Goal: Task Accomplishment & Management: Complete application form

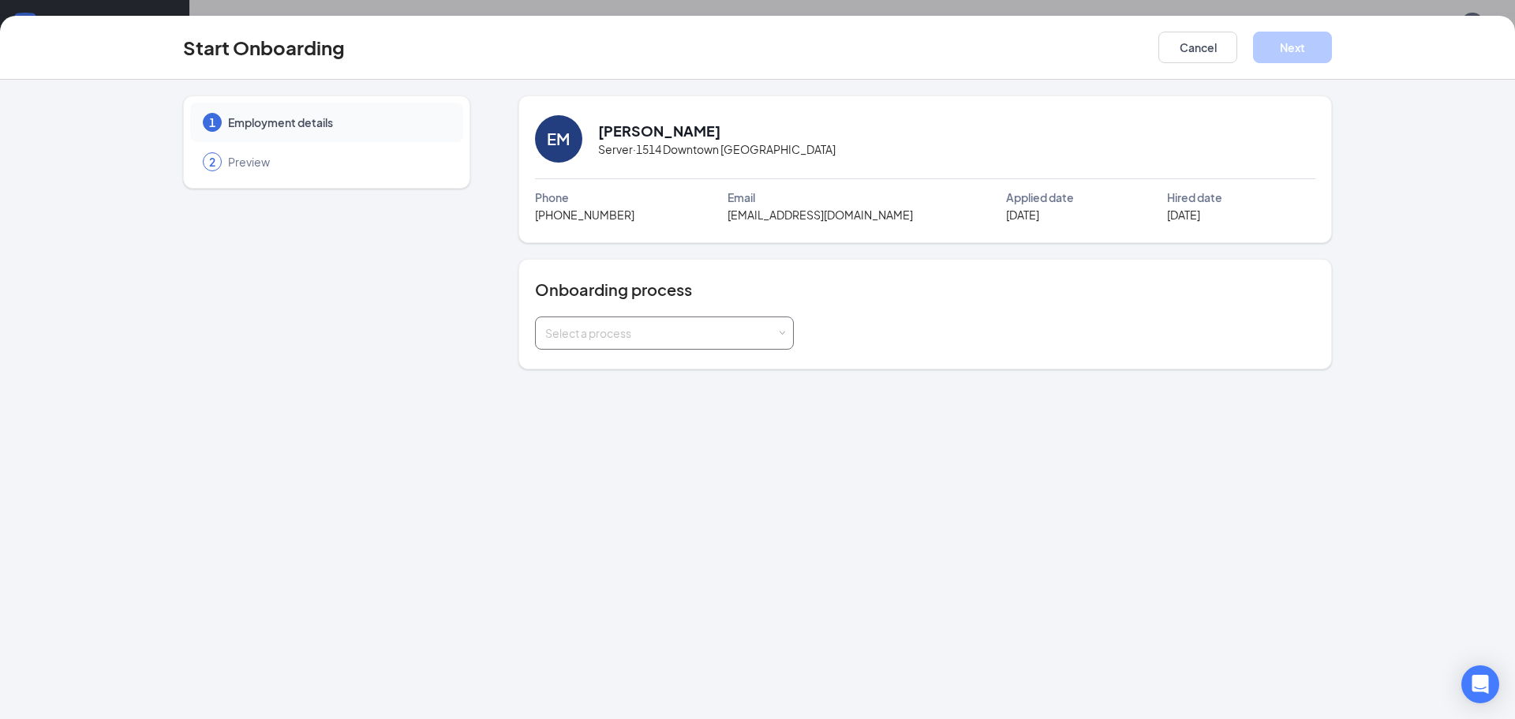
click at [762, 330] on div "Select a process" at bounding box center [660, 333] width 231 height 16
click at [659, 394] on li "Team Member" at bounding box center [663, 395] width 259 height 28
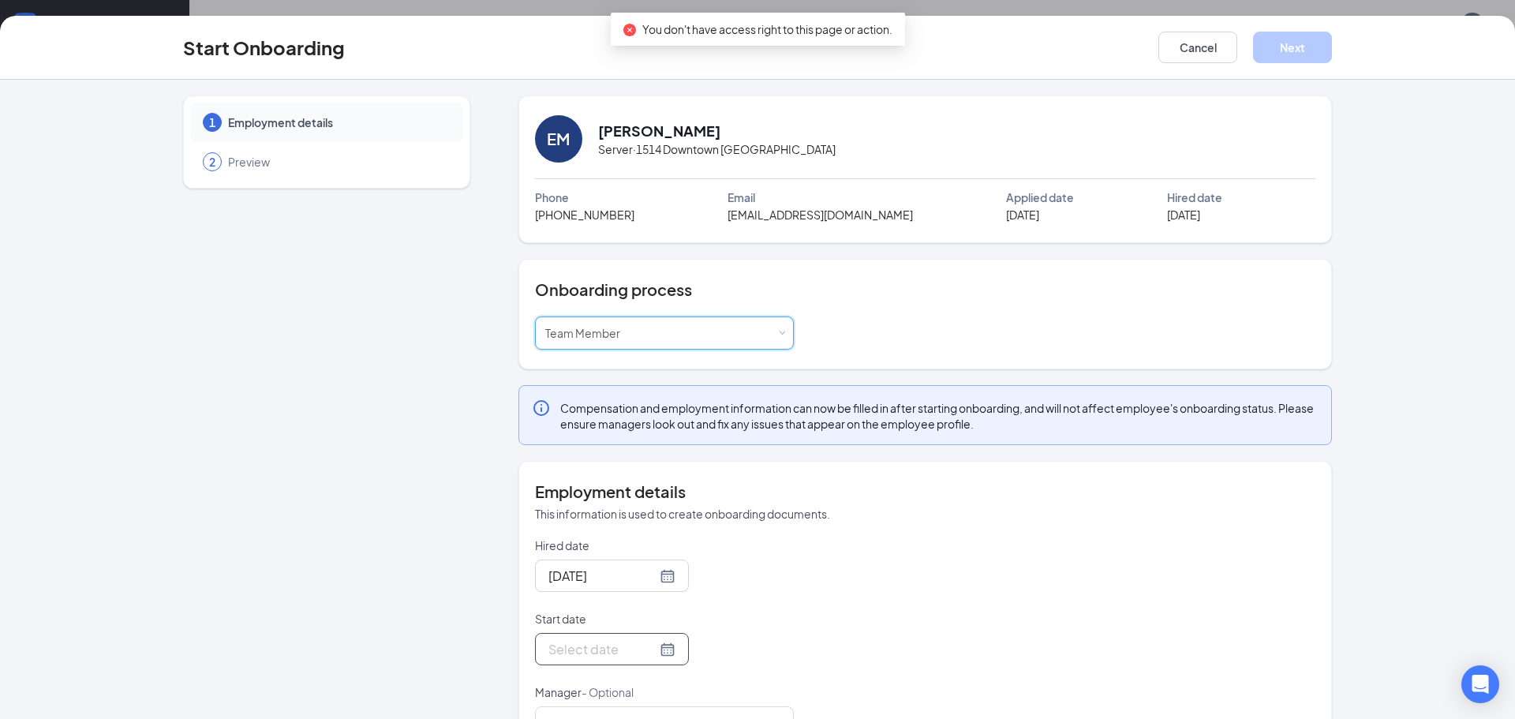
click at [669, 655] on div at bounding box center [612, 649] width 127 height 20
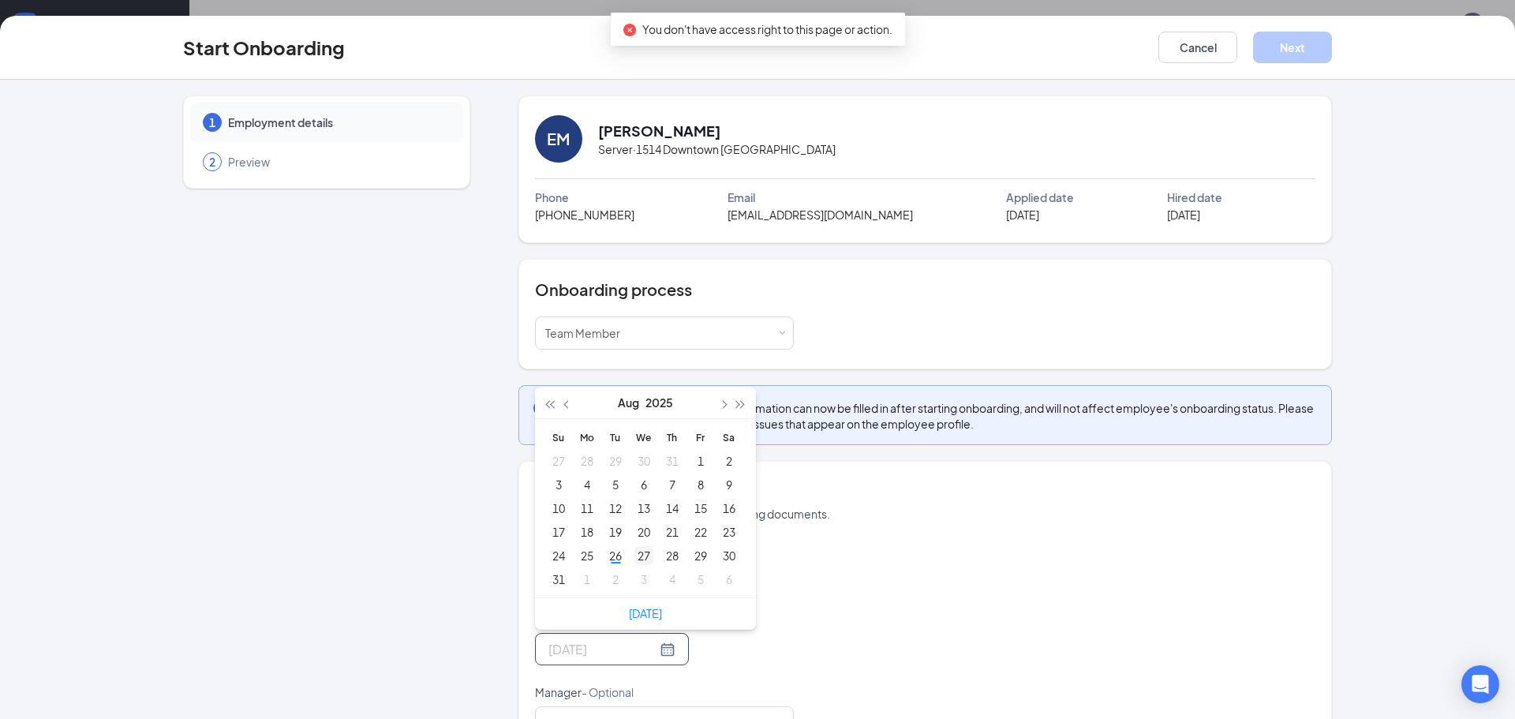
type input "Aug 27, 2025"
click at [642, 560] on div "27" at bounding box center [644, 555] width 19 height 19
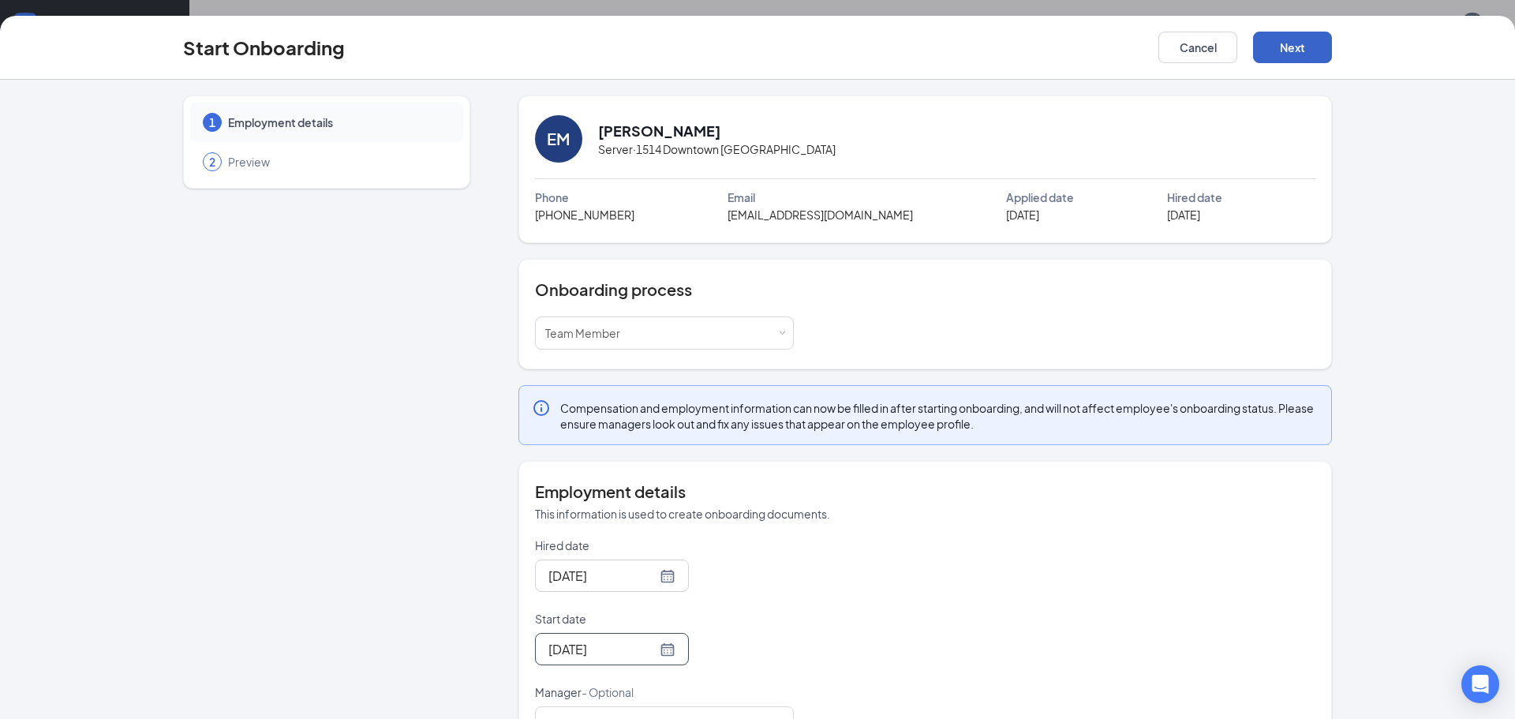
click at [1271, 47] on button "Next" at bounding box center [1292, 48] width 79 height 32
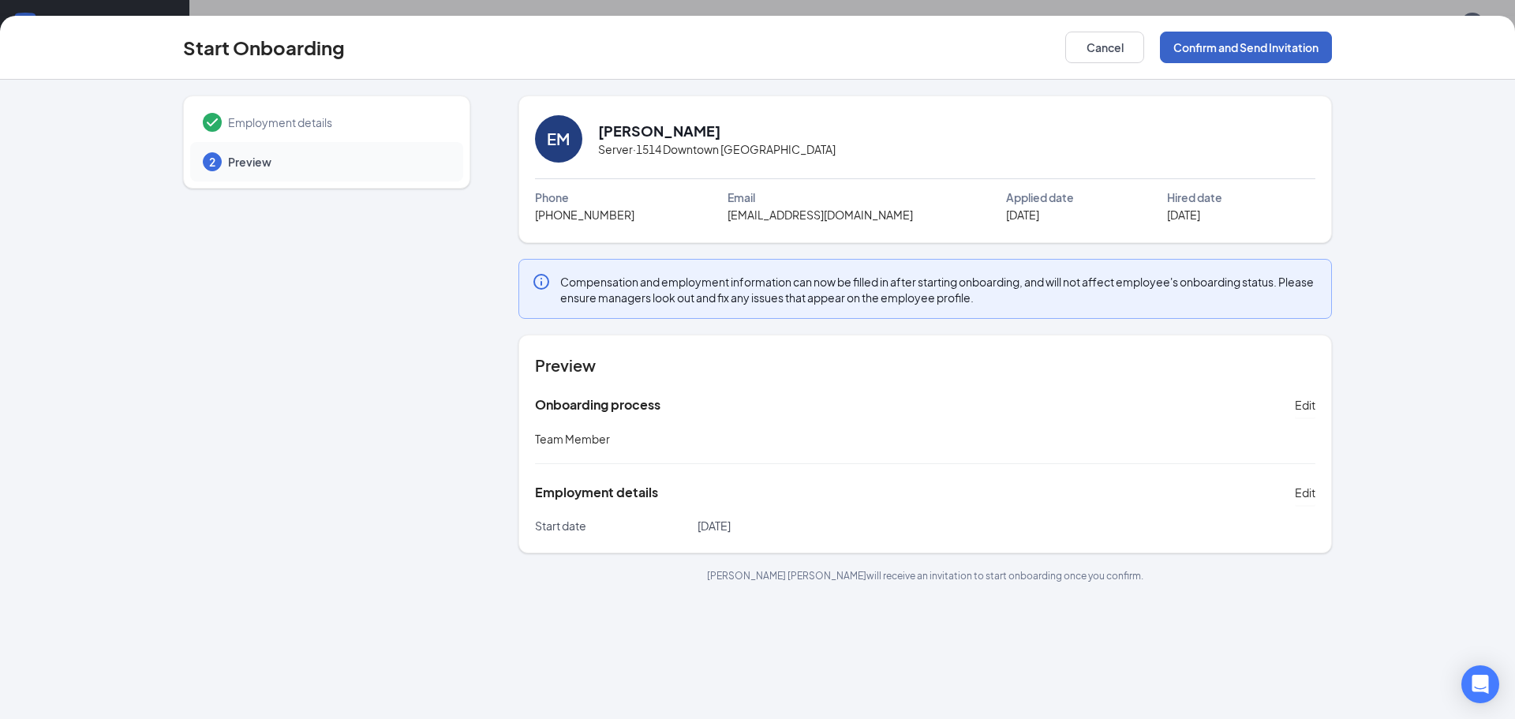
click at [1275, 54] on button "Confirm and Send Invitation" at bounding box center [1246, 48] width 172 height 32
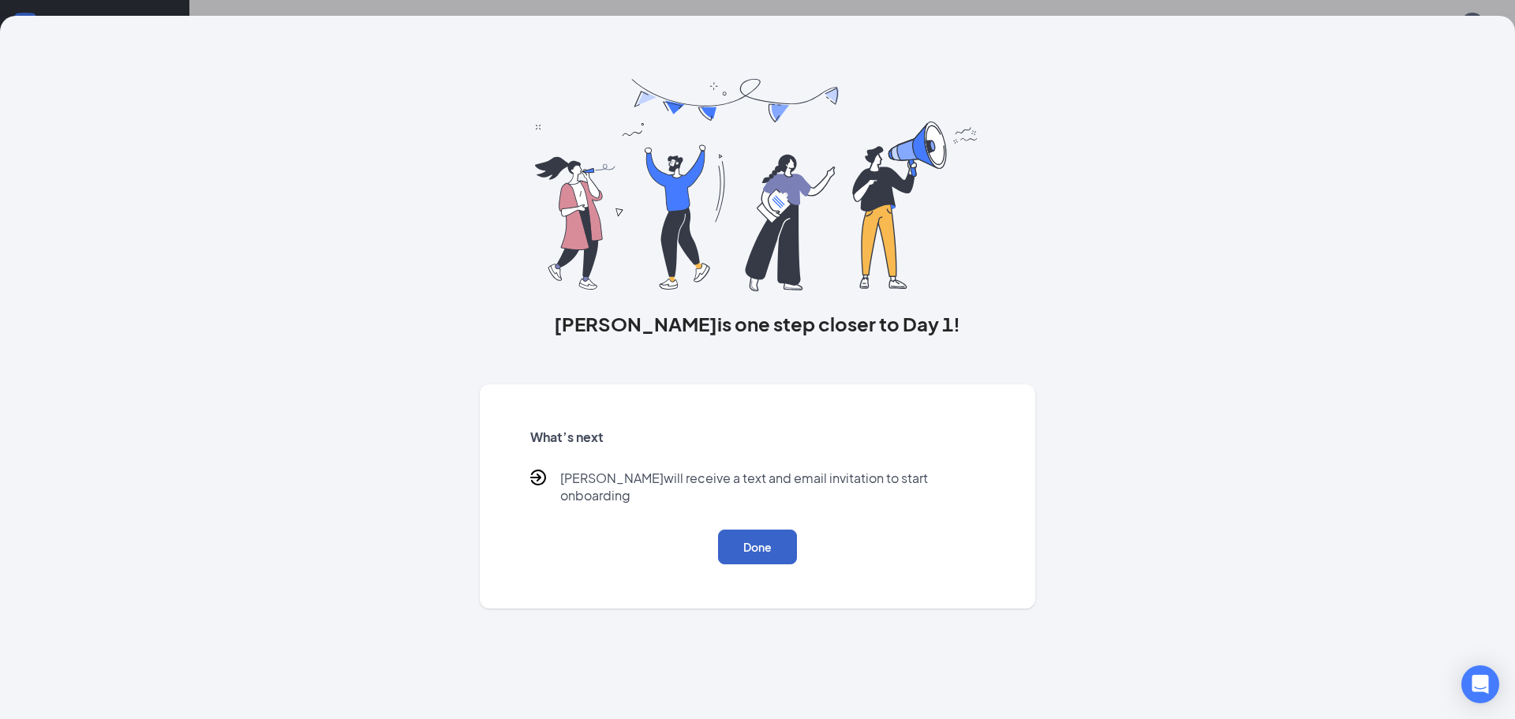
click at [778, 530] on button "Done" at bounding box center [757, 547] width 79 height 35
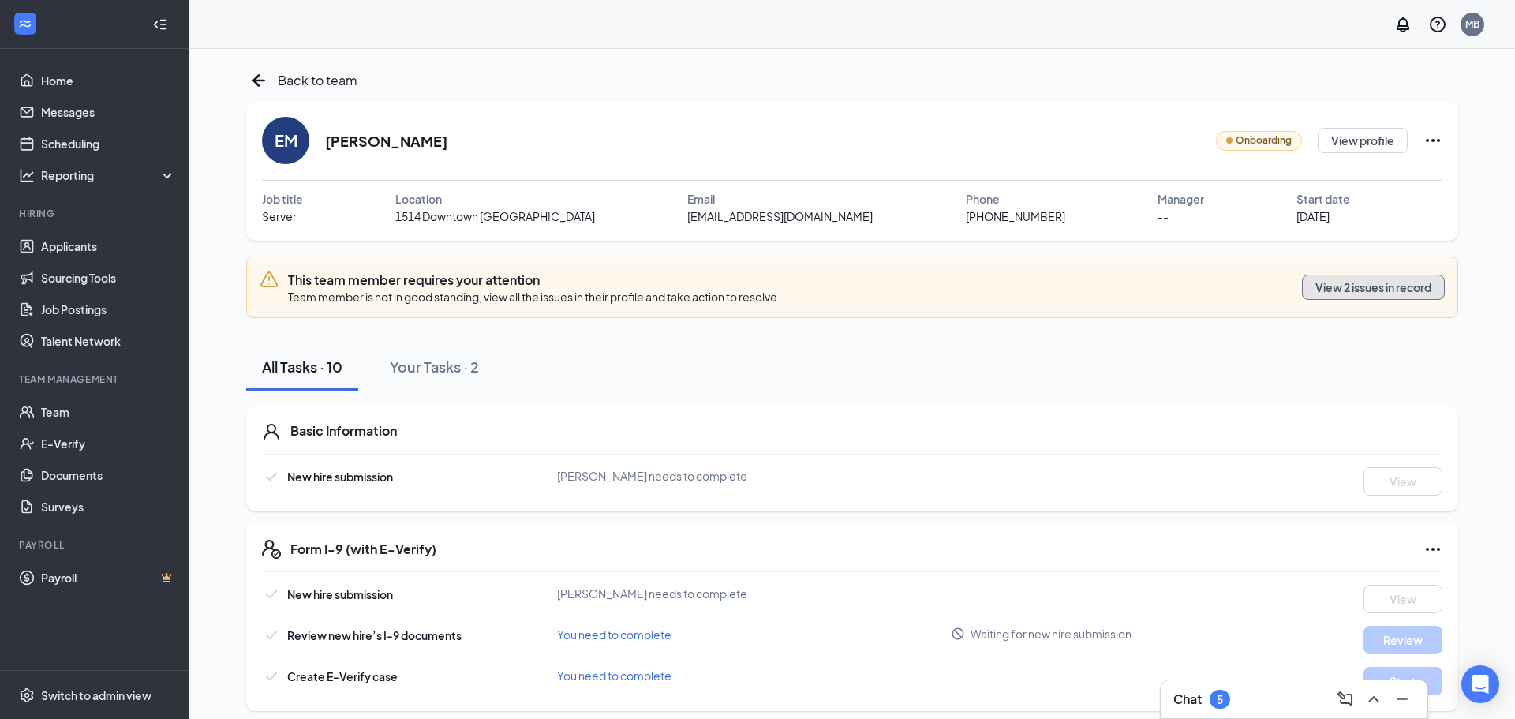
click at [1363, 290] on button "View 2 issues in record" at bounding box center [1373, 287] width 143 height 25
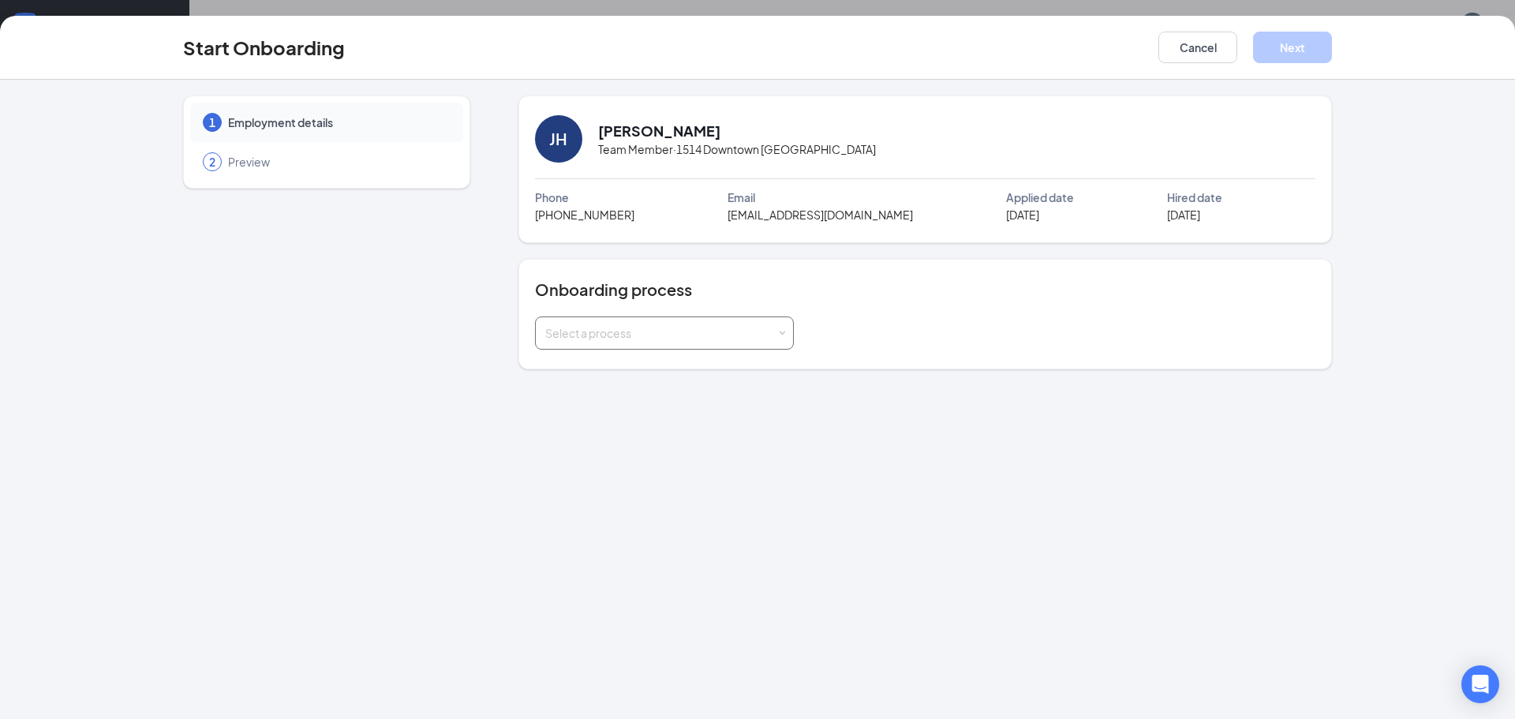
click at [777, 343] on div "Select a process" at bounding box center [664, 333] width 238 height 32
click at [629, 391] on li "Team Member" at bounding box center [663, 395] width 259 height 28
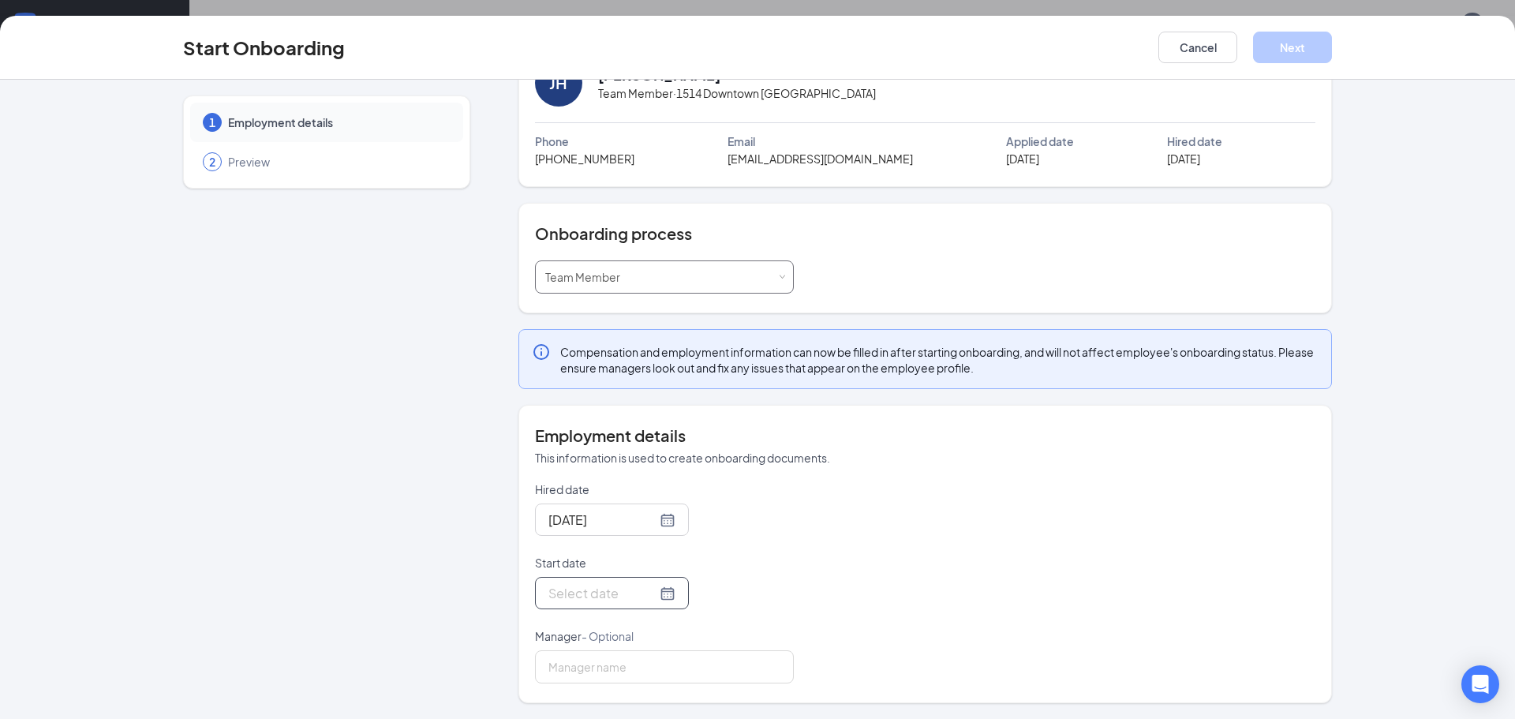
scroll to position [56, 0]
click at [665, 592] on div at bounding box center [612, 593] width 127 height 20
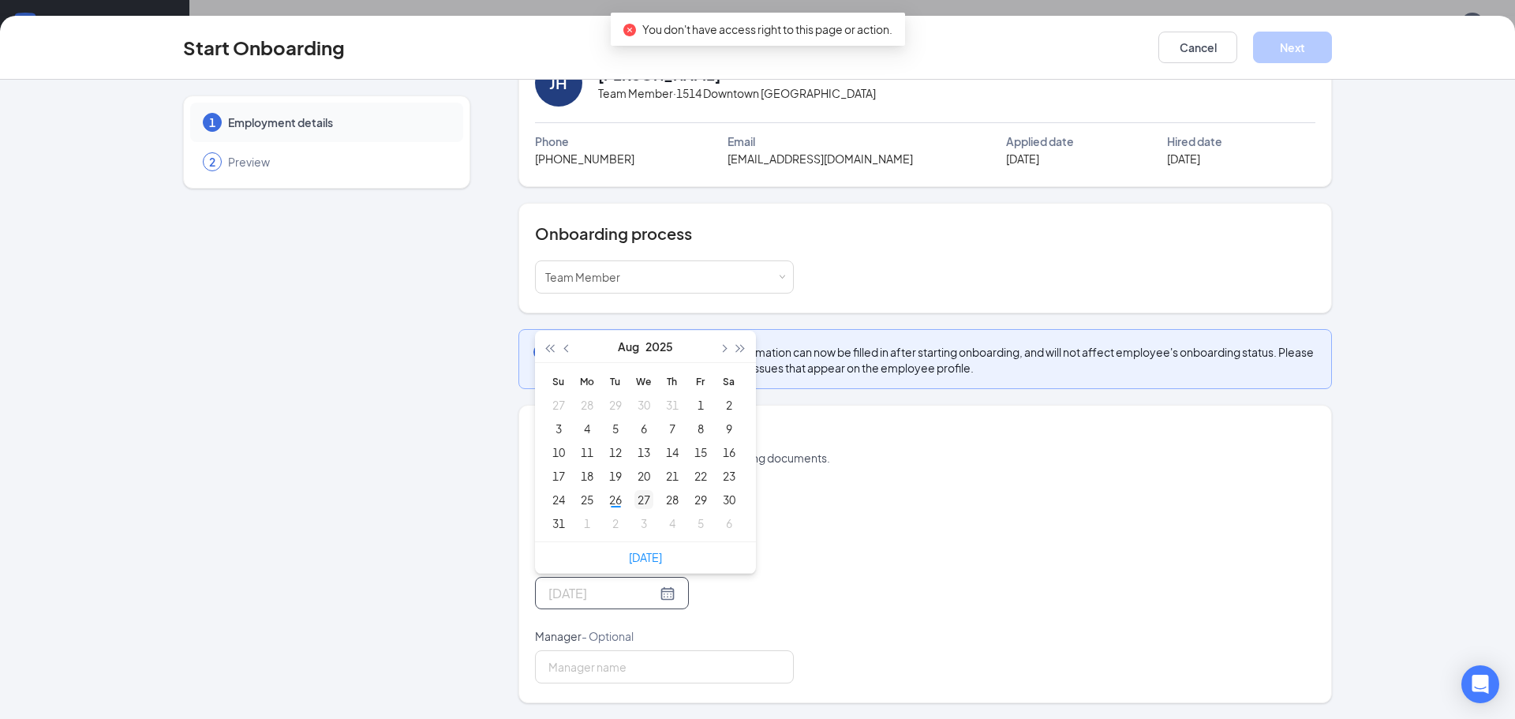
type input "Aug 27, 2025"
click at [640, 502] on div "27" at bounding box center [644, 499] width 19 height 19
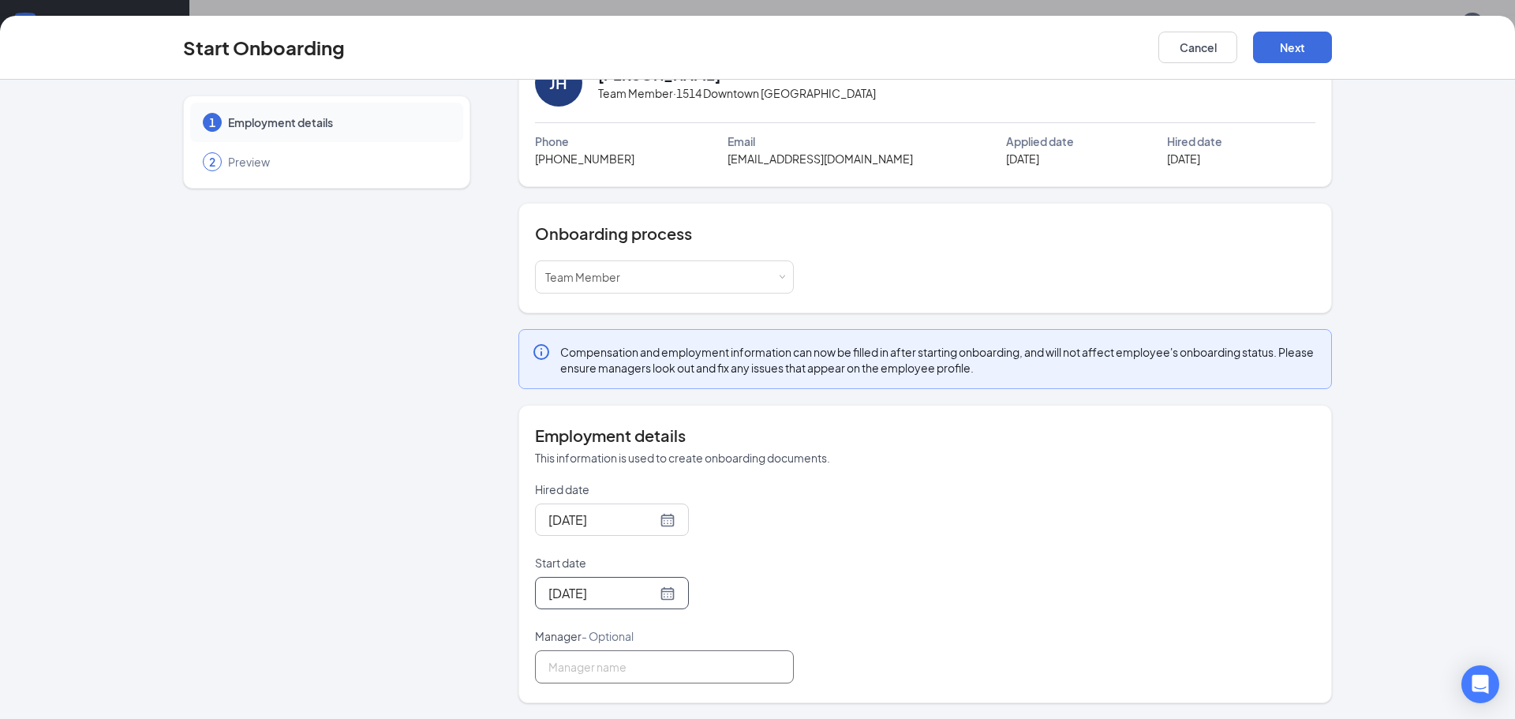
click at [608, 666] on input "Manager - Optional" at bounding box center [664, 666] width 259 height 33
type input "Misty Busby"
click at [1295, 45] on button "Next" at bounding box center [1292, 48] width 79 height 32
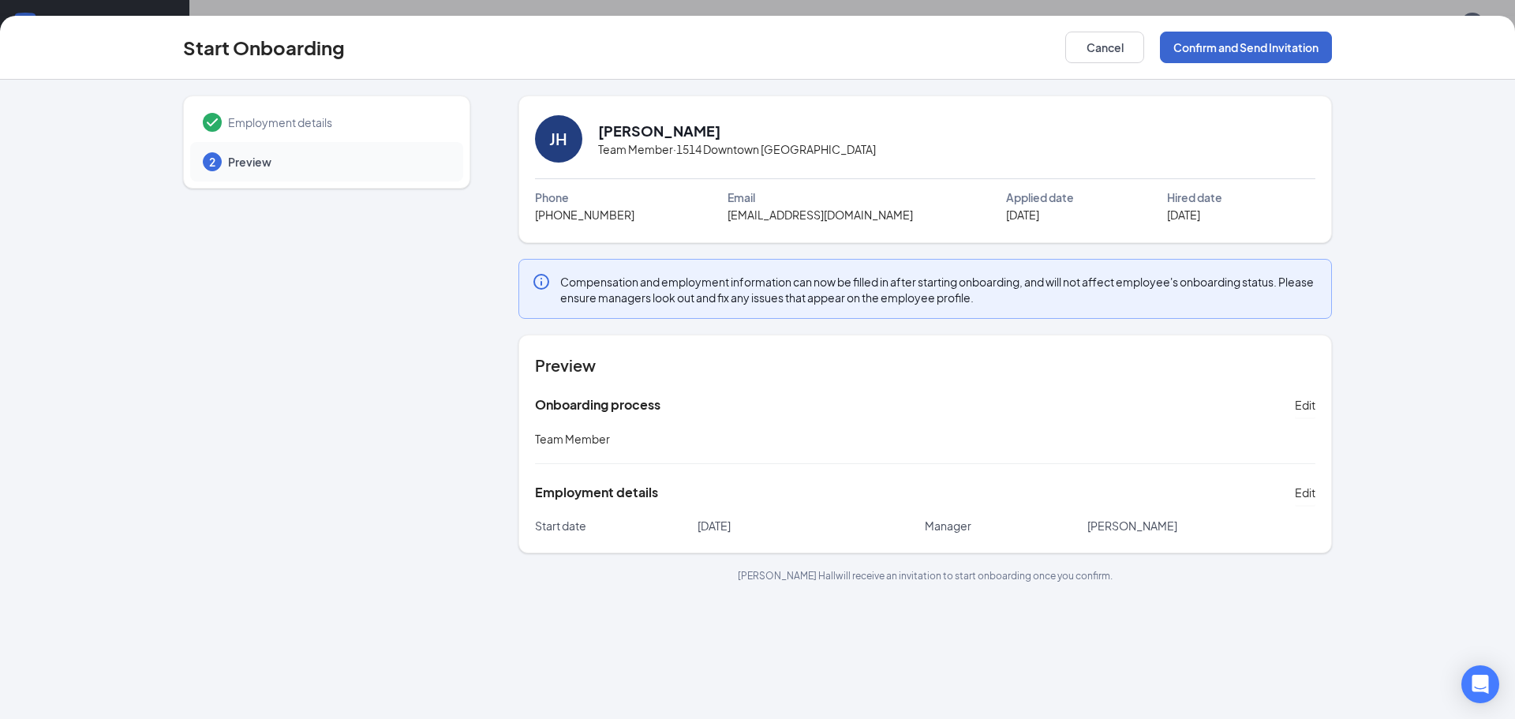
scroll to position [0, 0]
click at [1295, 45] on button "Confirm and Send Invitation" at bounding box center [1246, 48] width 172 height 32
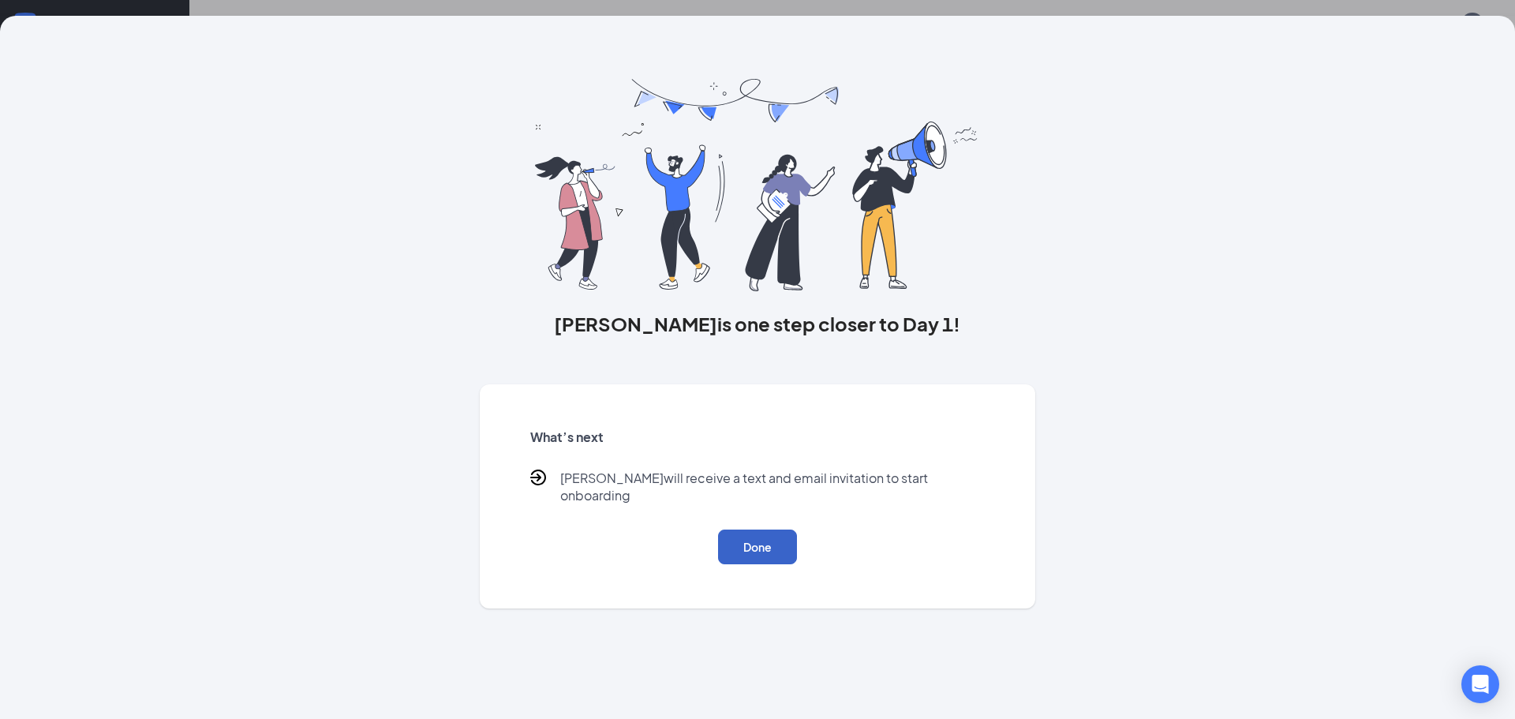
click at [746, 532] on button "Done" at bounding box center [757, 547] width 79 height 35
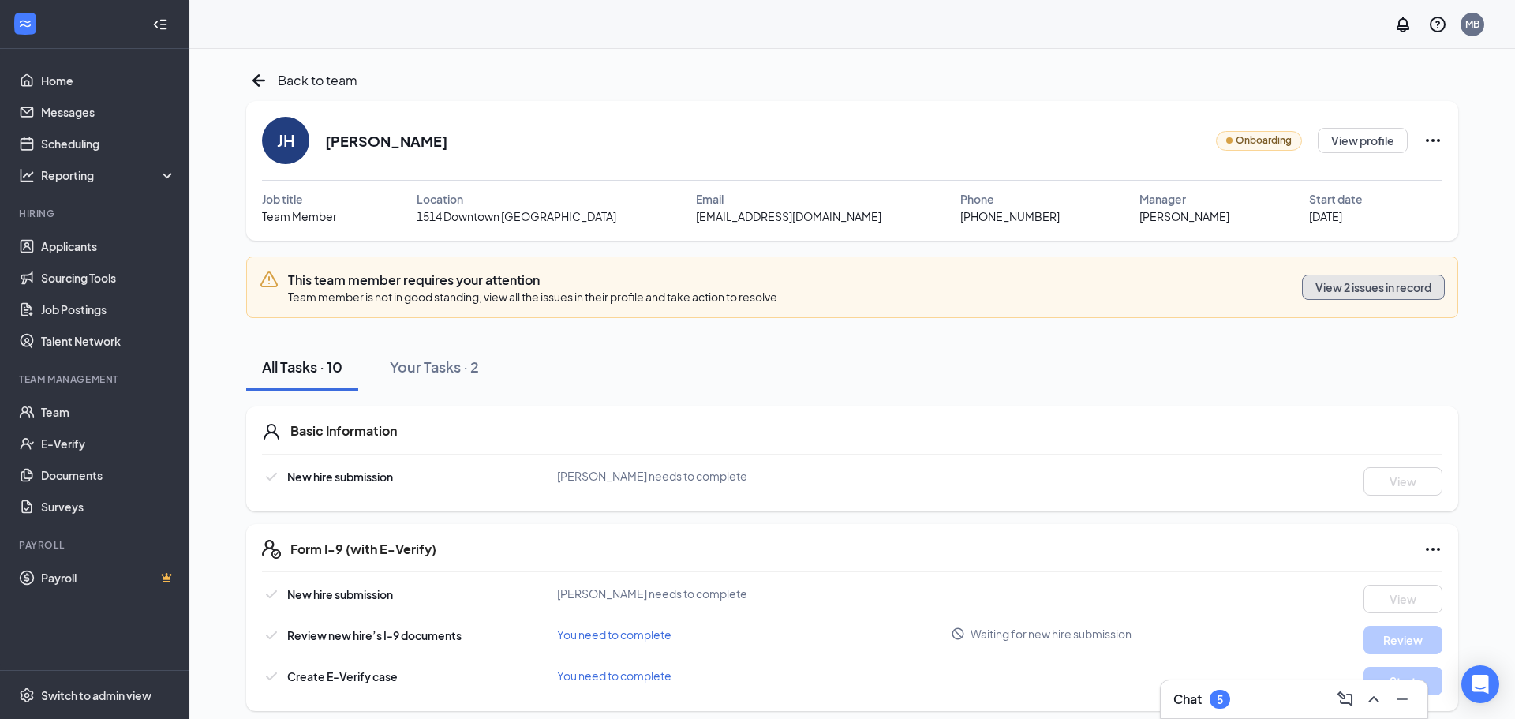
click at [1322, 295] on button "View 2 issues in record" at bounding box center [1373, 287] width 143 height 25
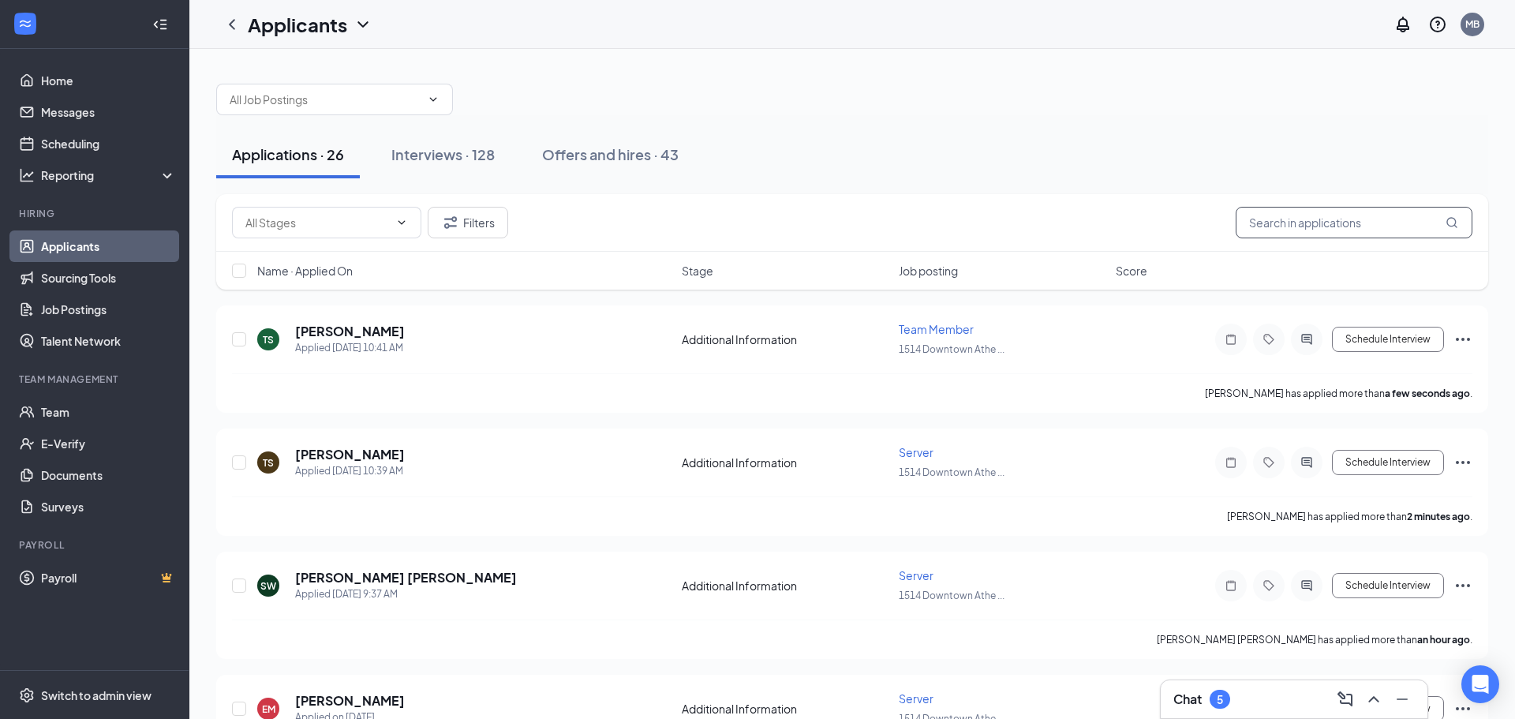
click at [1279, 212] on input "text" at bounding box center [1354, 223] width 237 height 32
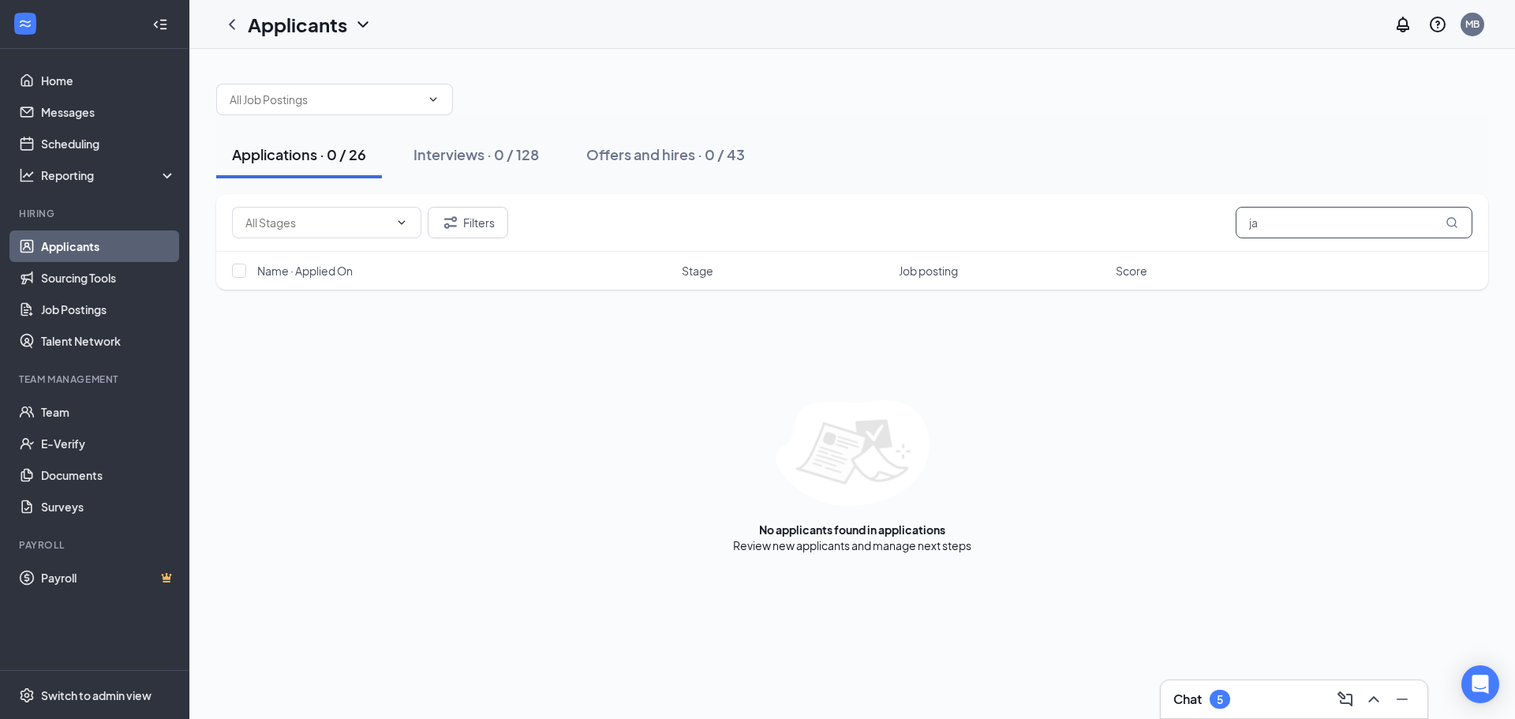
type input "j"
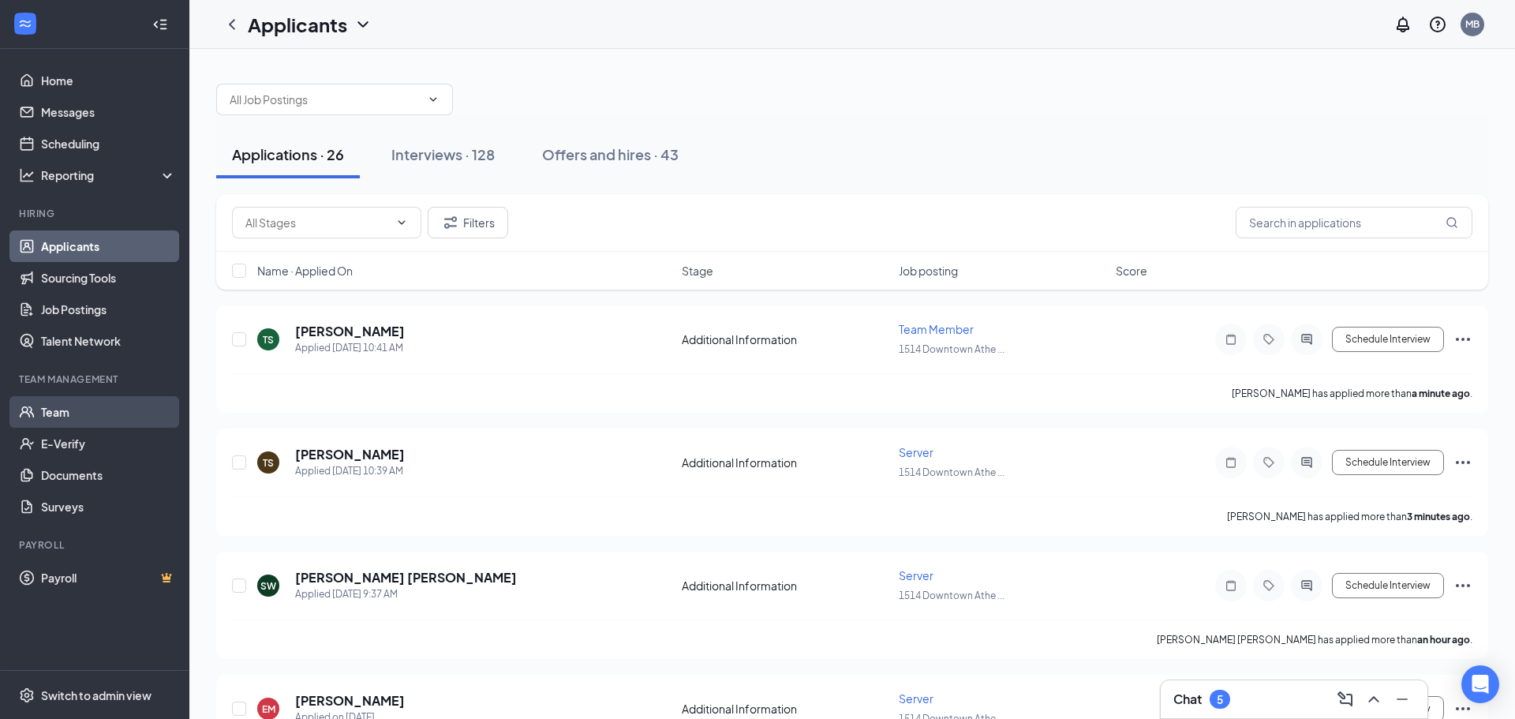
click at [63, 413] on link "Team" at bounding box center [108, 412] width 135 height 32
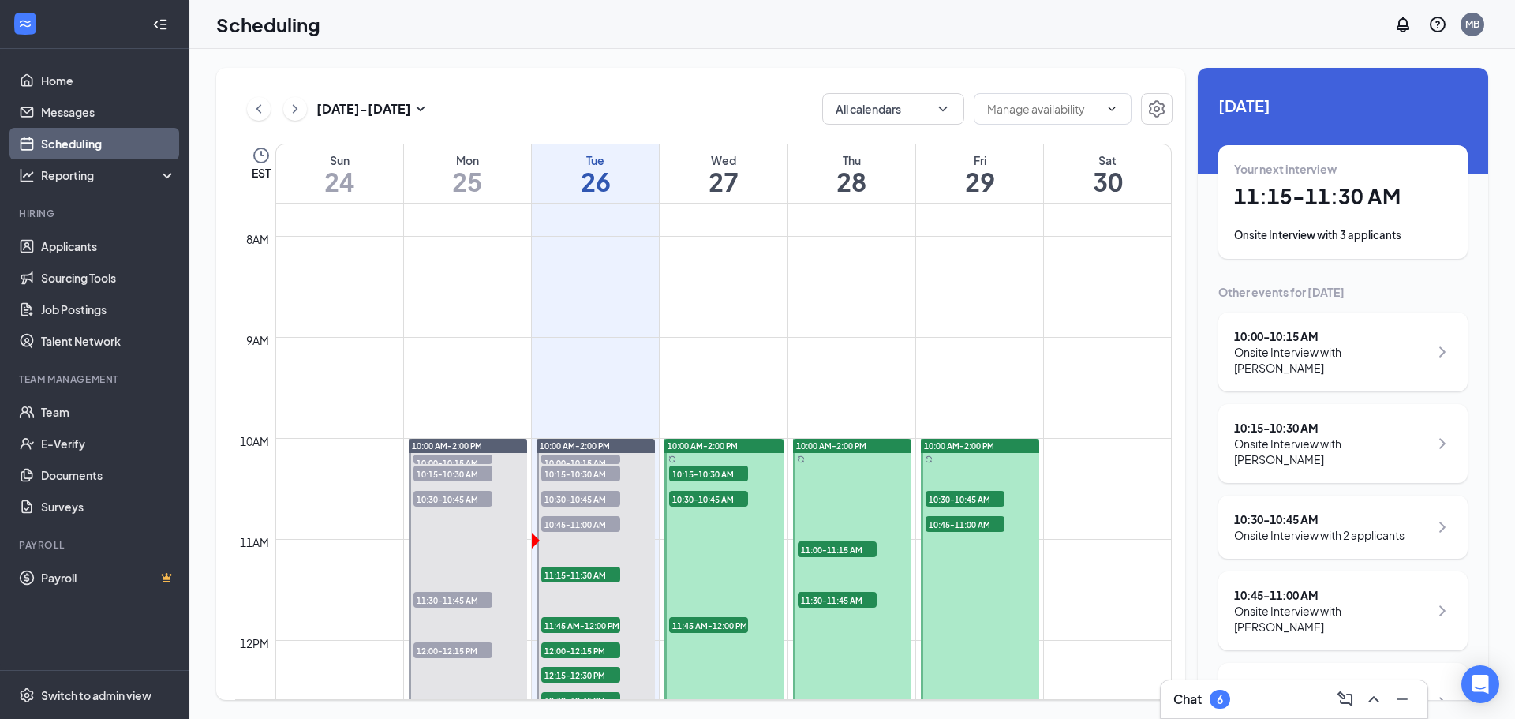
scroll to position [875, 0]
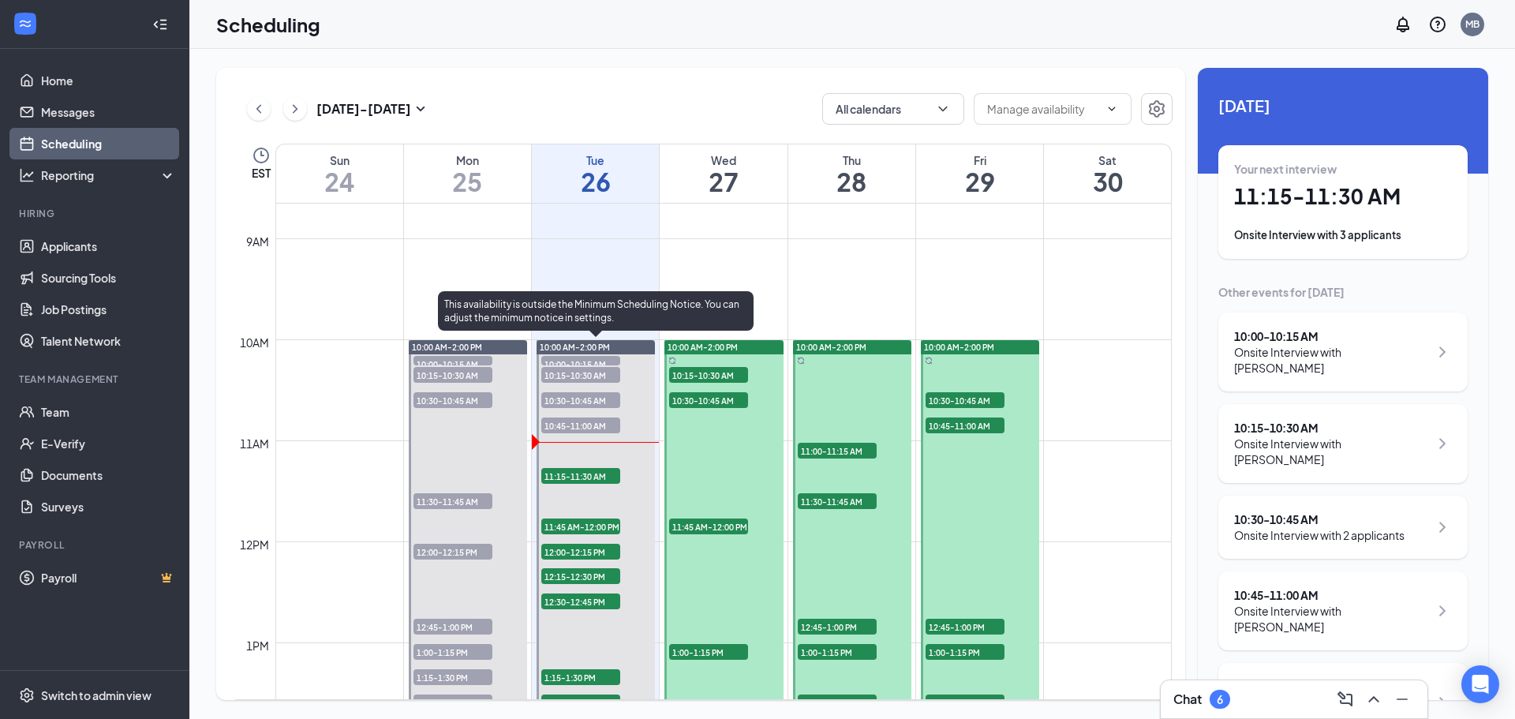
click at [574, 476] on span "11:15-11:30 AM" at bounding box center [580, 476] width 79 height 16
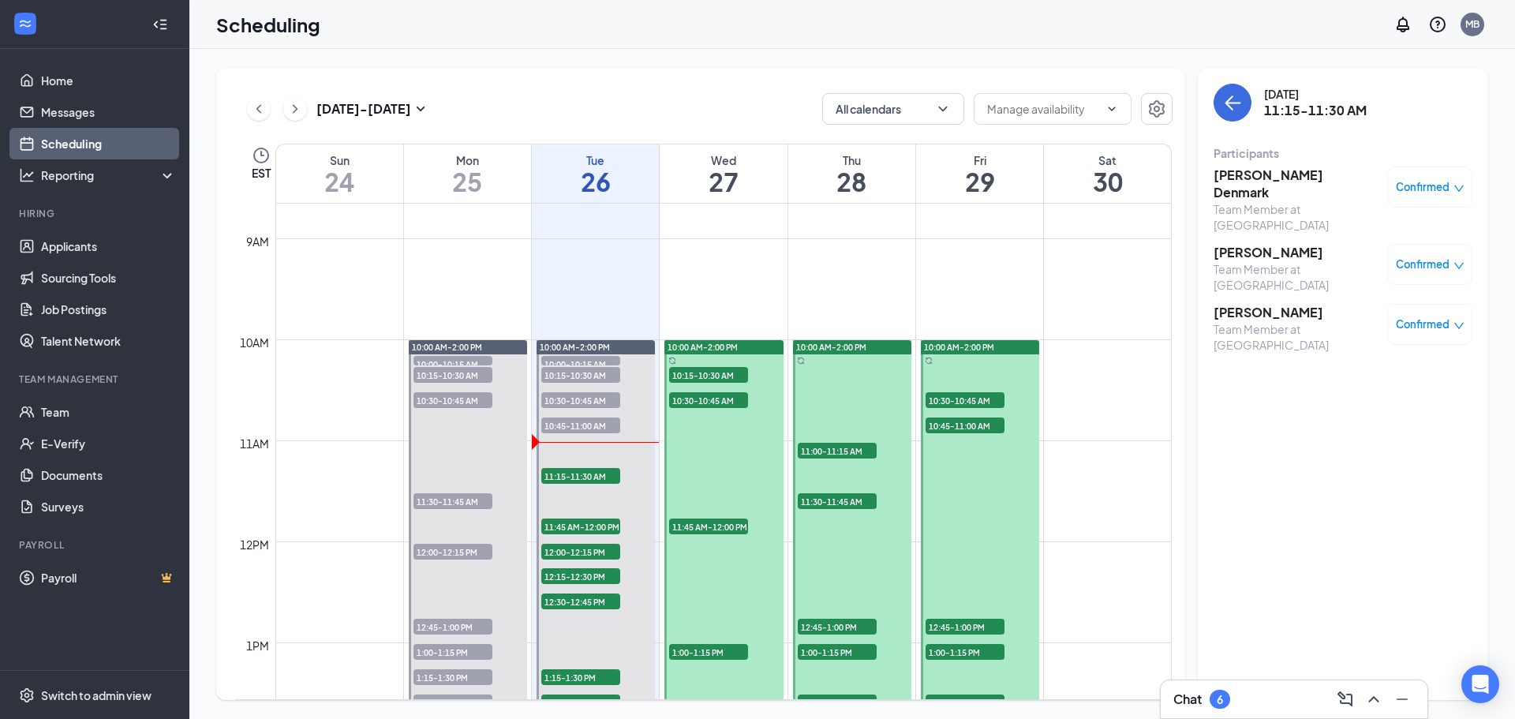
click at [1228, 244] on h3 "[PERSON_NAME]" at bounding box center [1297, 252] width 166 height 17
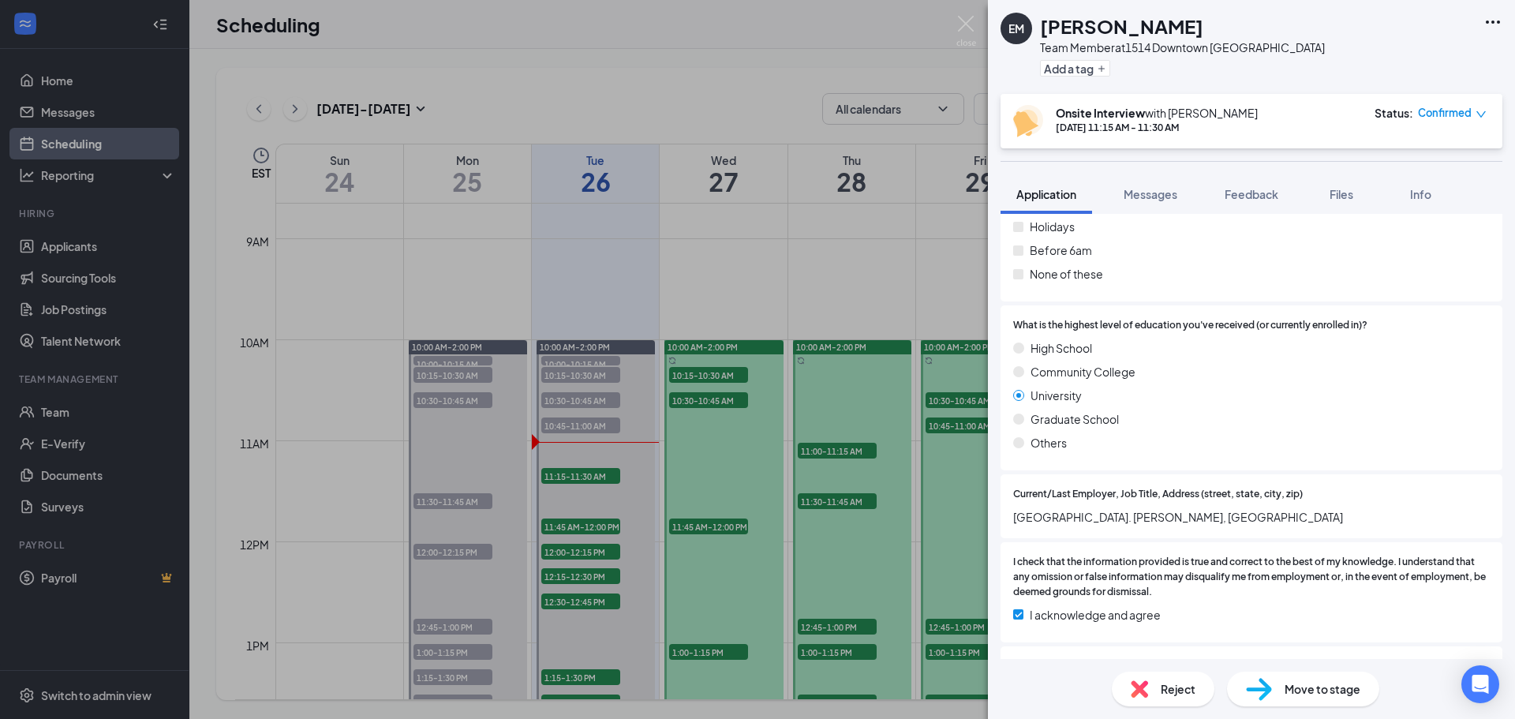
scroll to position [1185, 0]
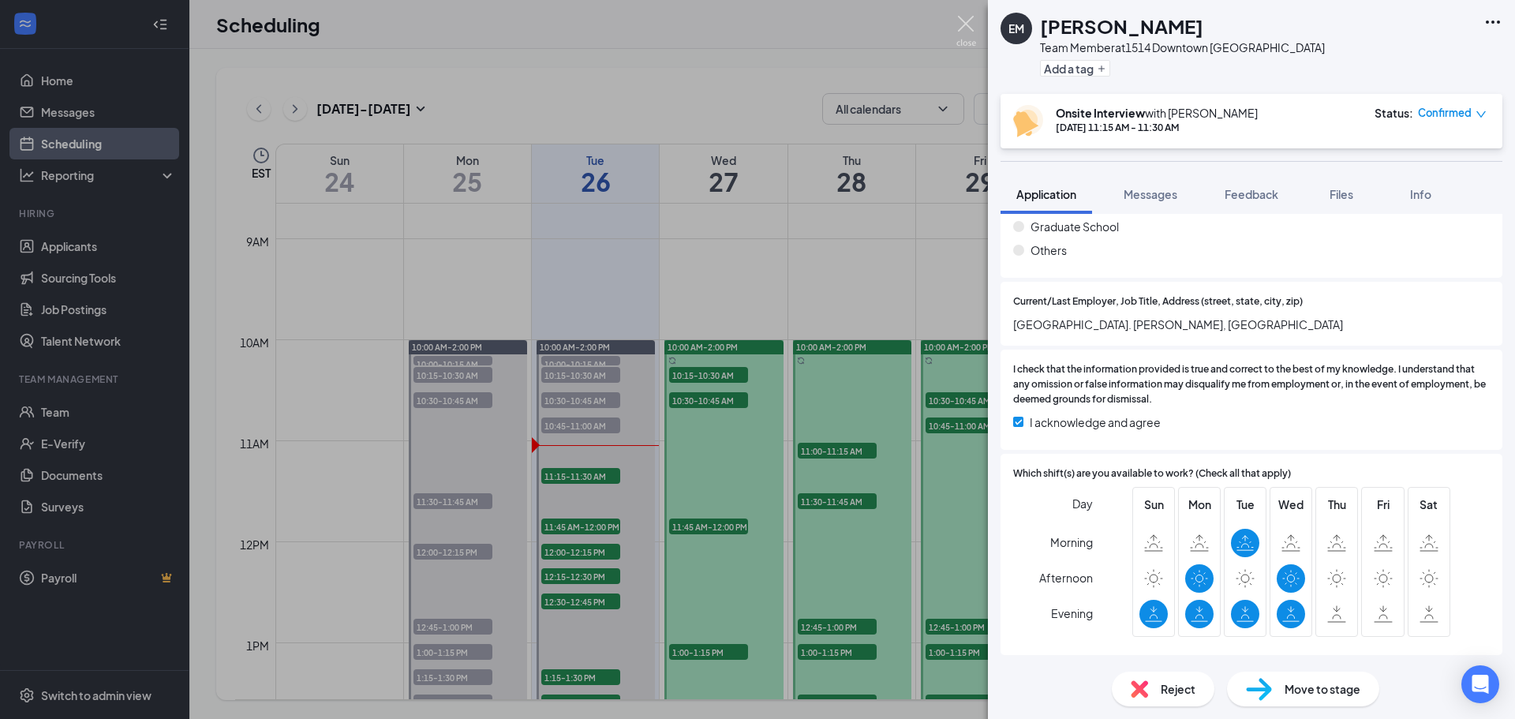
click at [962, 21] on img at bounding box center [967, 31] width 20 height 31
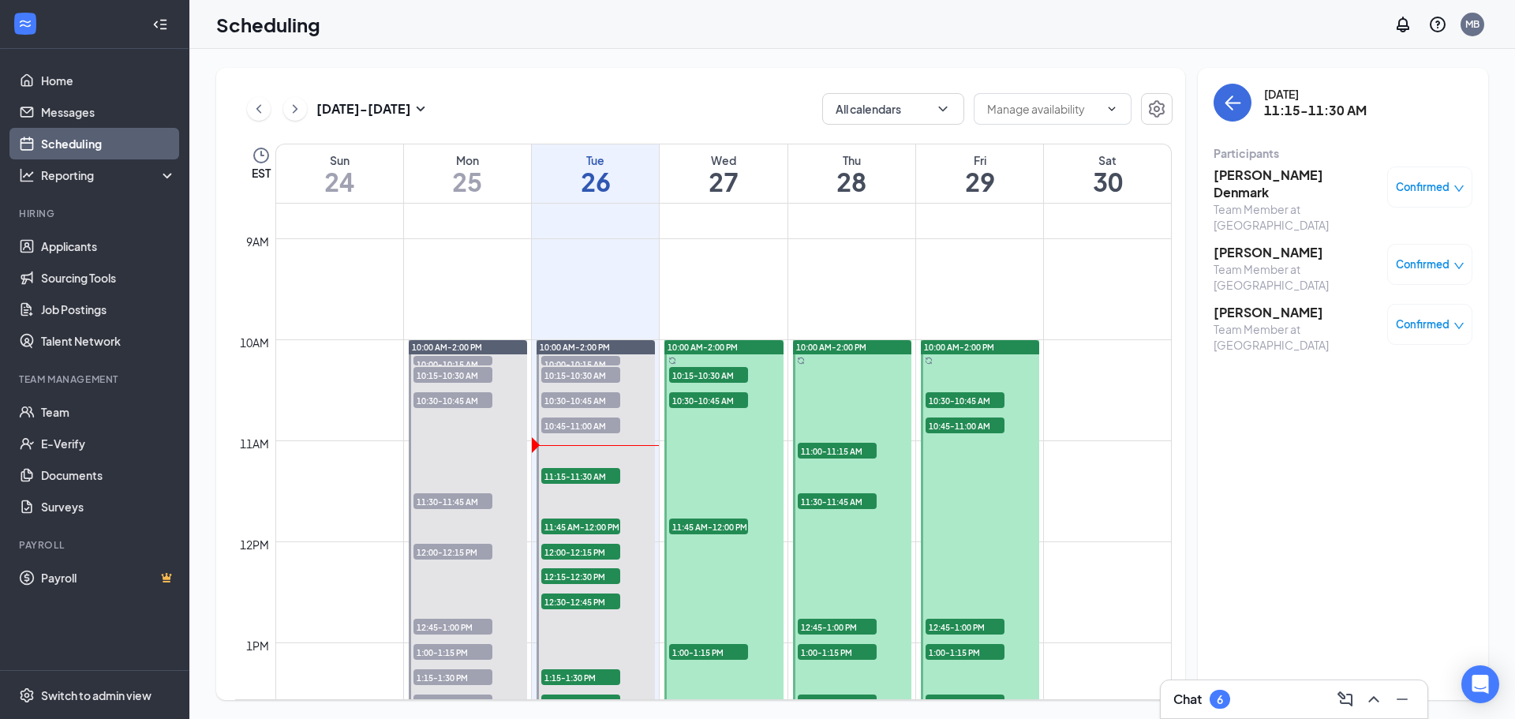
click at [1245, 244] on h3 "Ellie McCart" at bounding box center [1297, 252] width 166 height 17
click at [1252, 233] on div "EM Ellie McCart Team Member at 1514 Downtown Athens Add a tag Onsite Interview …" at bounding box center [757, 359] width 1515 height 719
click at [1252, 244] on h3 "Ellie McCart" at bounding box center [1297, 252] width 166 height 17
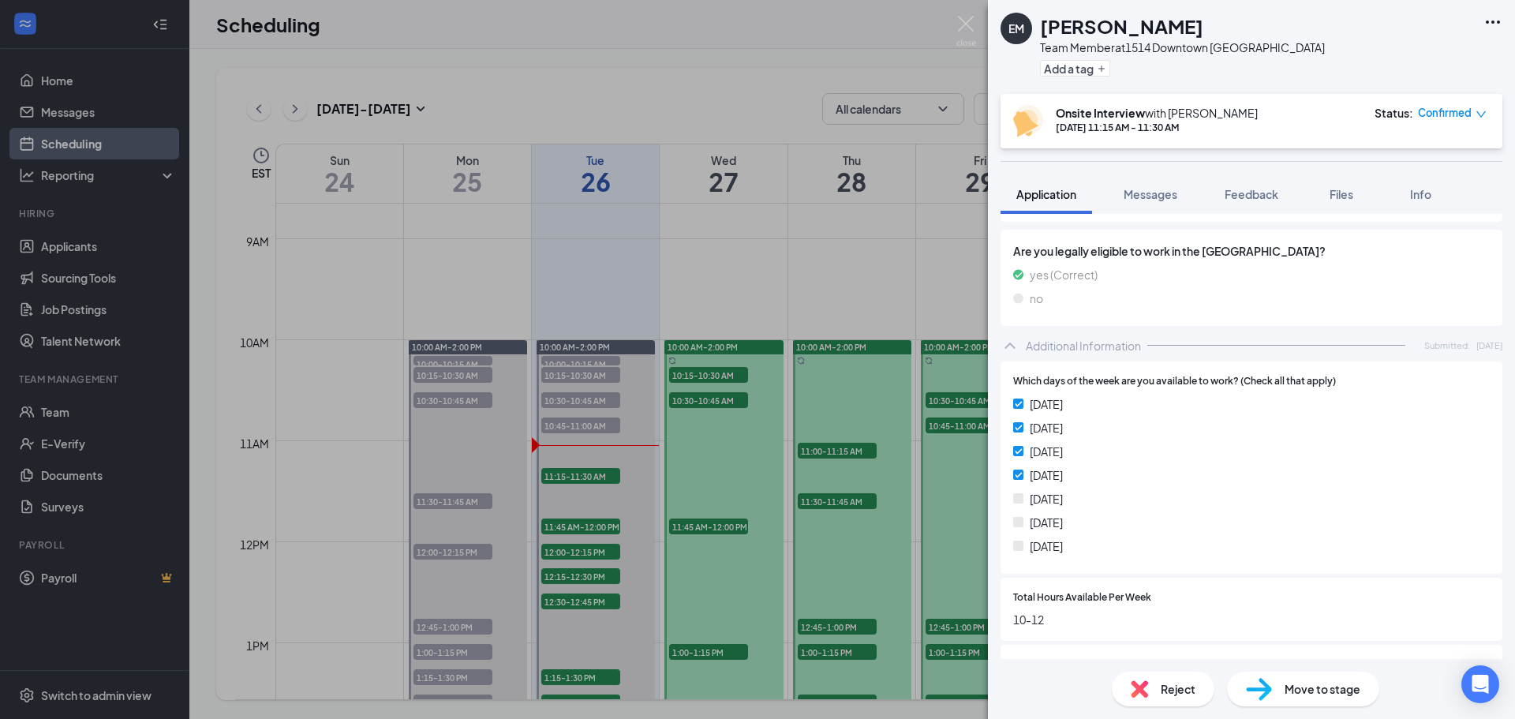
scroll to position [491, 0]
click at [1260, 691] on img at bounding box center [1259, 689] width 26 height 23
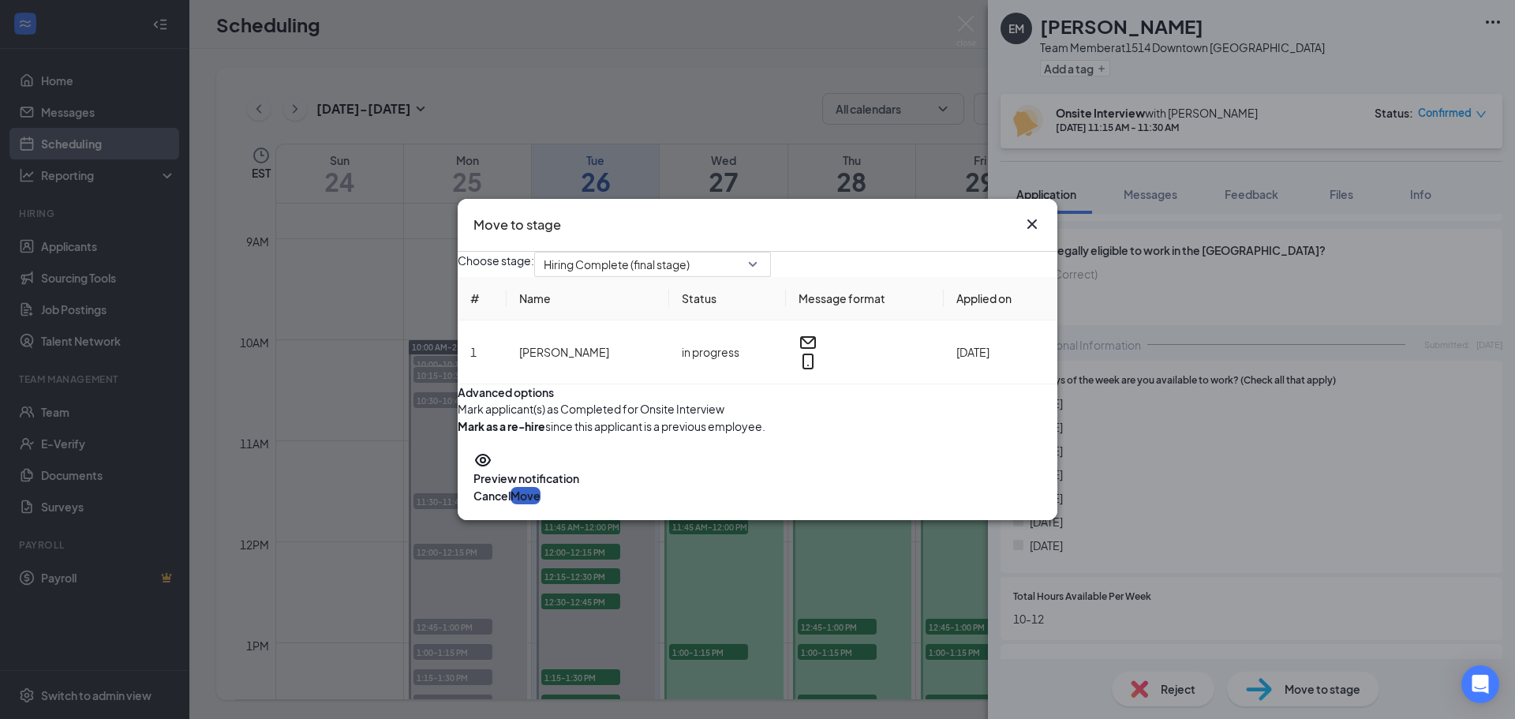
click at [541, 504] on button "Move" at bounding box center [526, 495] width 30 height 17
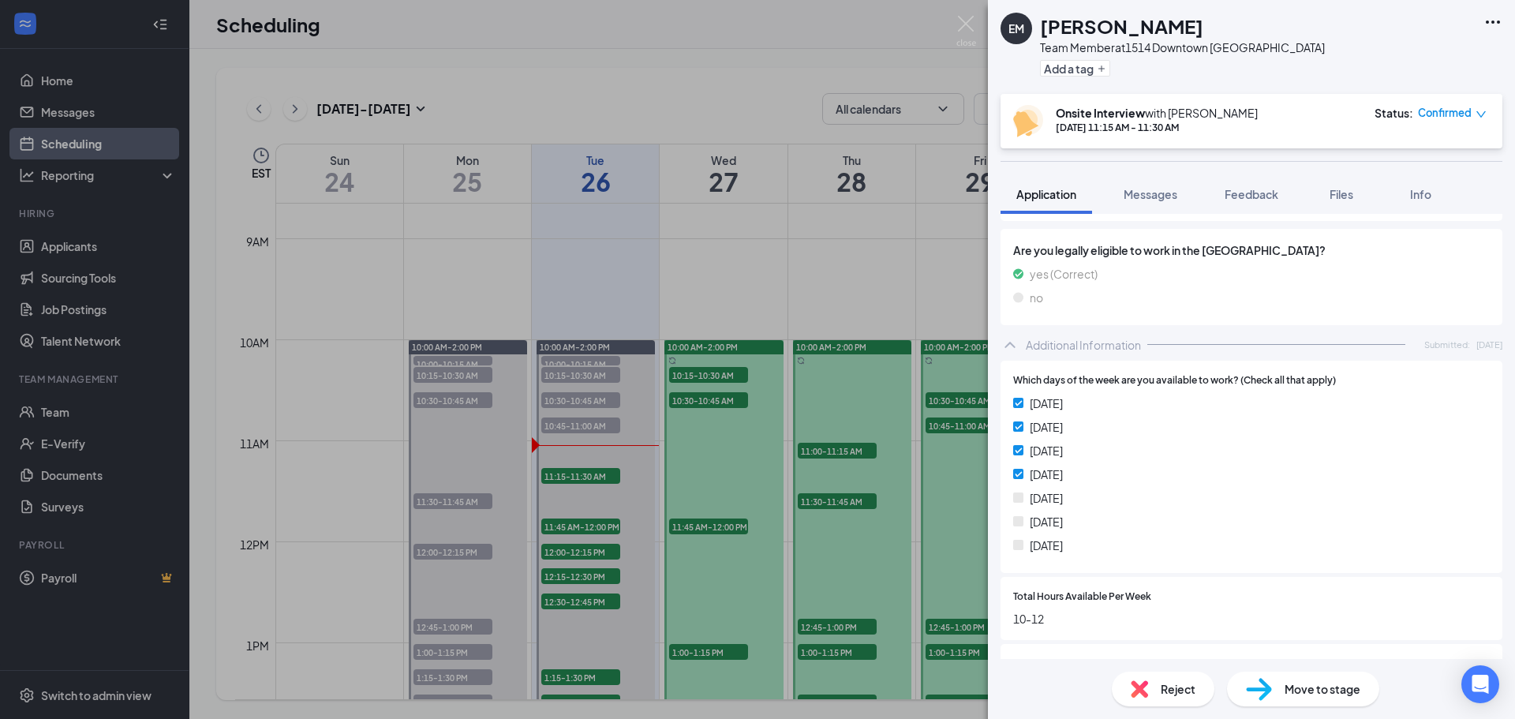
click at [1274, 681] on div "Move to stage" at bounding box center [1303, 689] width 152 height 35
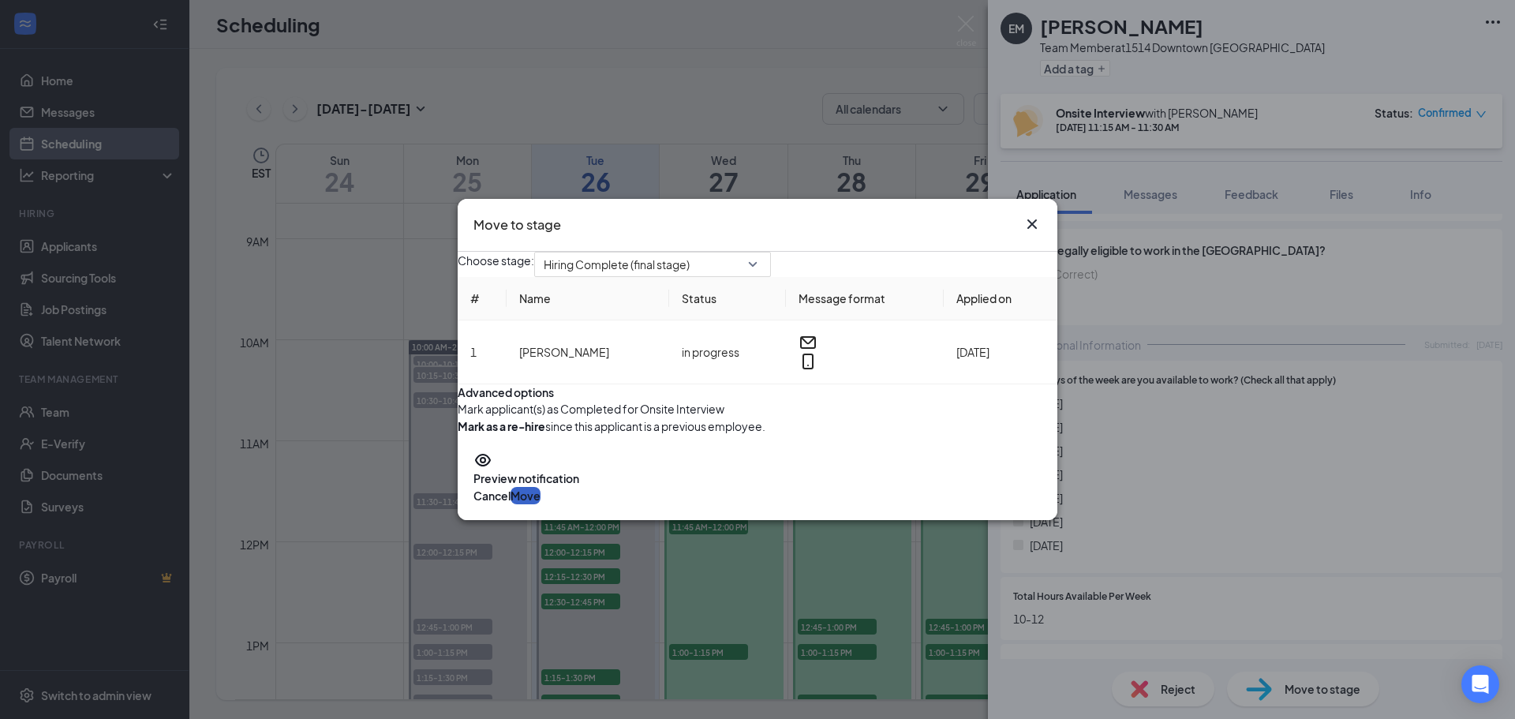
click at [541, 504] on button "Move" at bounding box center [526, 495] width 30 height 17
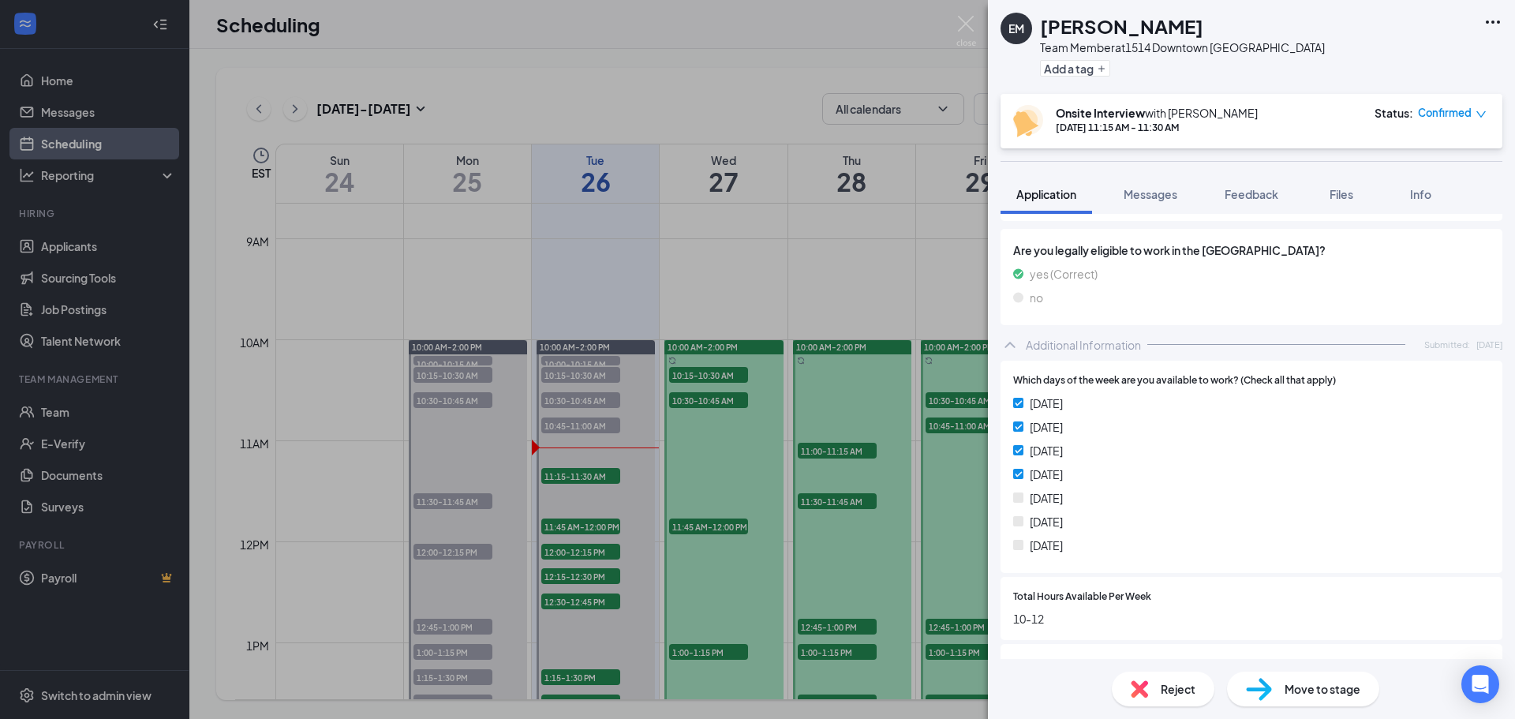
scroll to position [0, 0]
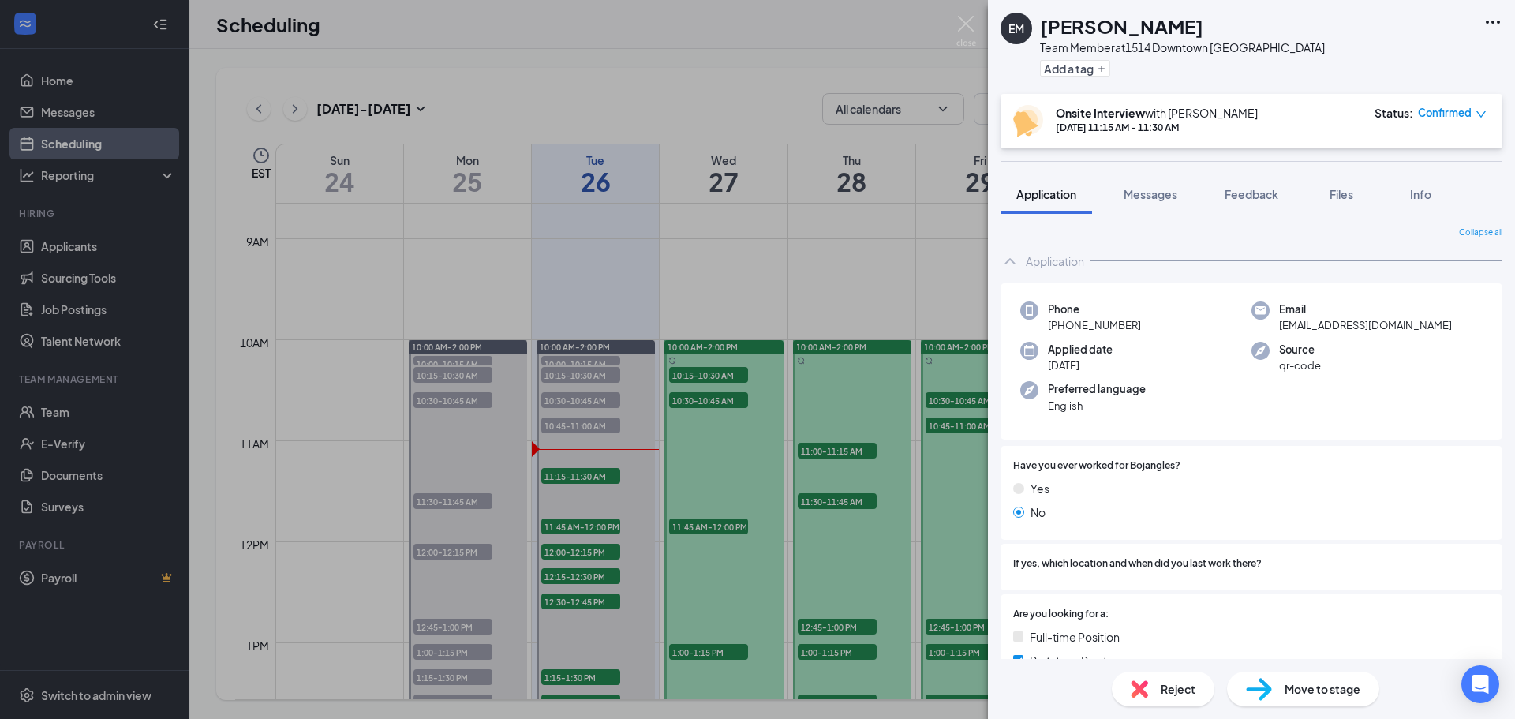
click at [61, 411] on div "EM Ellie McCart Team Member at 1514 Downtown Athens Add a tag Onsite Interview …" at bounding box center [757, 359] width 1515 height 719
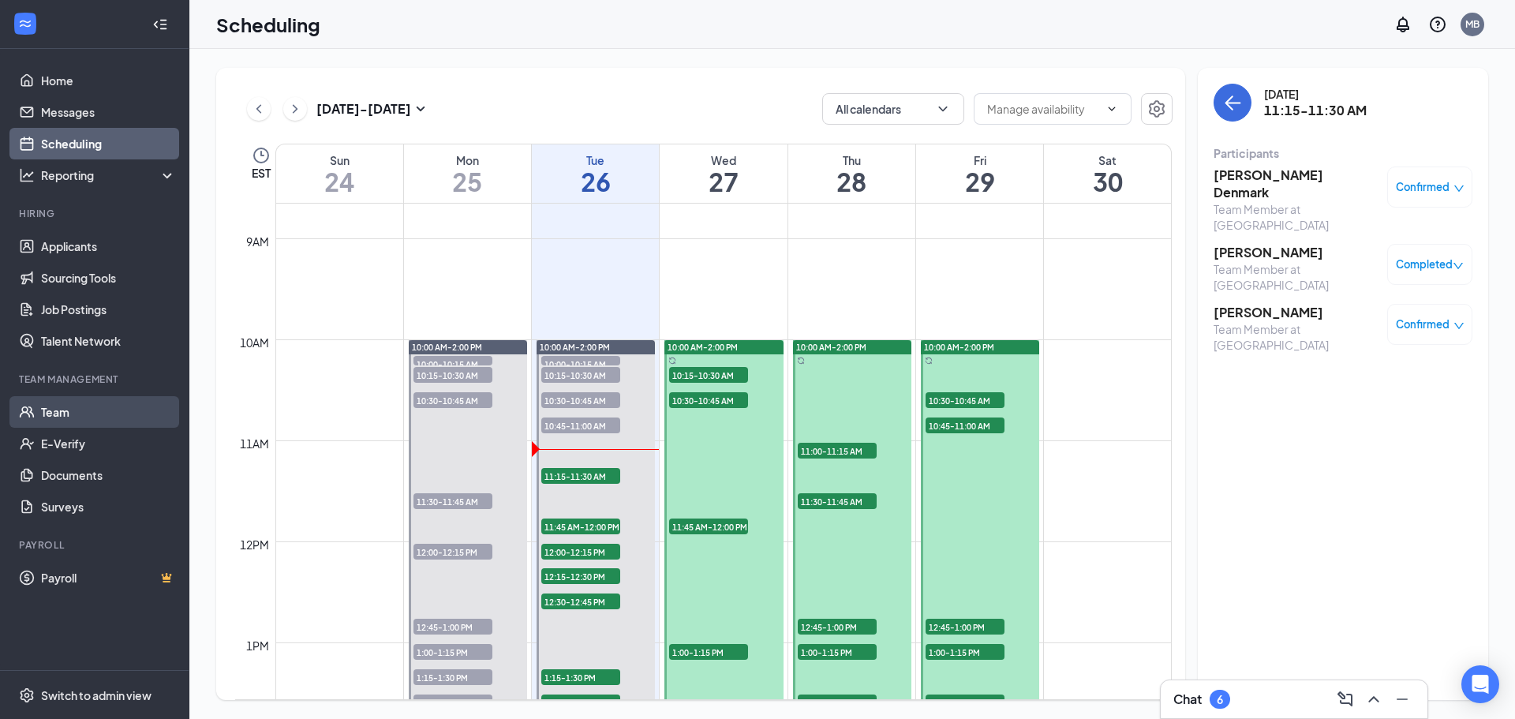
click at [81, 417] on link "Team" at bounding box center [108, 412] width 135 height 32
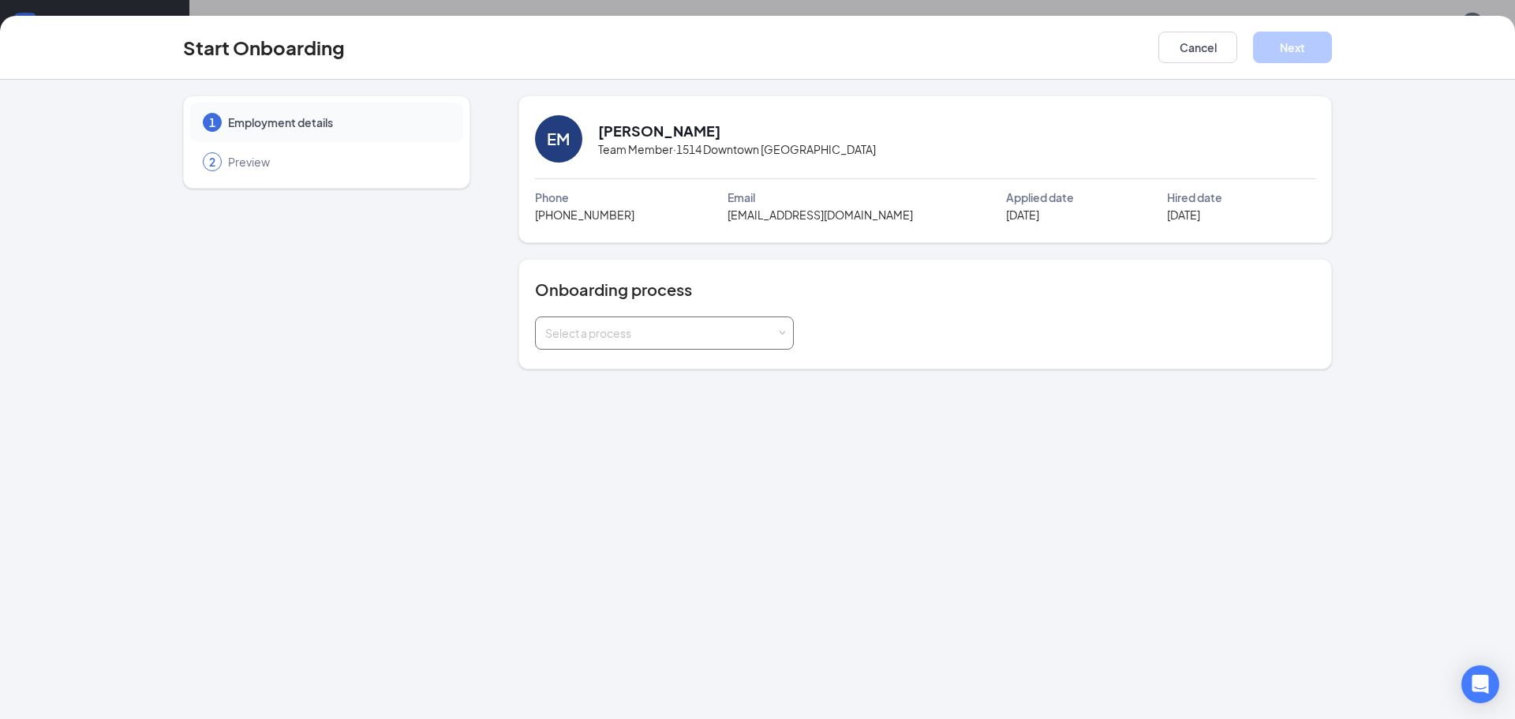
click at [763, 343] on div "Select a process" at bounding box center [664, 333] width 238 height 32
click at [612, 401] on span "Team Member" at bounding box center [578, 395] width 75 height 14
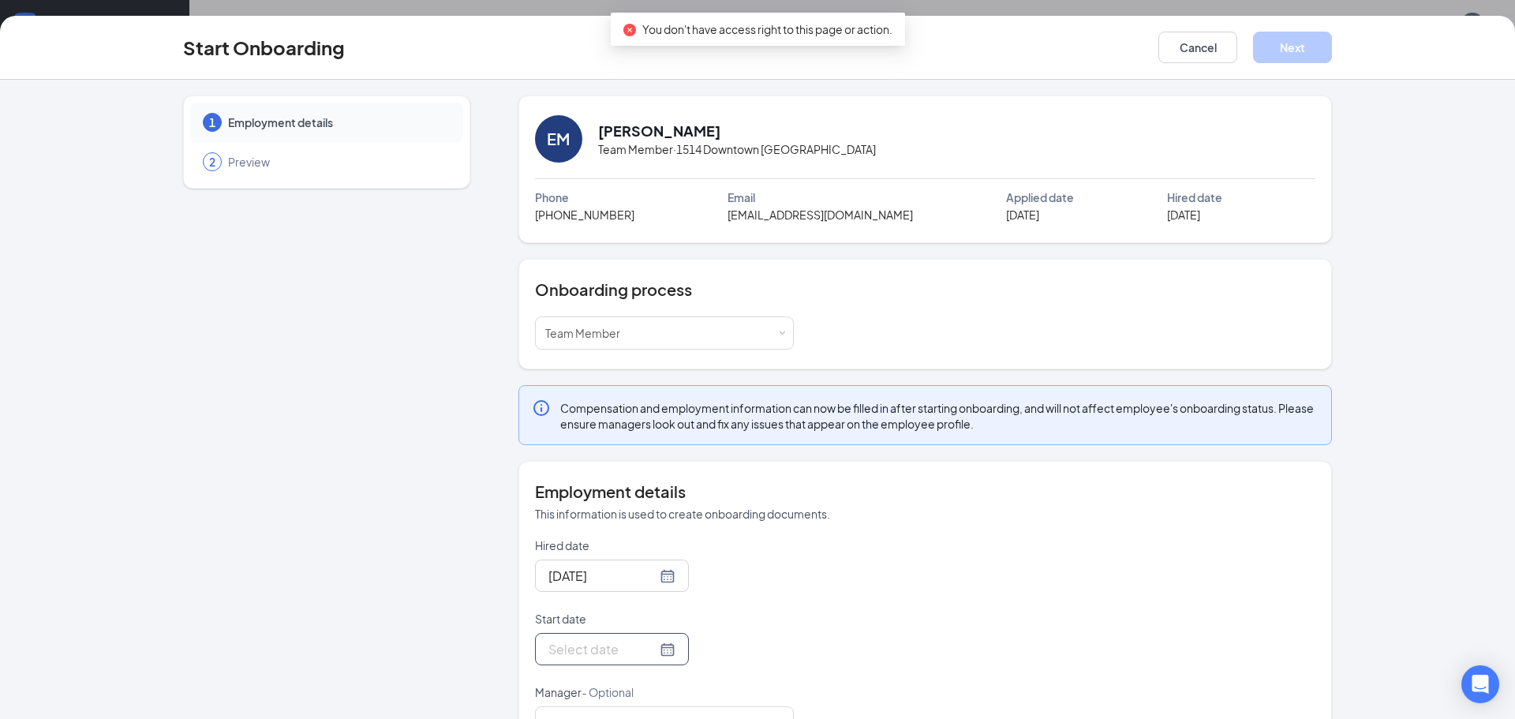
click at [669, 654] on div at bounding box center [612, 649] width 127 height 20
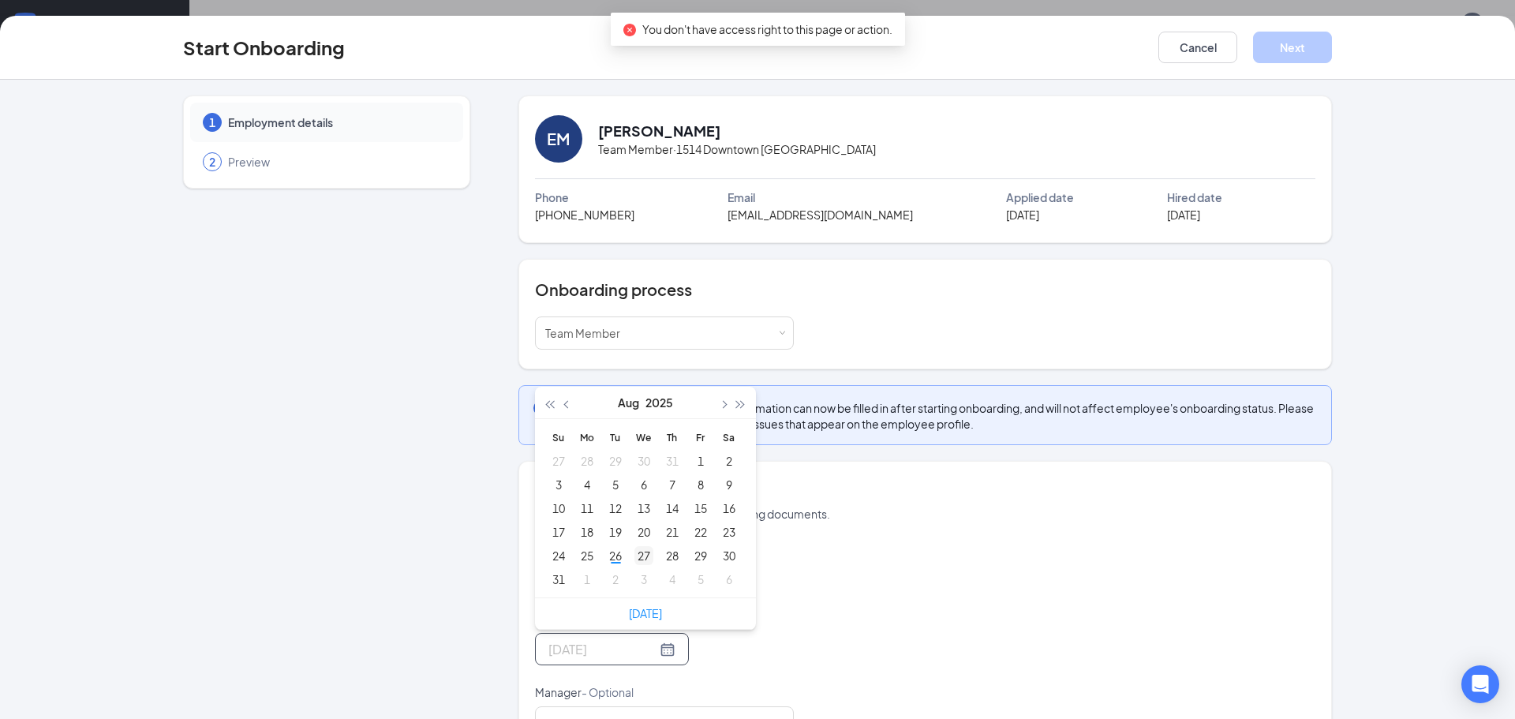
type input "Aug 27, 2025"
click at [646, 560] on div "27" at bounding box center [644, 555] width 19 height 19
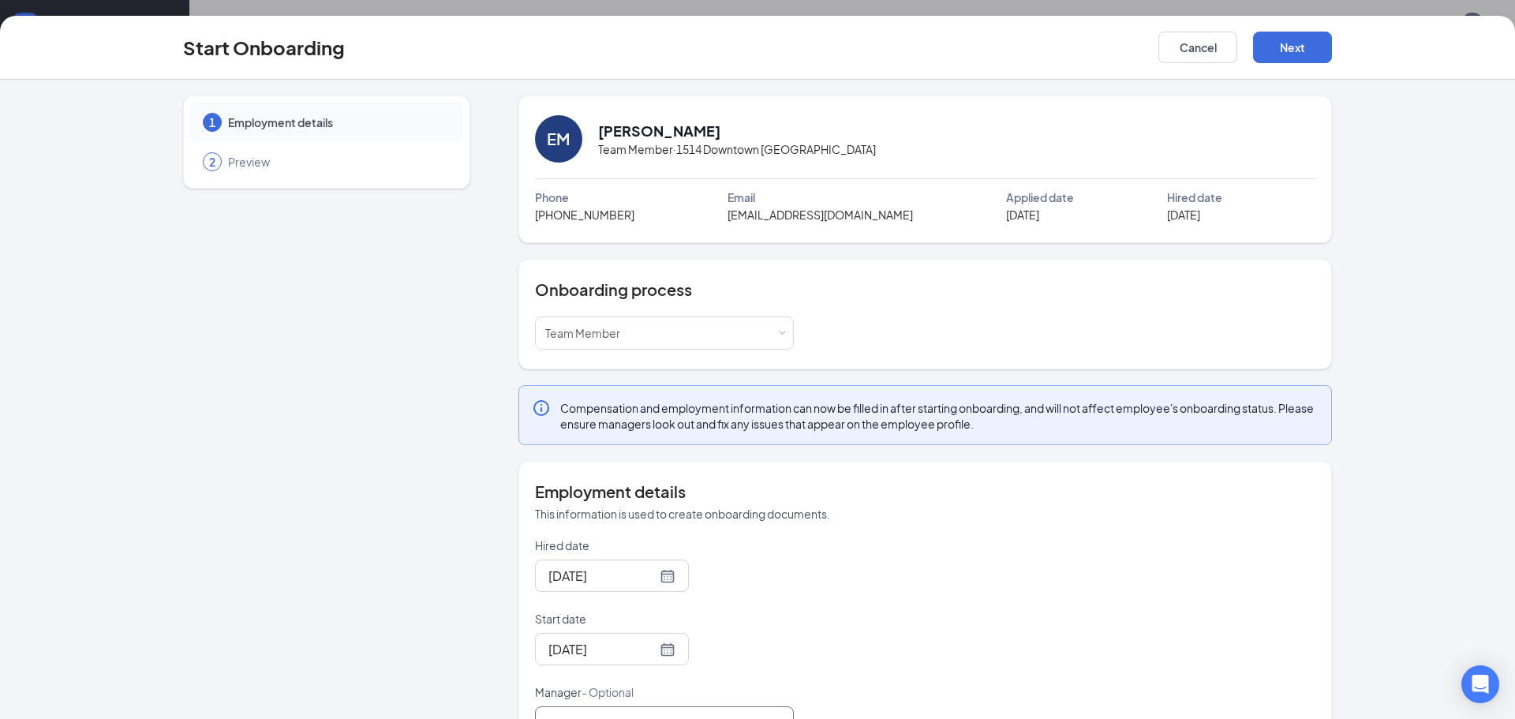
click at [724, 710] on input "Manager - Optional" at bounding box center [664, 722] width 259 height 33
type input "[PERSON_NAME]"
click at [1288, 50] on button "Next" at bounding box center [1292, 48] width 79 height 32
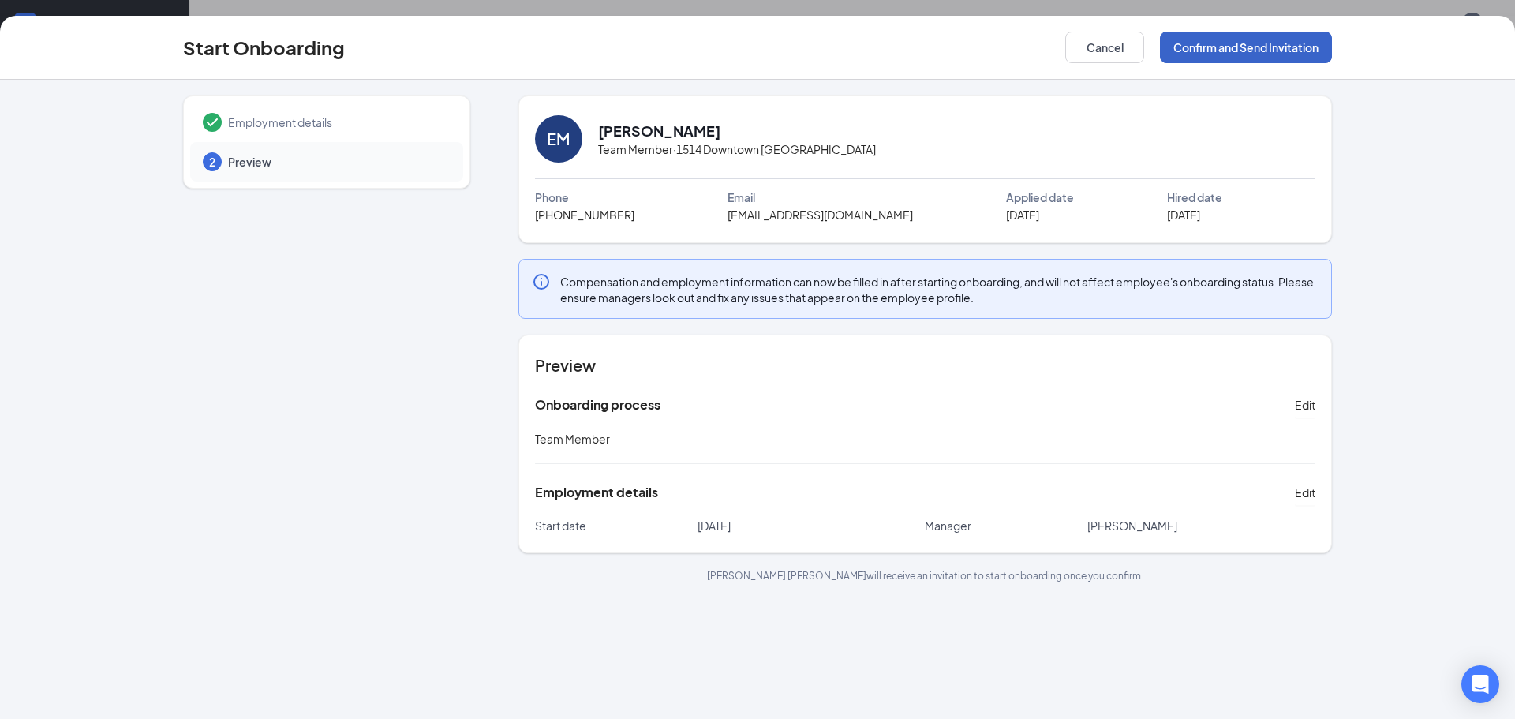
click at [1264, 49] on button "Confirm and Send Invitation" at bounding box center [1246, 48] width 172 height 32
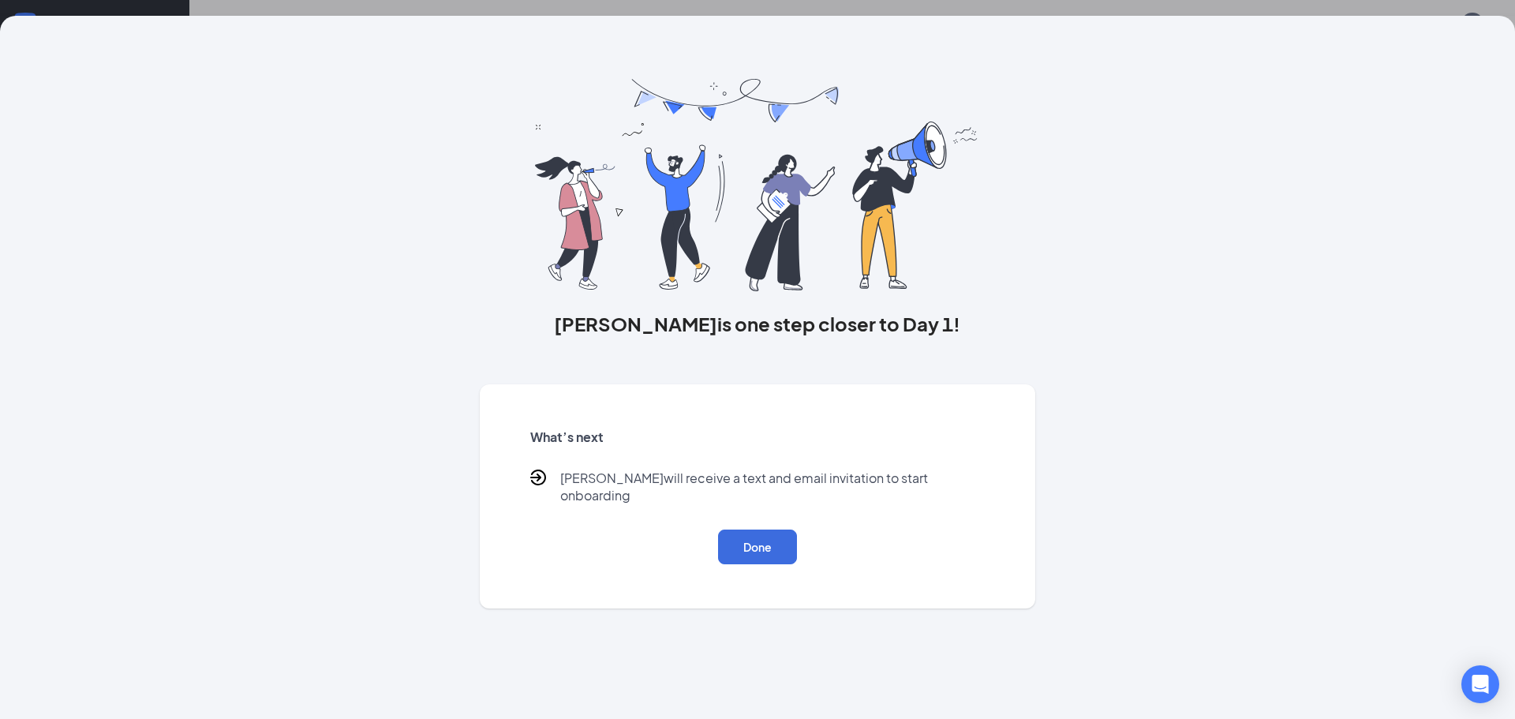
click at [747, 549] on div "Done" at bounding box center [757, 547] width 455 height 35
click at [750, 545] on button "Done" at bounding box center [757, 547] width 79 height 35
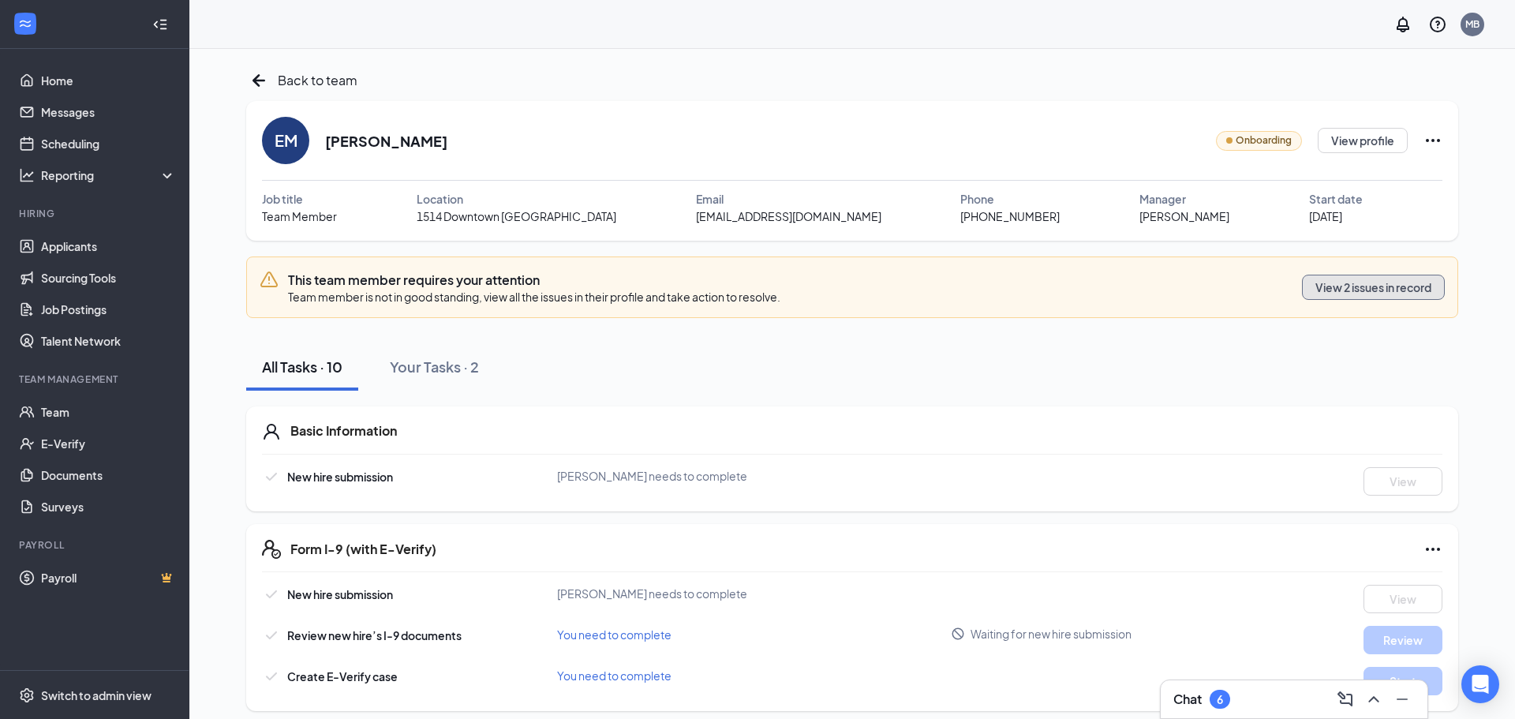
click at [1324, 291] on button "View 2 issues in record" at bounding box center [1373, 287] width 143 height 25
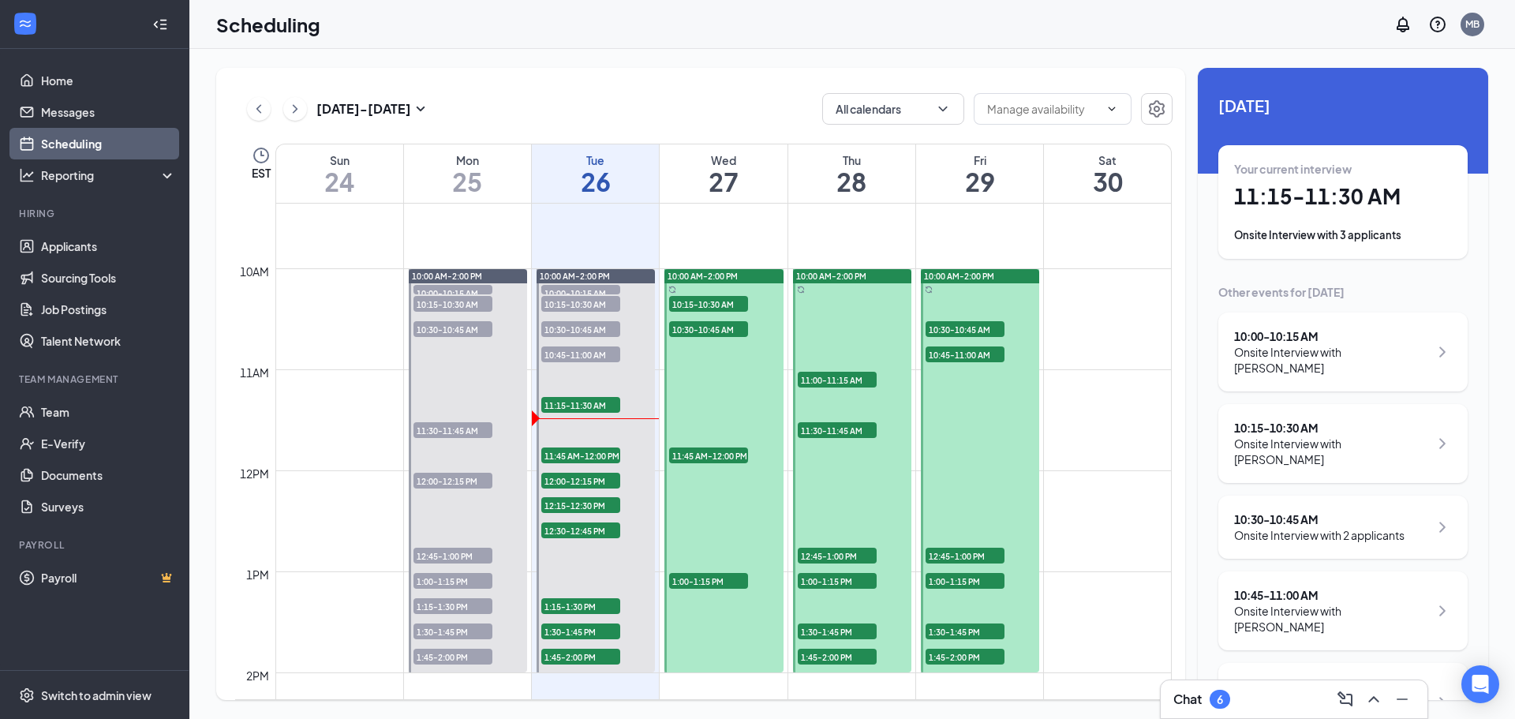
scroll to position [950, 0]
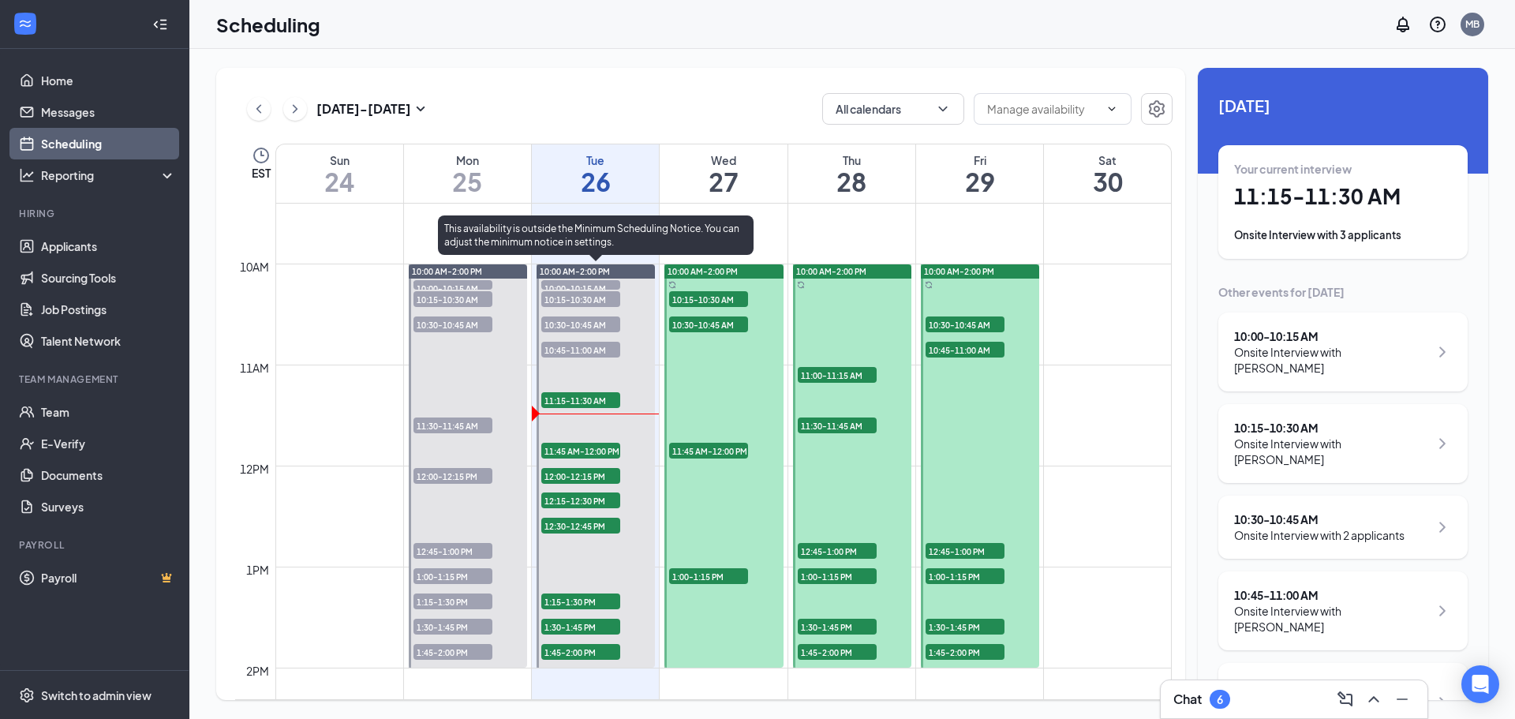
click at [580, 453] on span "11:45 AM-12:00 PM" at bounding box center [580, 451] width 79 height 16
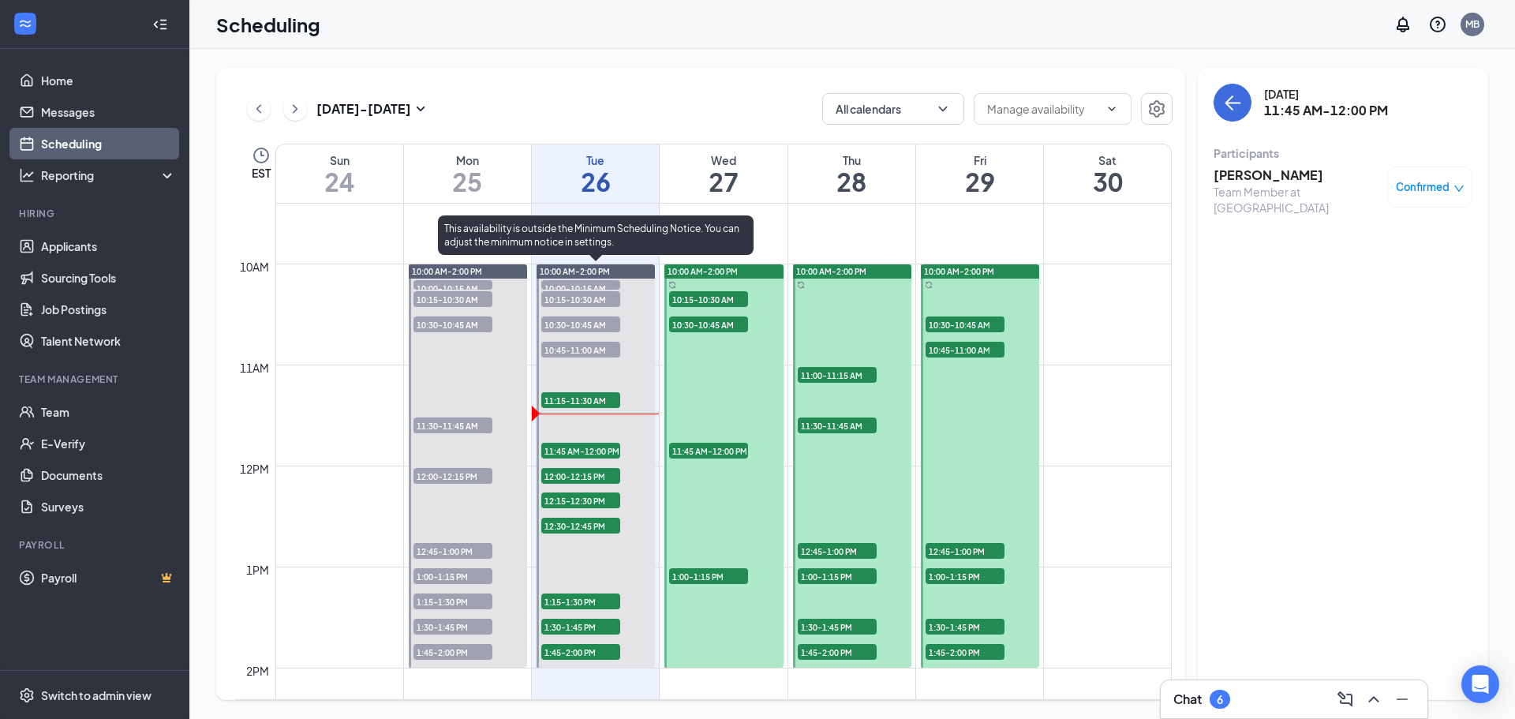
click at [571, 474] on span "12:00-12:15 PM" at bounding box center [580, 476] width 79 height 16
click at [573, 449] on span "11:45 AM-12:00 PM" at bounding box center [580, 451] width 79 height 16
click at [579, 403] on span "11:15-11:30 AM" at bounding box center [580, 400] width 79 height 16
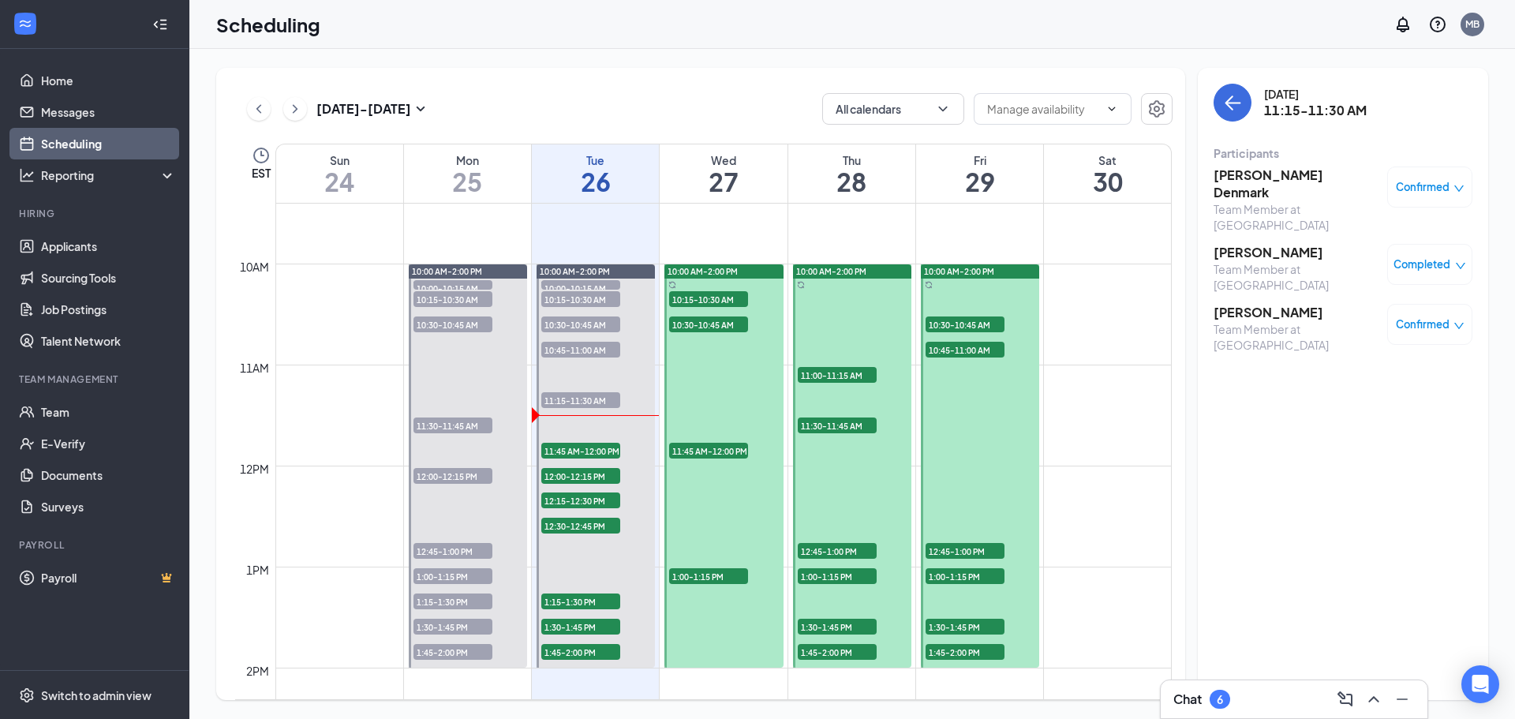
click at [1240, 304] on h3 "[PERSON_NAME]" at bounding box center [1297, 312] width 166 height 17
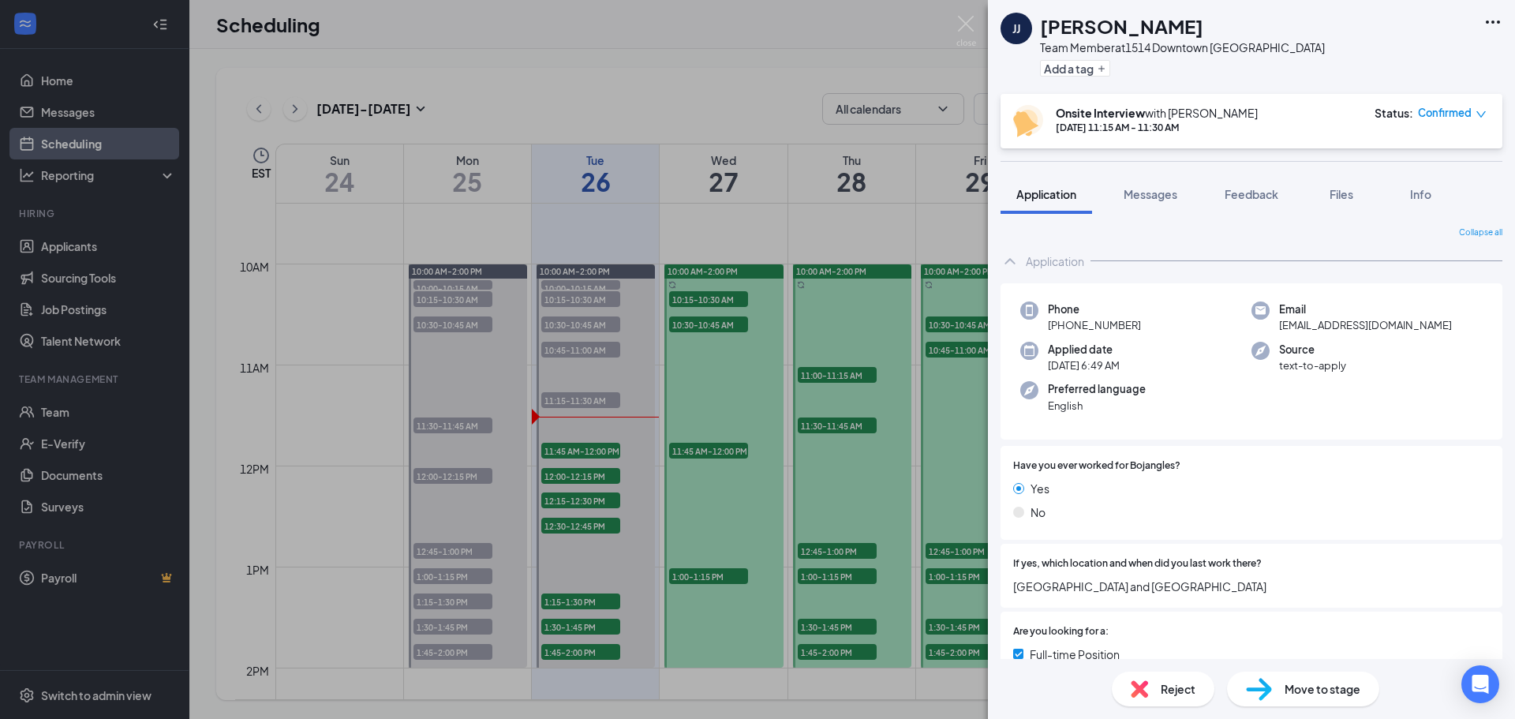
click at [1260, 692] on img at bounding box center [1259, 689] width 26 height 23
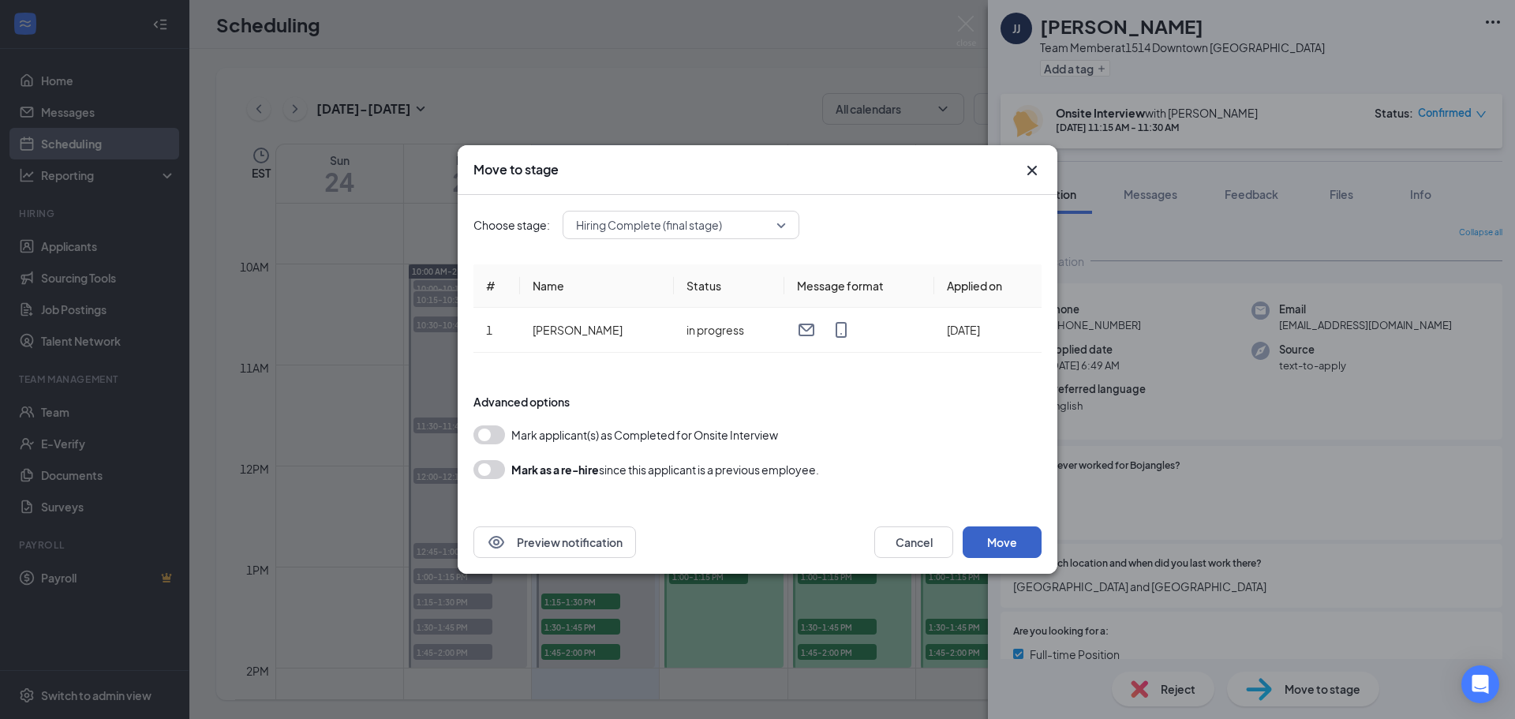
click at [1017, 542] on button "Move" at bounding box center [1002, 542] width 79 height 32
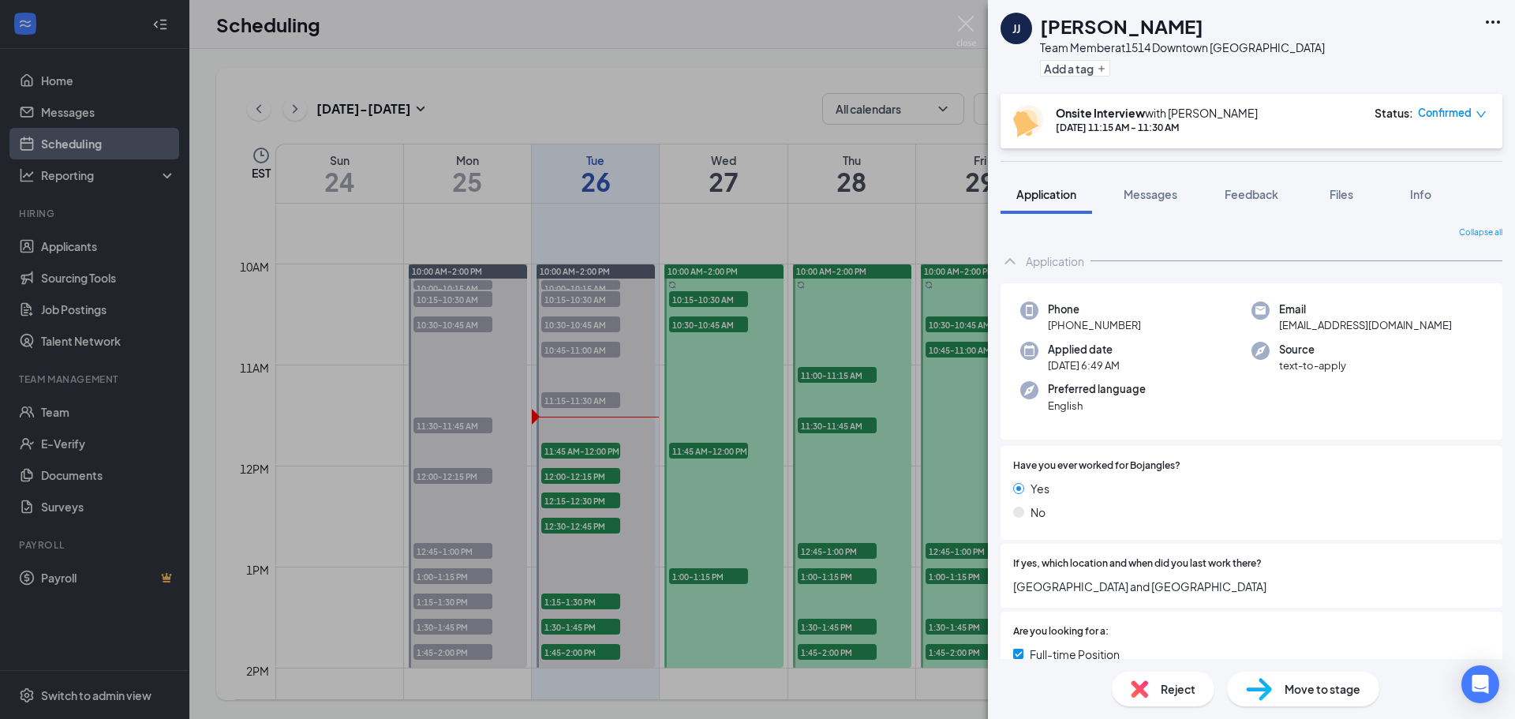
click at [1270, 683] on img at bounding box center [1259, 689] width 26 height 23
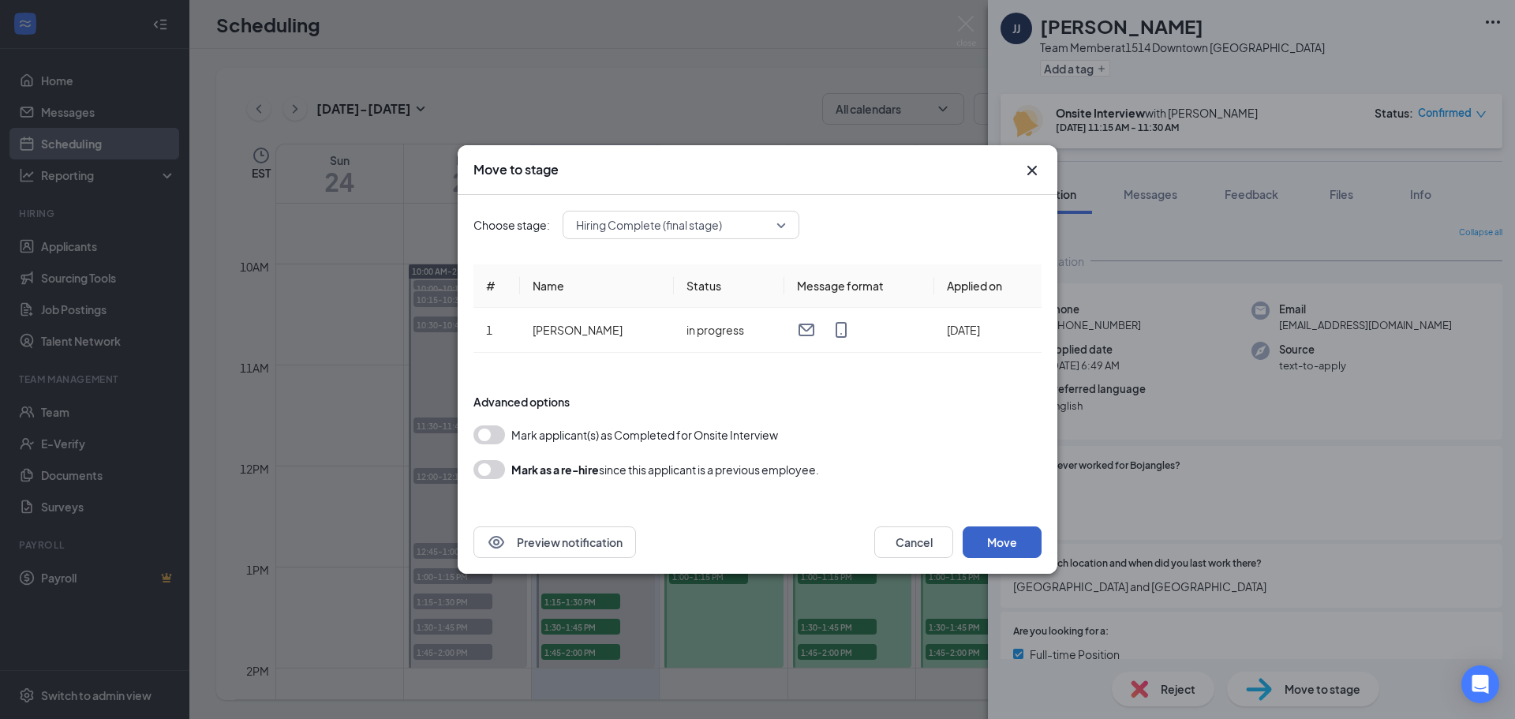
click at [988, 539] on button "Move" at bounding box center [1002, 542] width 79 height 32
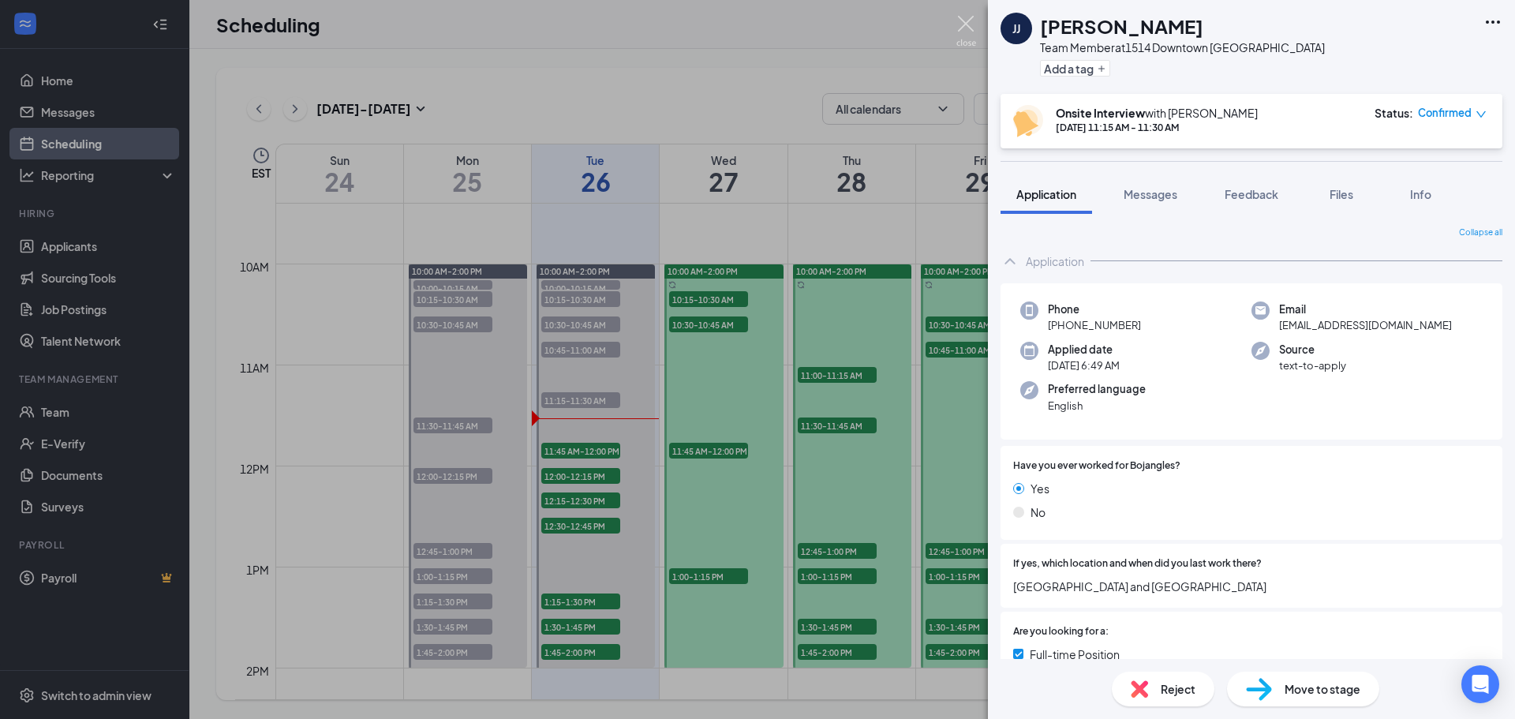
click at [965, 24] on img at bounding box center [967, 31] width 20 height 31
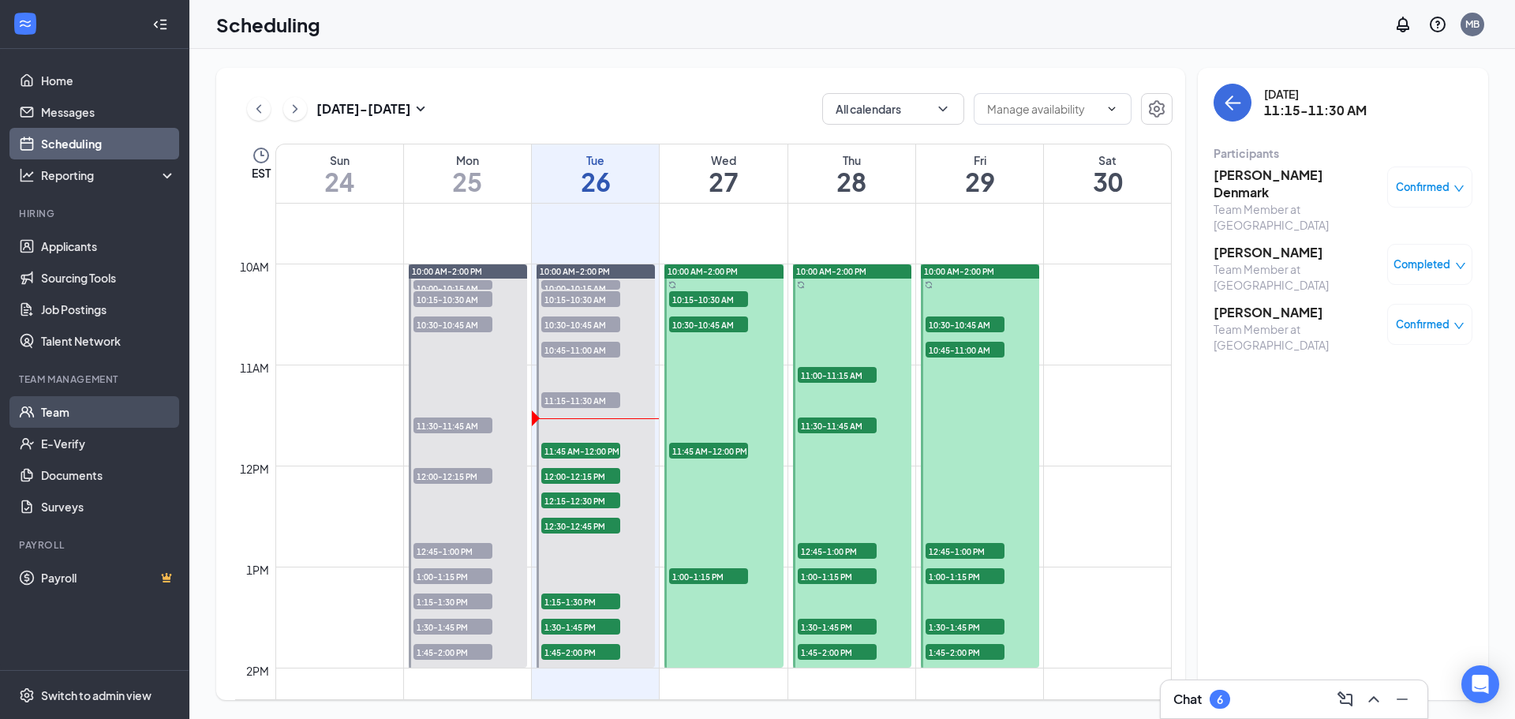
click at [58, 410] on link "Team" at bounding box center [108, 412] width 135 height 32
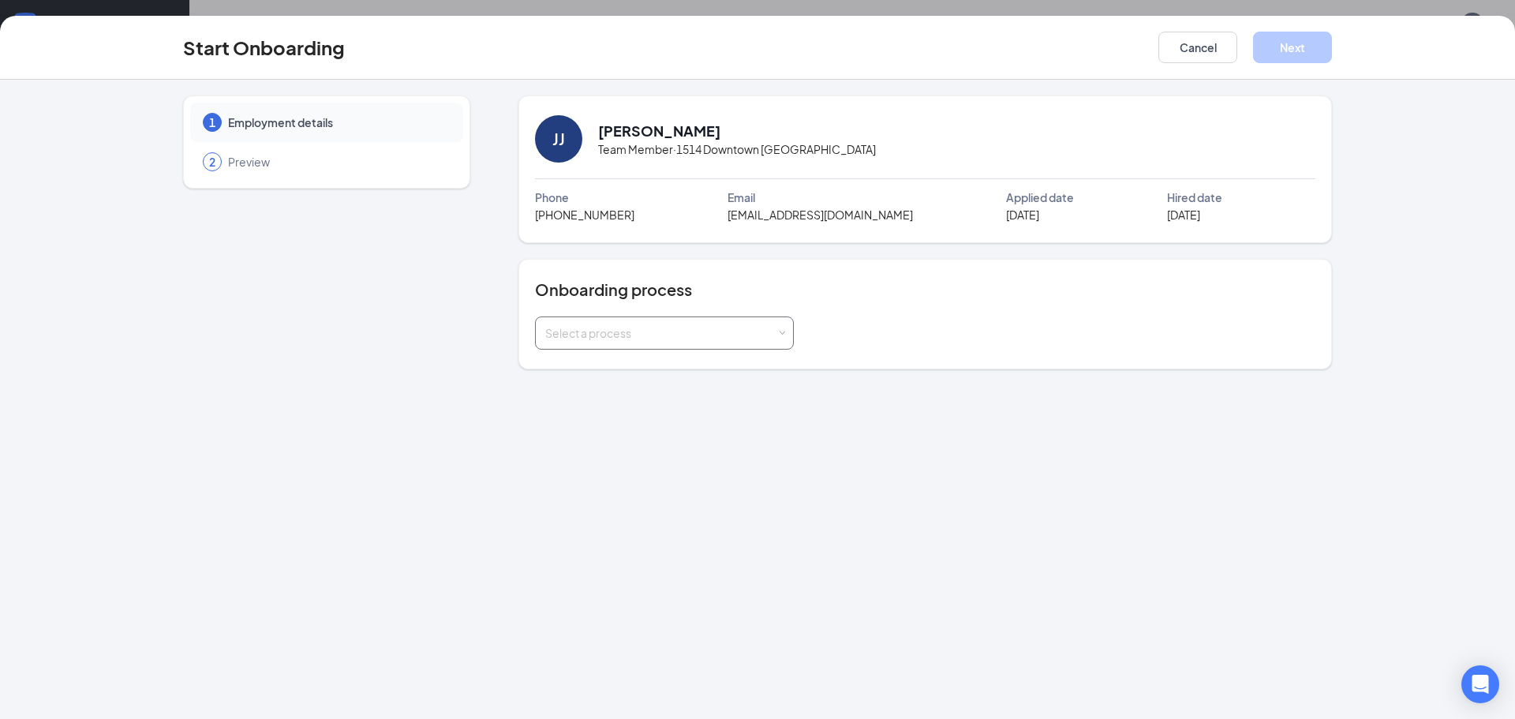
click at [731, 328] on div "Select a process" at bounding box center [660, 333] width 231 height 16
click at [610, 402] on li "Team Member" at bounding box center [663, 395] width 259 height 28
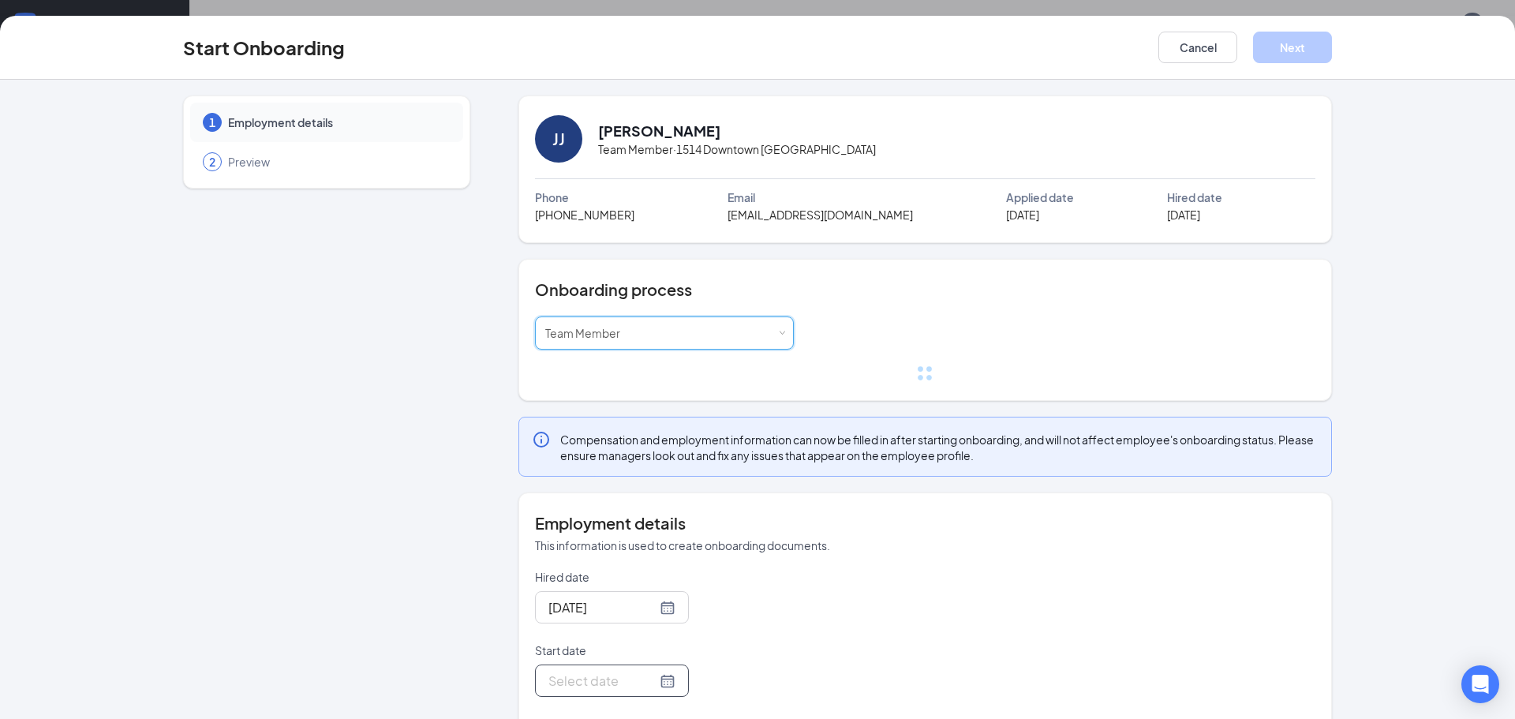
click at [667, 676] on div at bounding box center [612, 681] width 127 height 20
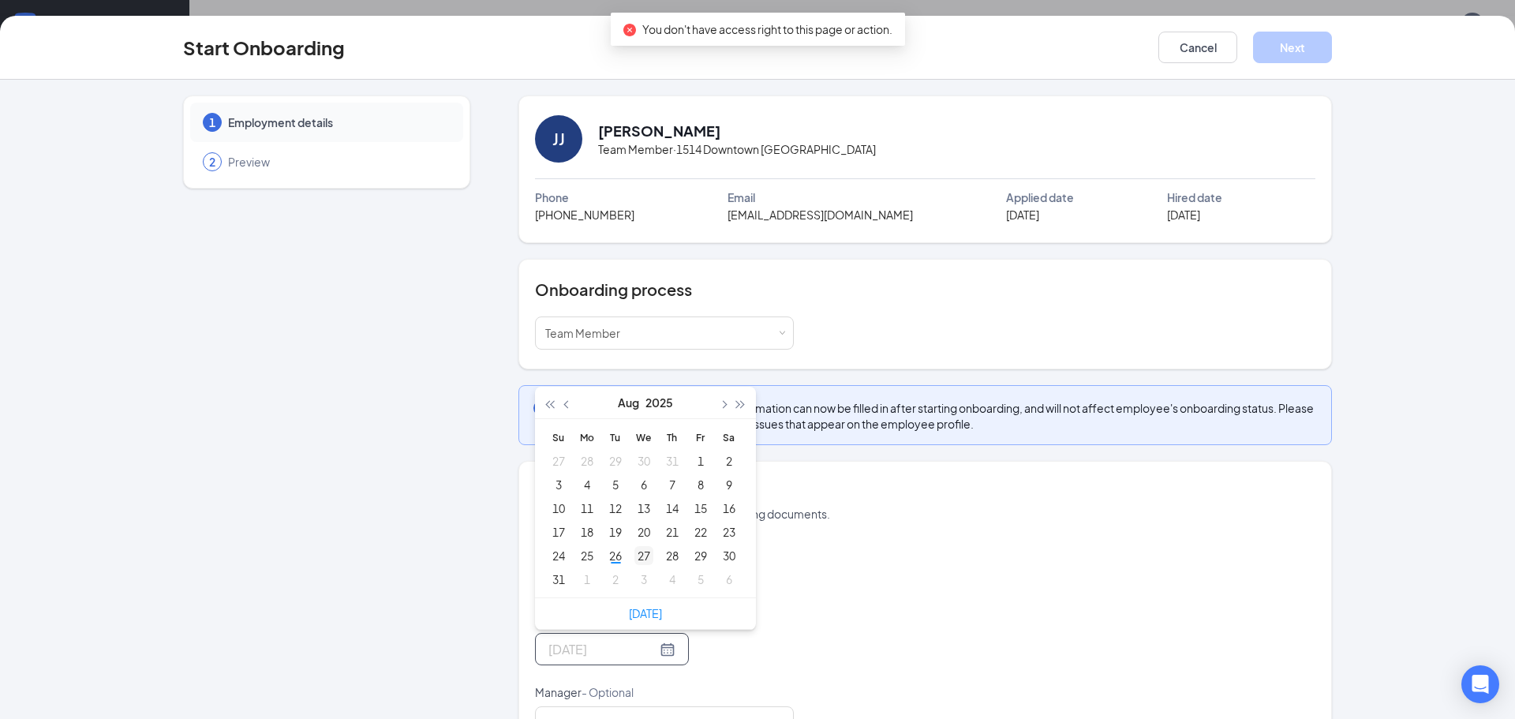
type input "[DATE]"
click at [640, 560] on div "27" at bounding box center [644, 555] width 19 height 19
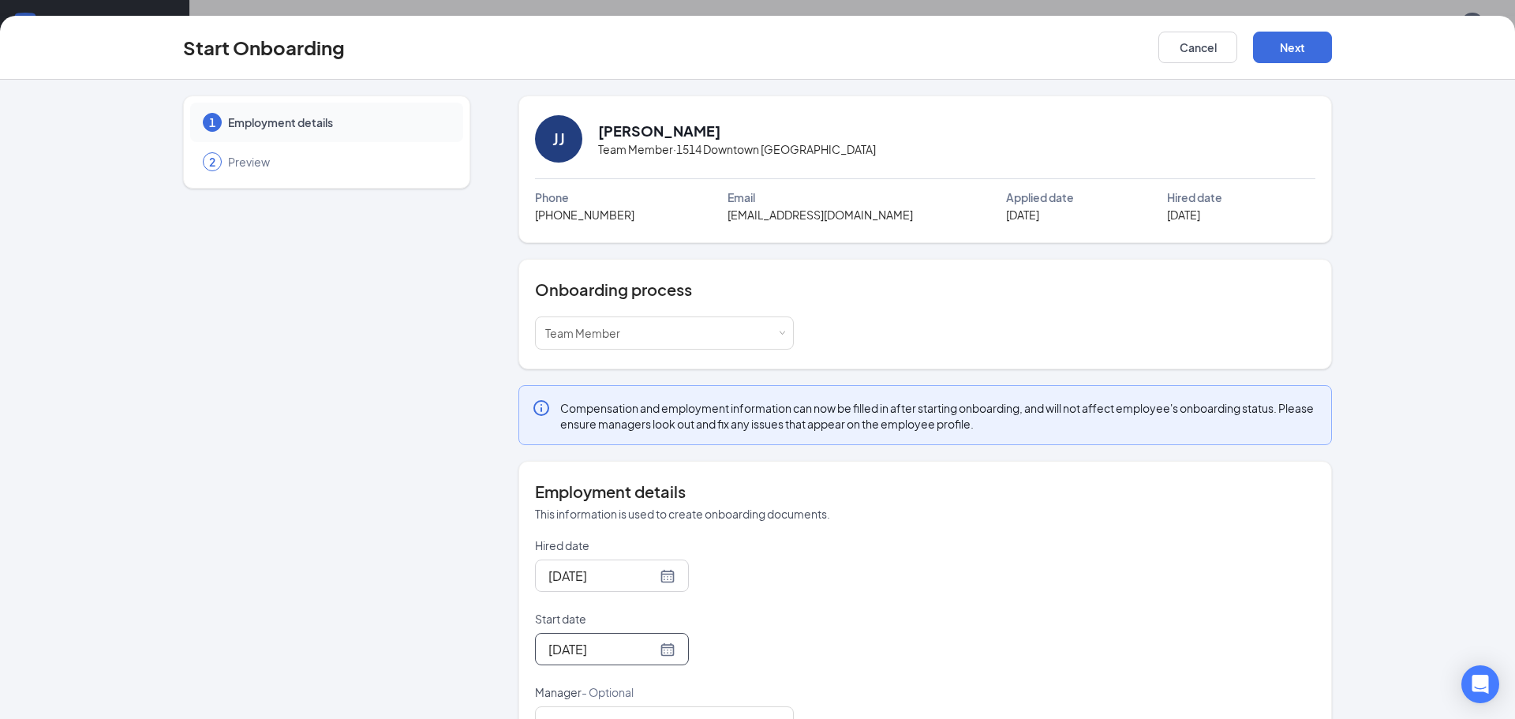
scroll to position [56, 0]
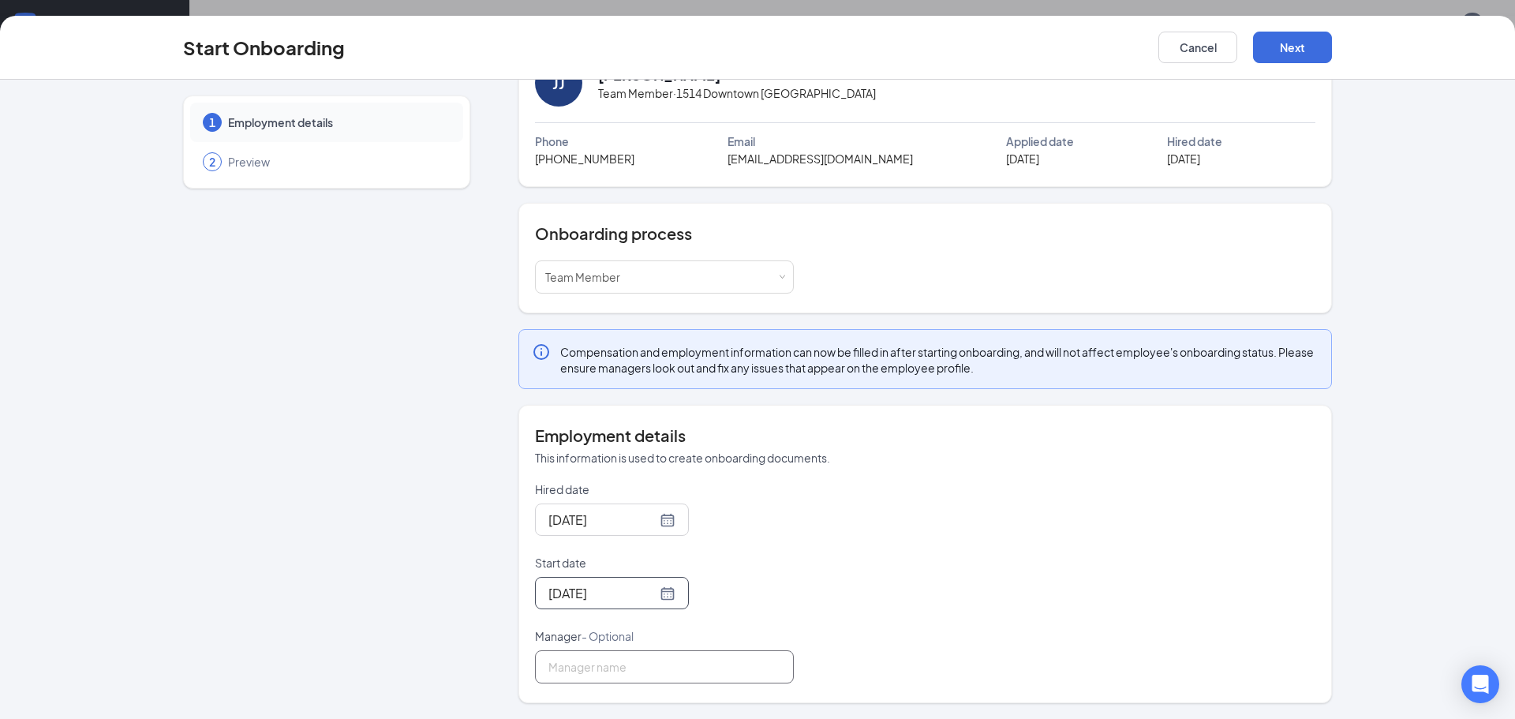
click at [604, 668] on input "Manager - Optional" at bounding box center [664, 666] width 259 height 33
type input "[PERSON_NAME]"
click at [1318, 49] on button "Next" at bounding box center [1292, 48] width 79 height 32
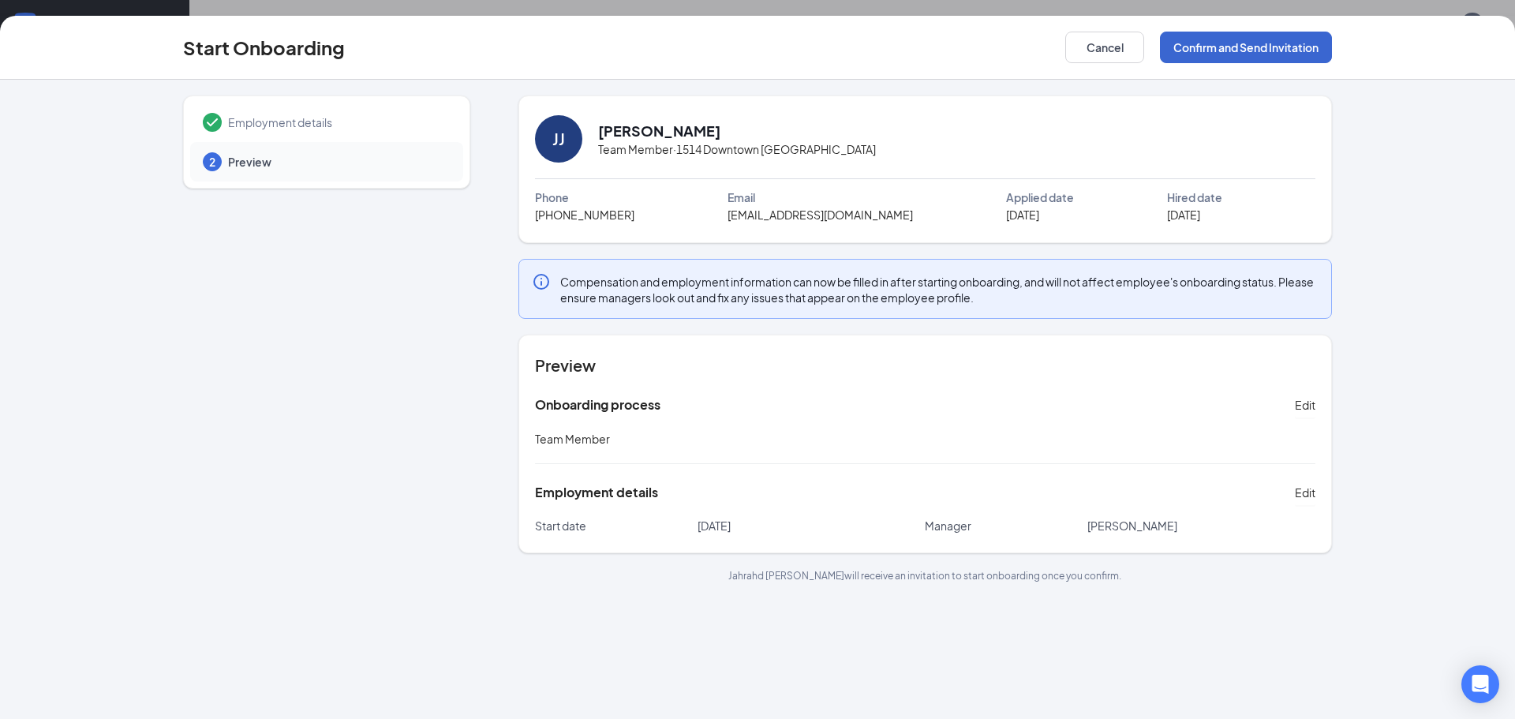
scroll to position [0, 0]
click at [1293, 47] on button "Confirm and Send Invitation" at bounding box center [1246, 48] width 172 height 32
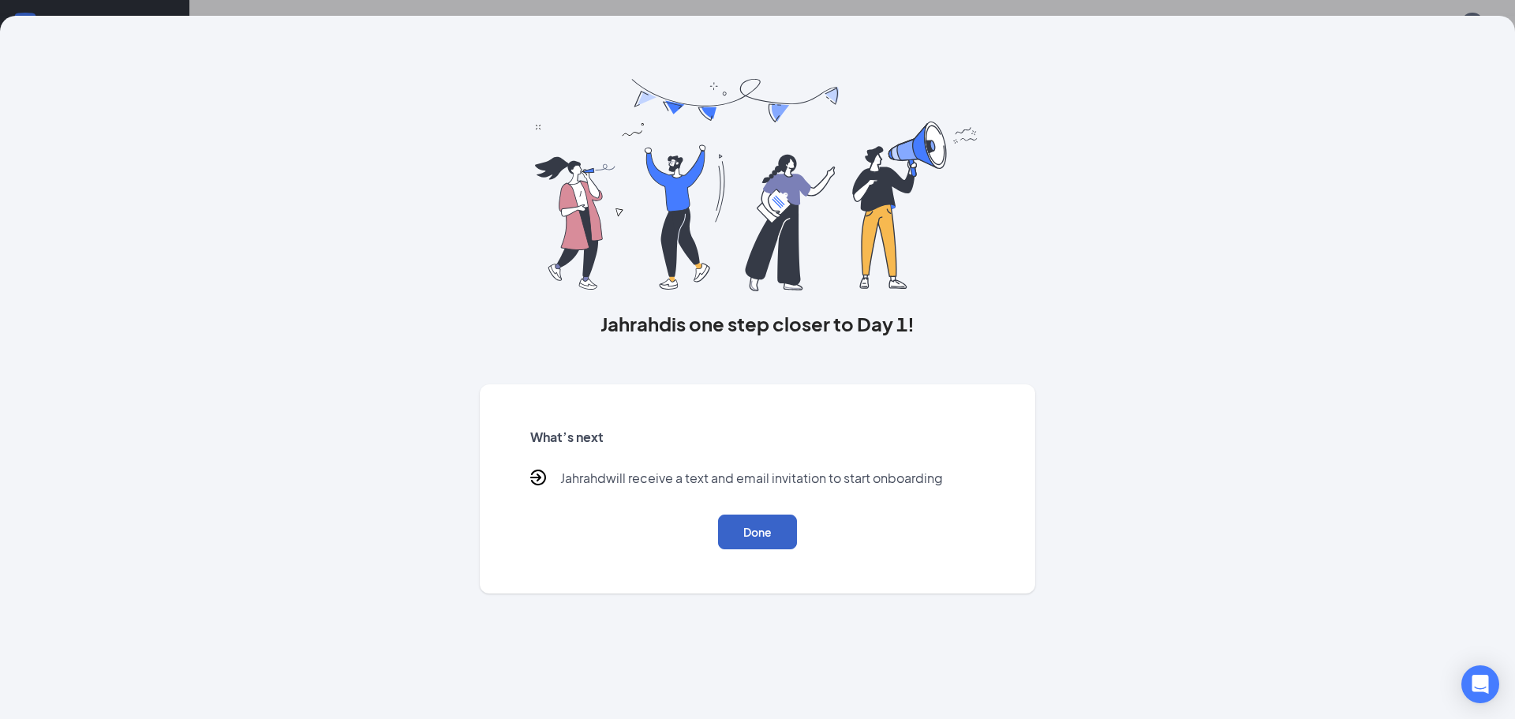
click at [754, 539] on button "Done" at bounding box center [757, 532] width 79 height 35
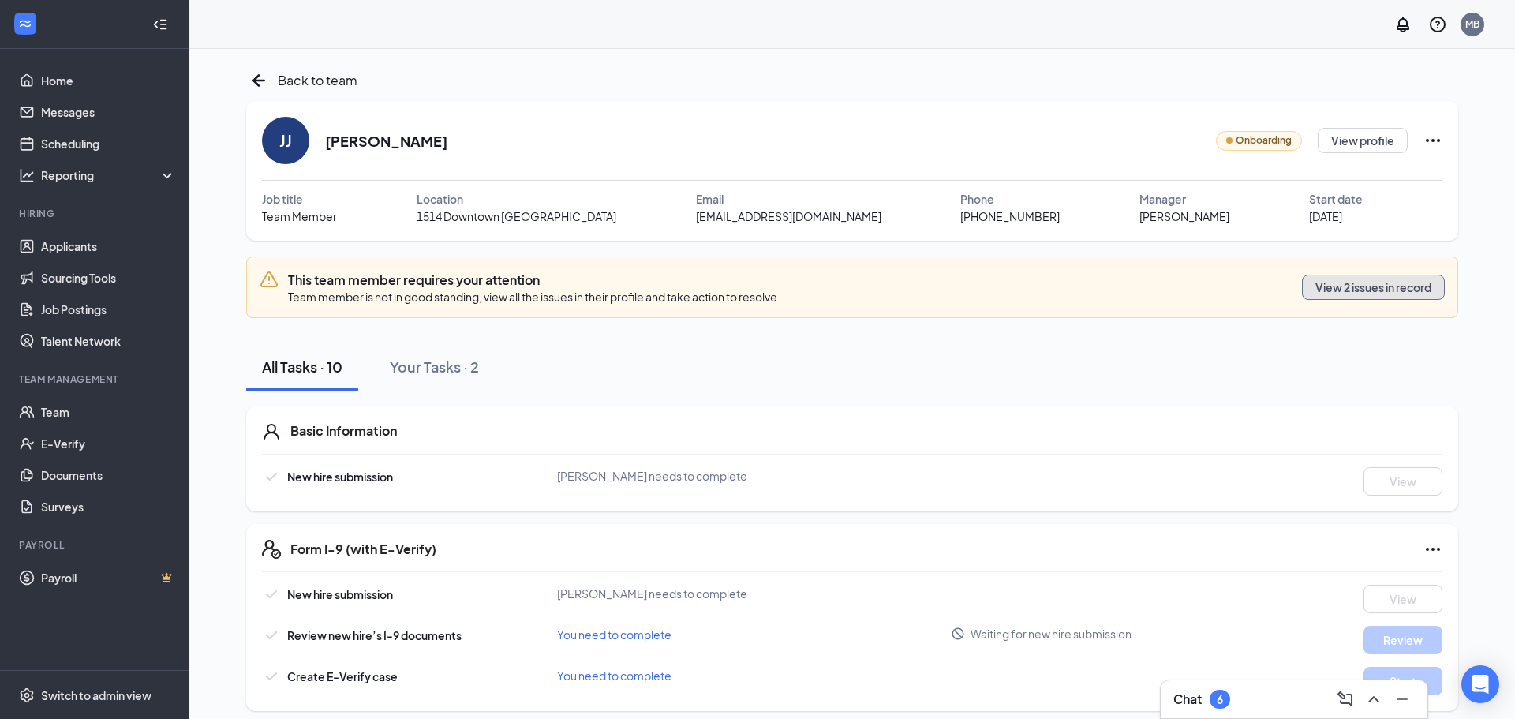
click at [1352, 284] on button "View 2 issues in record" at bounding box center [1373, 287] width 143 height 25
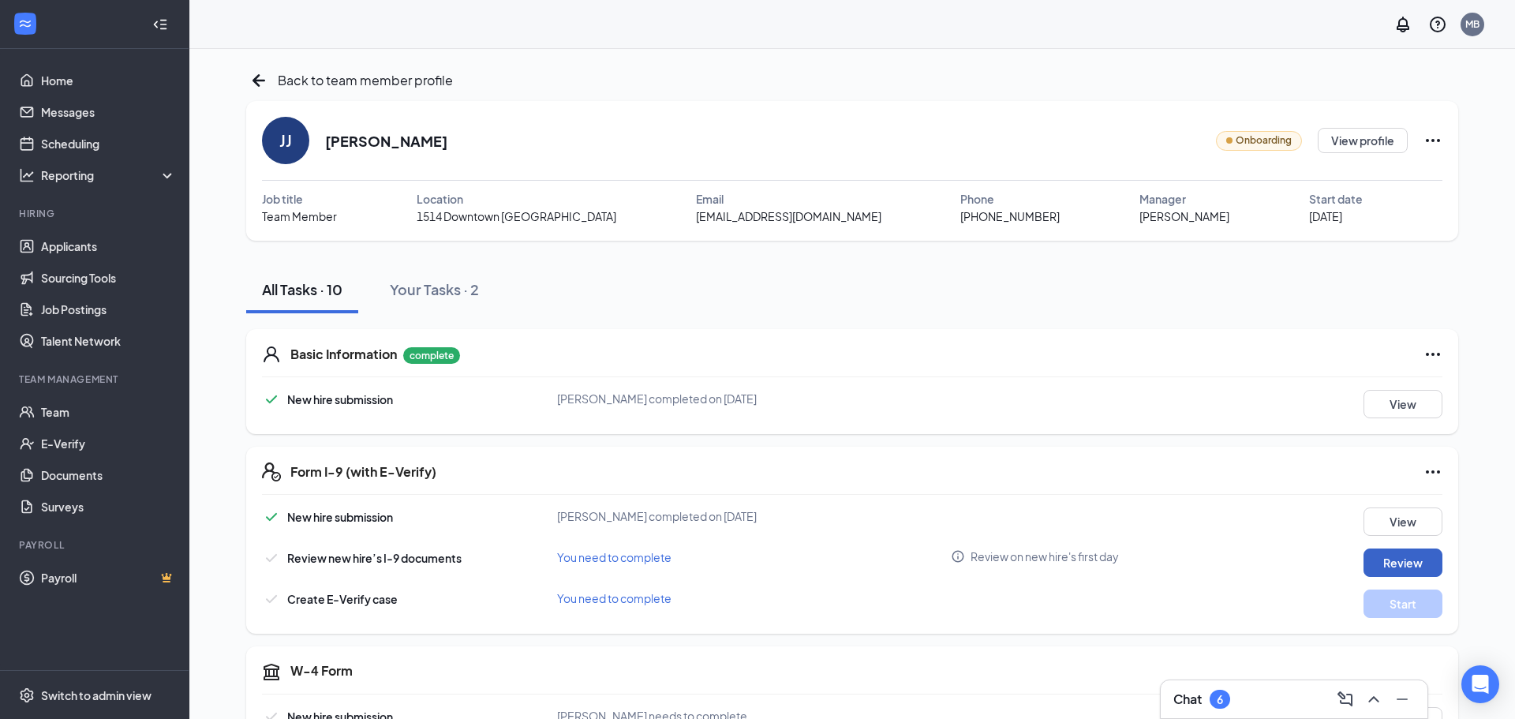
click at [1394, 564] on button "Review" at bounding box center [1403, 563] width 79 height 28
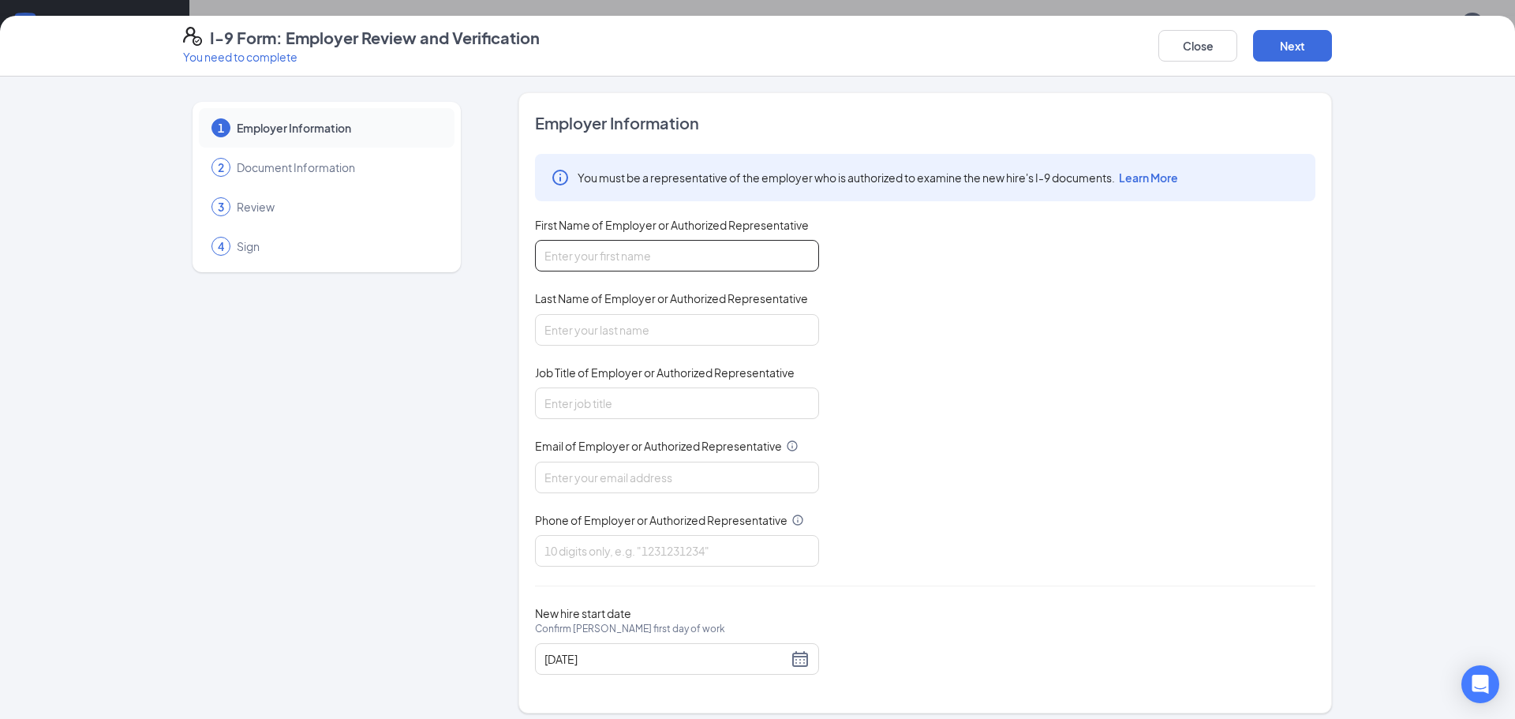
click at [639, 250] on input "First Name of Employer or Authorized Representative" at bounding box center [677, 256] width 284 height 32
type input "Misty"
type input "Busby"
type input "mistybusby322@gmail.com"
type input "7069789052"
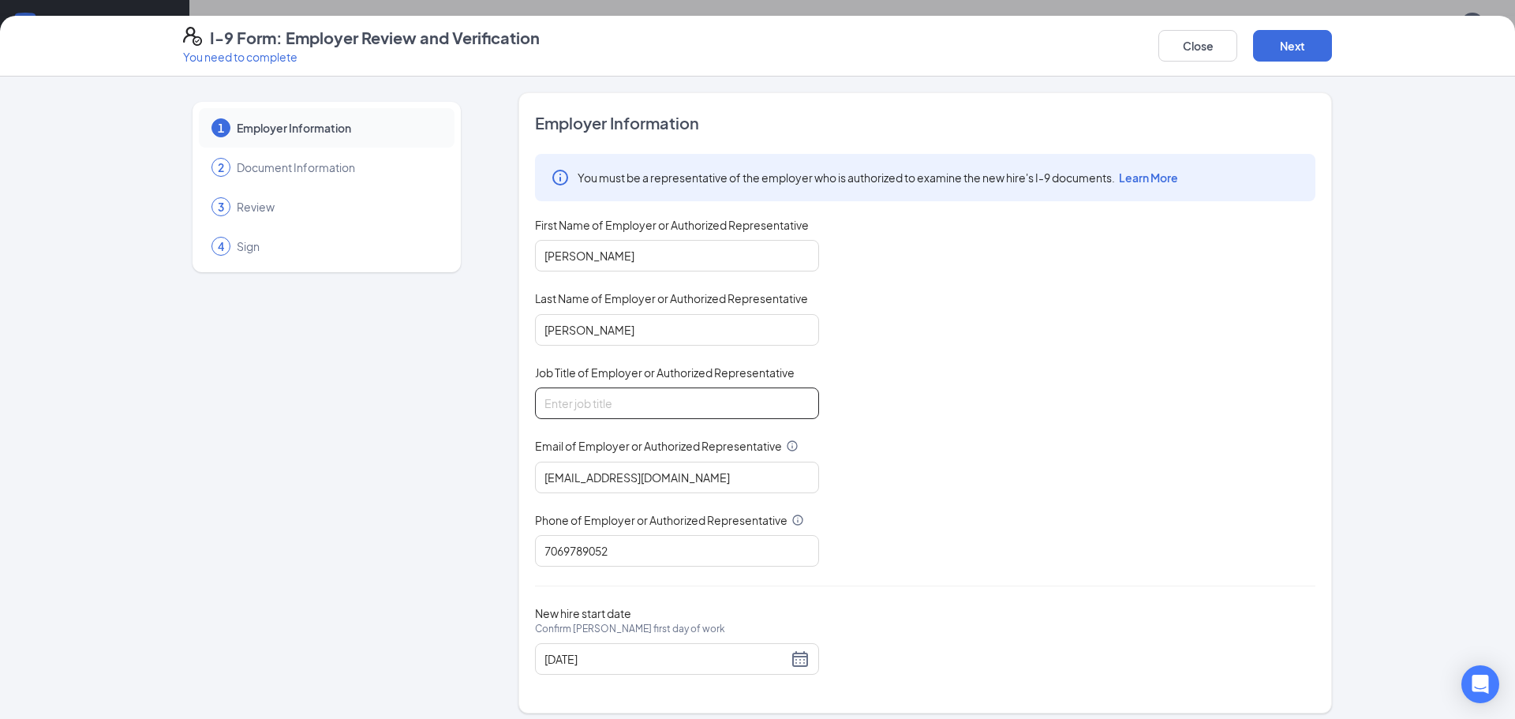
click at [585, 410] on input "Job Title of Employer or Authorized Representative" at bounding box center [677, 404] width 284 height 32
type input "g"
type input "General Manager"
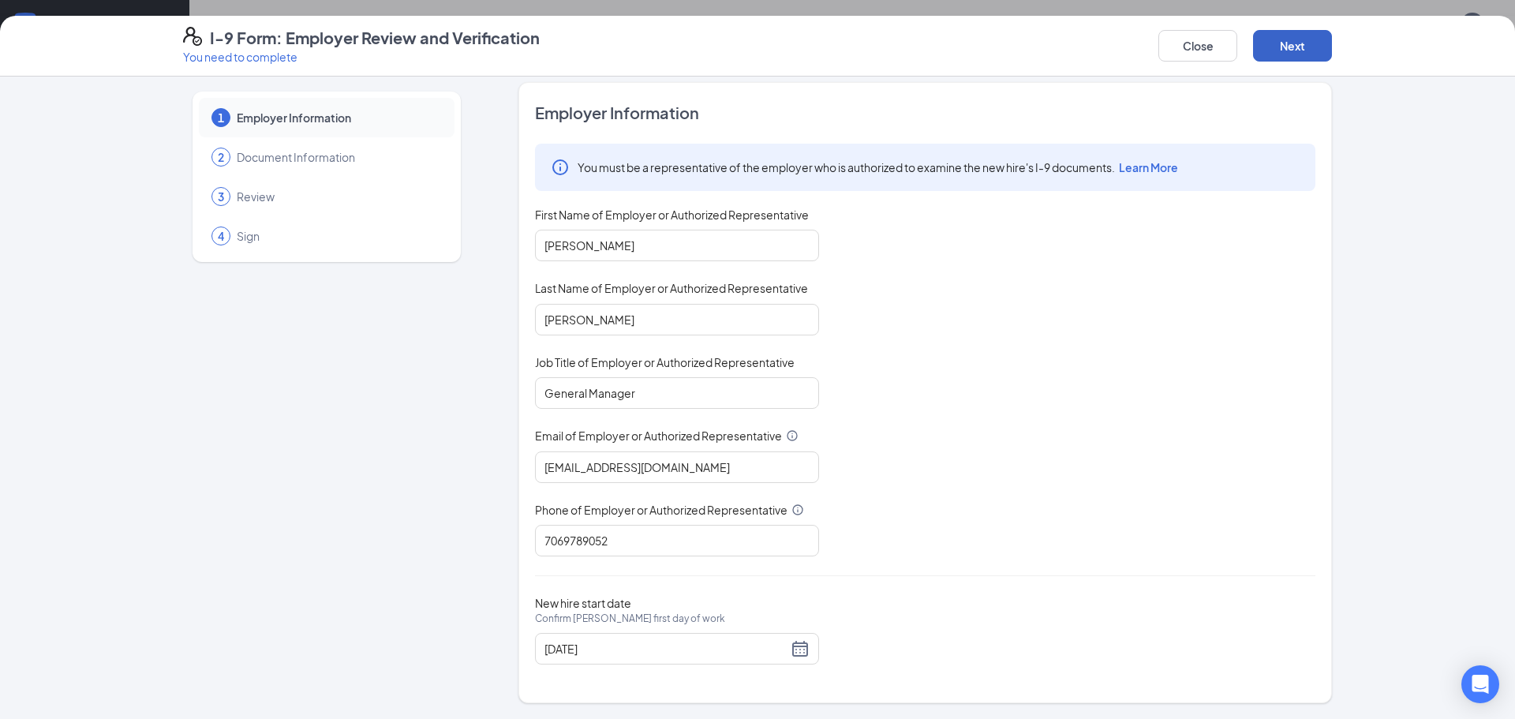
click at [1300, 48] on button "Next" at bounding box center [1292, 46] width 79 height 32
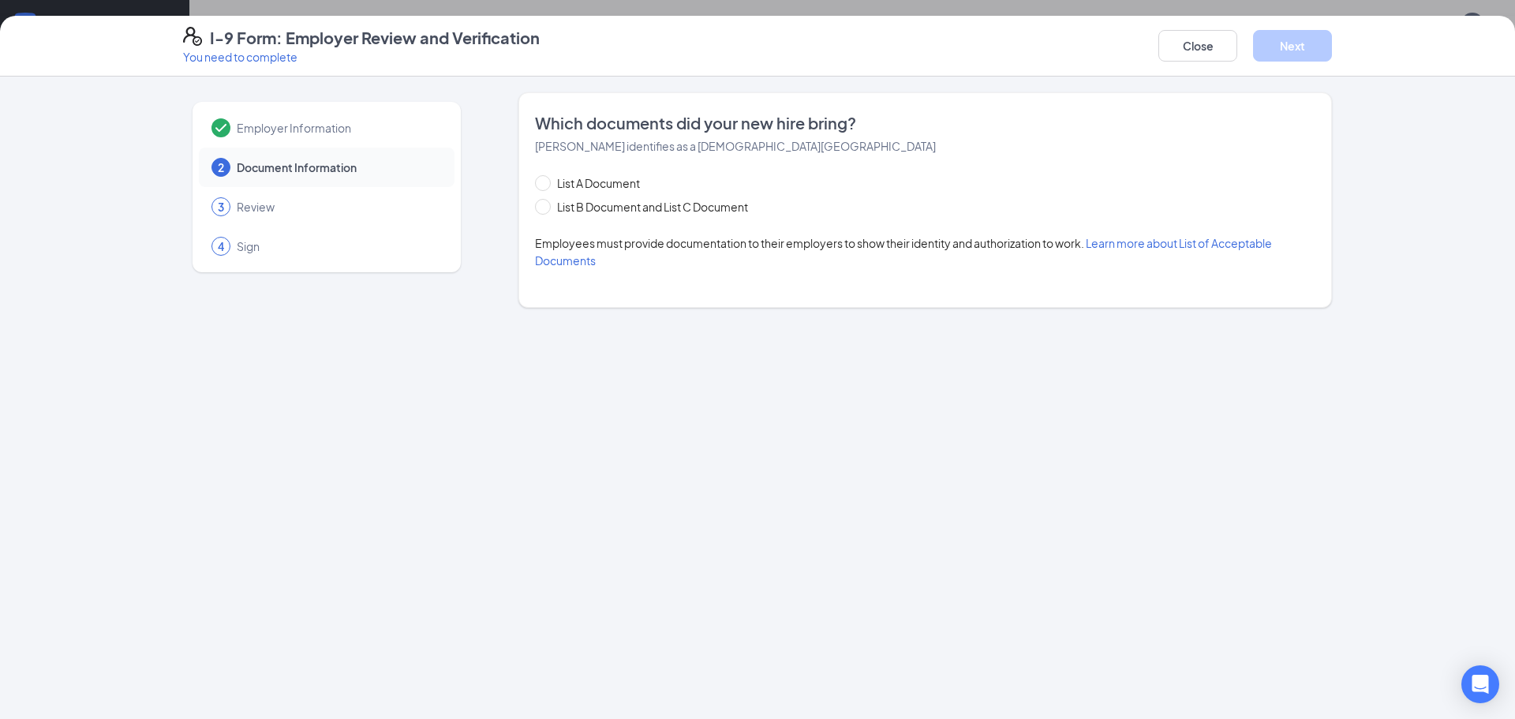
scroll to position [0, 0]
click at [543, 206] on input "List B Document and List C Document" at bounding box center [540, 204] width 11 height 11
radio input "true"
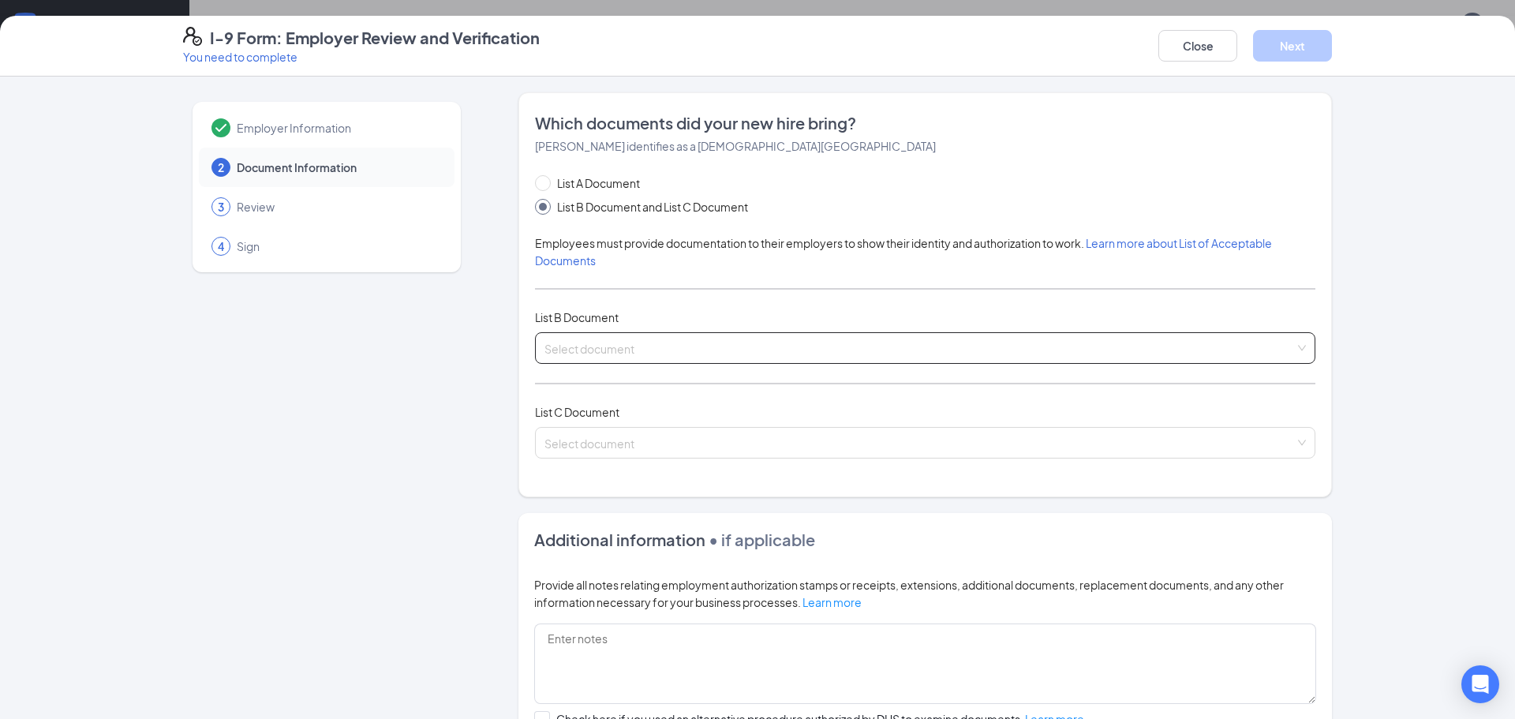
click at [560, 346] on input "search" at bounding box center [920, 345] width 751 height 24
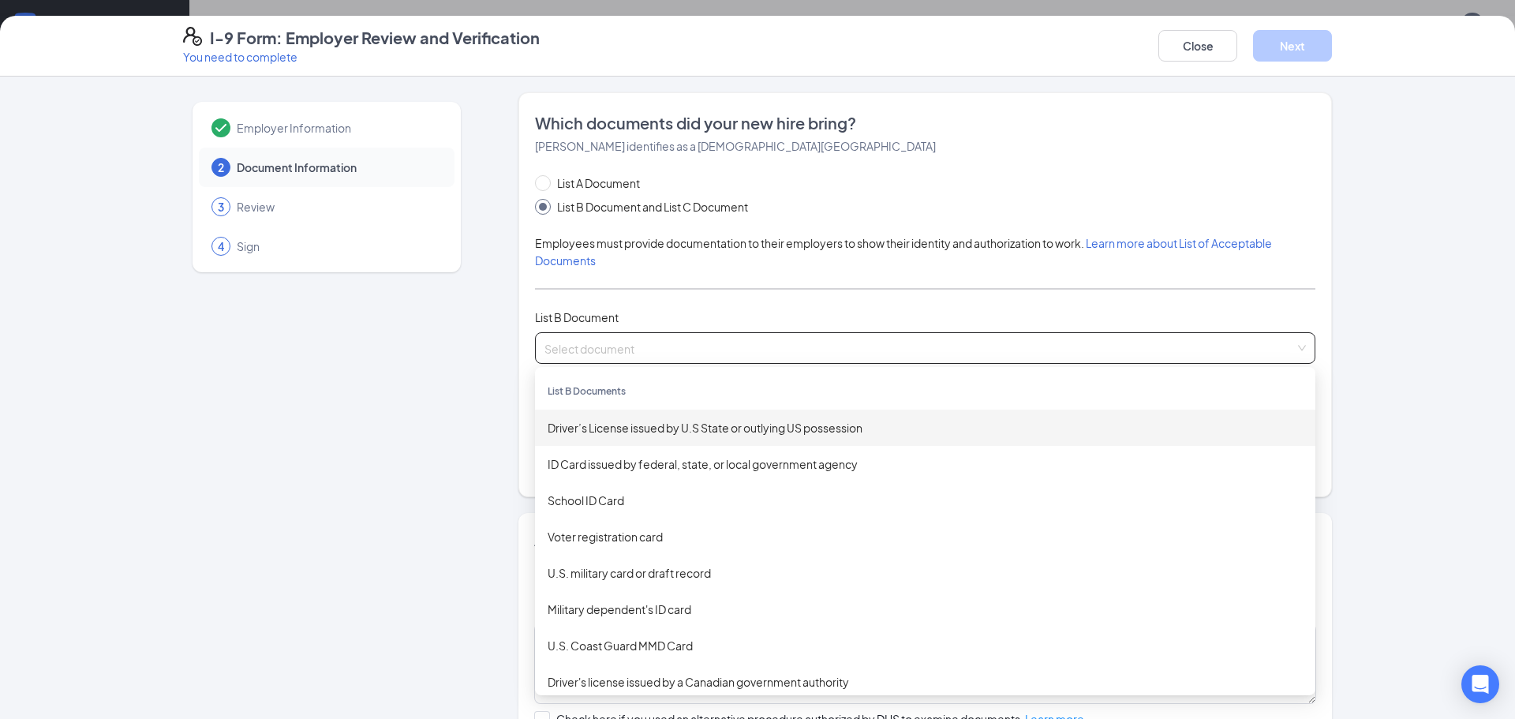
click at [617, 429] on div "Driver’s License issued by U.S State or outlying US possession" at bounding box center [925, 427] width 755 height 17
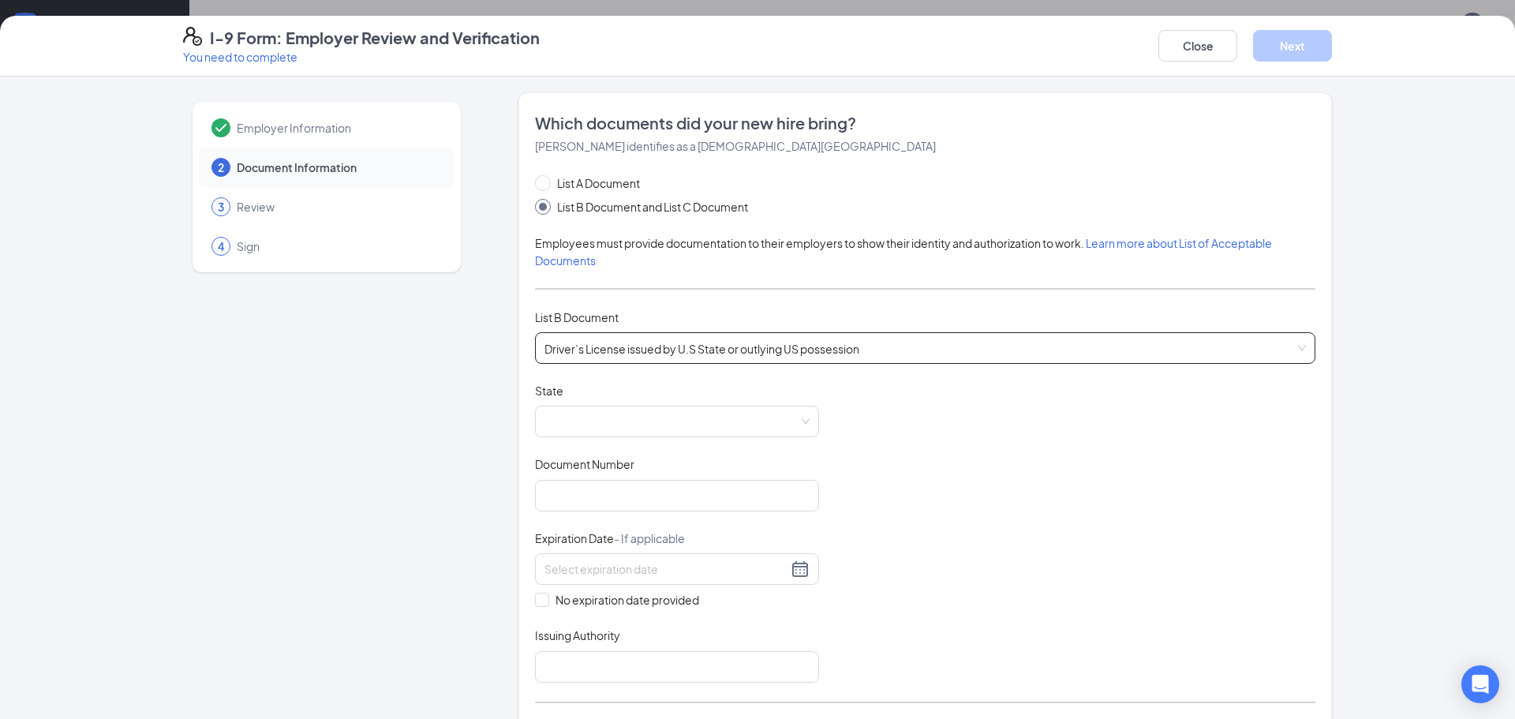
click at [617, 429] on span at bounding box center [677, 421] width 265 height 30
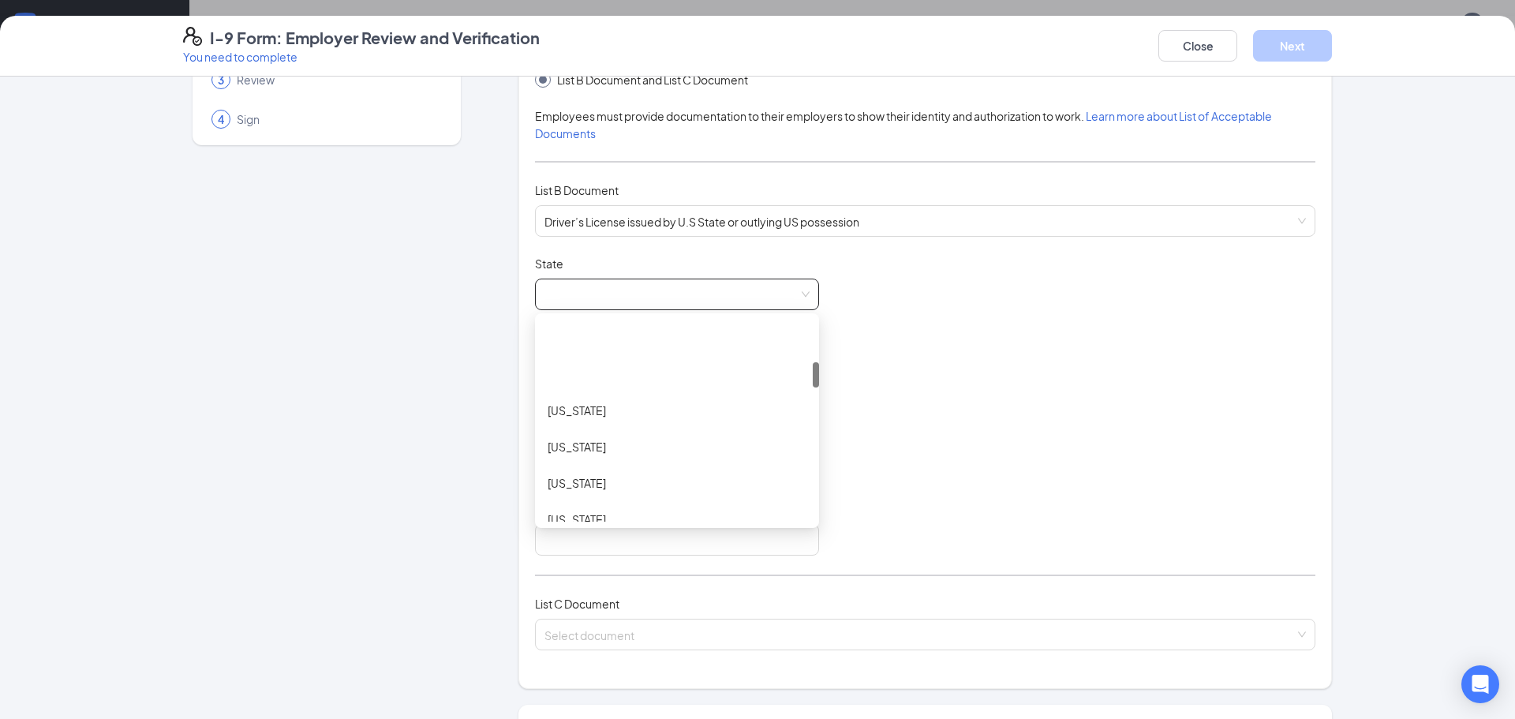
scroll to position [338, 0]
click at [571, 398] on div "Georgia" at bounding box center [677, 399] width 259 height 17
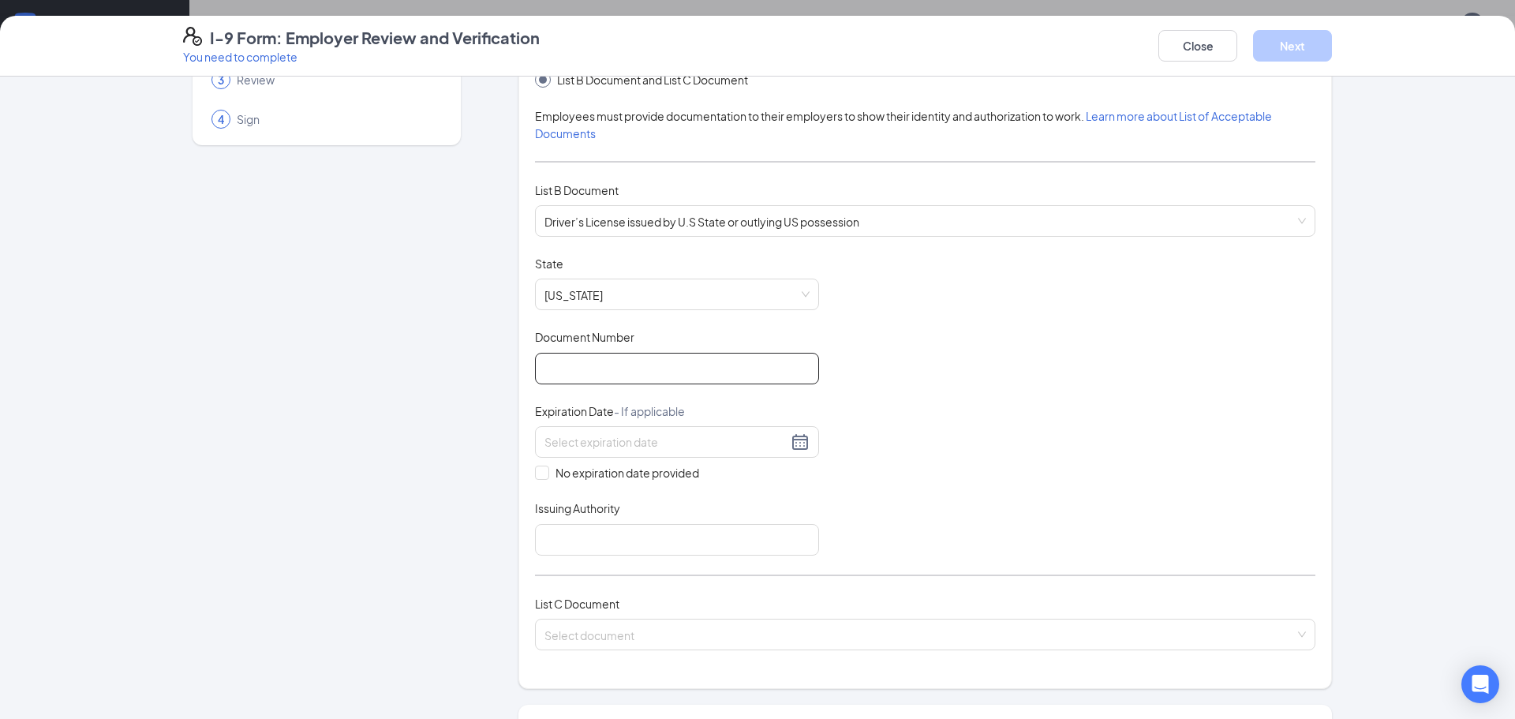
click at [575, 374] on input "Document Number" at bounding box center [677, 369] width 284 height 32
type input "060538198"
click at [796, 444] on div at bounding box center [677, 442] width 265 height 19
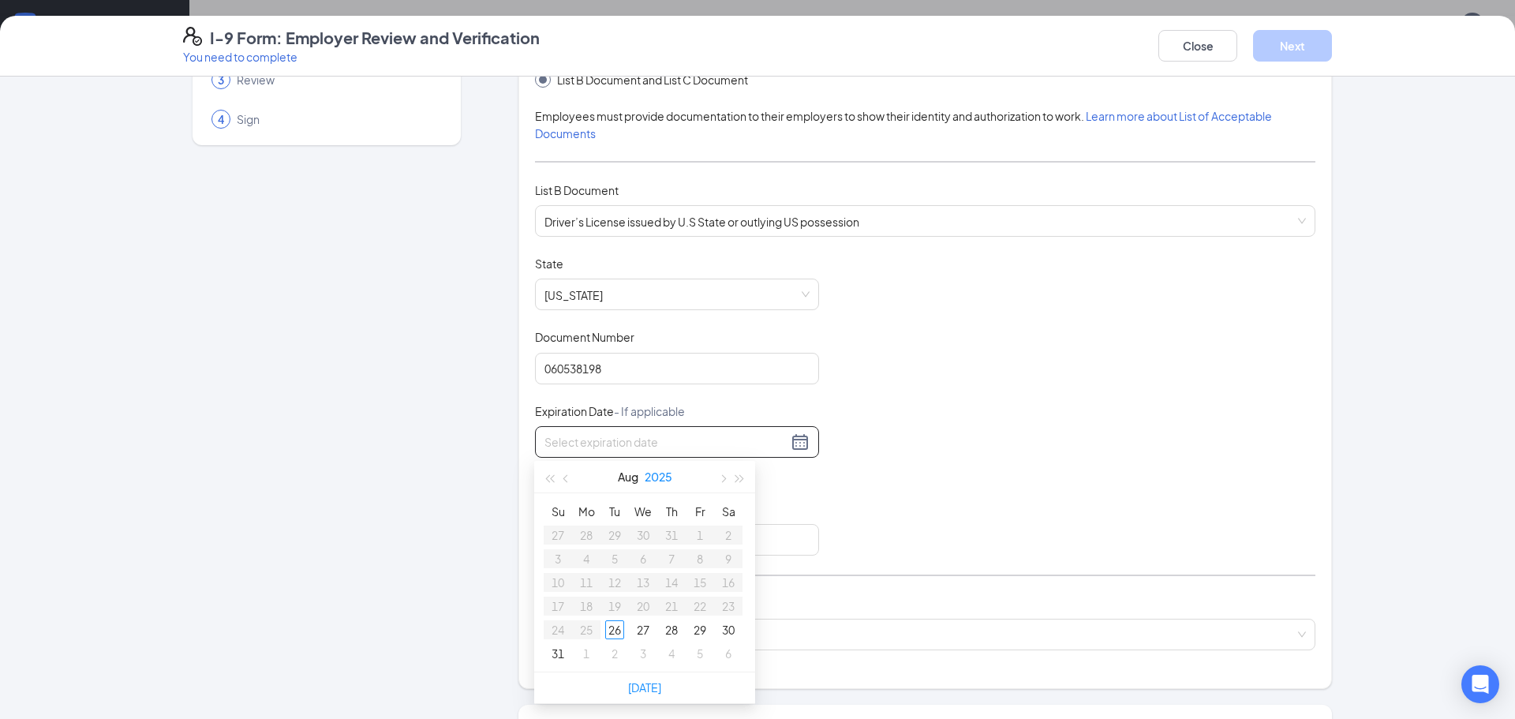
click at [665, 474] on button "2025" at bounding box center [659, 477] width 28 height 32
click at [742, 482] on button "button" at bounding box center [740, 477] width 17 height 32
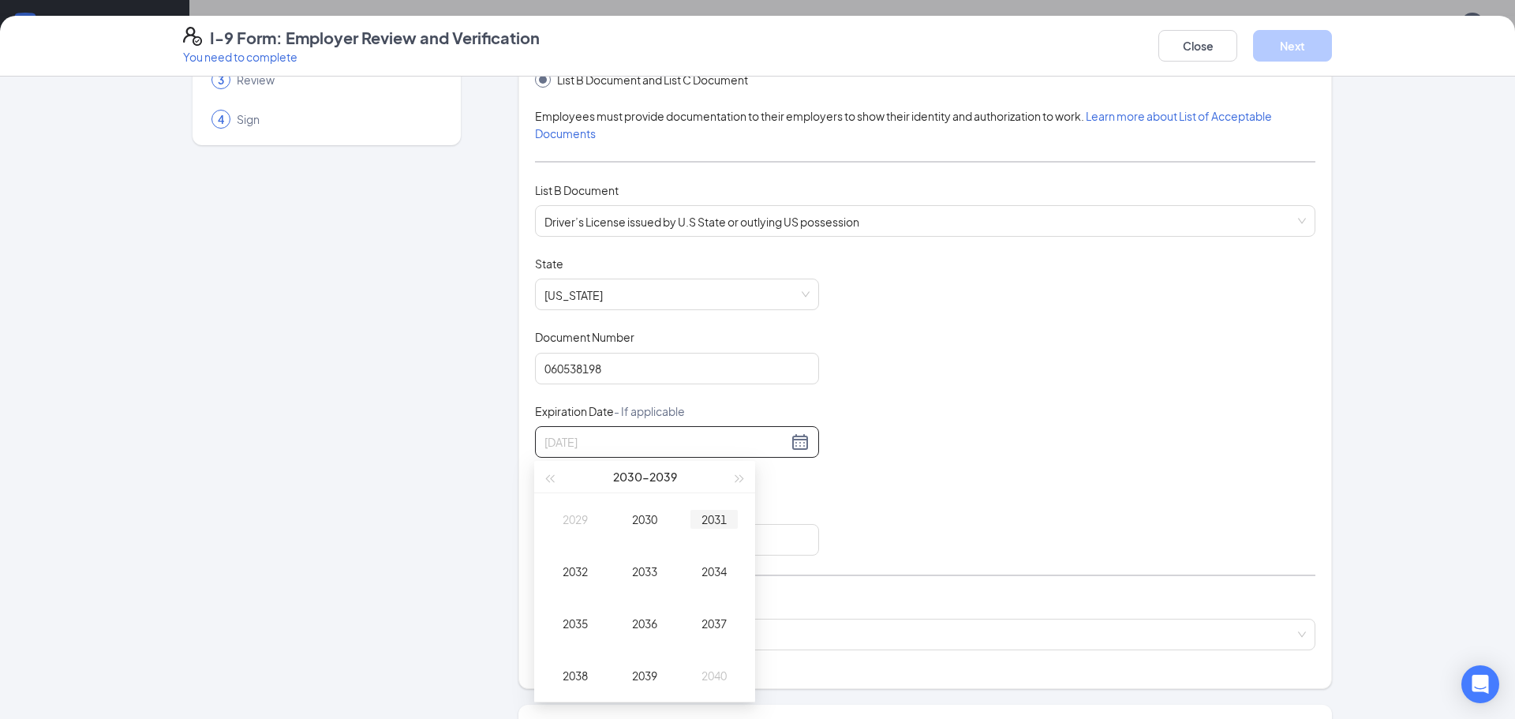
click at [712, 527] on div "2031" at bounding box center [714, 519] width 47 height 19
click at [575, 572] on div "Apr" at bounding box center [575, 571] width 47 height 19
type input "04/27/2031"
click at [561, 629] on div "27" at bounding box center [558, 629] width 19 height 19
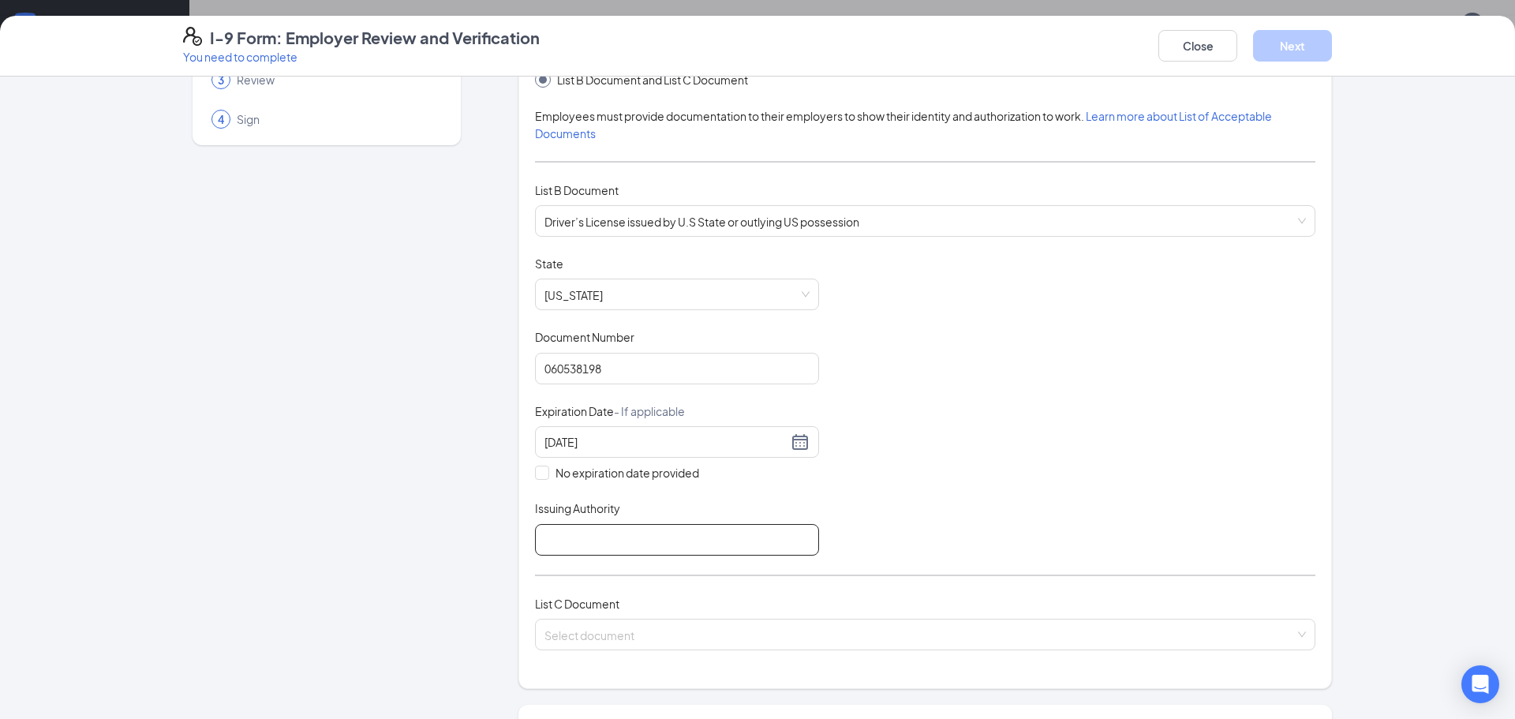
click at [586, 530] on input "Issuing Authority" at bounding box center [677, 540] width 284 height 32
type input "GA"
click at [585, 631] on input "search" at bounding box center [920, 632] width 751 height 24
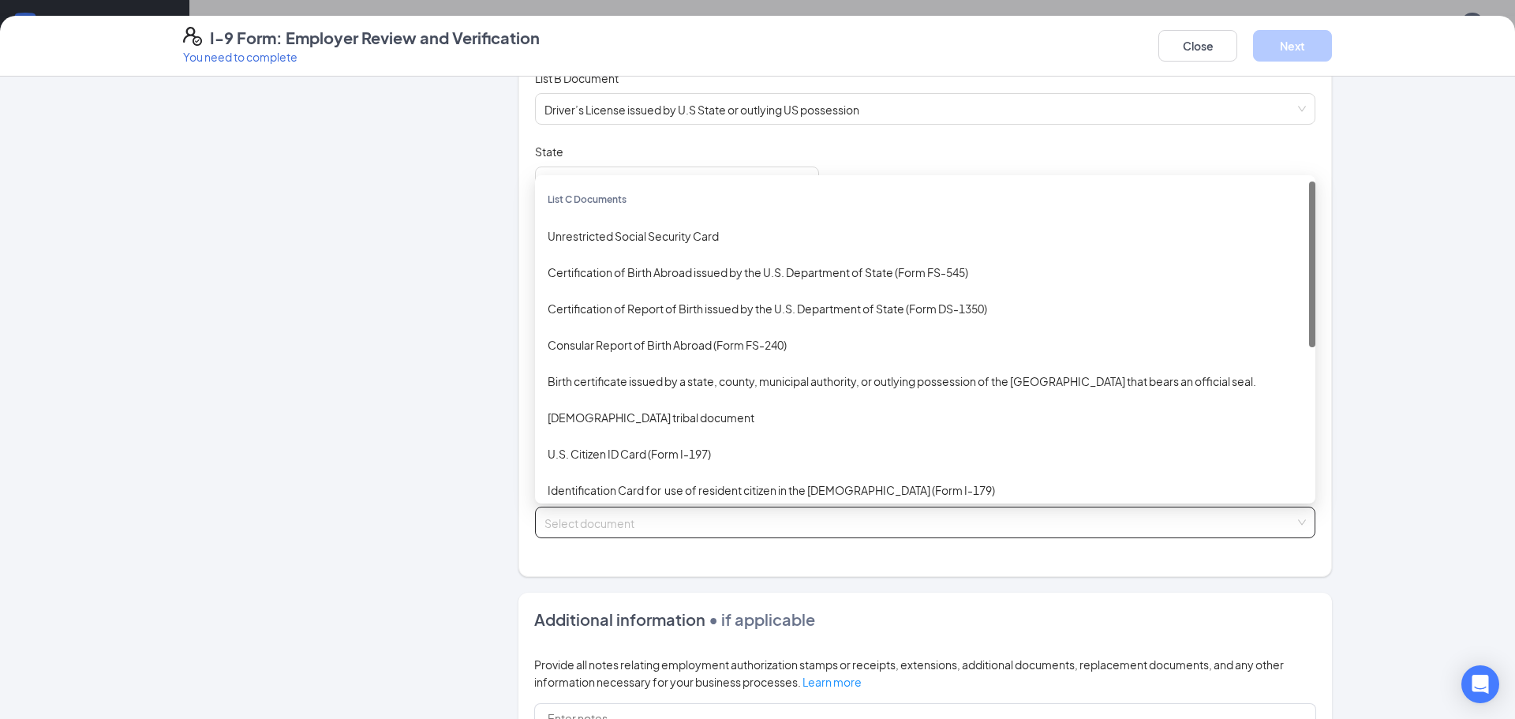
scroll to position [243, 0]
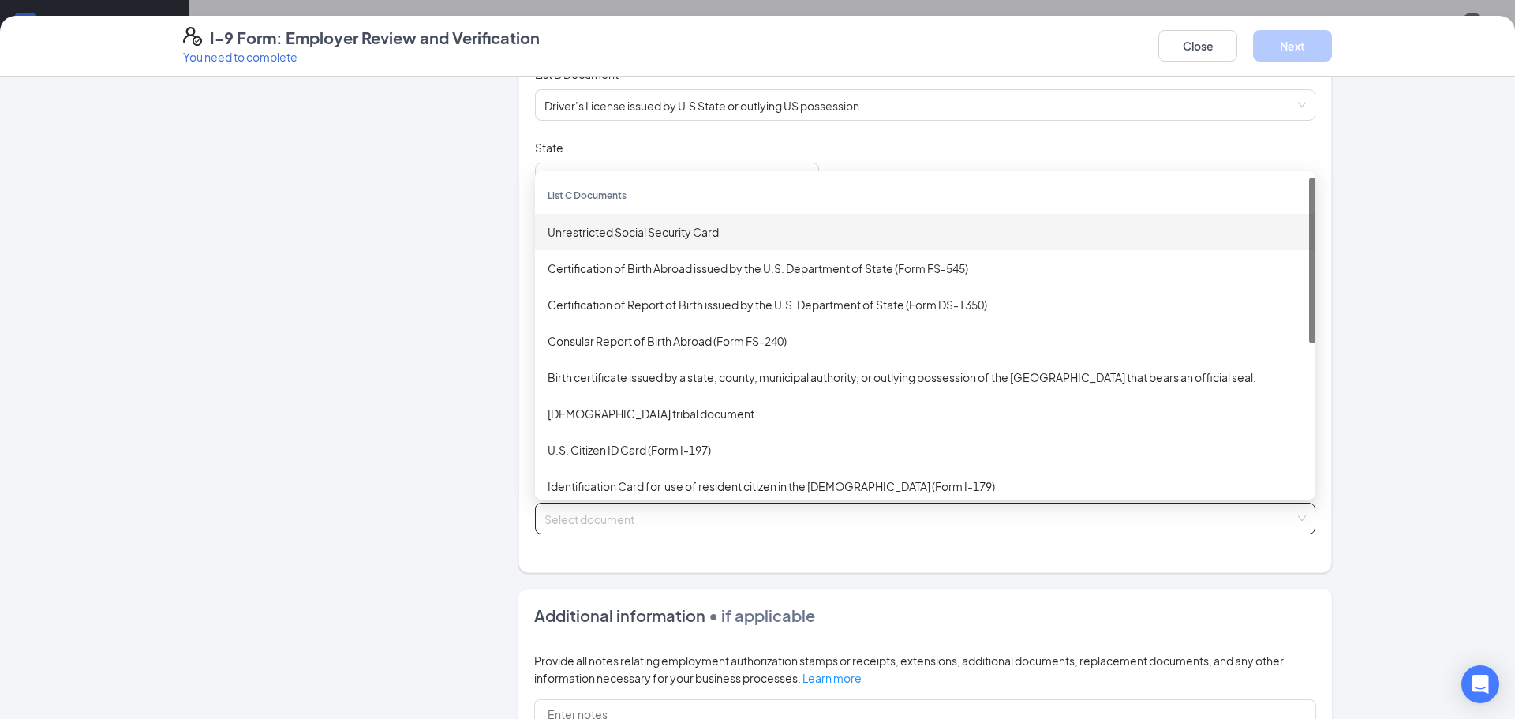
click at [671, 237] on div "Unrestricted Social Security Card" at bounding box center [925, 231] width 755 height 17
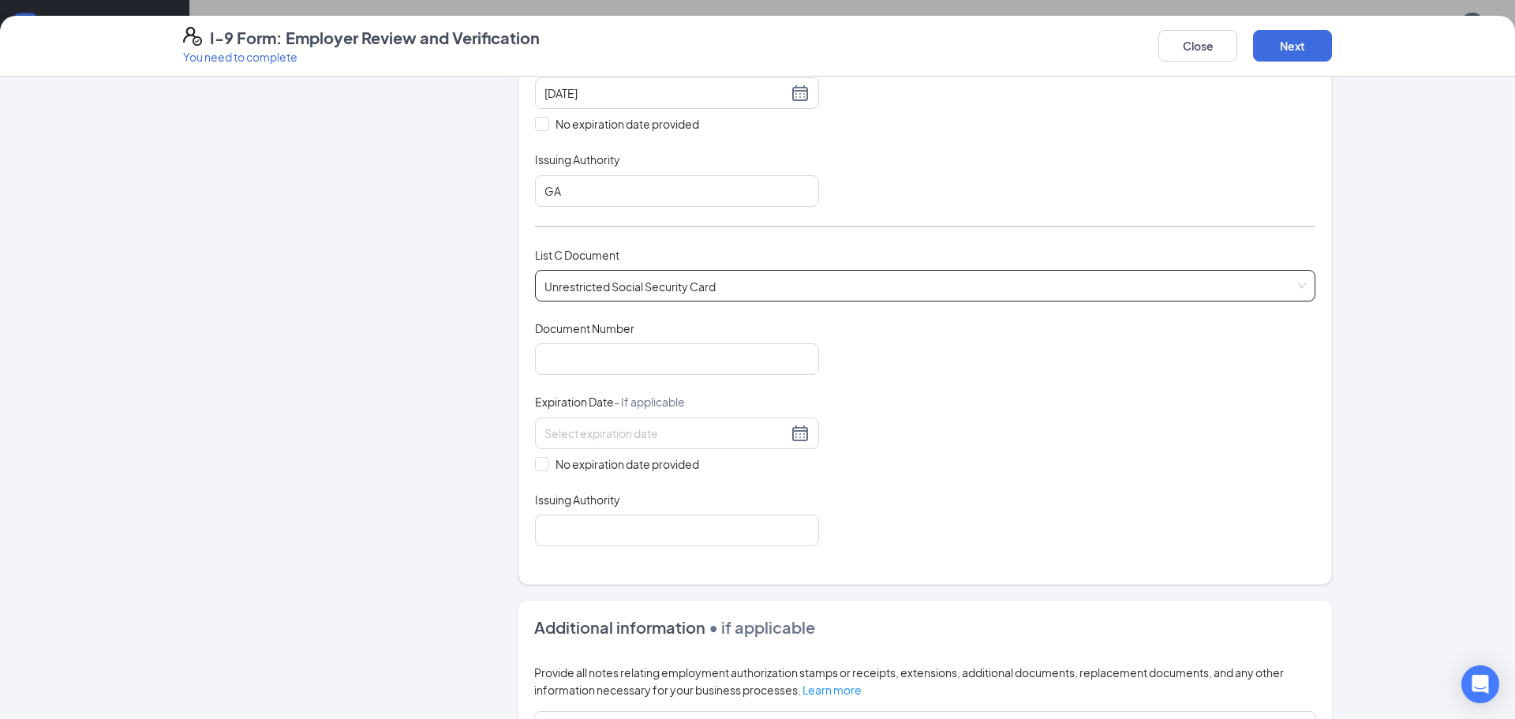
scroll to position [485, 0]
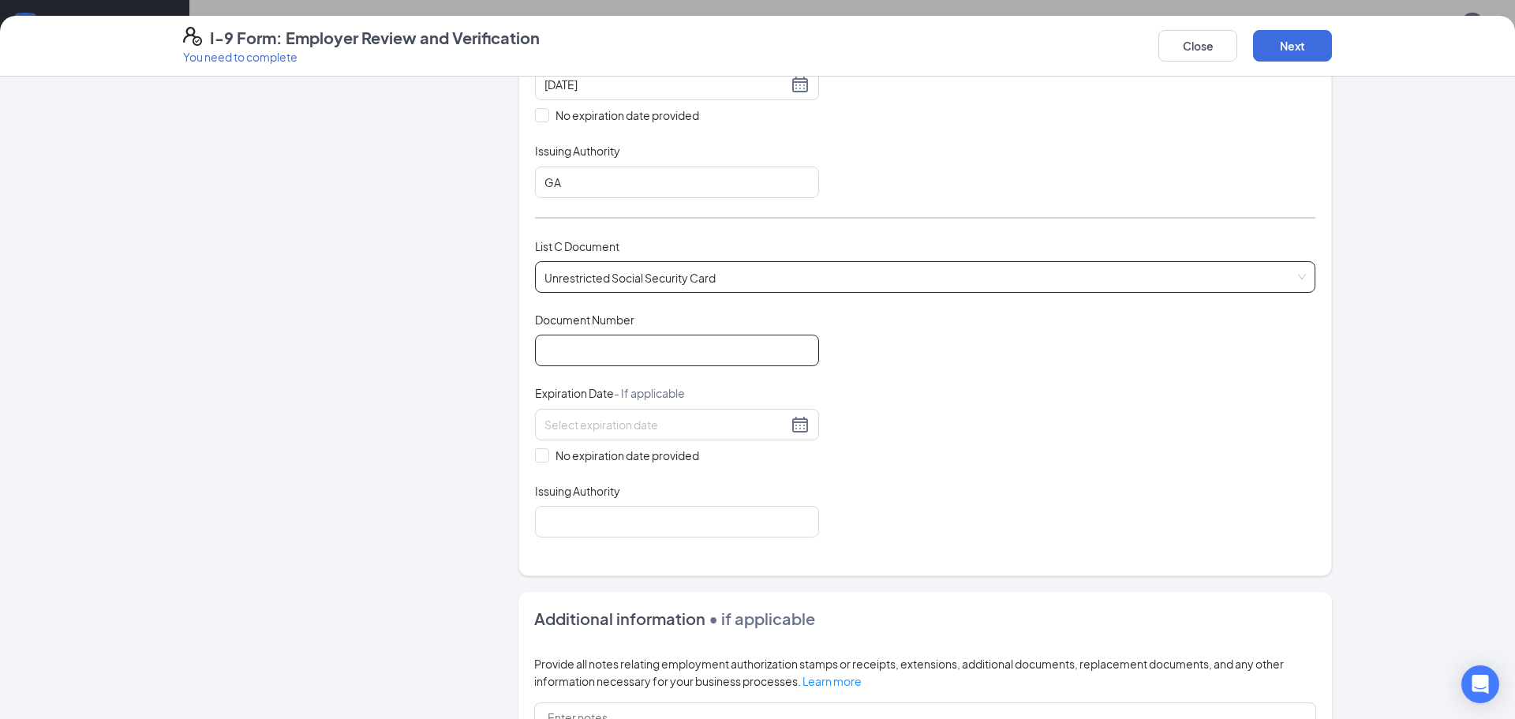
click at [658, 348] on input "Document Number" at bounding box center [677, 351] width 284 height 32
type input "668121122"
click at [802, 426] on div at bounding box center [677, 424] width 265 height 19
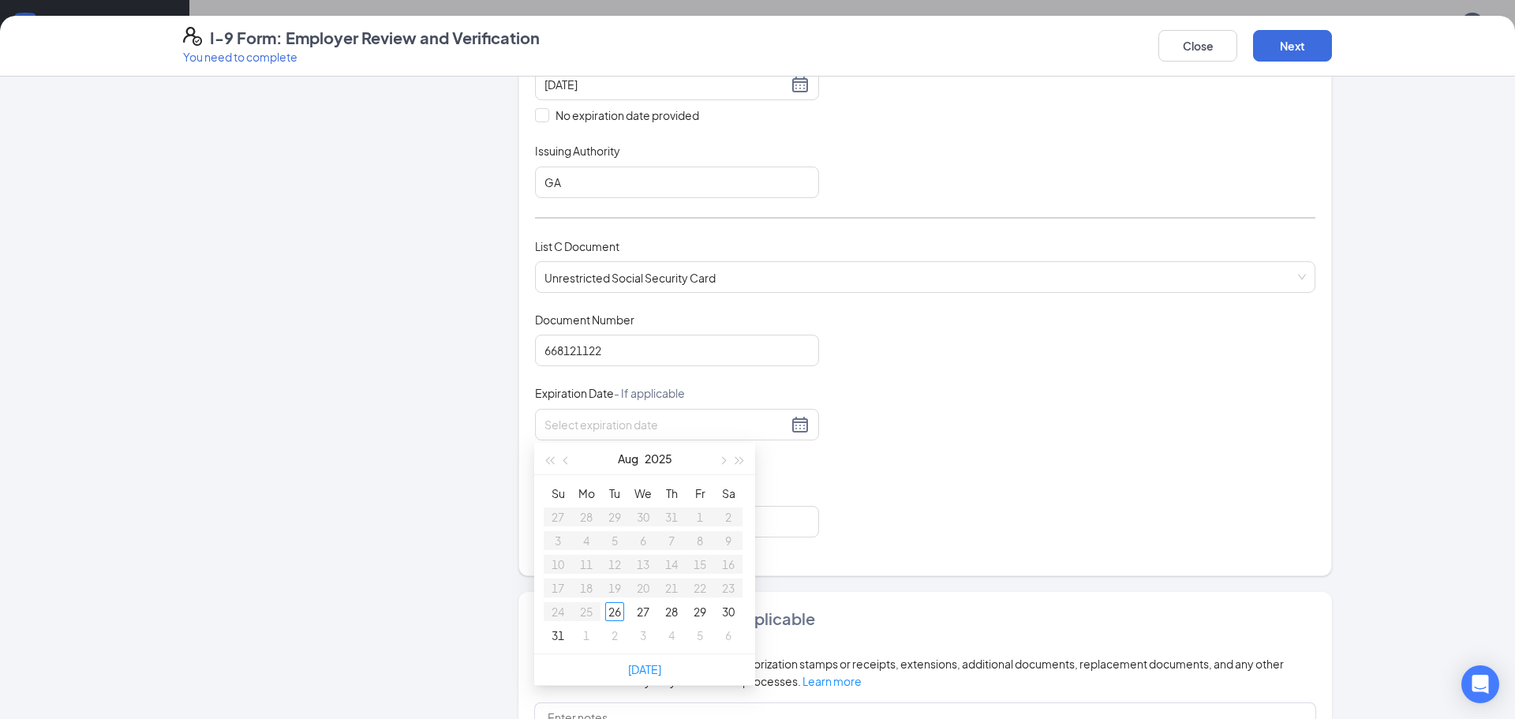
click at [866, 425] on div "Document Title Unrestricted Social Security Card Document Number 668121122 Expi…" at bounding box center [925, 425] width 781 height 226
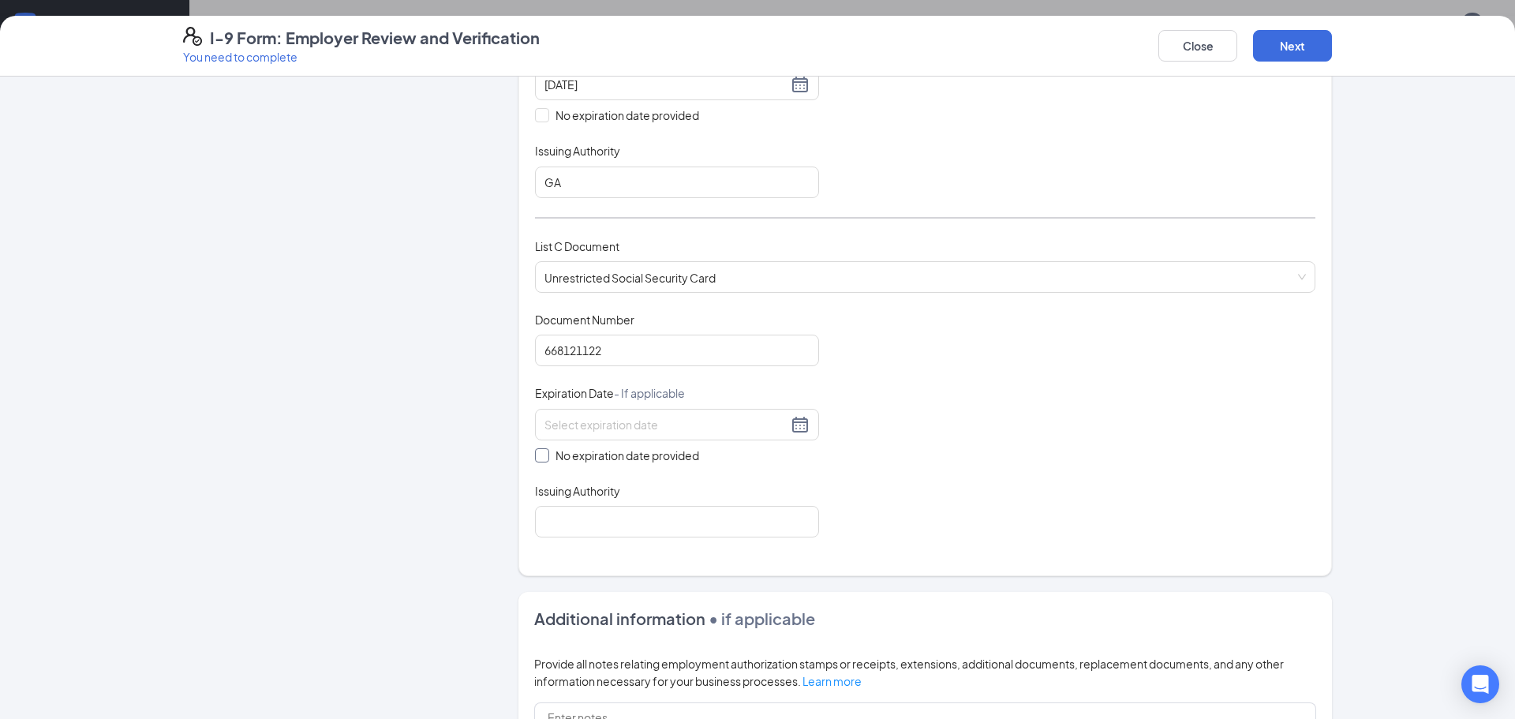
click at [545, 459] on span at bounding box center [542, 455] width 14 height 14
click at [545, 459] on input "No expiration date provided" at bounding box center [540, 453] width 11 height 11
checkbox input "true"
click at [565, 521] on input "Issuing Authority" at bounding box center [677, 525] width 284 height 32
type input "SSA"
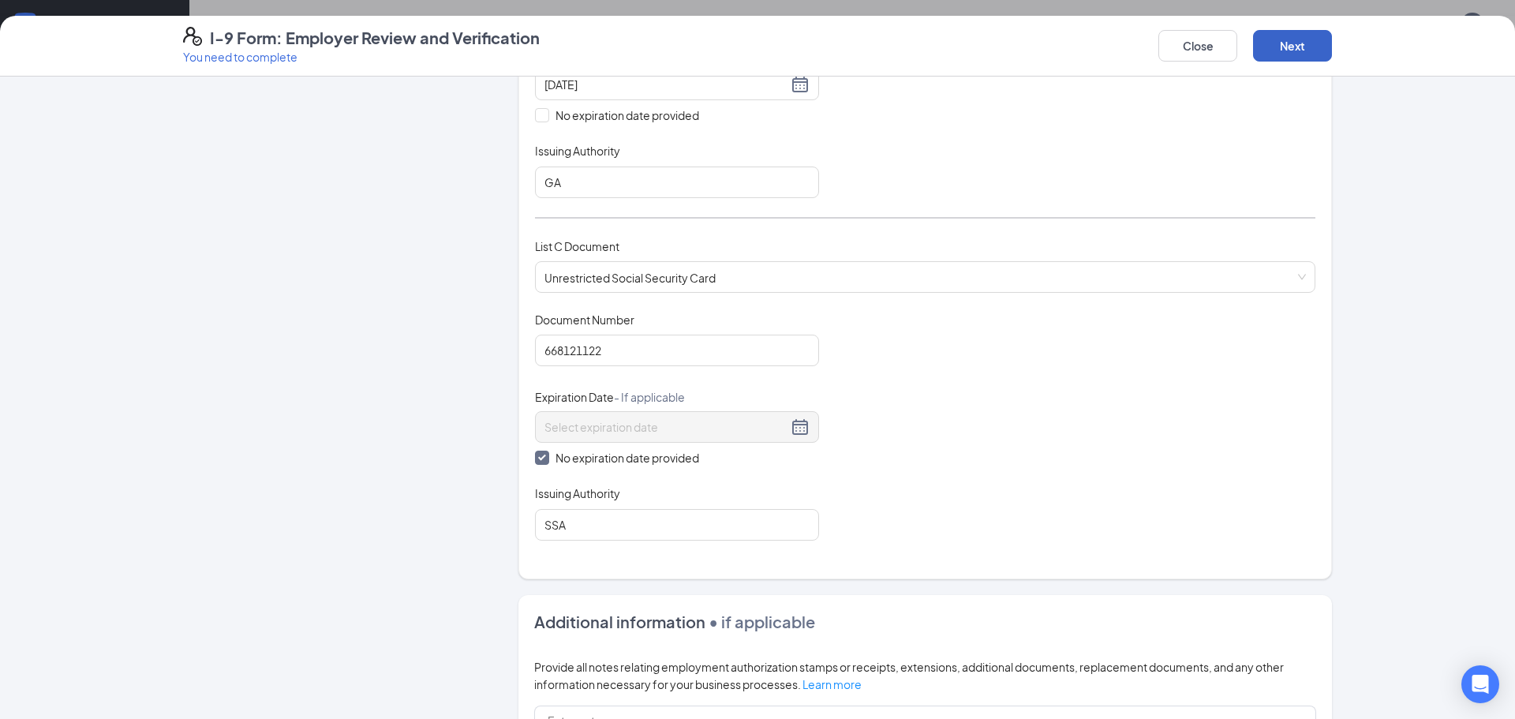
click at [1291, 50] on button "Next" at bounding box center [1292, 46] width 79 height 32
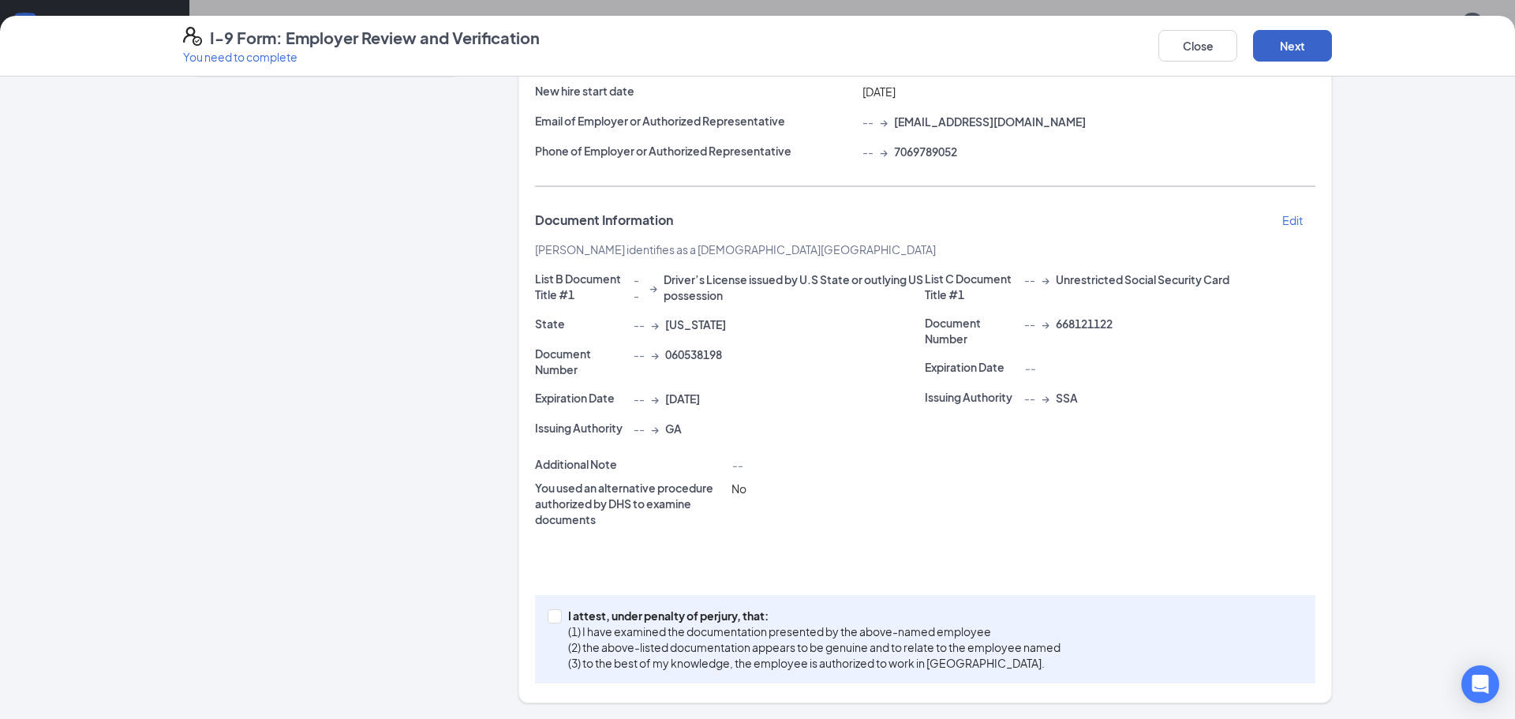
scroll to position [197, 0]
click at [556, 618] on input "I attest, under penalty of [PERSON_NAME], that: (1) I have examined the documen…" at bounding box center [553, 614] width 11 height 11
checkbox input "true"
click at [1296, 43] on button "Next" at bounding box center [1292, 46] width 79 height 32
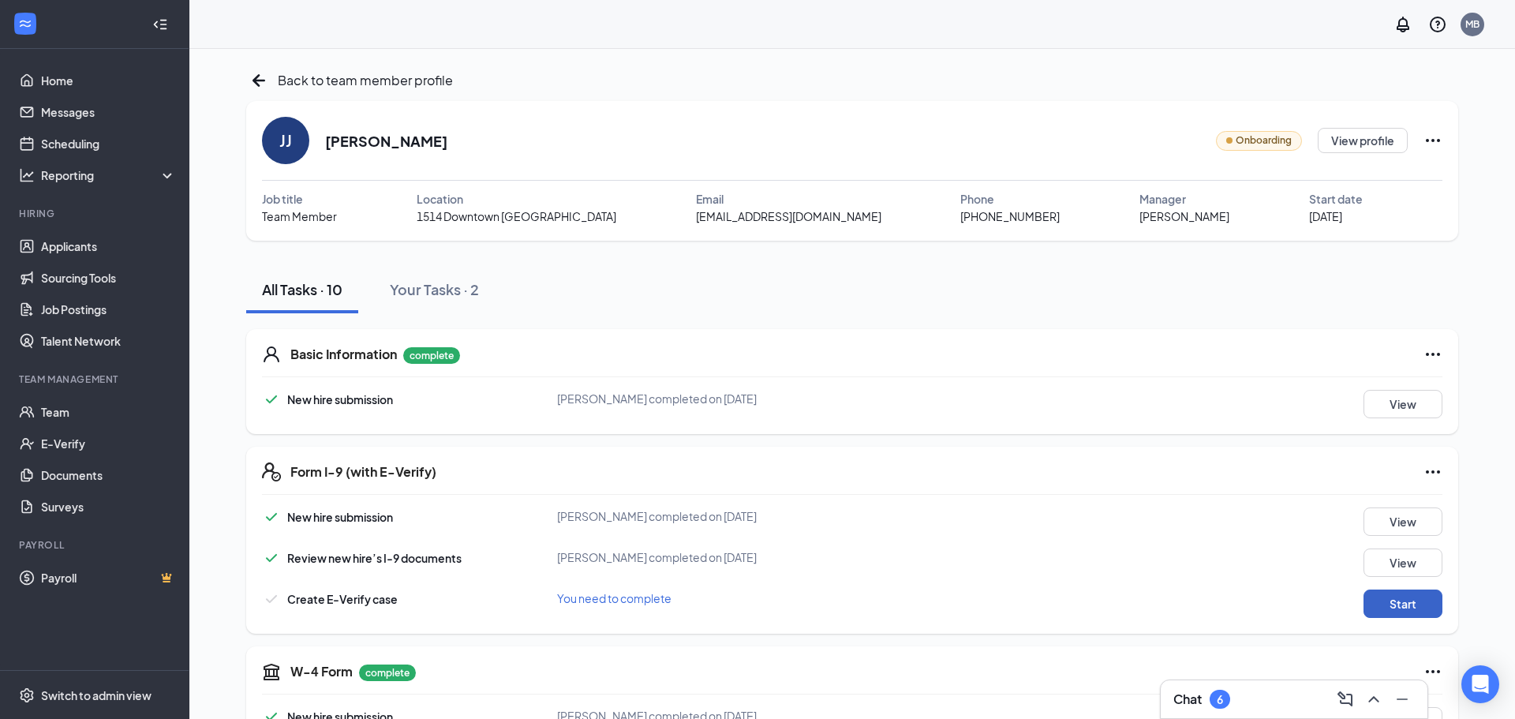
click at [1387, 597] on button "Start" at bounding box center [1403, 604] width 79 height 28
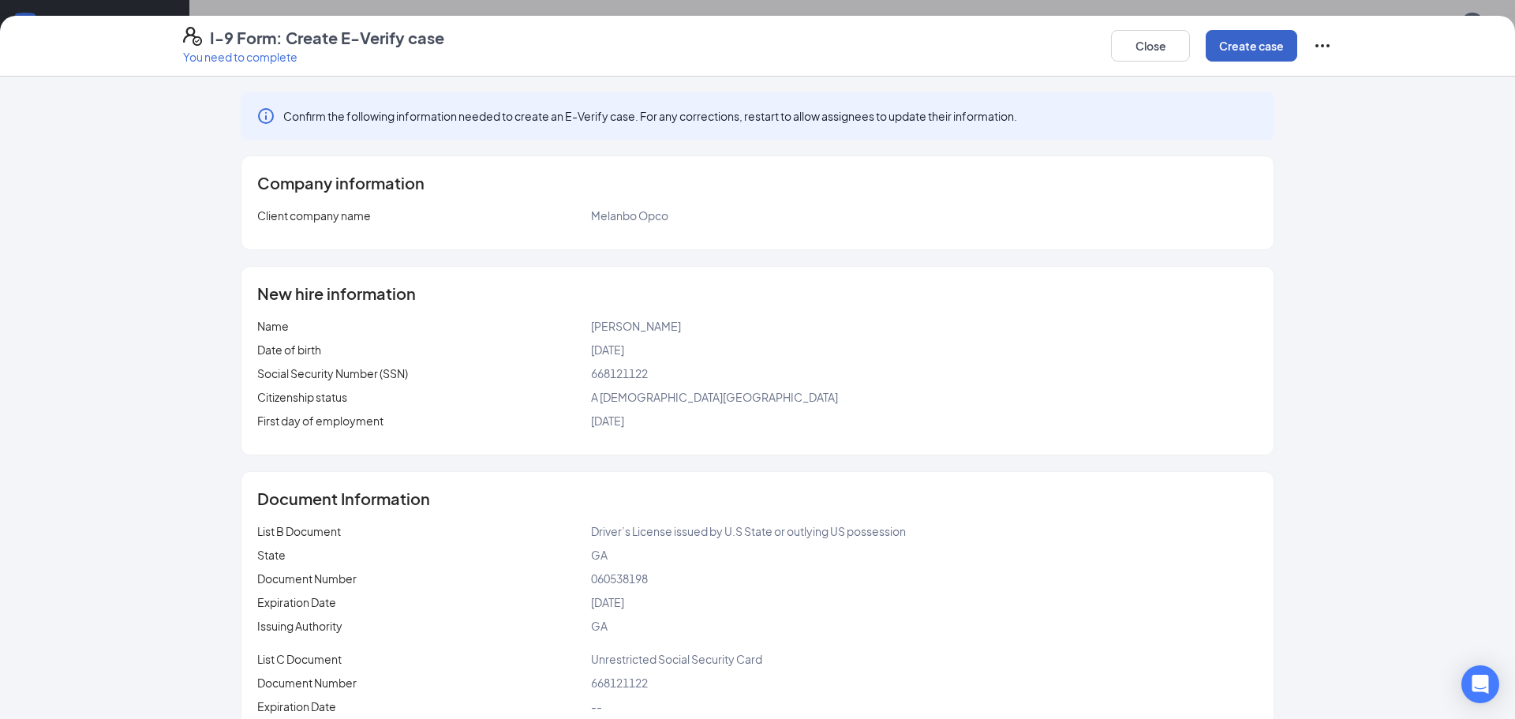
click at [1269, 43] on button "Create case" at bounding box center [1252, 46] width 92 height 32
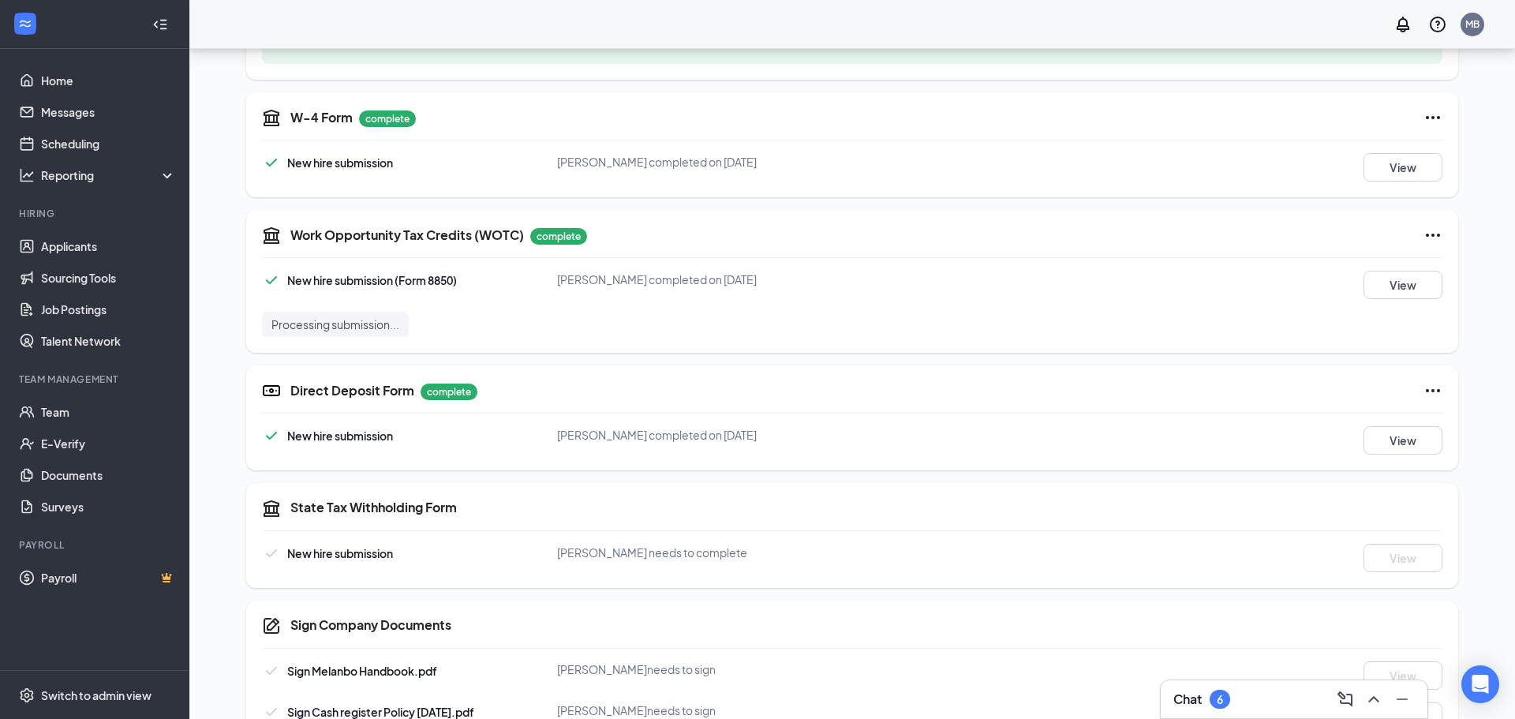
scroll to position [694, 0]
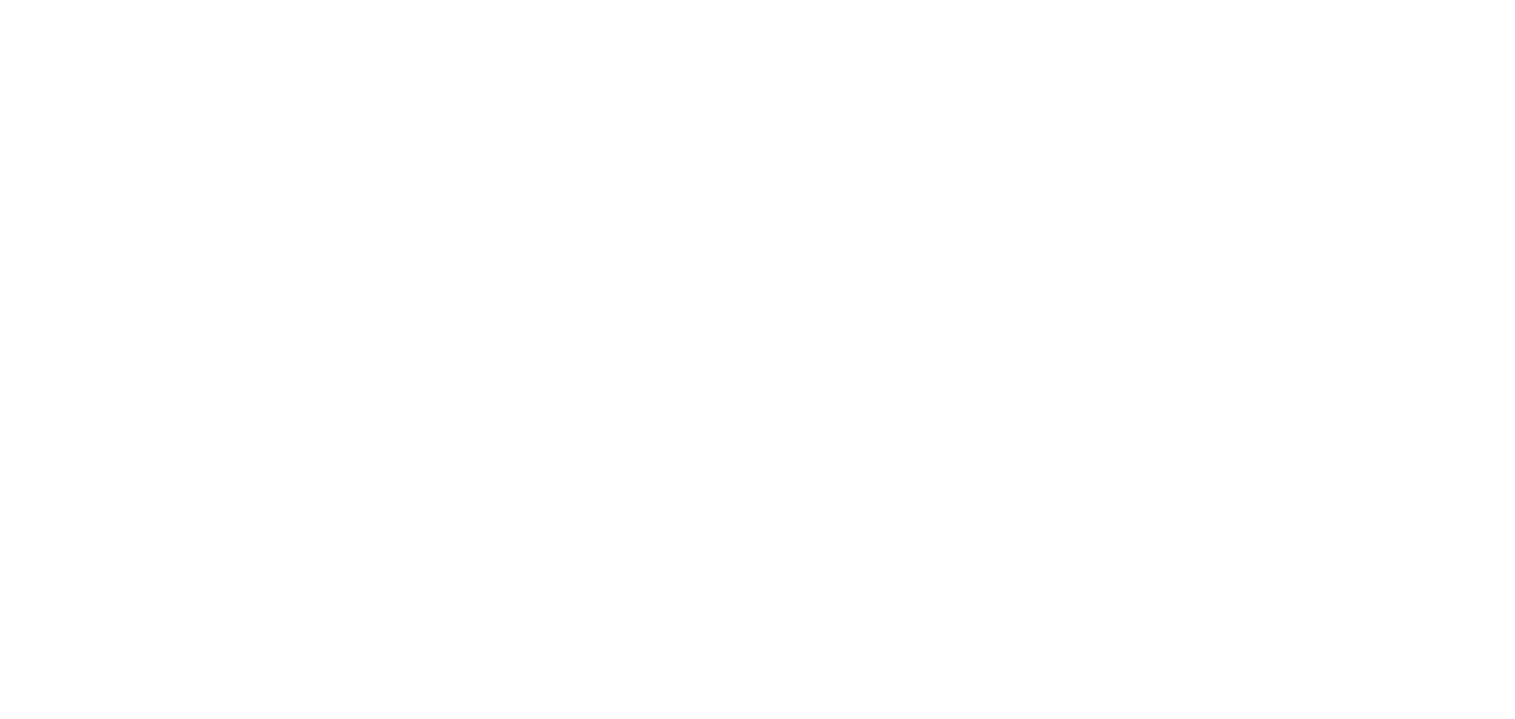
click at [442, 165] on body at bounding box center [757, 359] width 1515 height 719
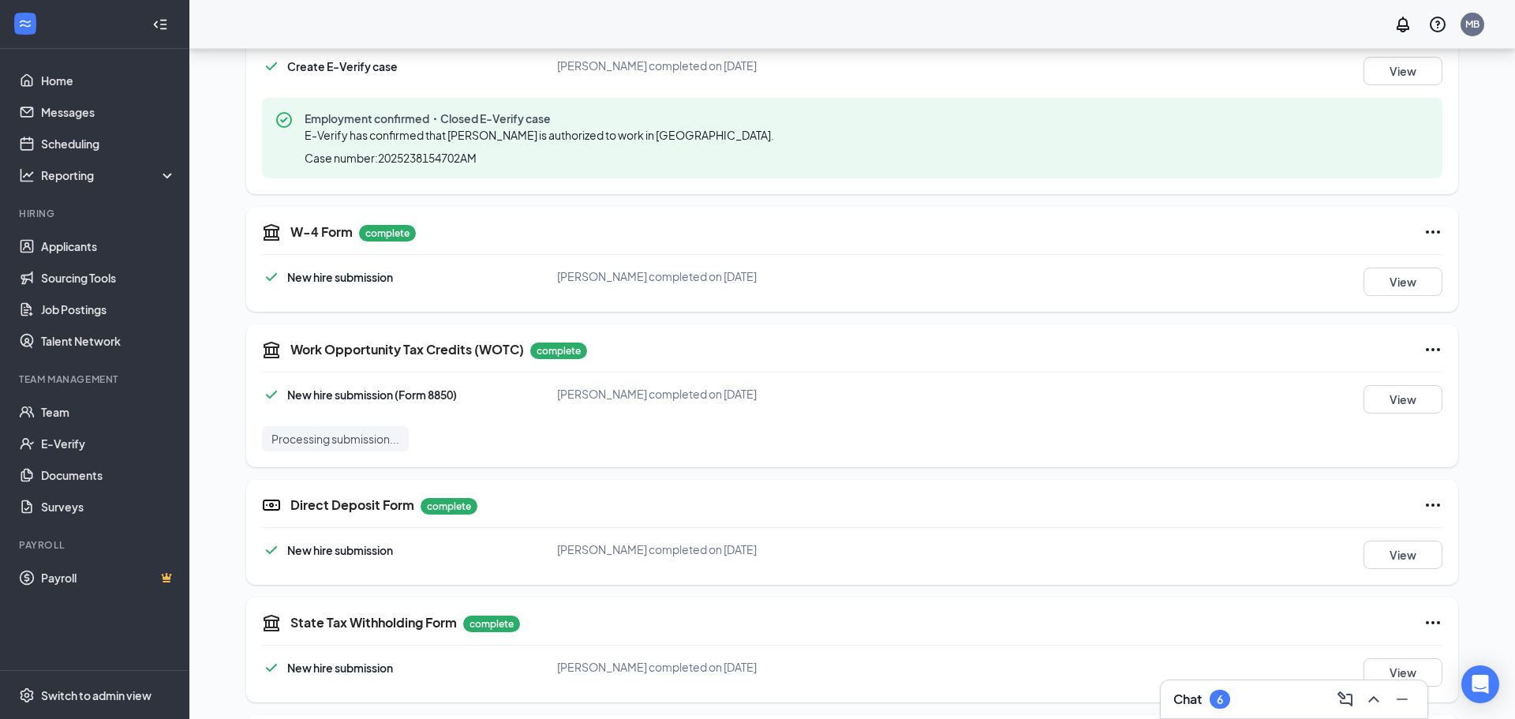
scroll to position [694, 0]
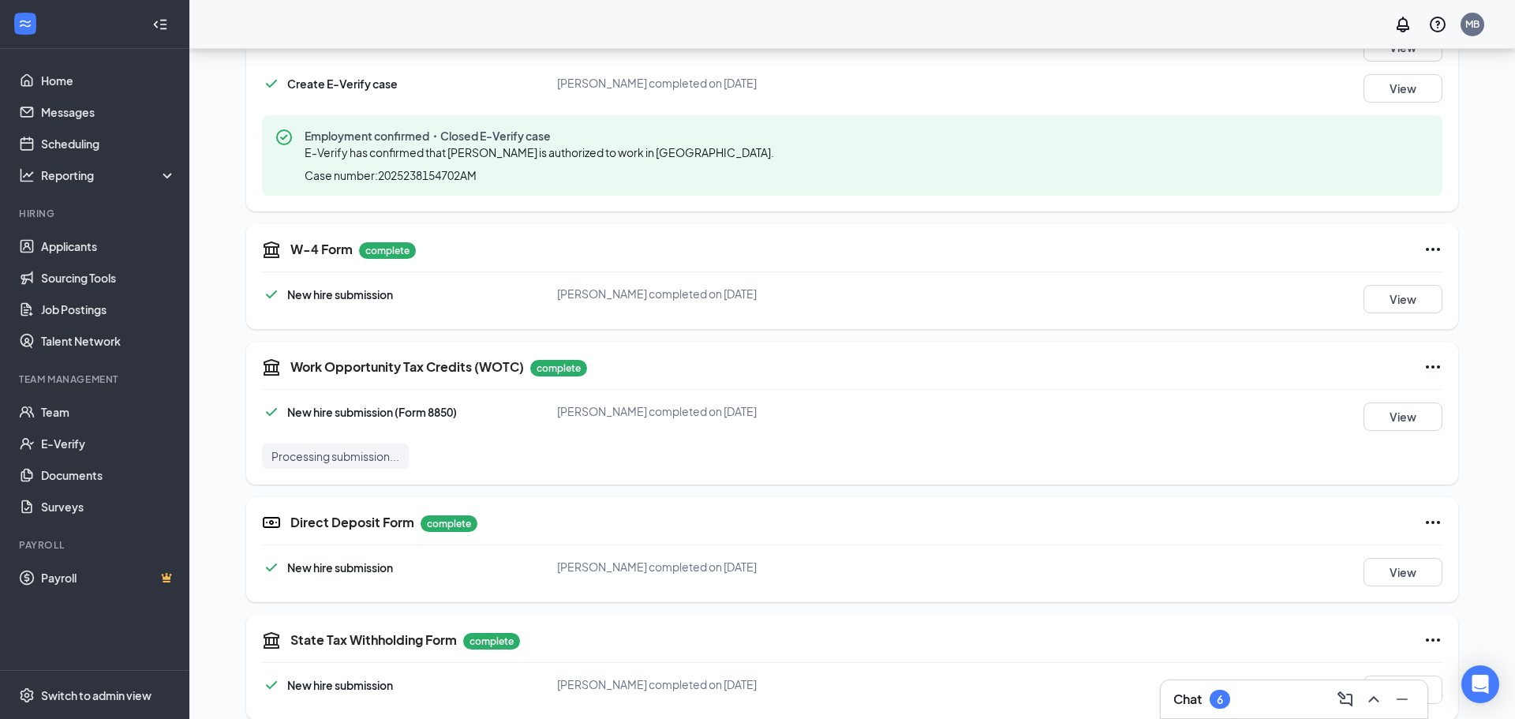
scroll to position [694, 0]
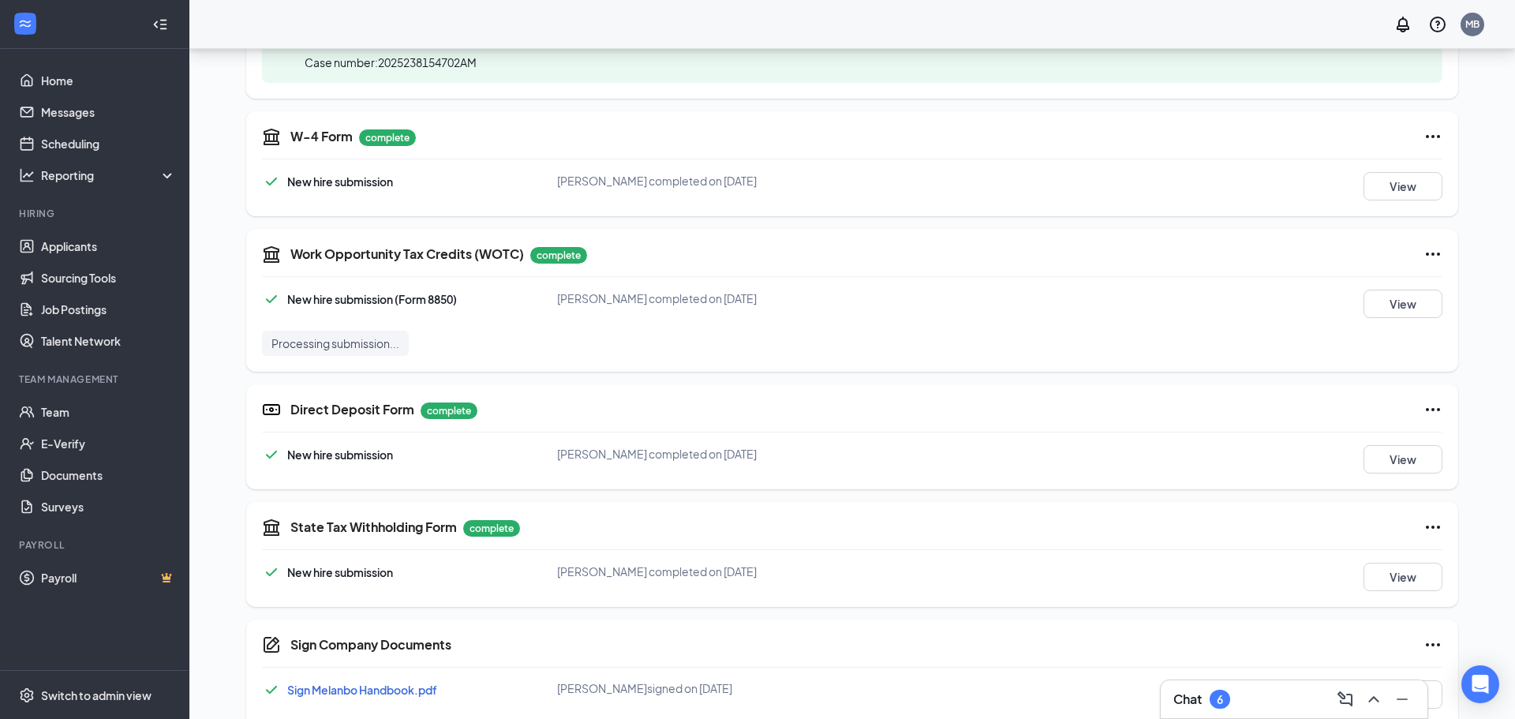
scroll to position [694, 0]
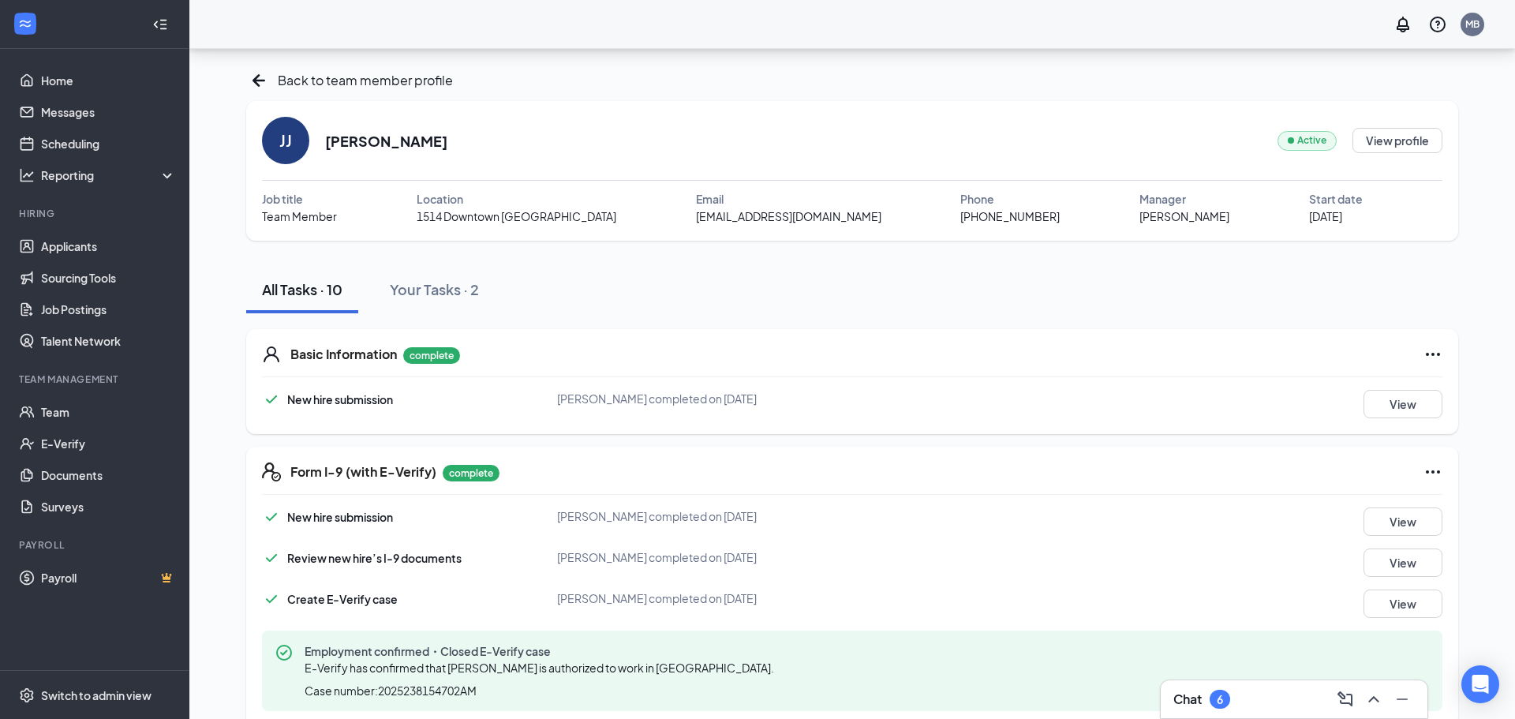
scroll to position [700, 0]
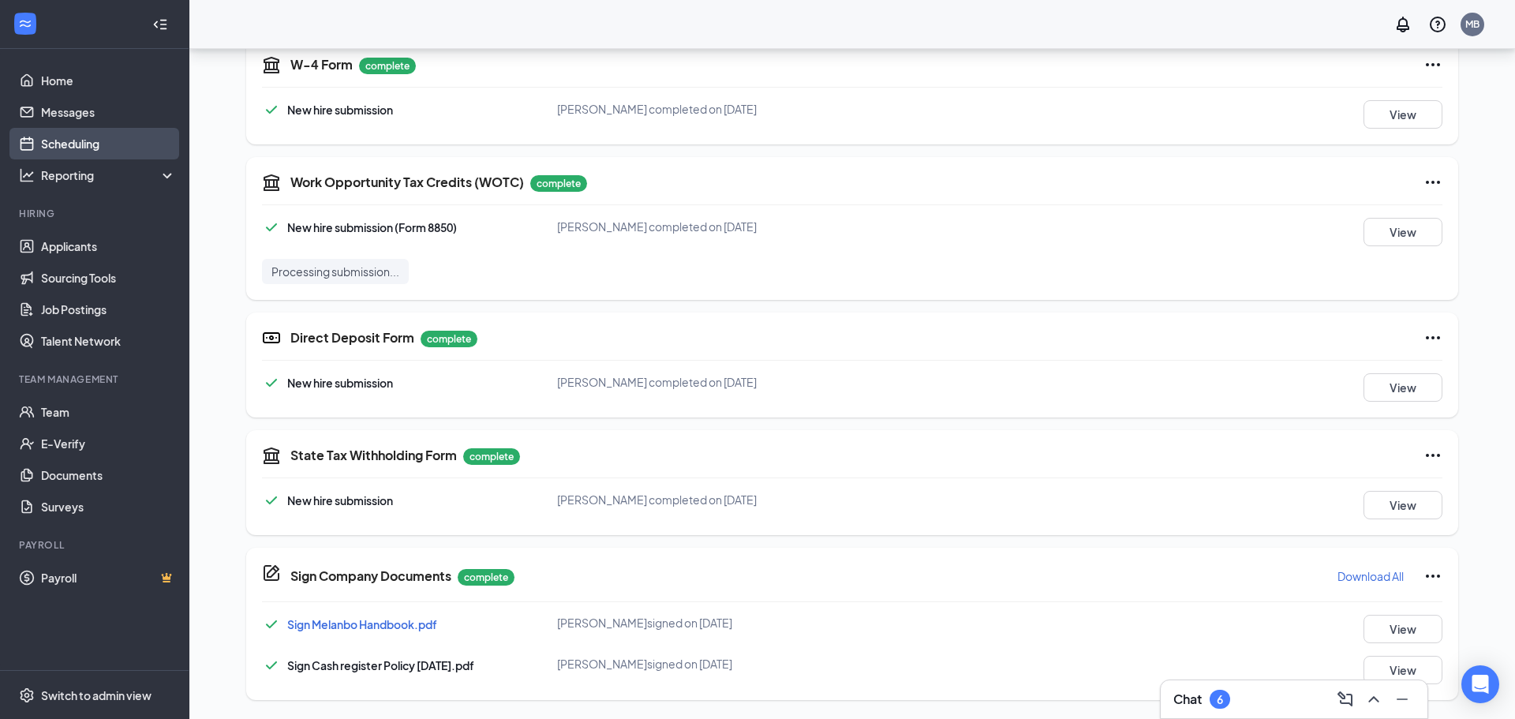
click at [73, 146] on link "Scheduling" at bounding box center [108, 144] width 135 height 32
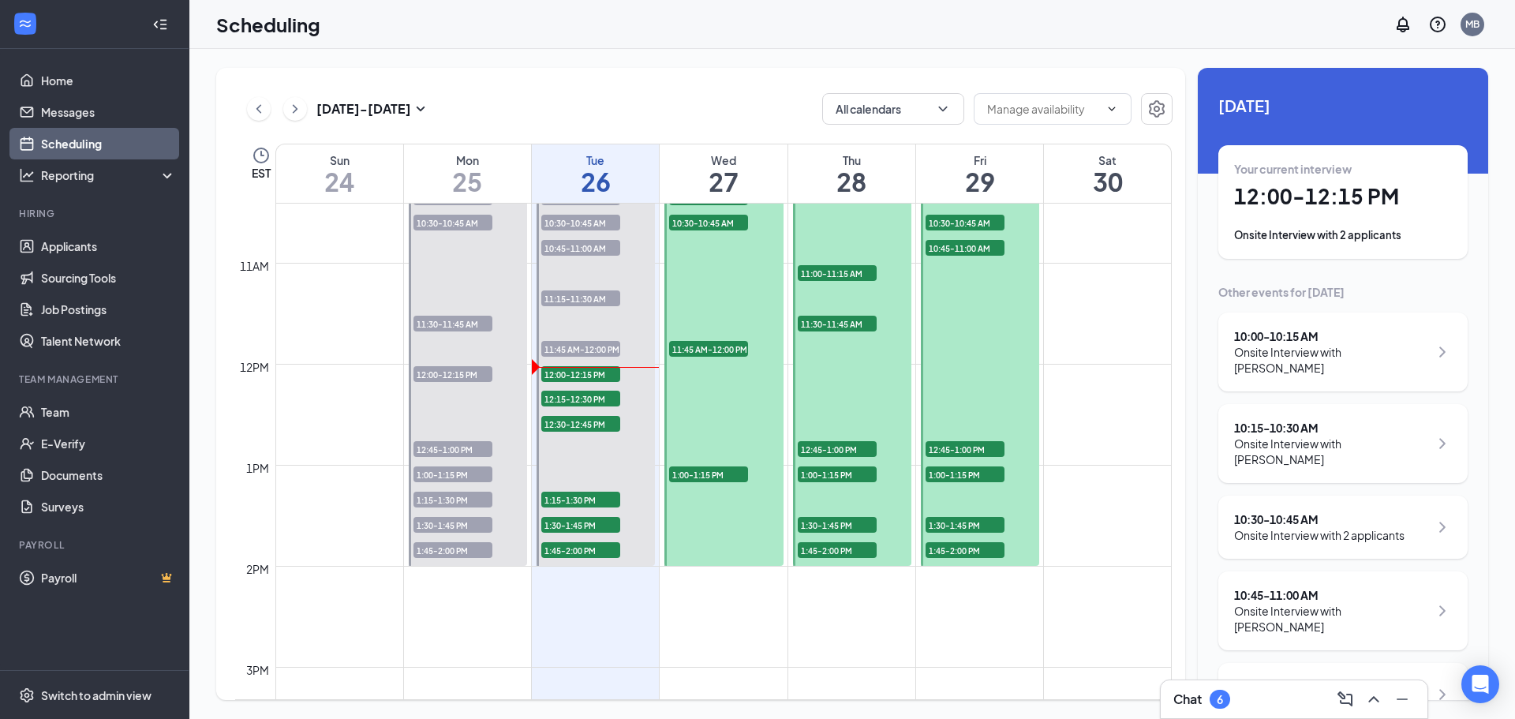
scroll to position [1055, 0]
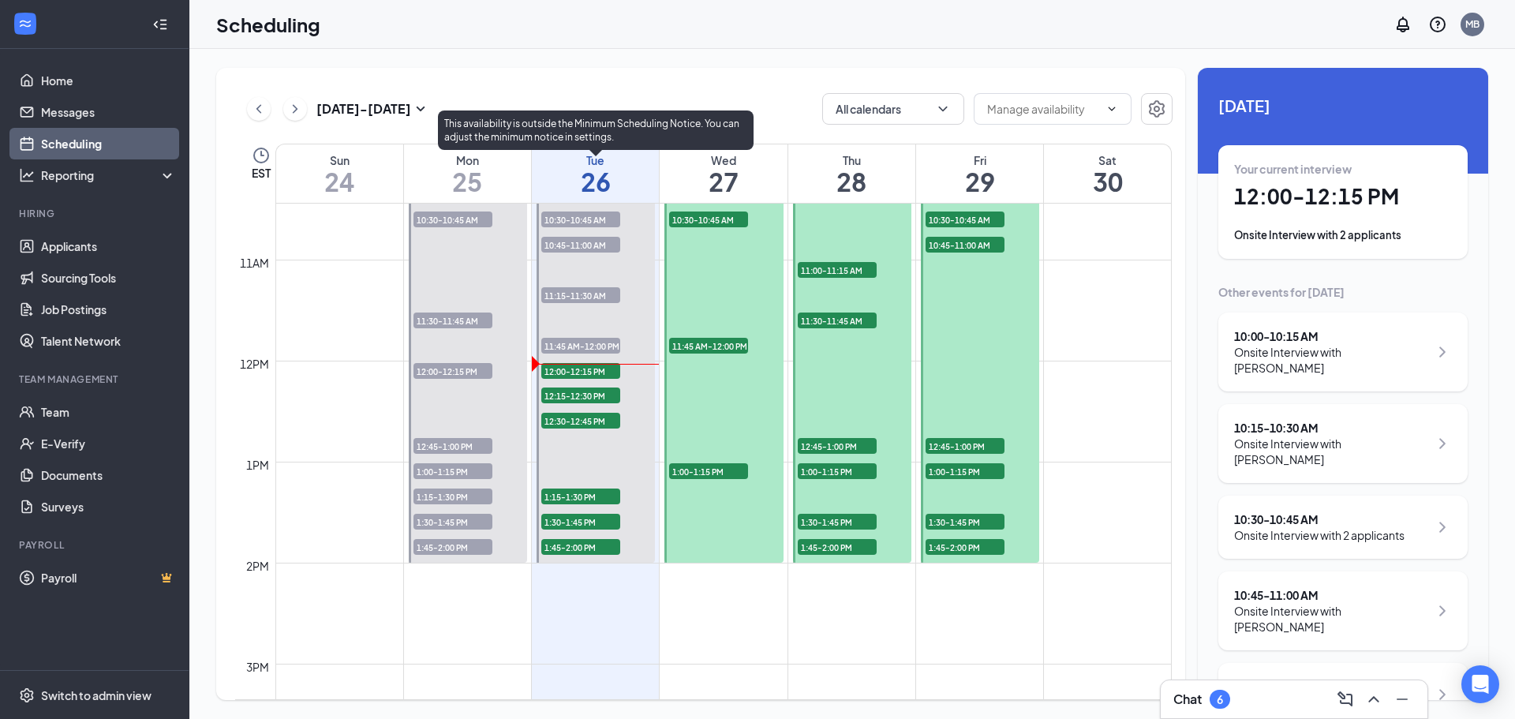
click at [581, 373] on span "12:00-12:15 PM" at bounding box center [580, 371] width 79 height 16
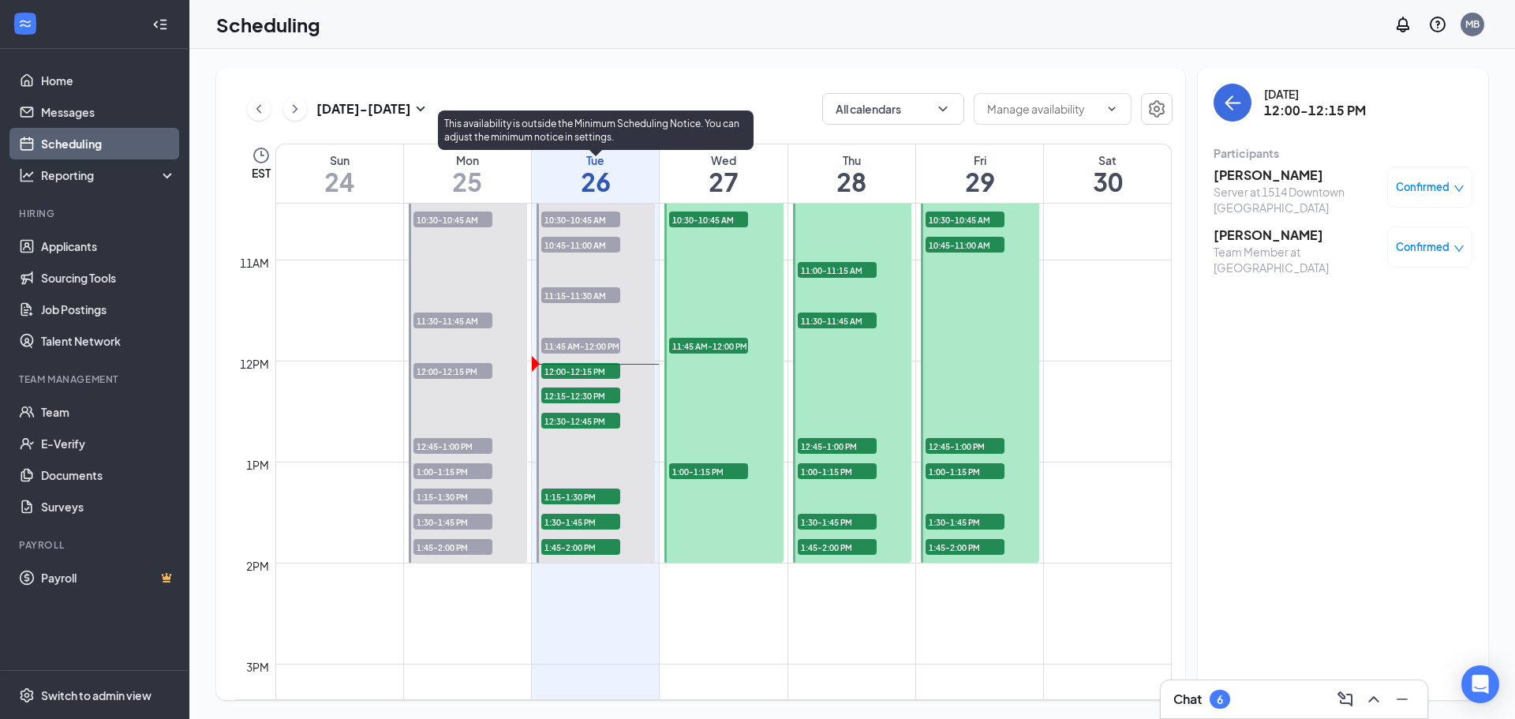
click at [576, 396] on span "12:15-12:30 PM" at bounding box center [580, 396] width 79 height 16
click at [575, 423] on span "12:30-12:45 PM" at bounding box center [580, 421] width 79 height 16
click at [573, 397] on span "12:15-12:30 PM" at bounding box center [580, 396] width 79 height 16
click at [576, 343] on span "11:45 AM-12:00 PM" at bounding box center [580, 346] width 79 height 16
click at [573, 373] on span "12:00-12:15 PM" at bounding box center [580, 371] width 79 height 16
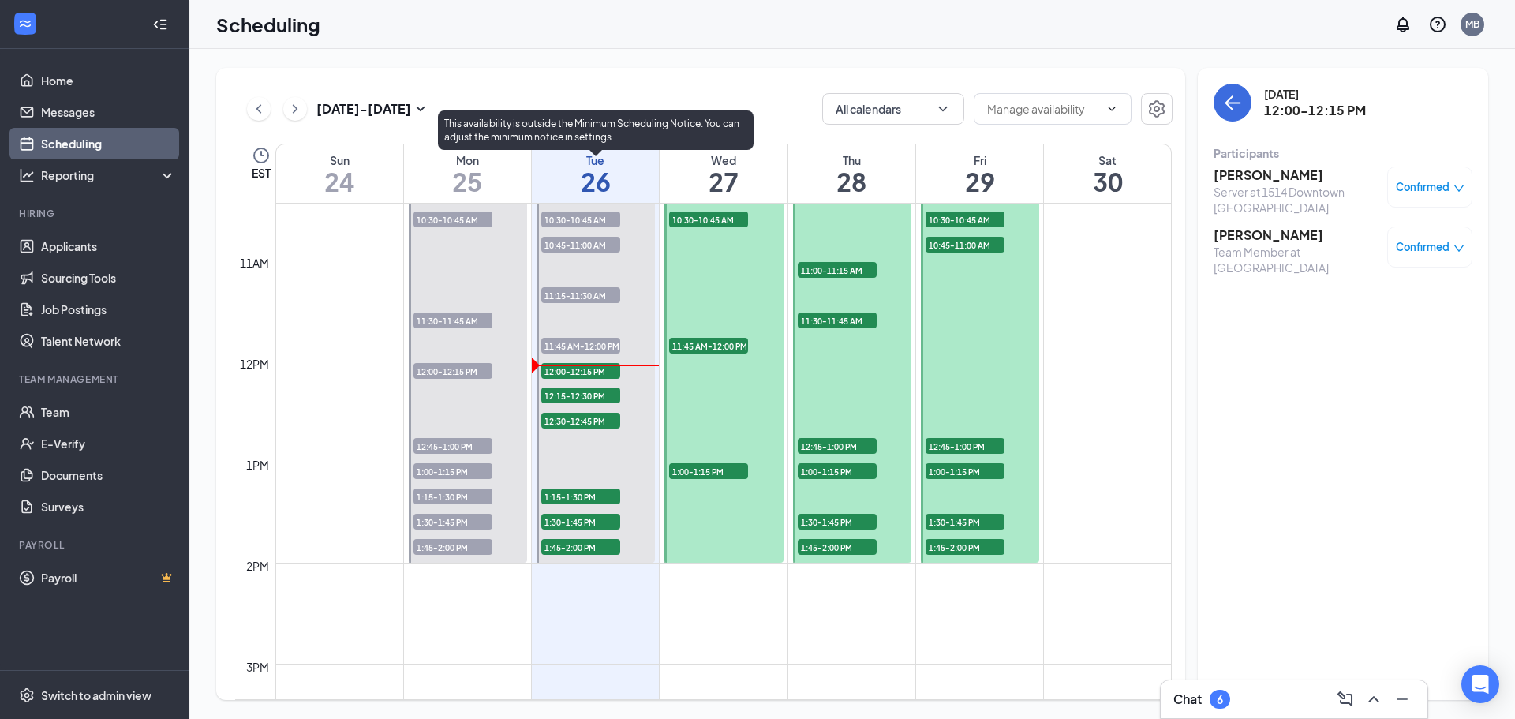
click at [571, 398] on span "12:15-12:30 PM" at bounding box center [580, 396] width 79 height 16
click at [572, 420] on span "12:30-12:45 PM" at bounding box center [580, 421] width 79 height 16
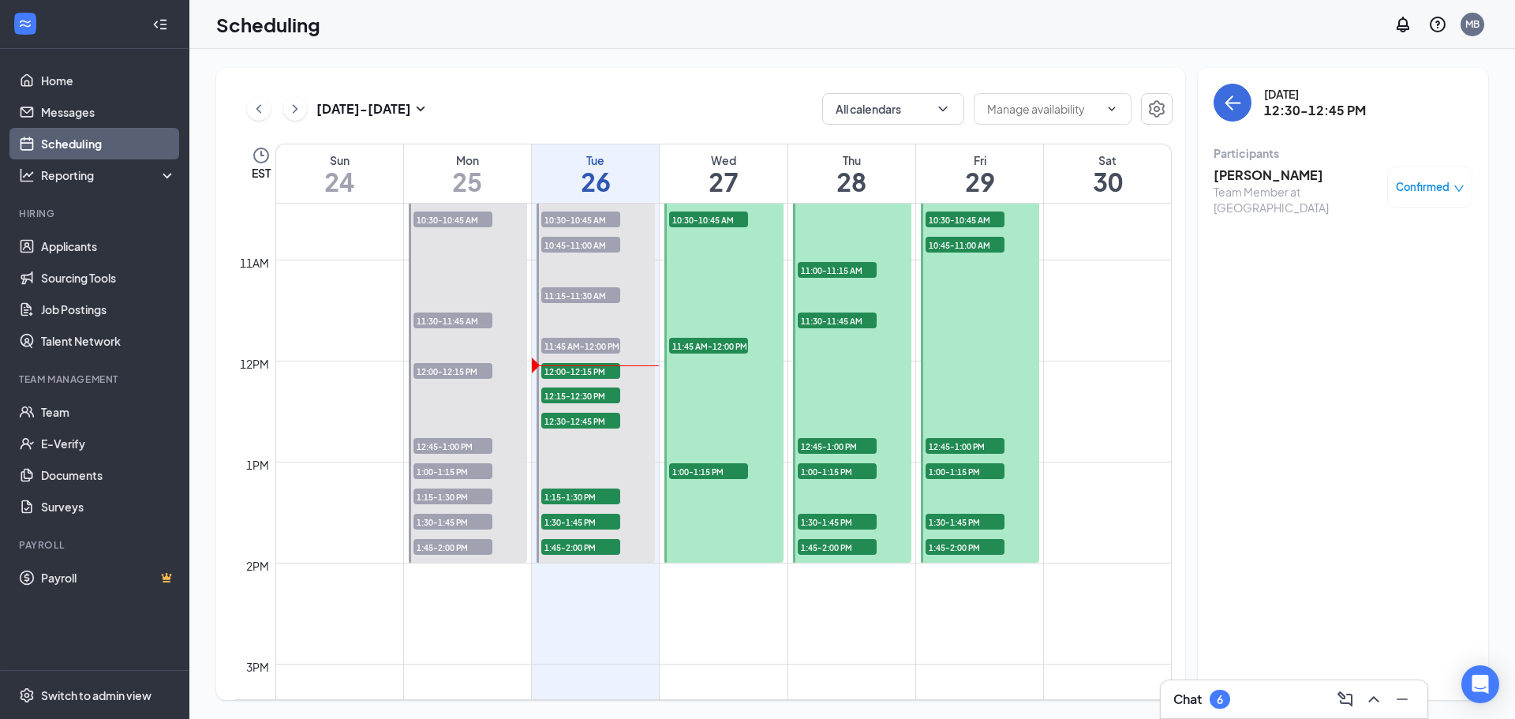
click at [833, 323] on span "11:30-11:45 AM" at bounding box center [837, 321] width 79 height 16
click at [704, 345] on span "11:45 AM-12:00 PM" at bounding box center [708, 346] width 79 height 16
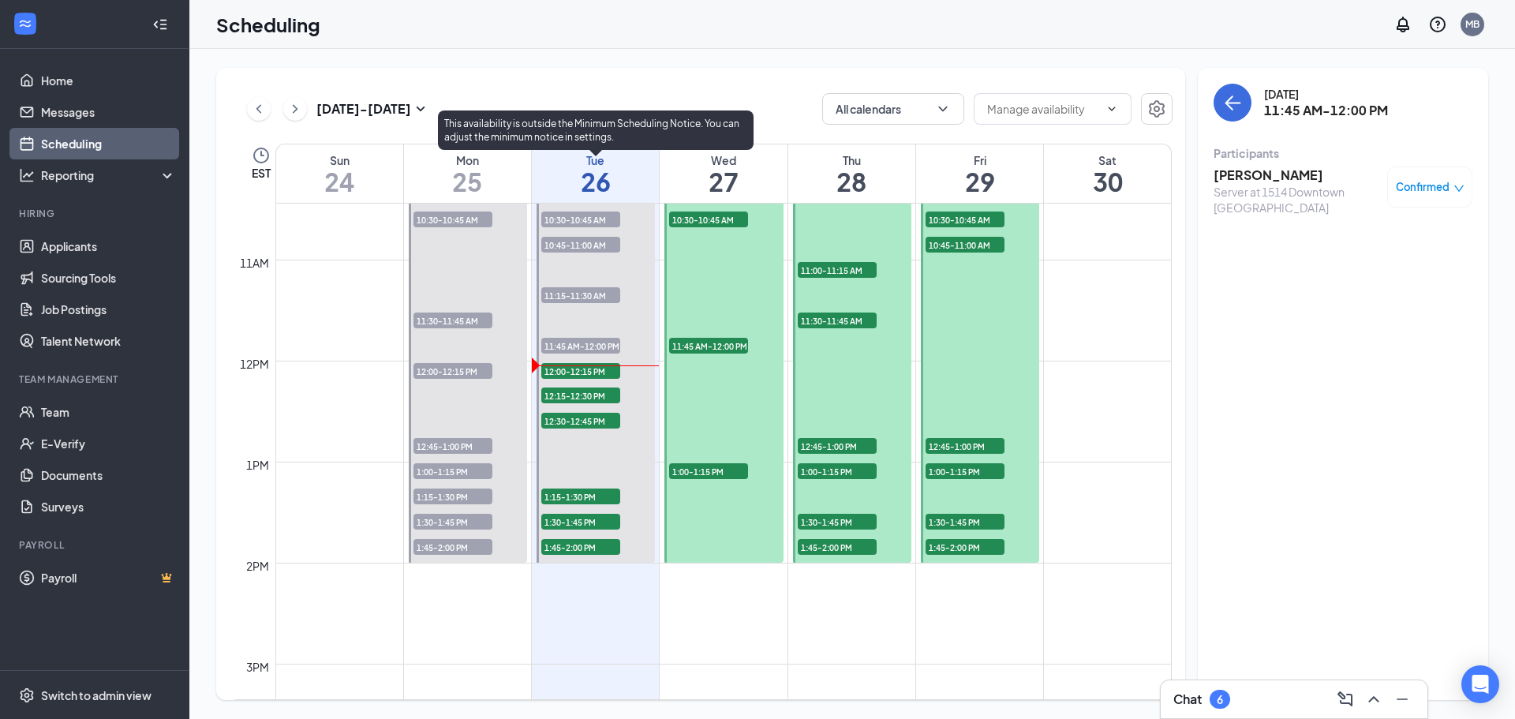
click at [574, 499] on span "1:15-1:30 PM" at bounding box center [580, 497] width 79 height 16
click at [578, 521] on span "1:30-1:45 PM" at bounding box center [580, 522] width 79 height 16
click at [578, 549] on span "1:45-2:00 PM" at bounding box center [580, 547] width 79 height 16
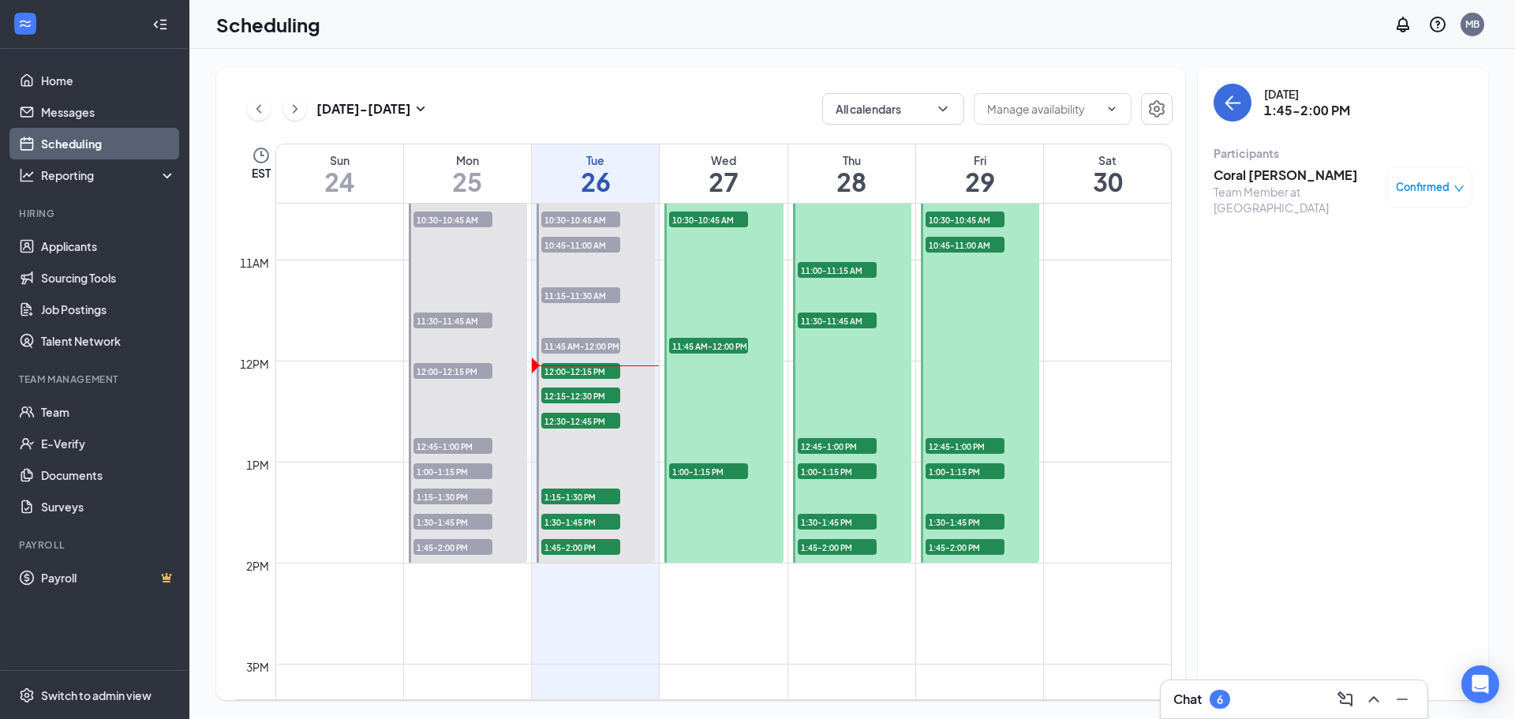
click at [829, 272] on span "11:00-11:15 AM" at bounding box center [837, 270] width 79 height 16
click at [838, 323] on span "11:30-11:45 AM" at bounding box center [837, 321] width 79 height 16
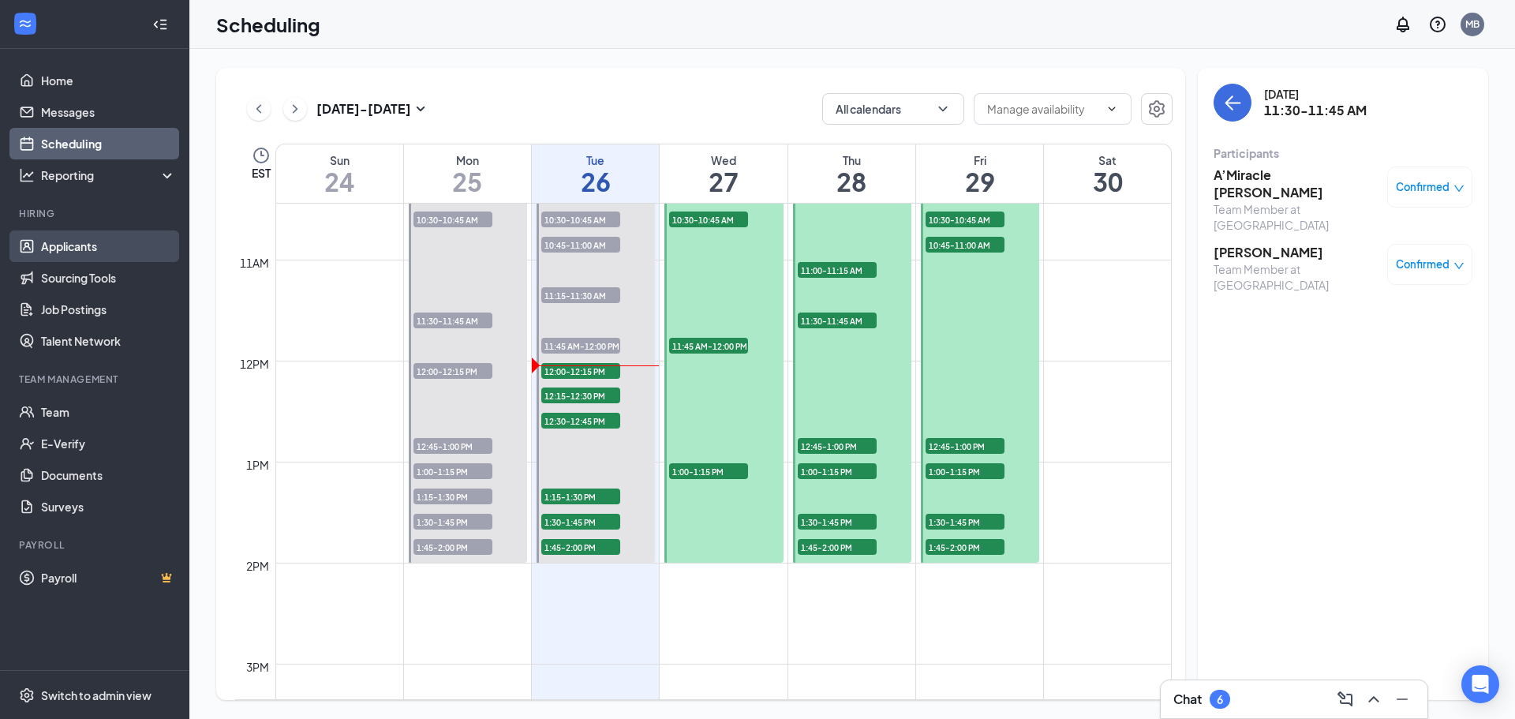
click at [89, 253] on link "Applicants" at bounding box center [108, 246] width 135 height 32
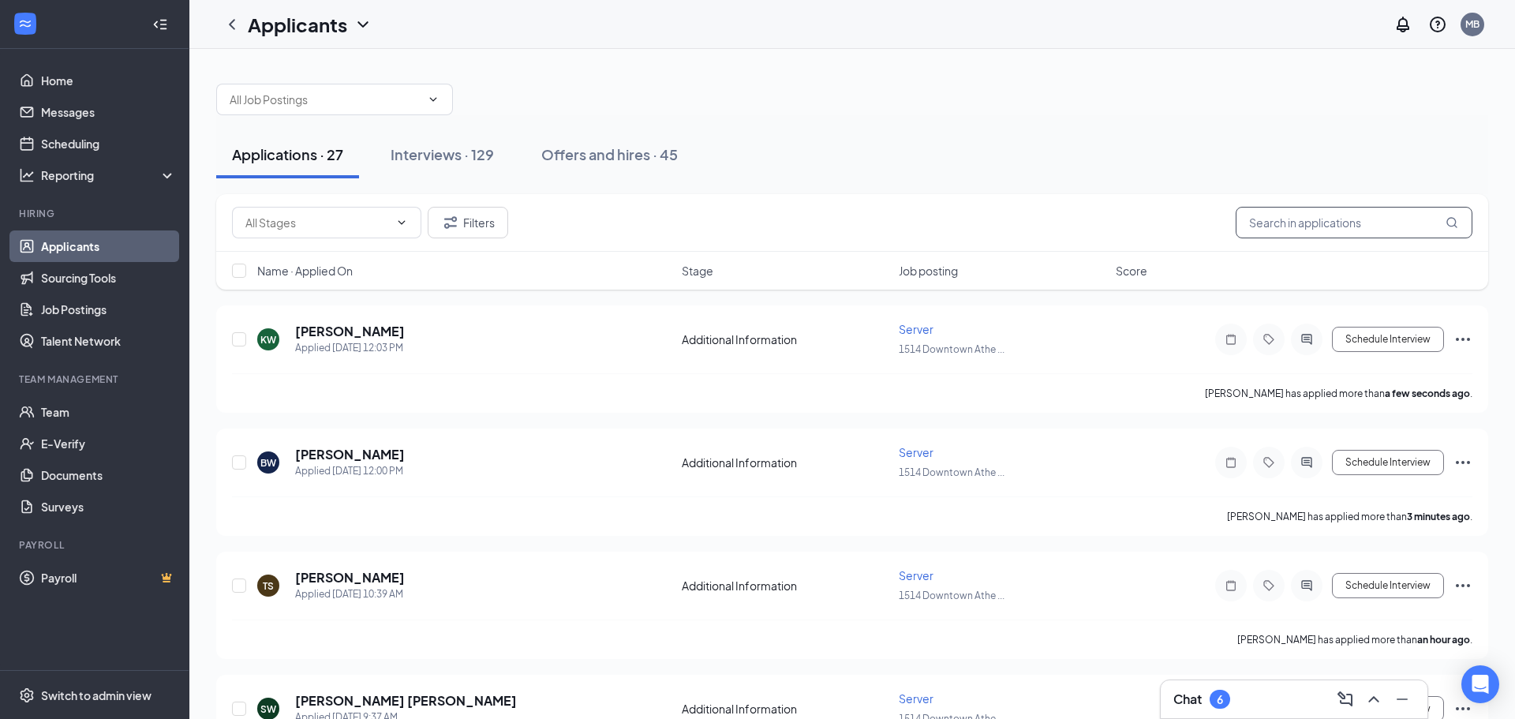
click at [1338, 217] on input "text" at bounding box center [1354, 223] width 237 height 32
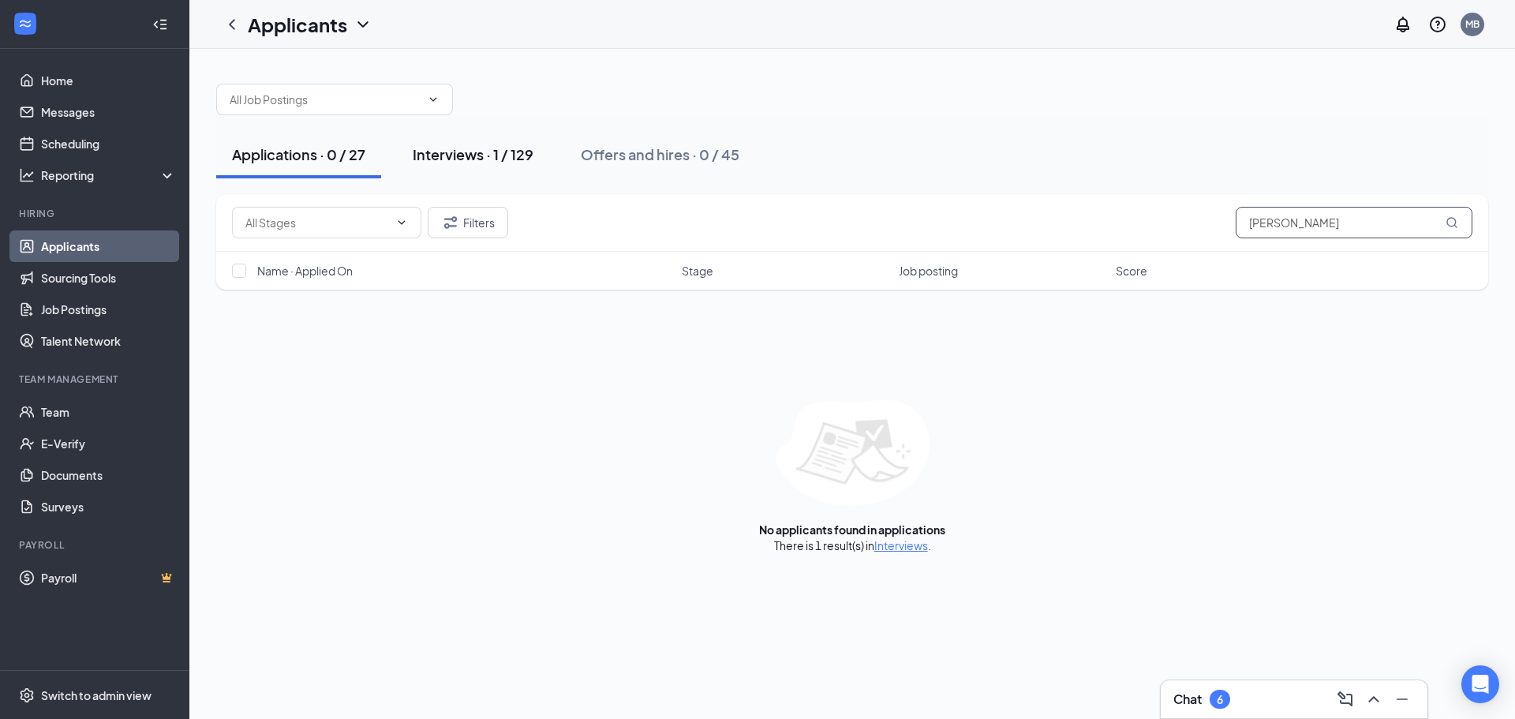
type input "jeannine"
click at [485, 156] on div "Interviews · 1 / 129" at bounding box center [473, 154] width 121 height 20
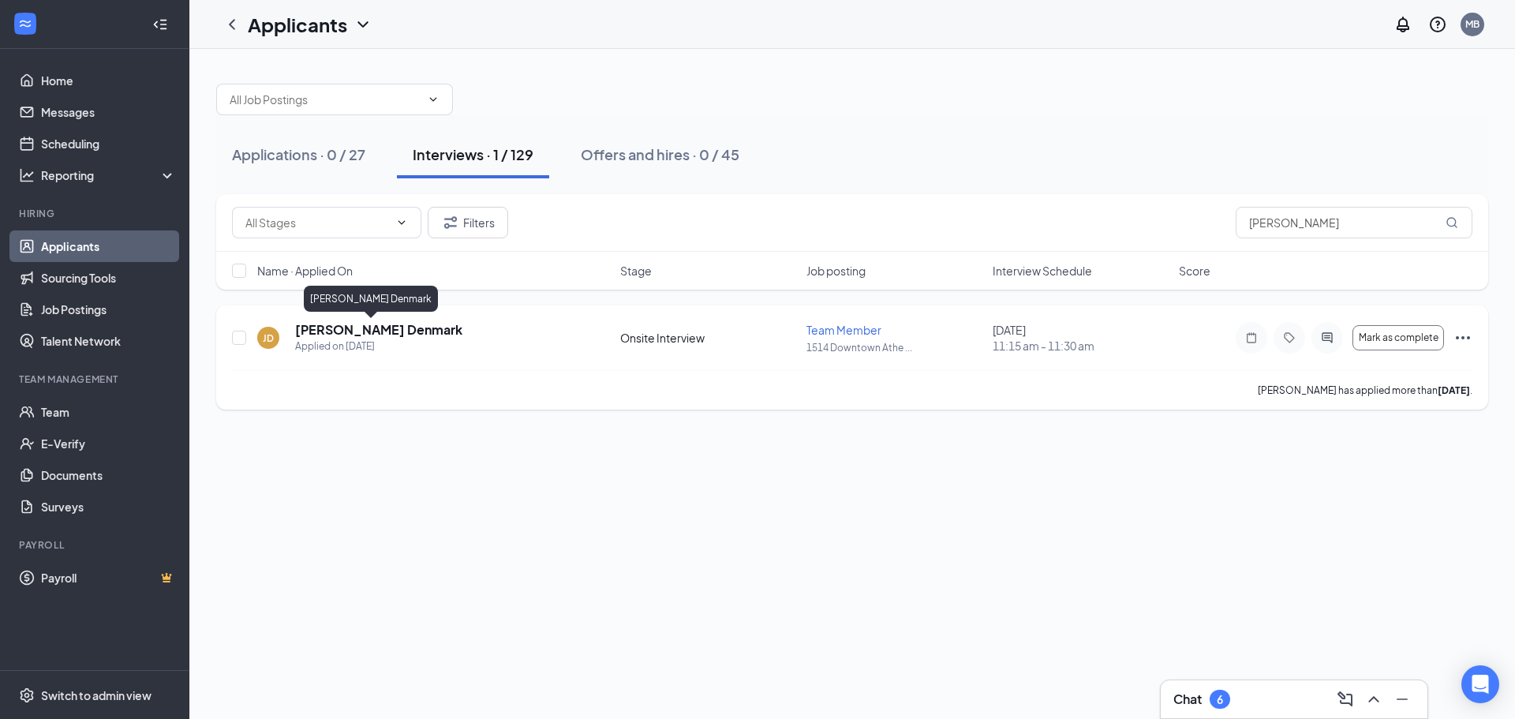
click at [368, 334] on h5 "Jeannine Denmark" at bounding box center [378, 329] width 167 height 17
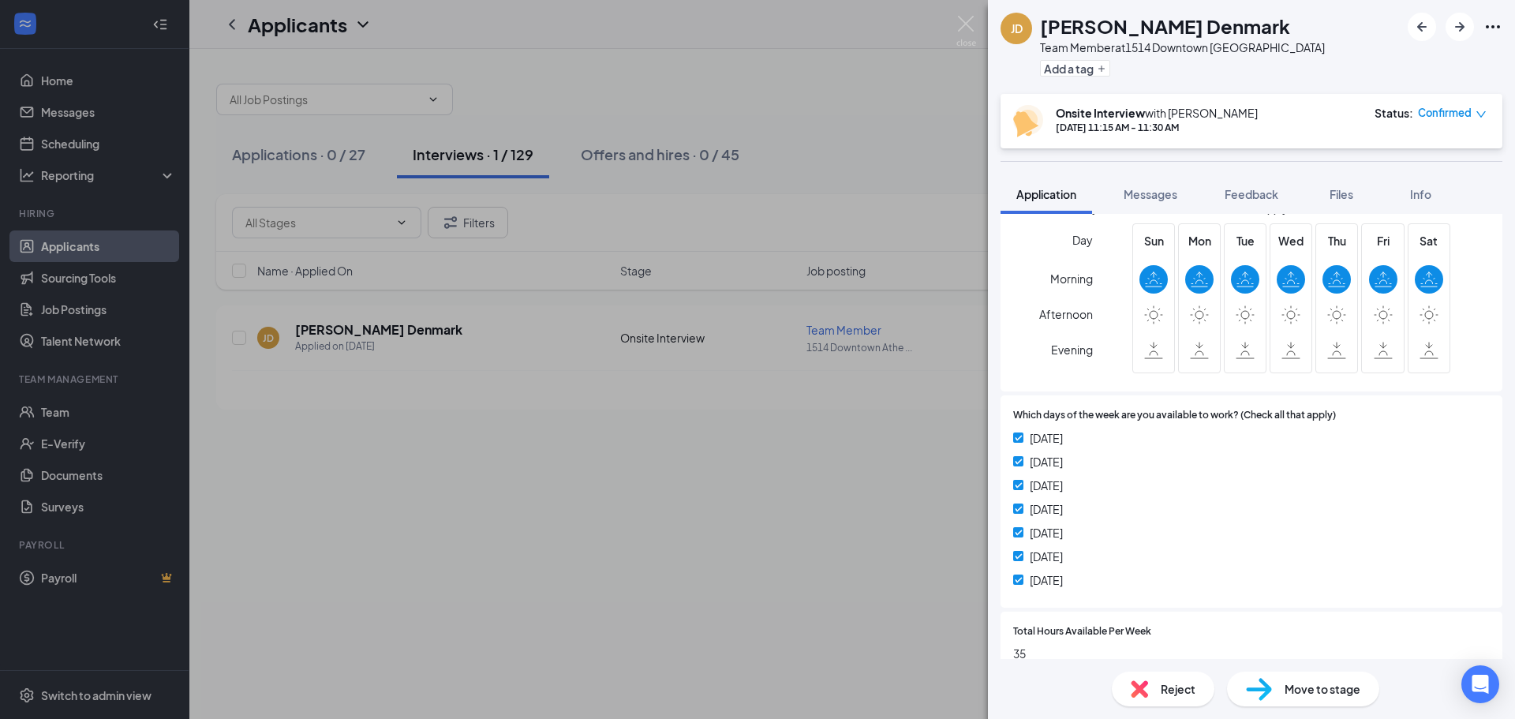
scroll to position [641, 0]
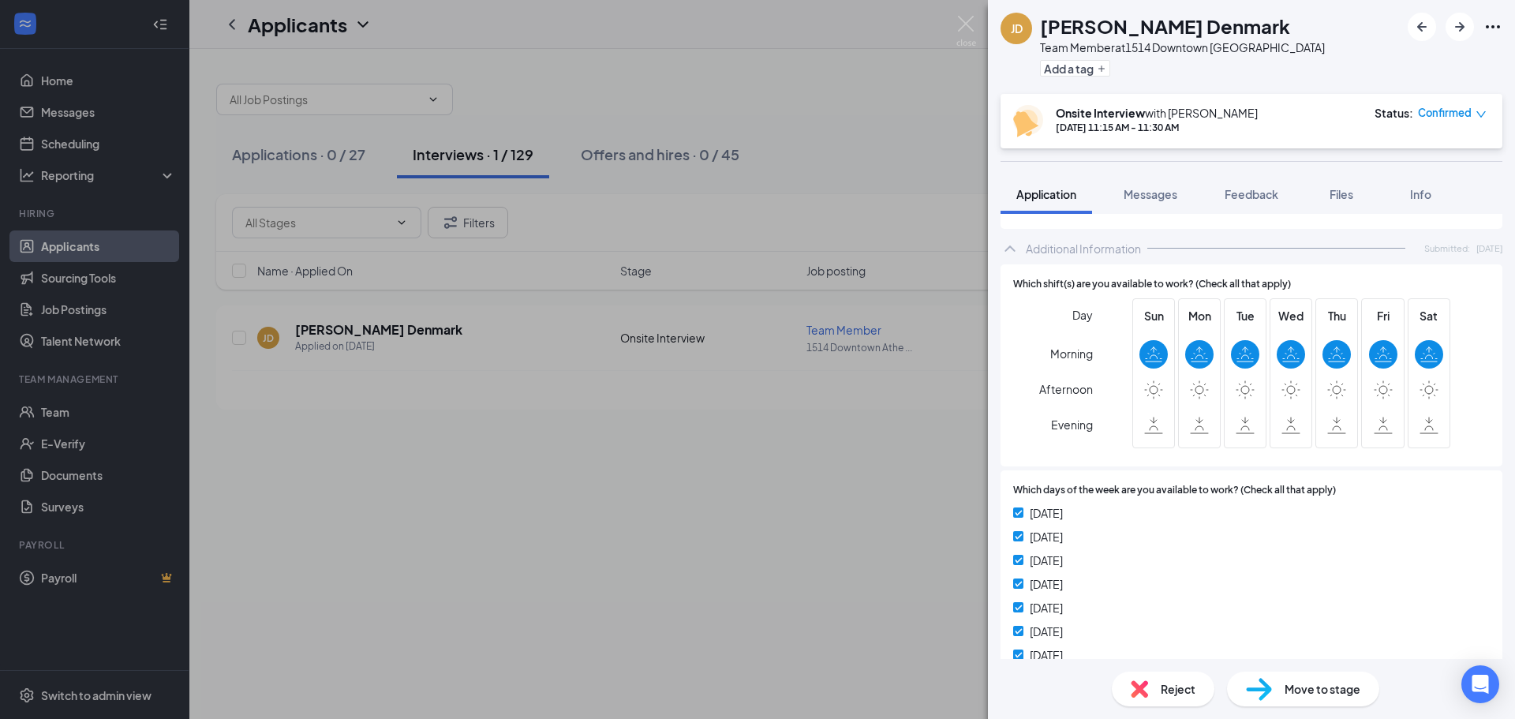
click at [1195, 510] on div "Sunday" at bounding box center [1251, 512] width 477 height 17
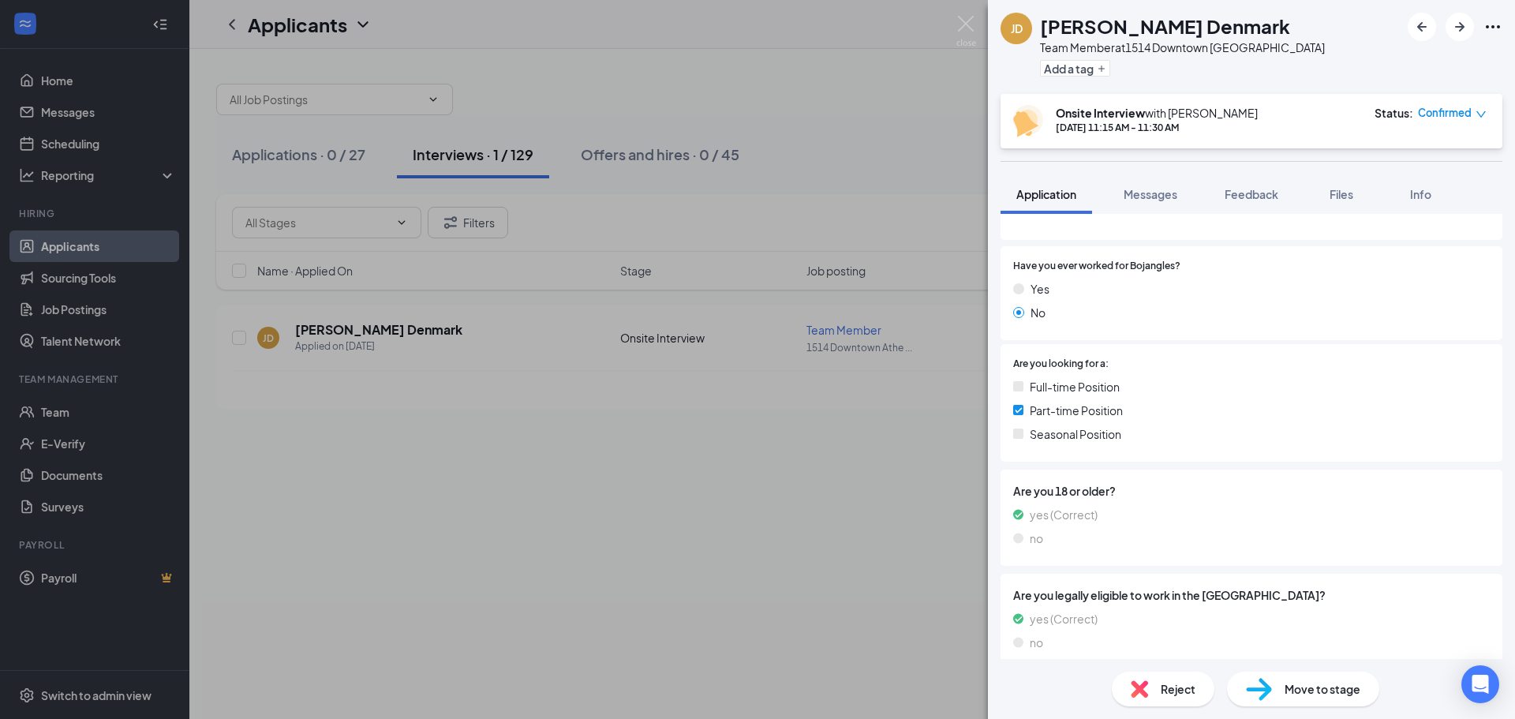
scroll to position [0, 0]
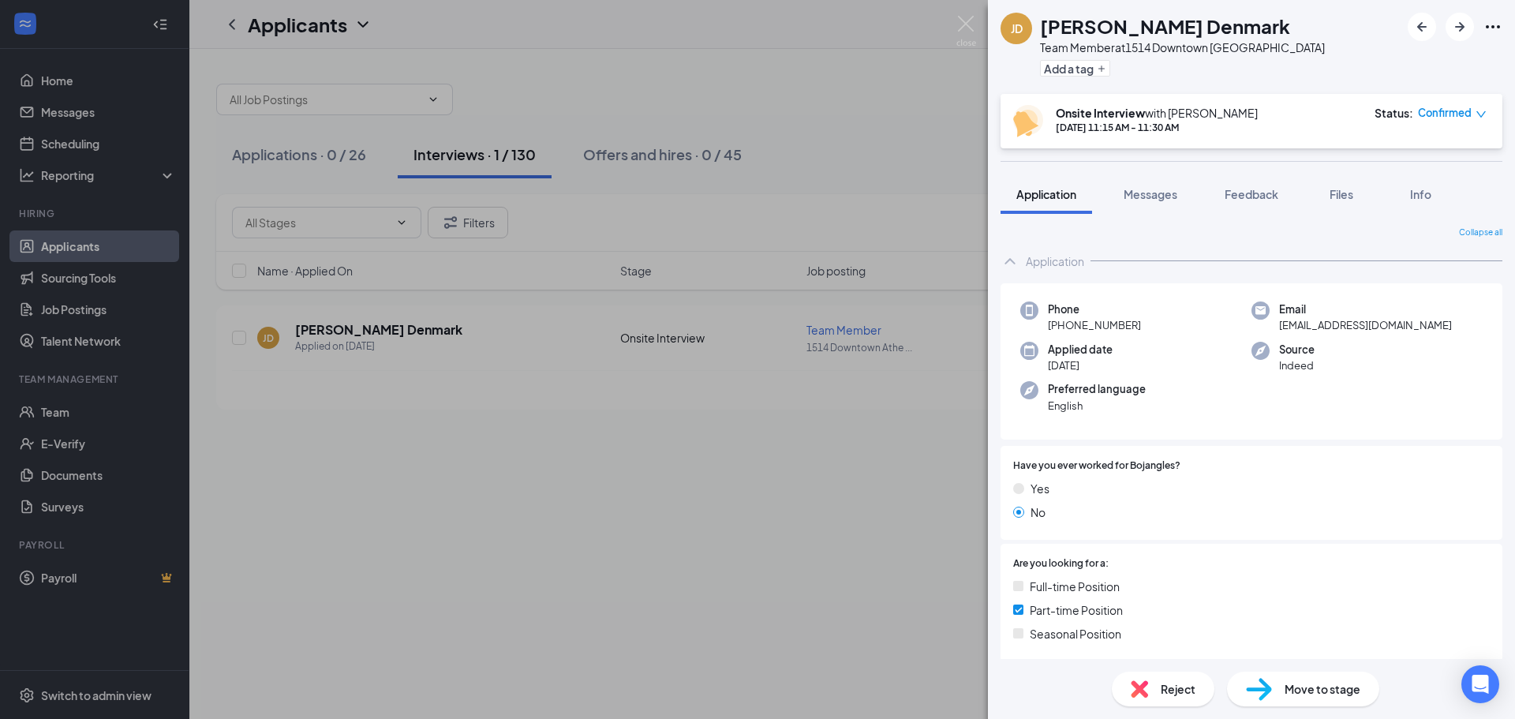
click at [965, 22] on img at bounding box center [967, 31] width 20 height 31
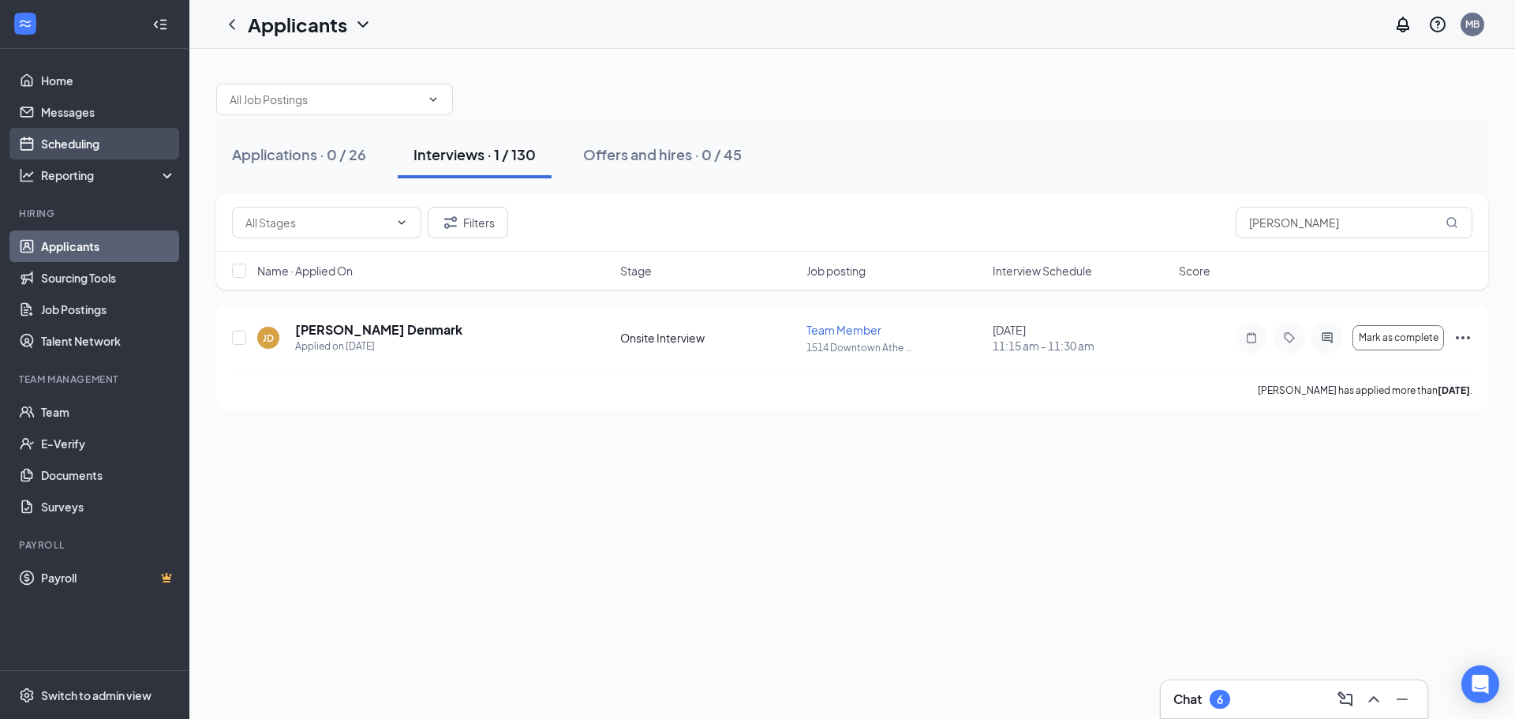
click at [84, 144] on link "Scheduling" at bounding box center [108, 144] width 135 height 32
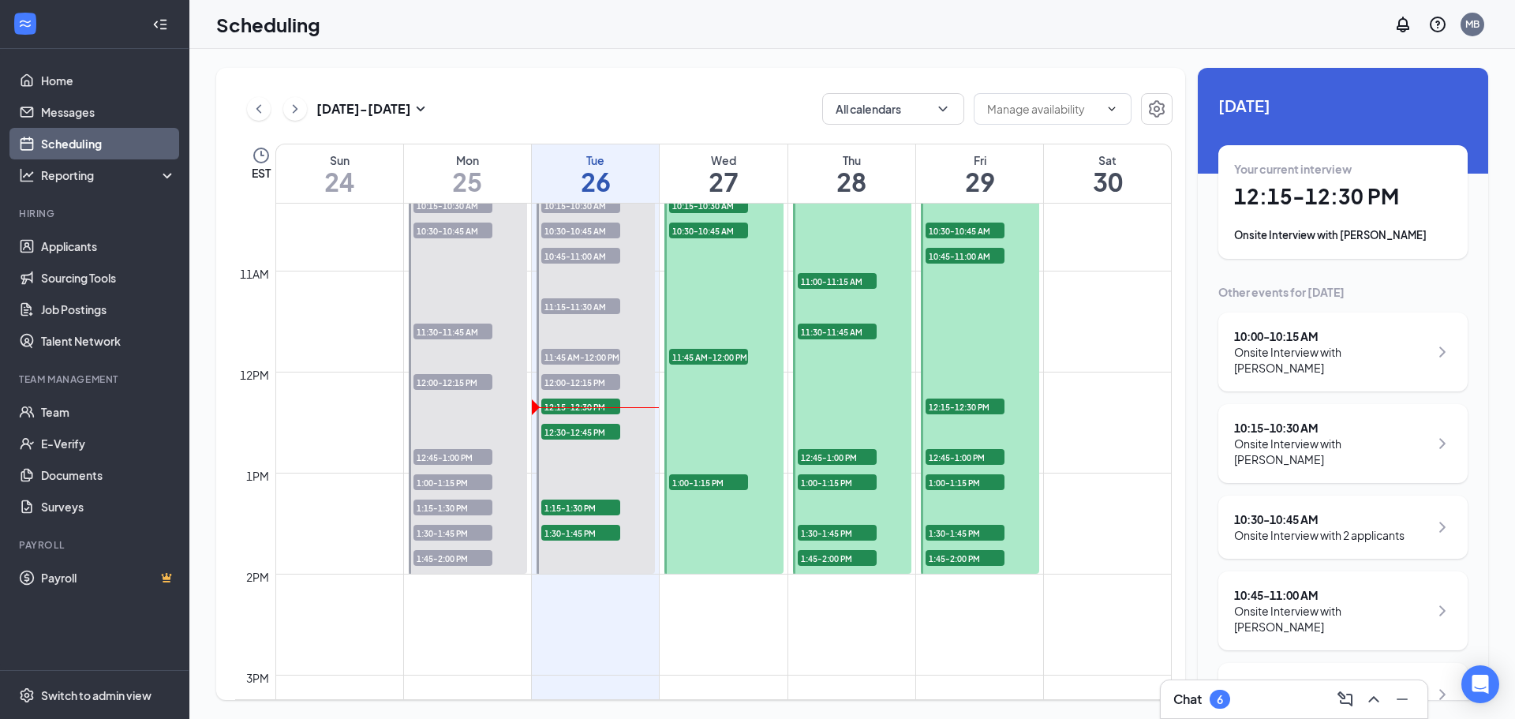
scroll to position [1046, 0]
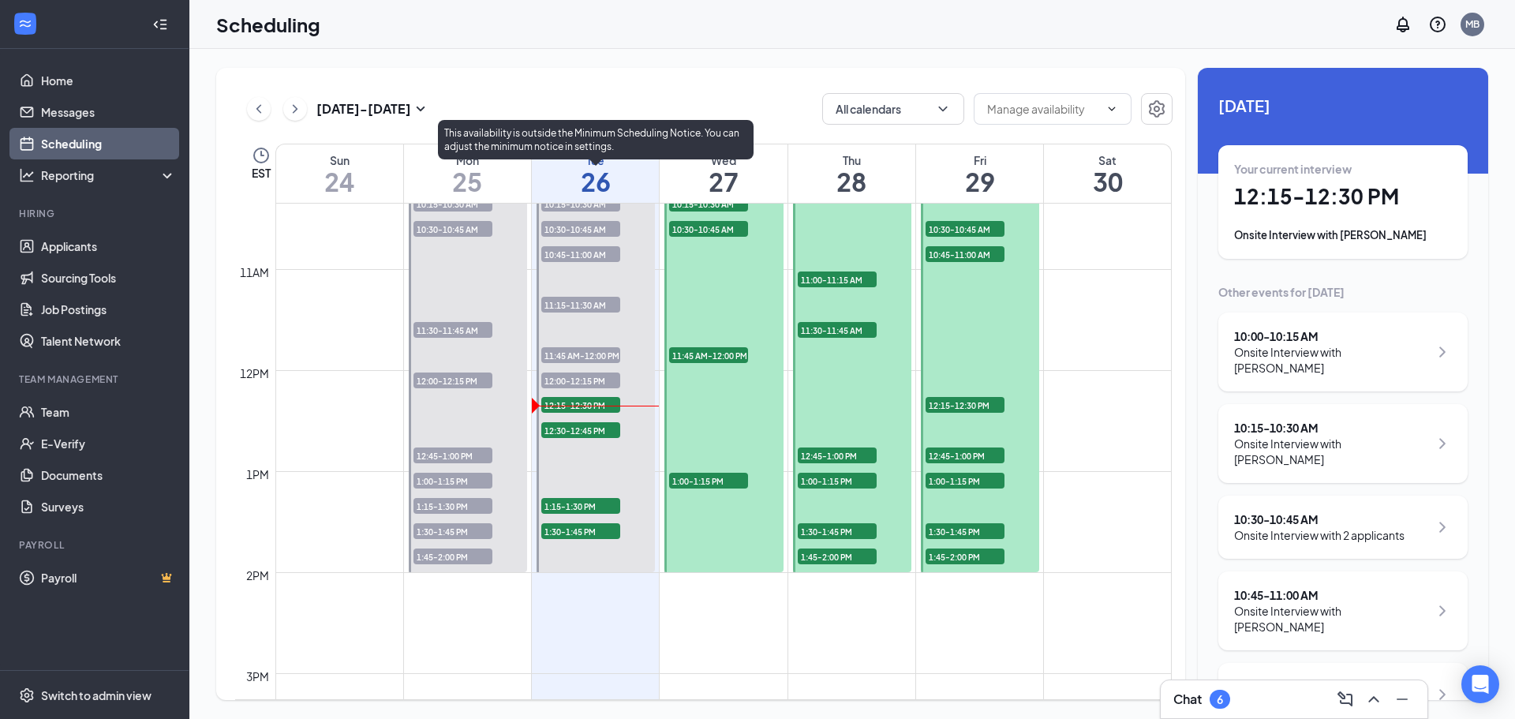
click at [578, 432] on span "12:30-12:45 PM" at bounding box center [580, 430] width 79 height 16
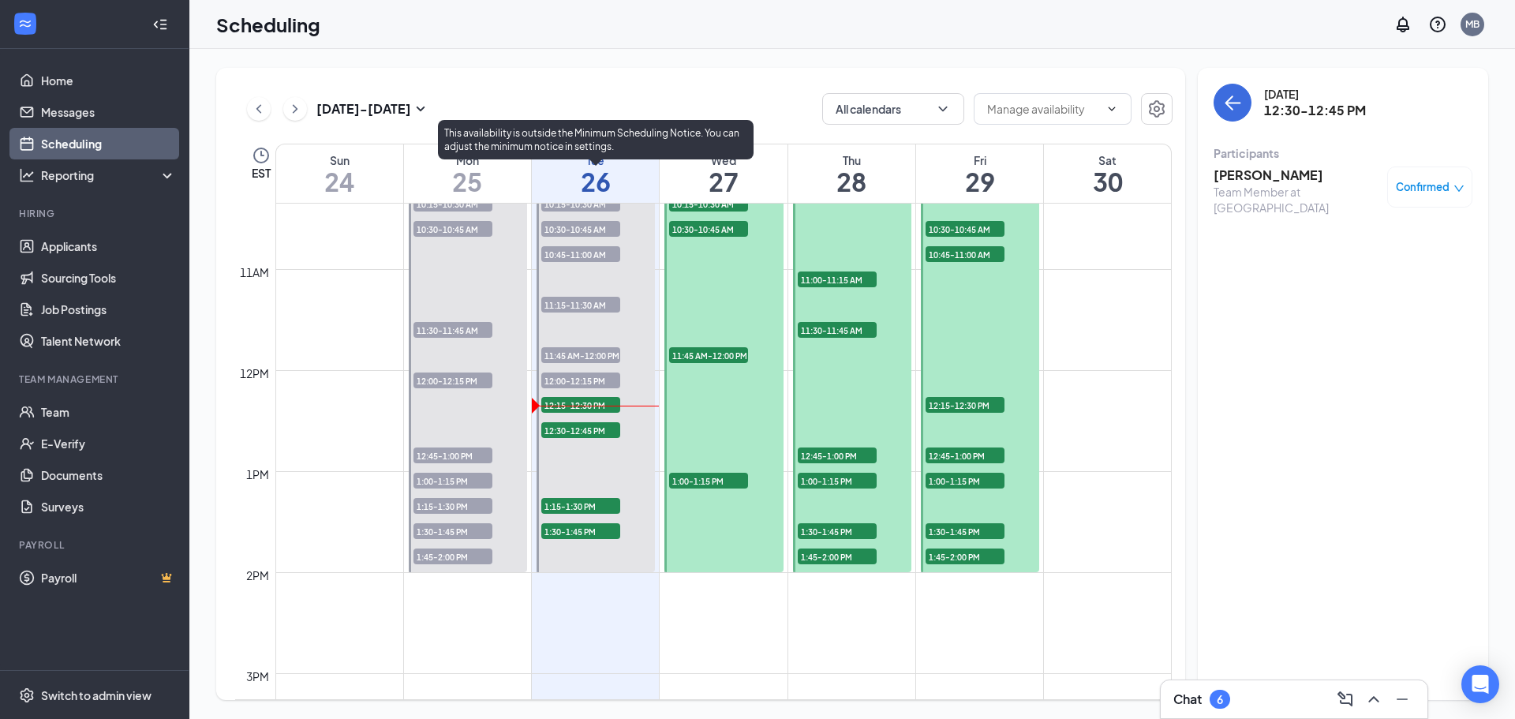
click at [582, 508] on span "1:15-1:30 PM" at bounding box center [580, 506] width 79 height 16
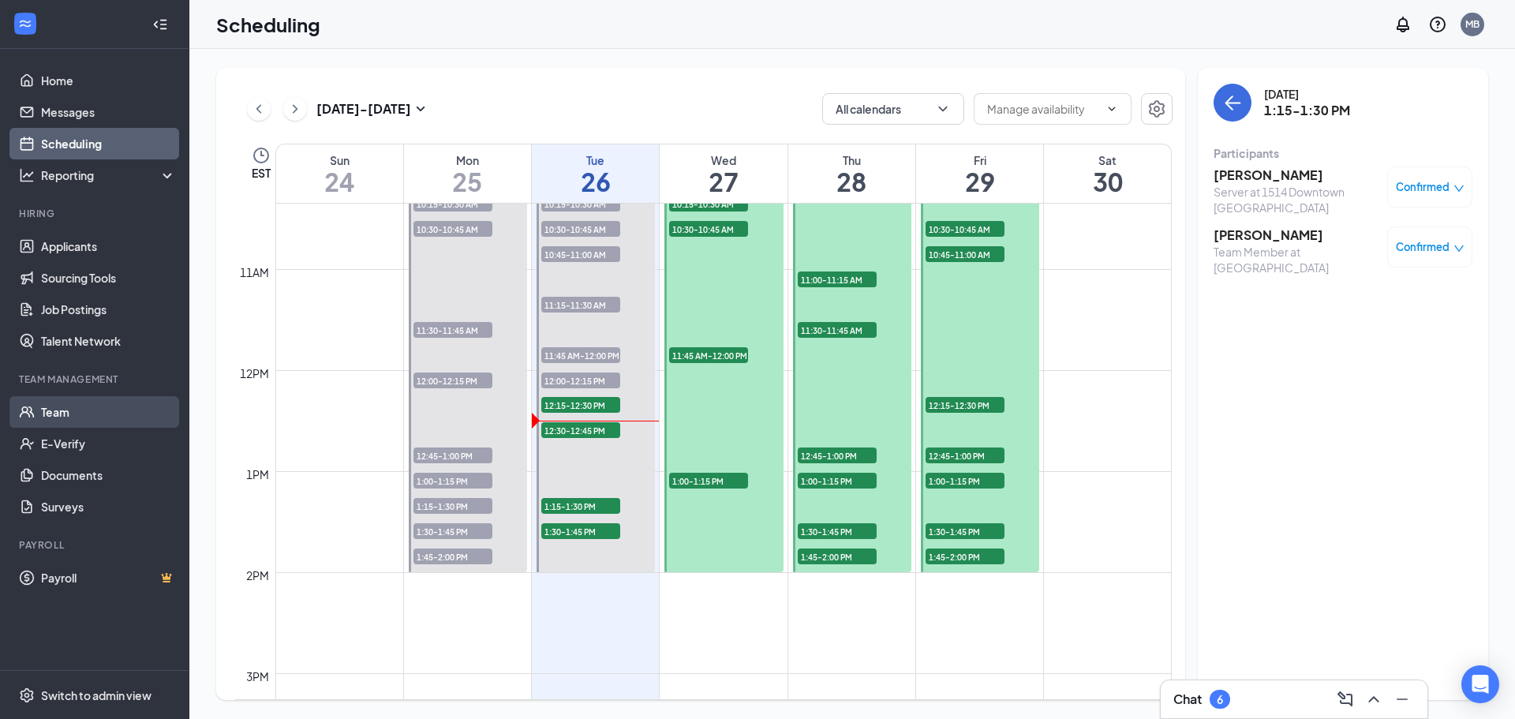
click at [62, 416] on link "Team" at bounding box center [108, 412] width 135 height 32
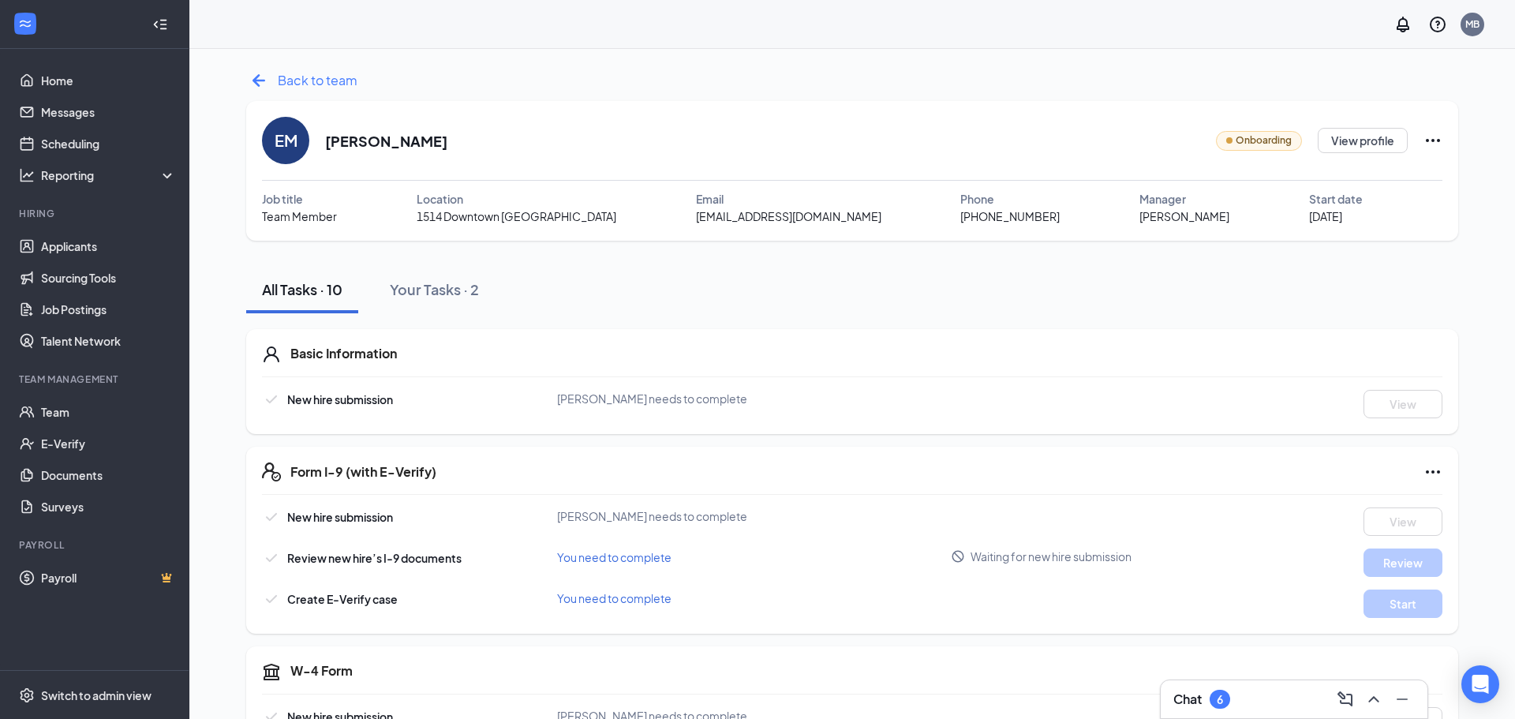
click at [258, 81] on icon "ArrowLeftNew" at bounding box center [259, 80] width 13 height 13
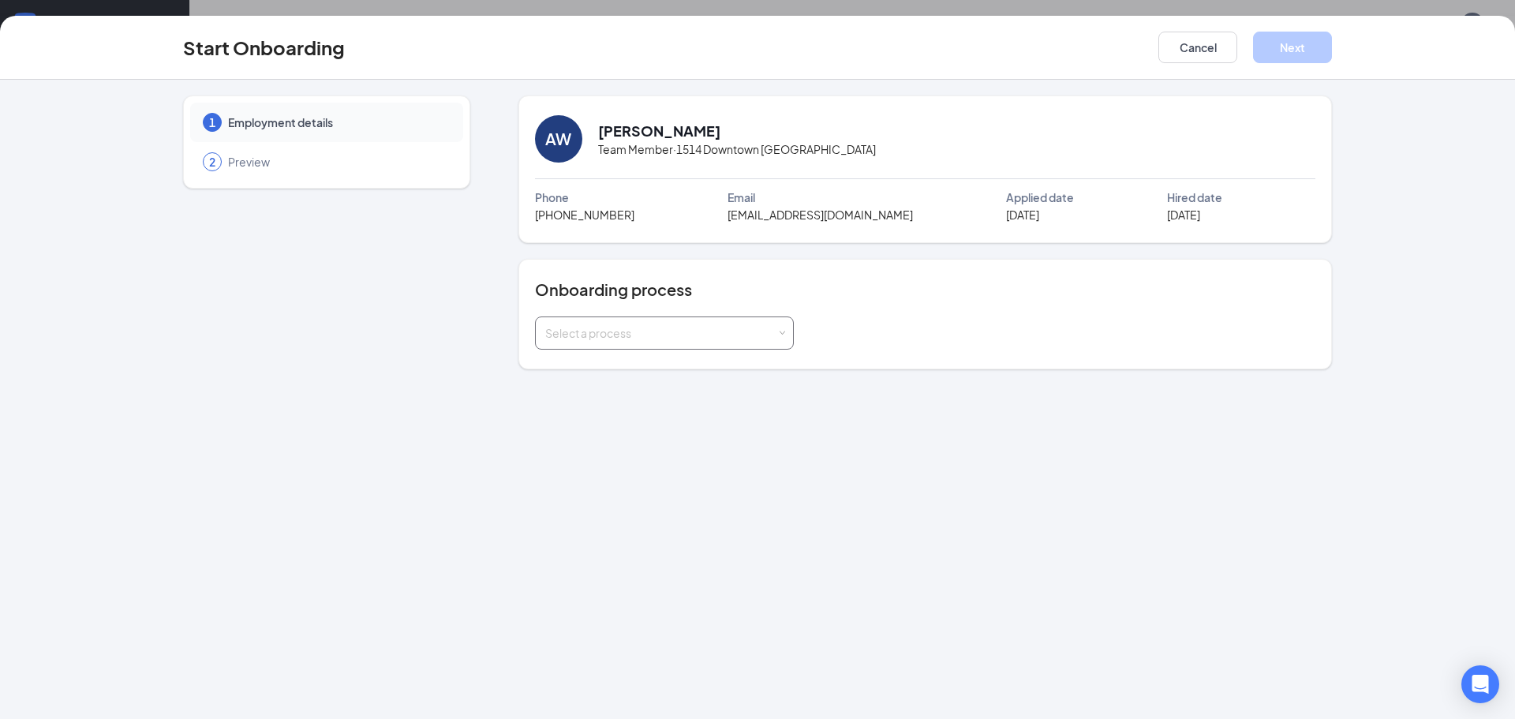
click at [764, 336] on div "Select a process" at bounding box center [660, 333] width 231 height 16
click at [633, 395] on li "Team Member" at bounding box center [663, 395] width 259 height 28
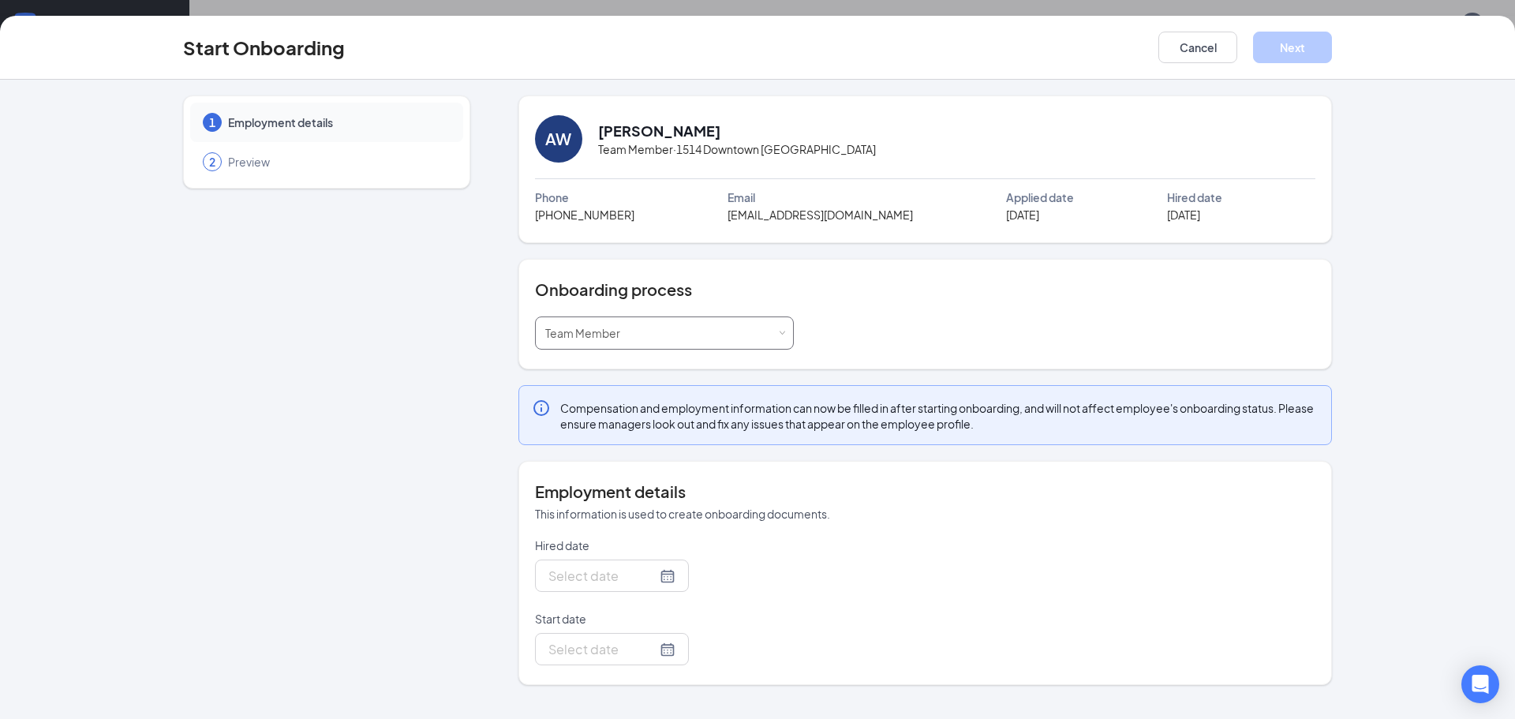
type input "Aug 26, 2025"
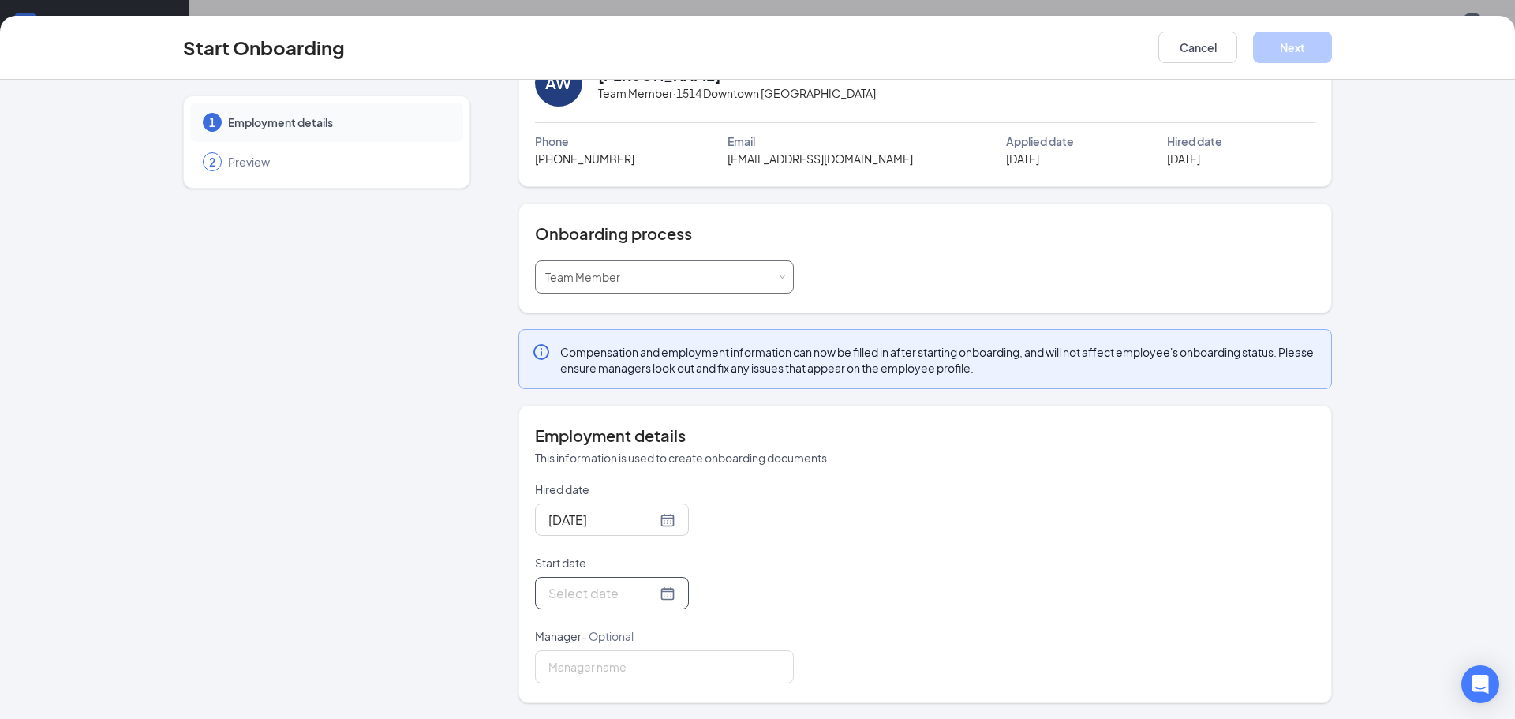
scroll to position [56, 0]
click at [669, 590] on div at bounding box center [612, 593] width 127 height 20
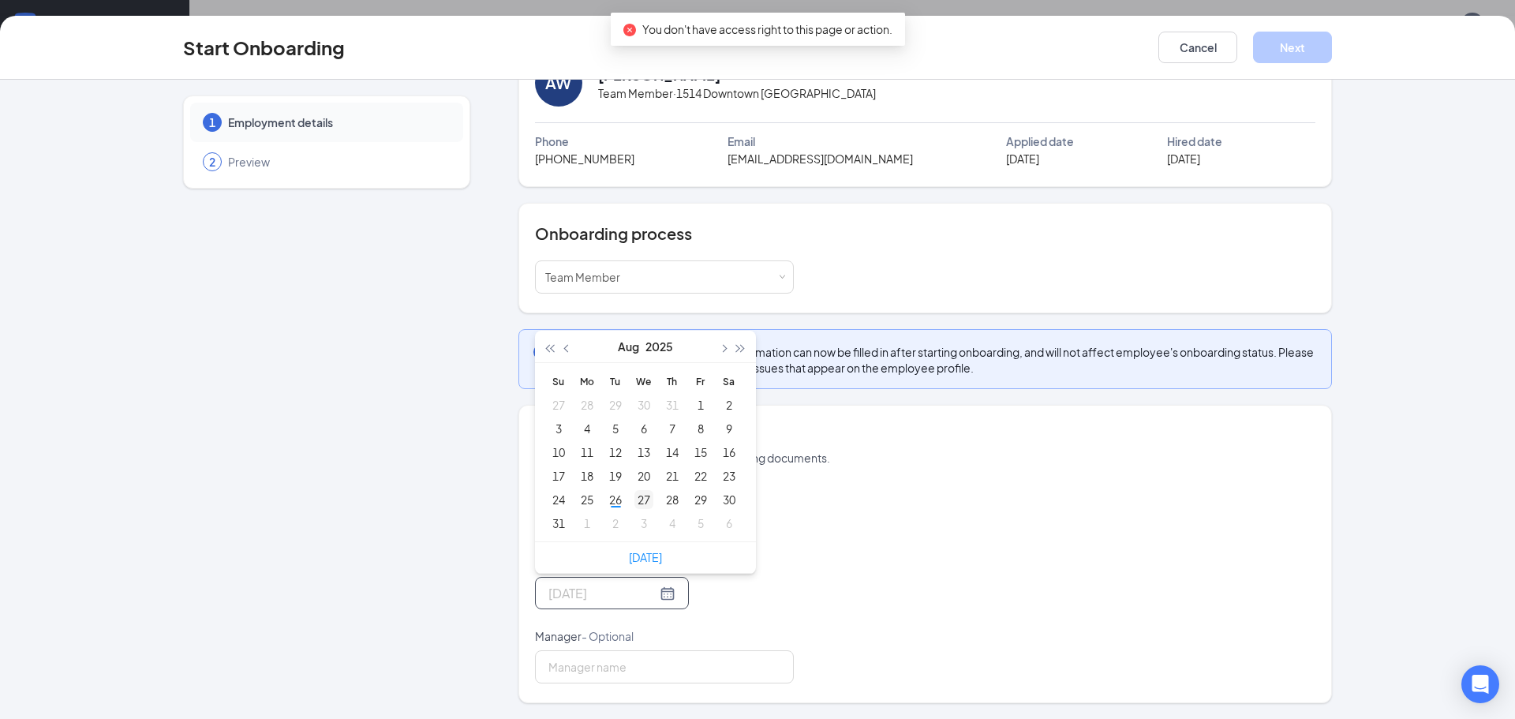
type input "Aug 27, 2025"
click at [645, 506] on div "27" at bounding box center [644, 499] width 19 height 19
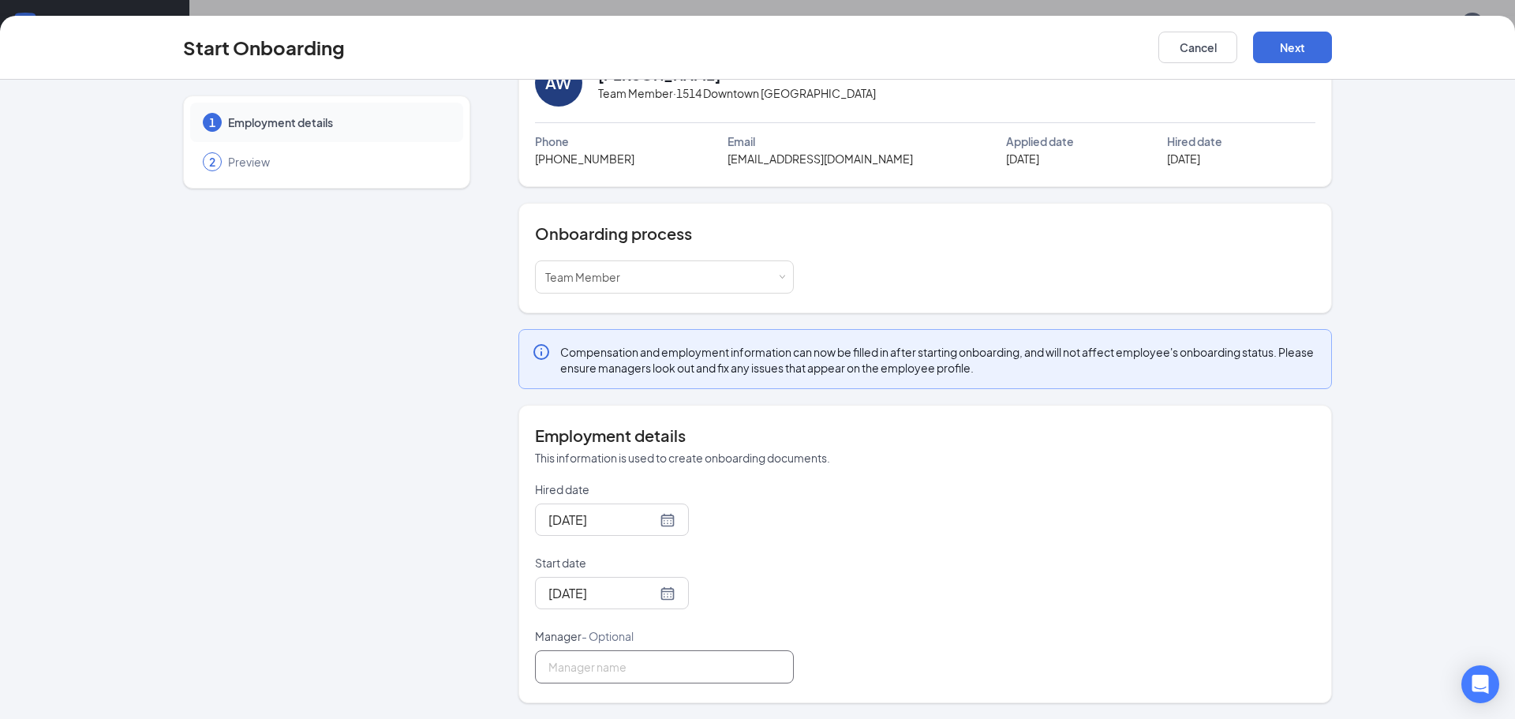
click at [638, 652] on input "Manager - Optional" at bounding box center [664, 666] width 259 height 33
type input "[PERSON_NAME]"
click at [1286, 49] on button "Next" at bounding box center [1292, 48] width 79 height 32
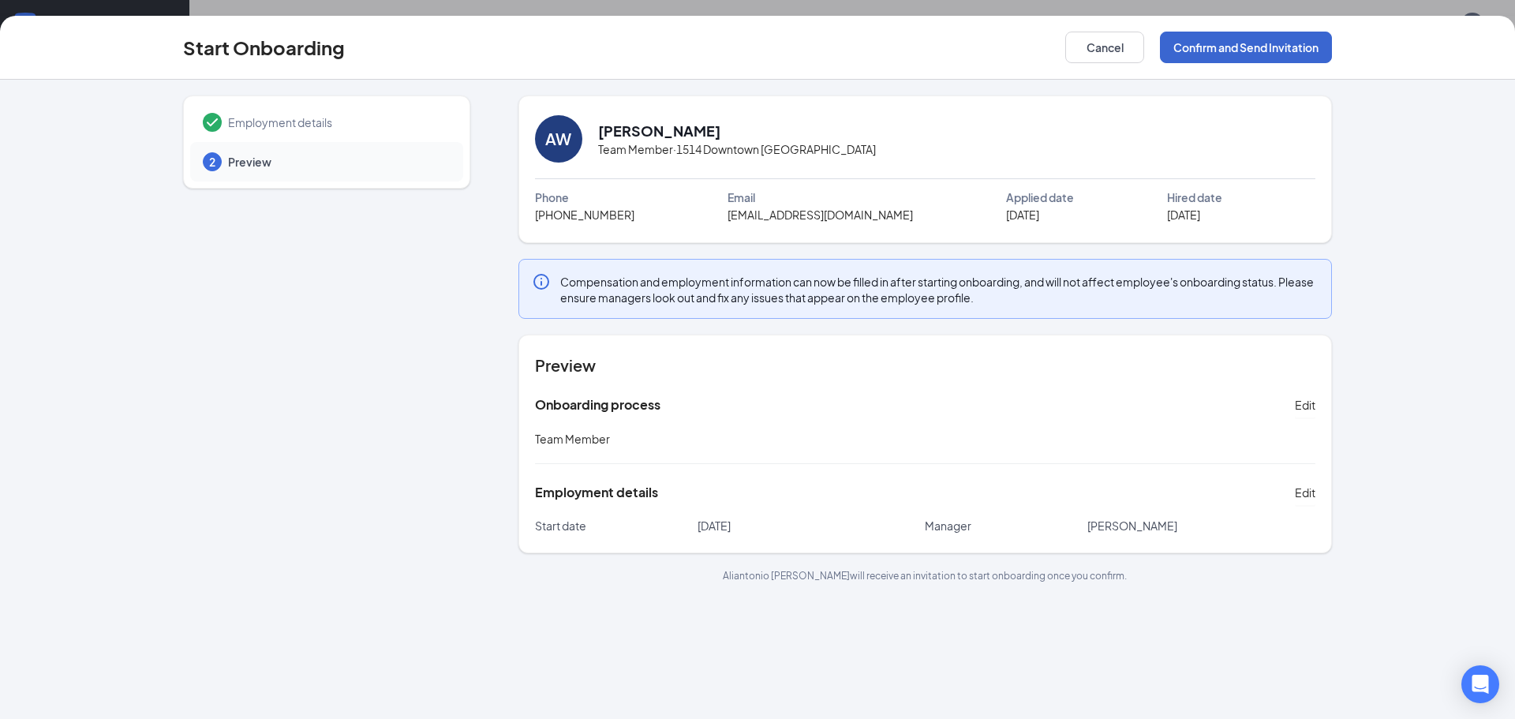
scroll to position [0, 0]
click at [1286, 49] on button "Confirm and Send Invitation" at bounding box center [1246, 48] width 172 height 32
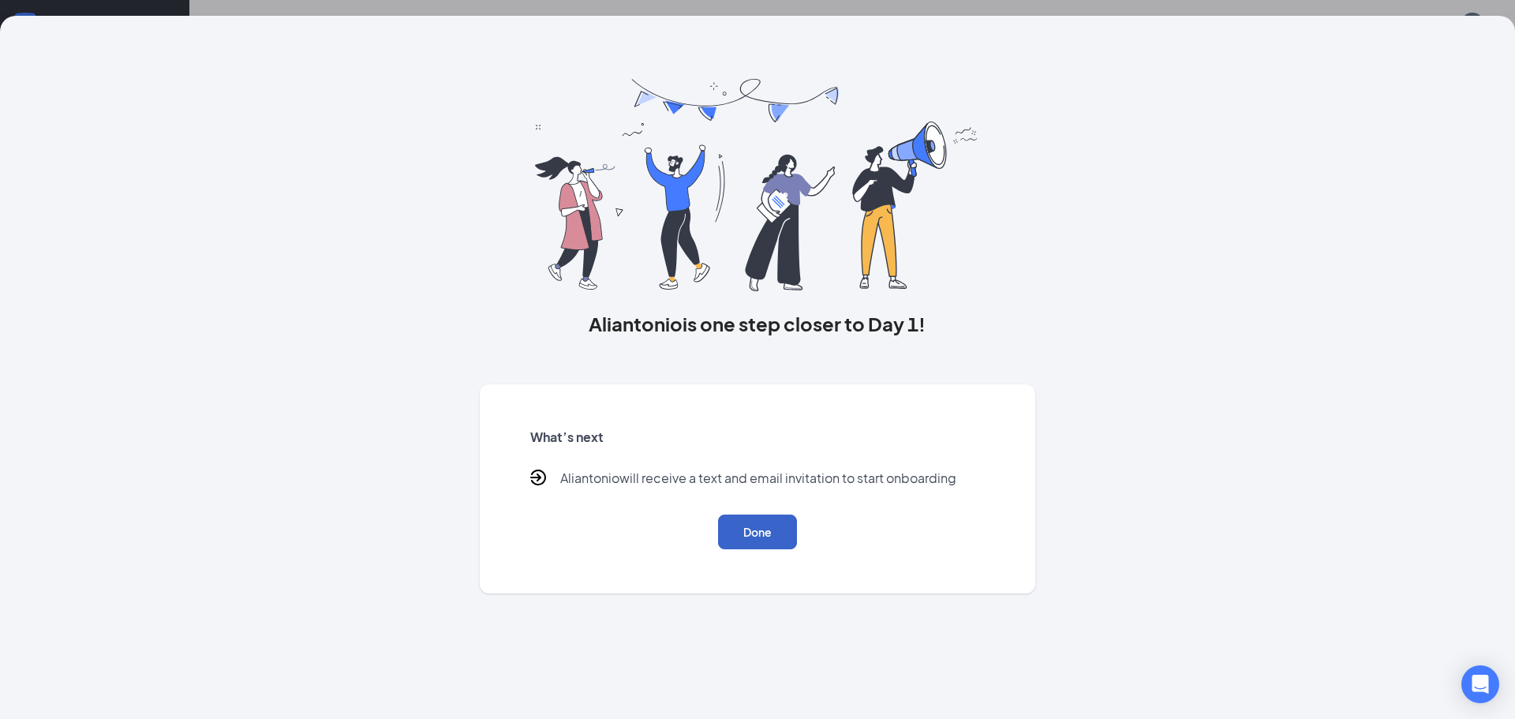
click at [751, 539] on button "Done" at bounding box center [757, 532] width 79 height 35
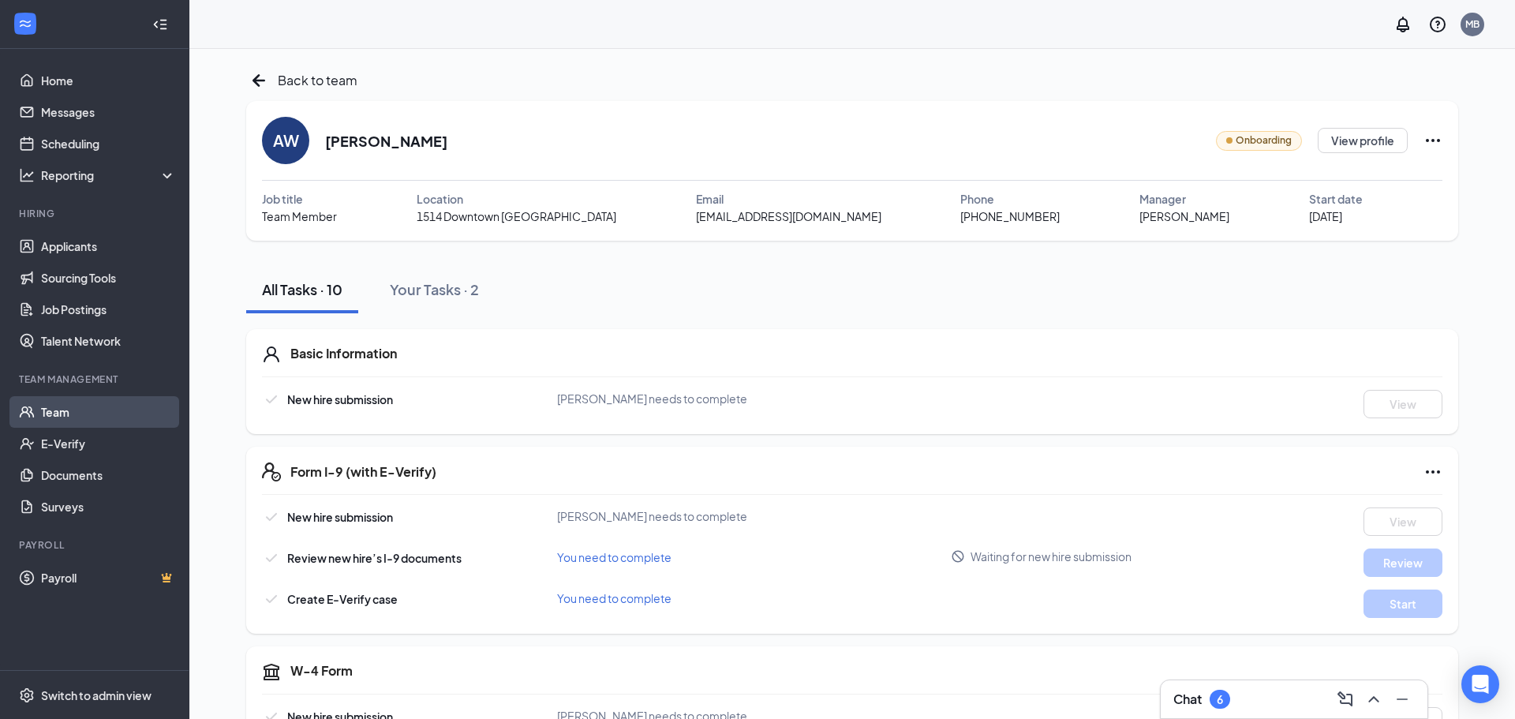
click at [55, 427] on link "Team" at bounding box center [108, 412] width 135 height 32
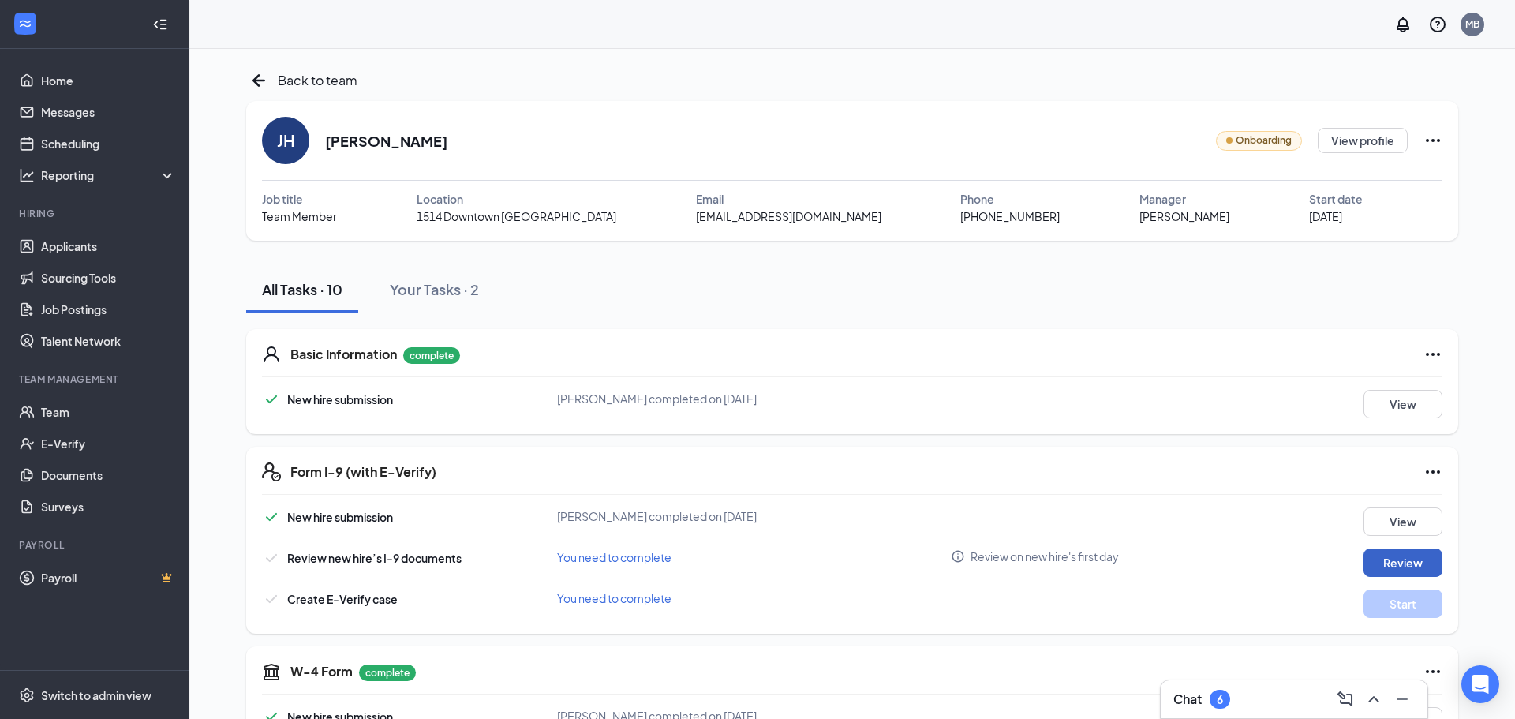
click at [1396, 564] on button "Review" at bounding box center [1403, 563] width 79 height 28
type input "[DATE]"
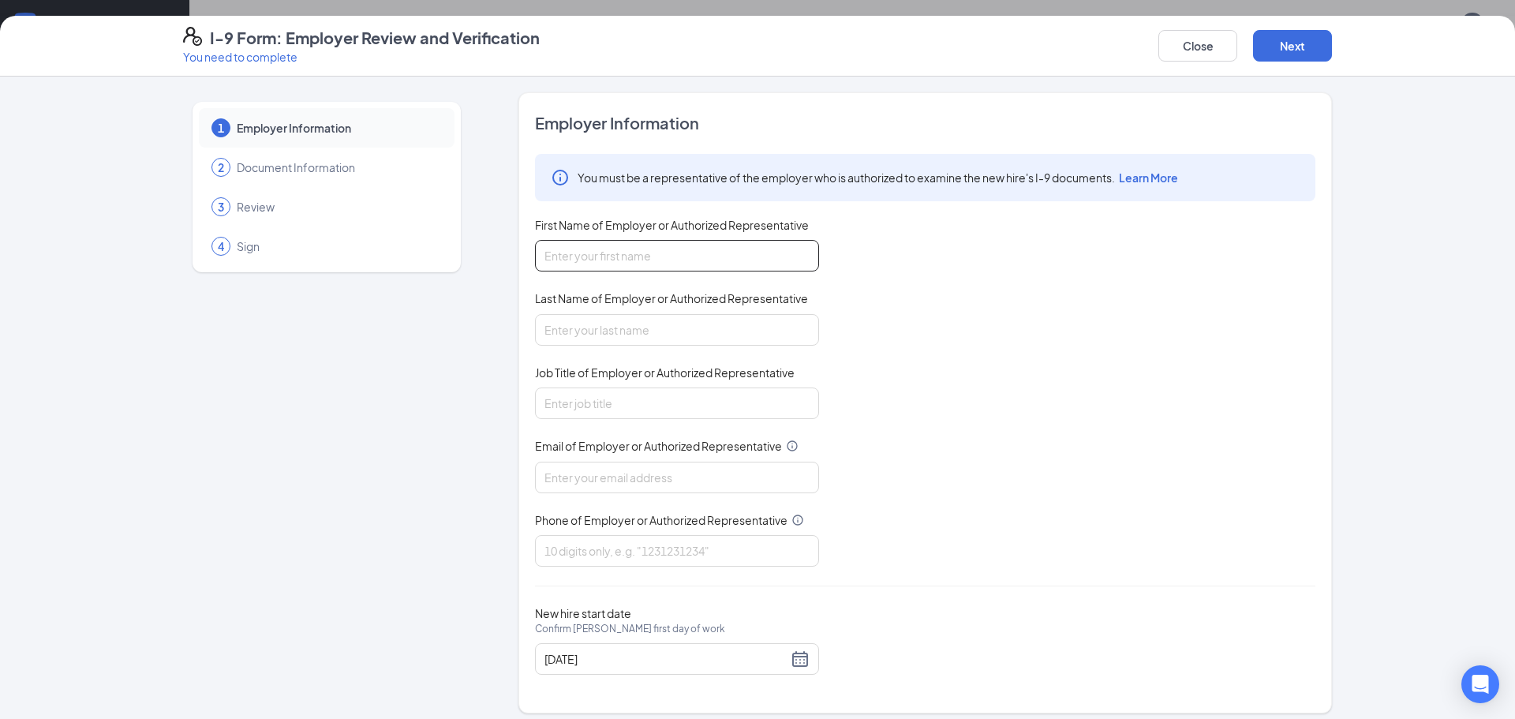
click at [706, 253] on input "First Name of Employer or Authorized Representative" at bounding box center [677, 256] width 284 height 32
type input "[PERSON_NAME]"
type input "[EMAIL_ADDRESS][DOMAIN_NAME]"
type input "7069789052"
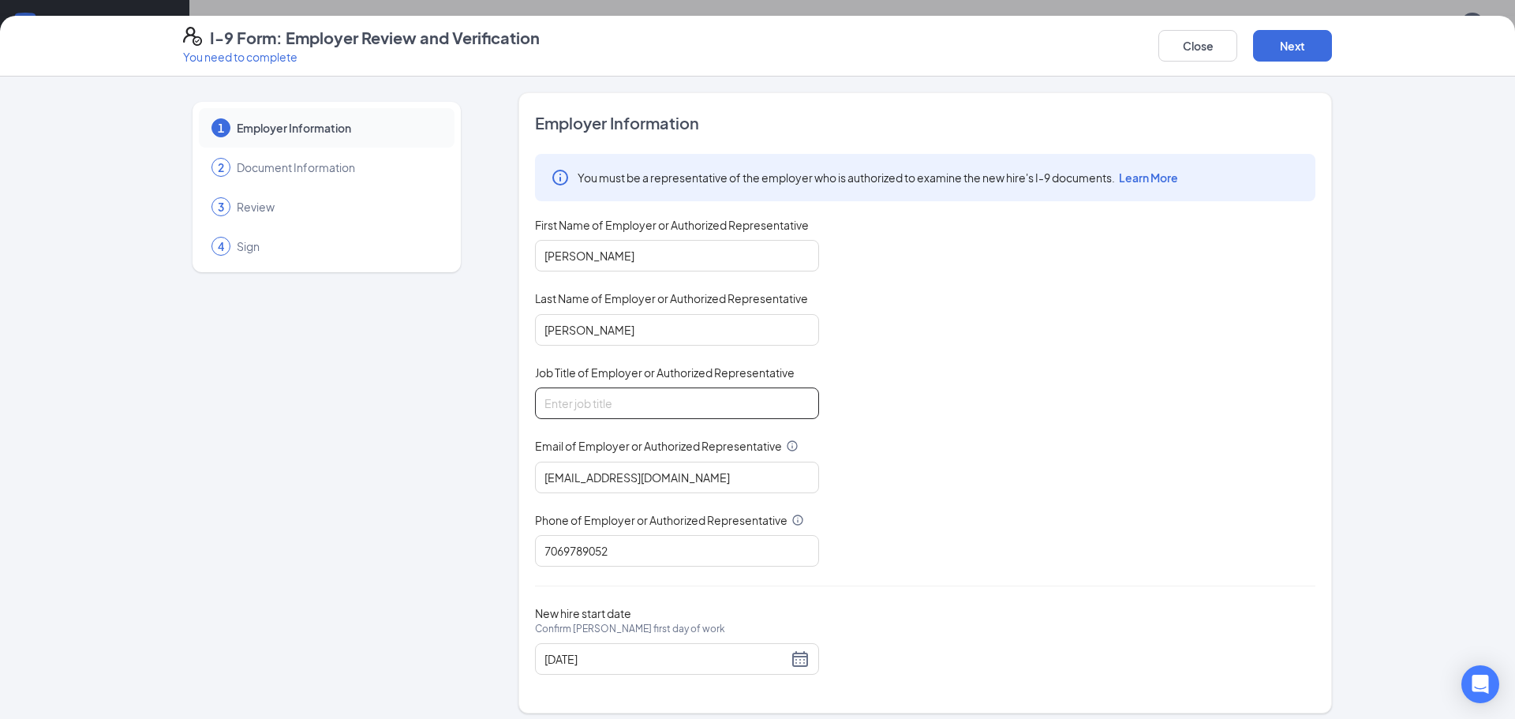
click at [603, 407] on input "Job Title of Employer or Authorized Representative" at bounding box center [677, 404] width 284 height 32
click at [601, 407] on input "Job Title of Employer or Authorized Representative" at bounding box center [677, 404] width 284 height 32
type input "General Manager"
click at [1293, 45] on button "Next" at bounding box center [1292, 46] width 79 height 32
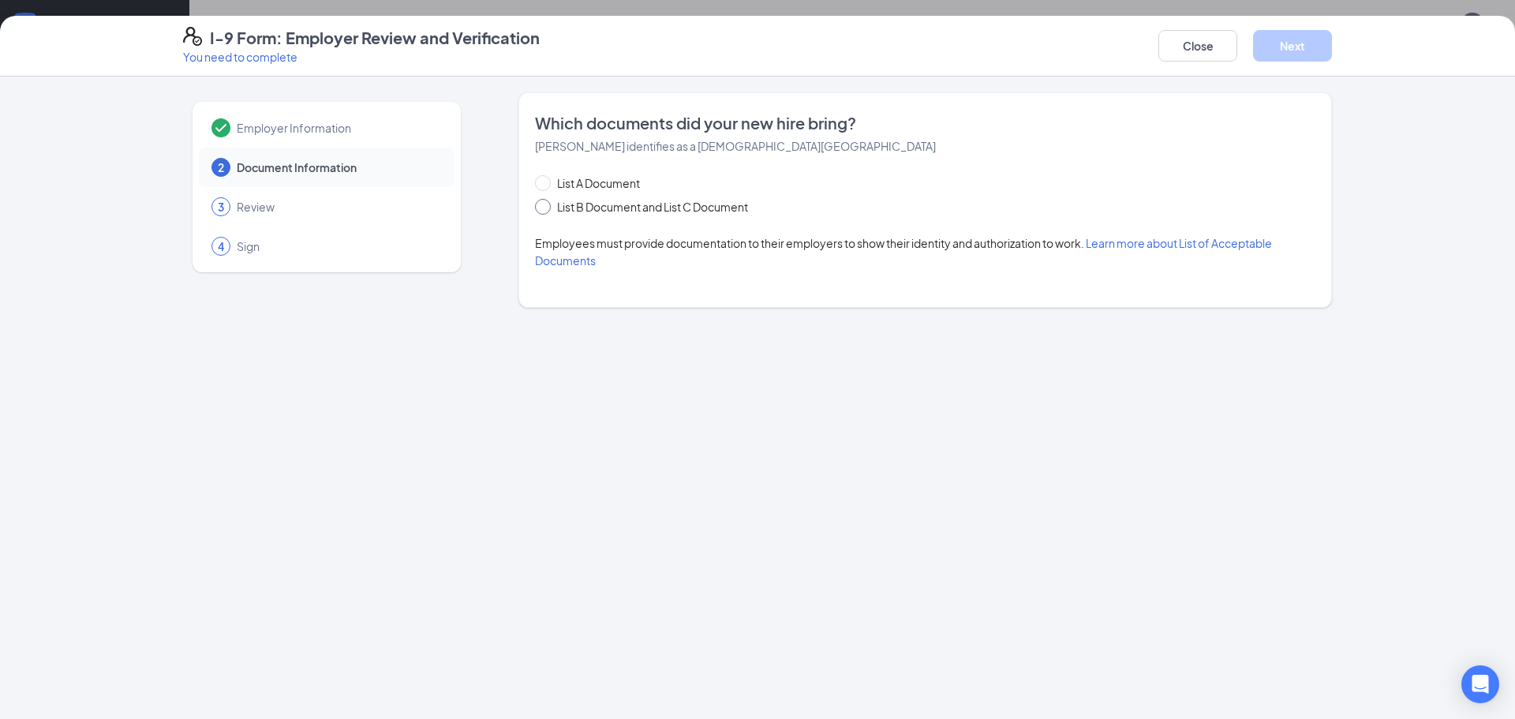
click at [550, 209] on span at bounding box center [543, 207] width 16 height 16
click at [546, 209] on input "List B Document and List C Document" at bounding box center [540, 204] width 11 height 11
radio input "true"
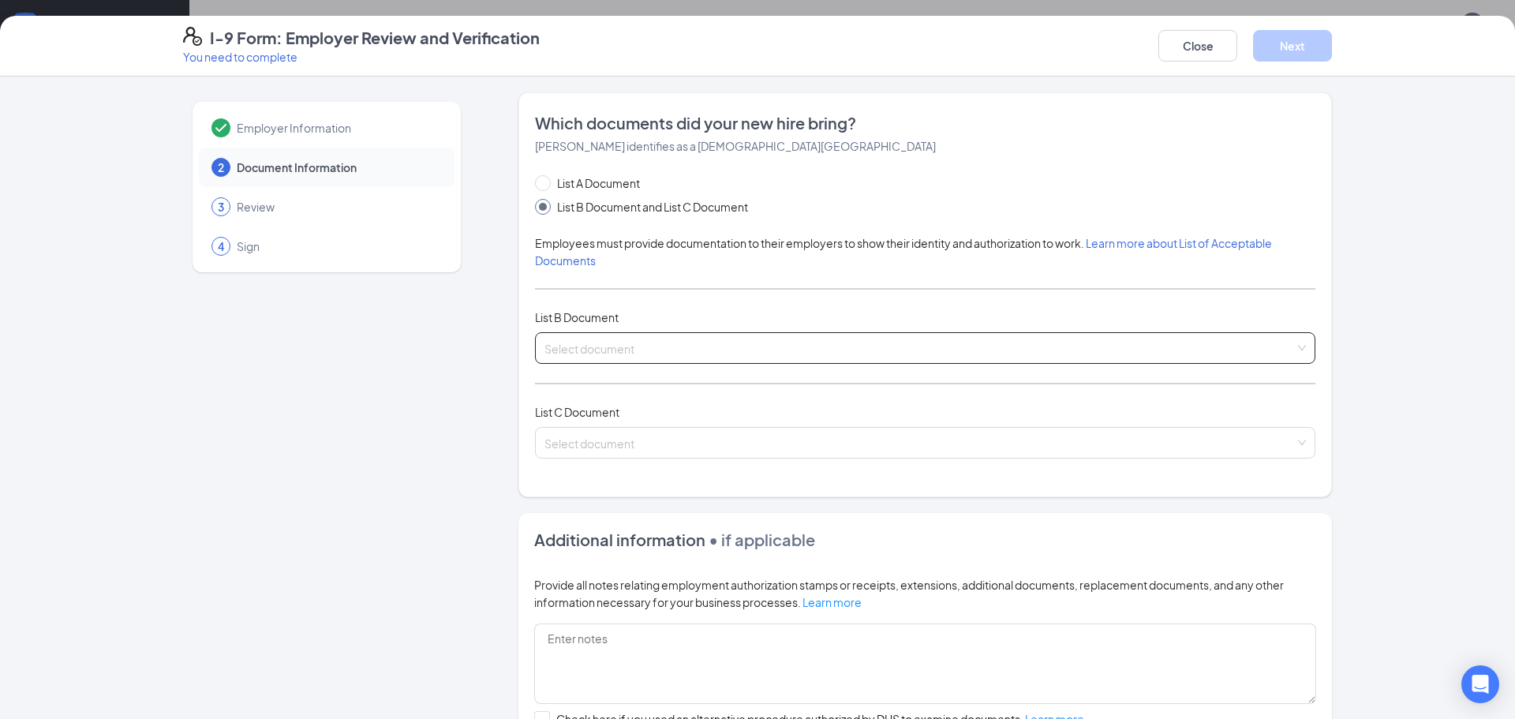
click at [564, 341] on input "search" at bounding box center [920, 345] width 751 height 24
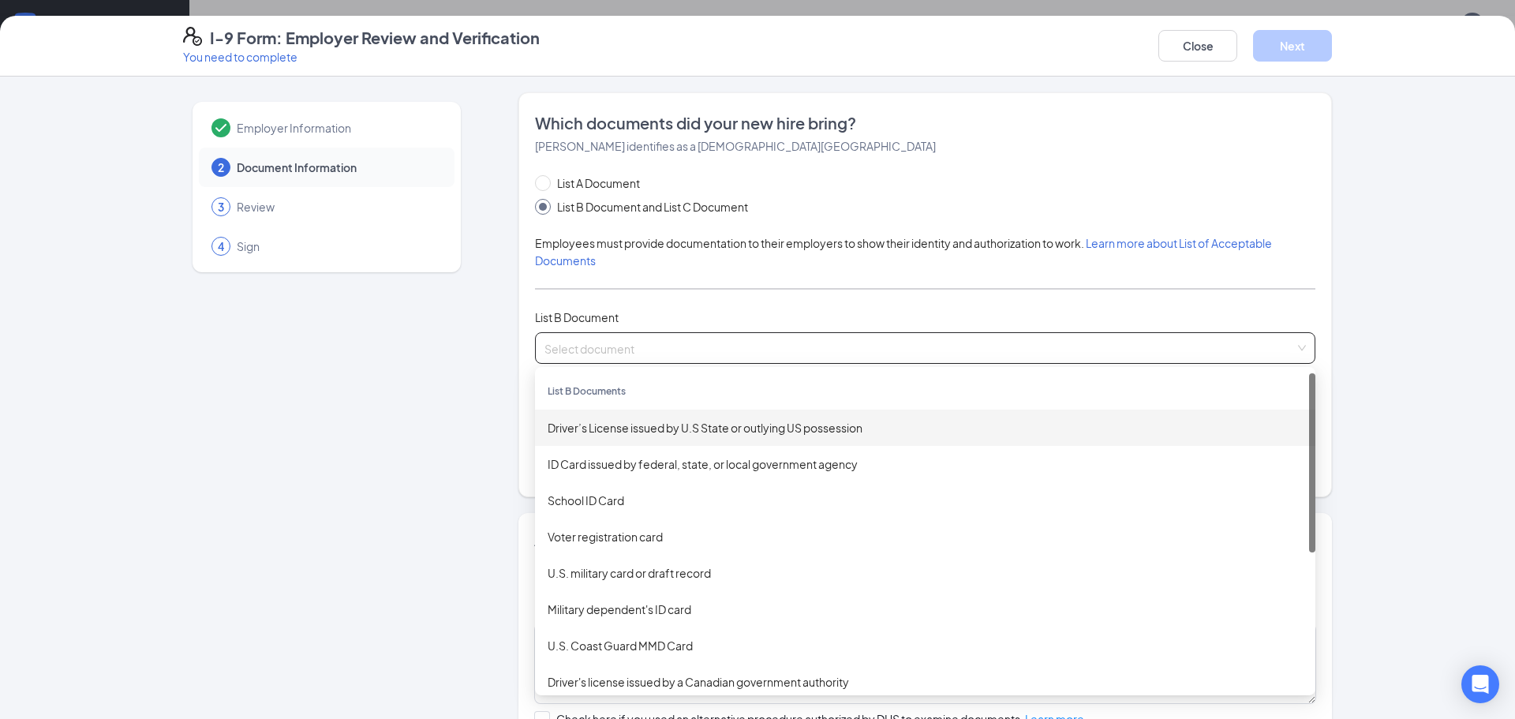
click at [586, 425] on div "Driver’s License issued by U.S State or outlying US possession" at bounding box center [925, 427] width 755 height 17
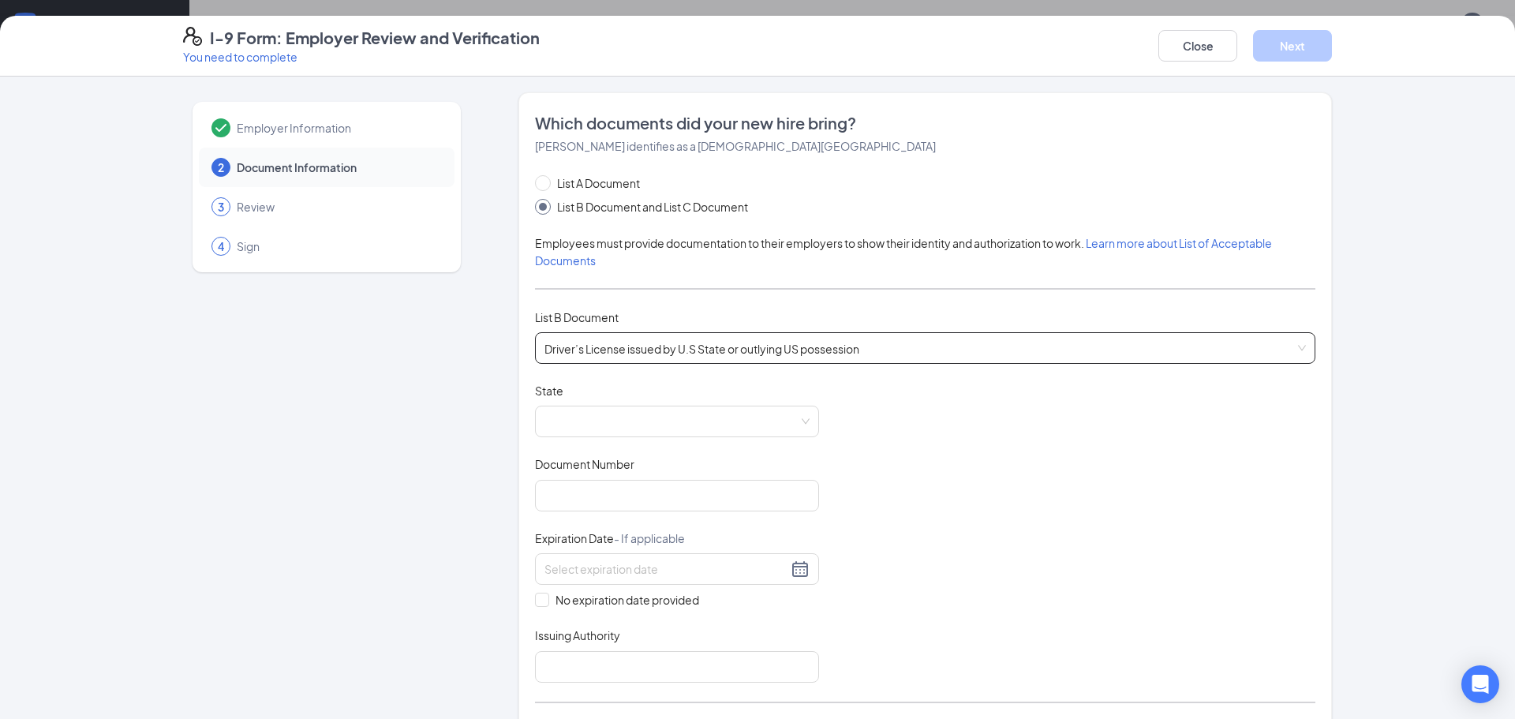
click at [605, 347] on span "Driver’s License issued by U.S State or outlying US possession" at bounding box center [926, 348] width 762 height 30
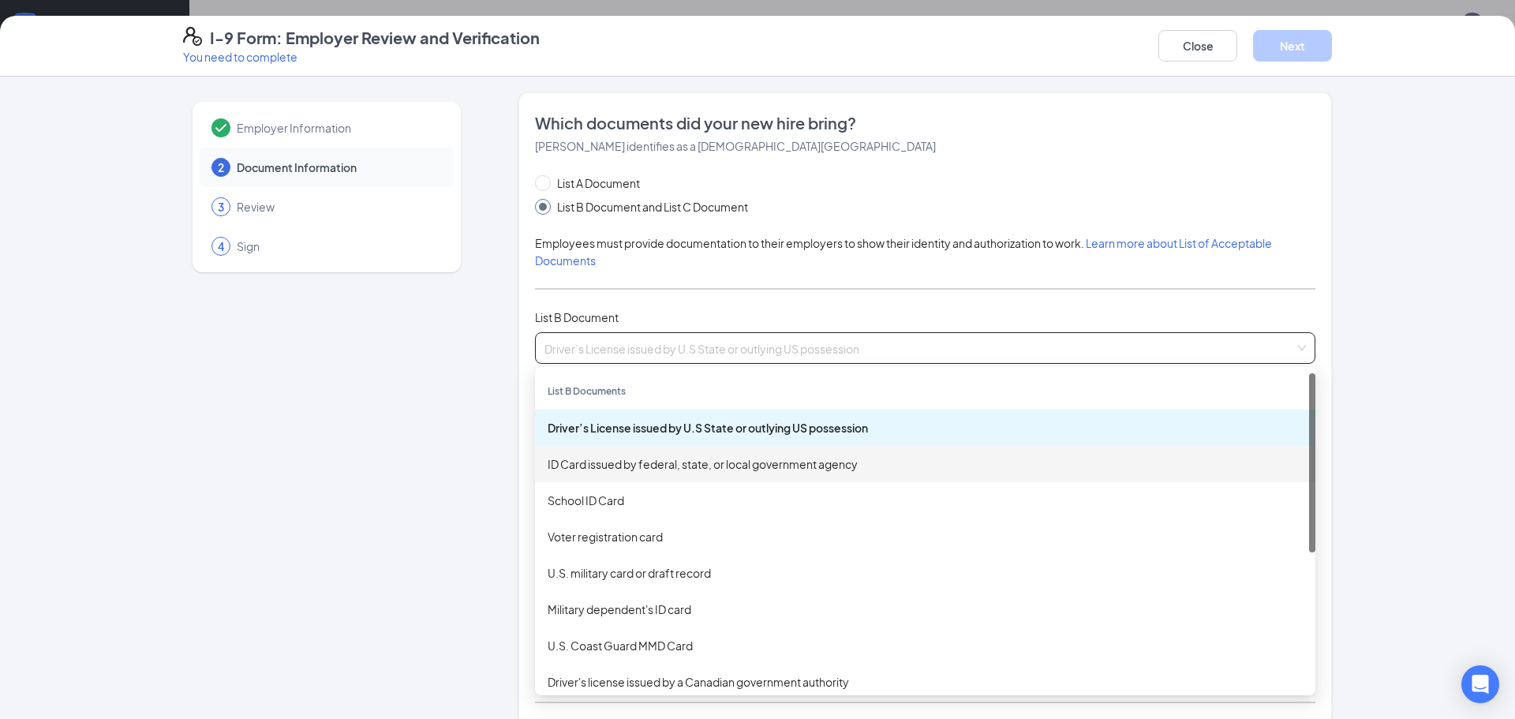
click at [585, 466] on div "ID Card issued by federal, state, or local government agency" at bounding box center [925, 463] width 755 height 17
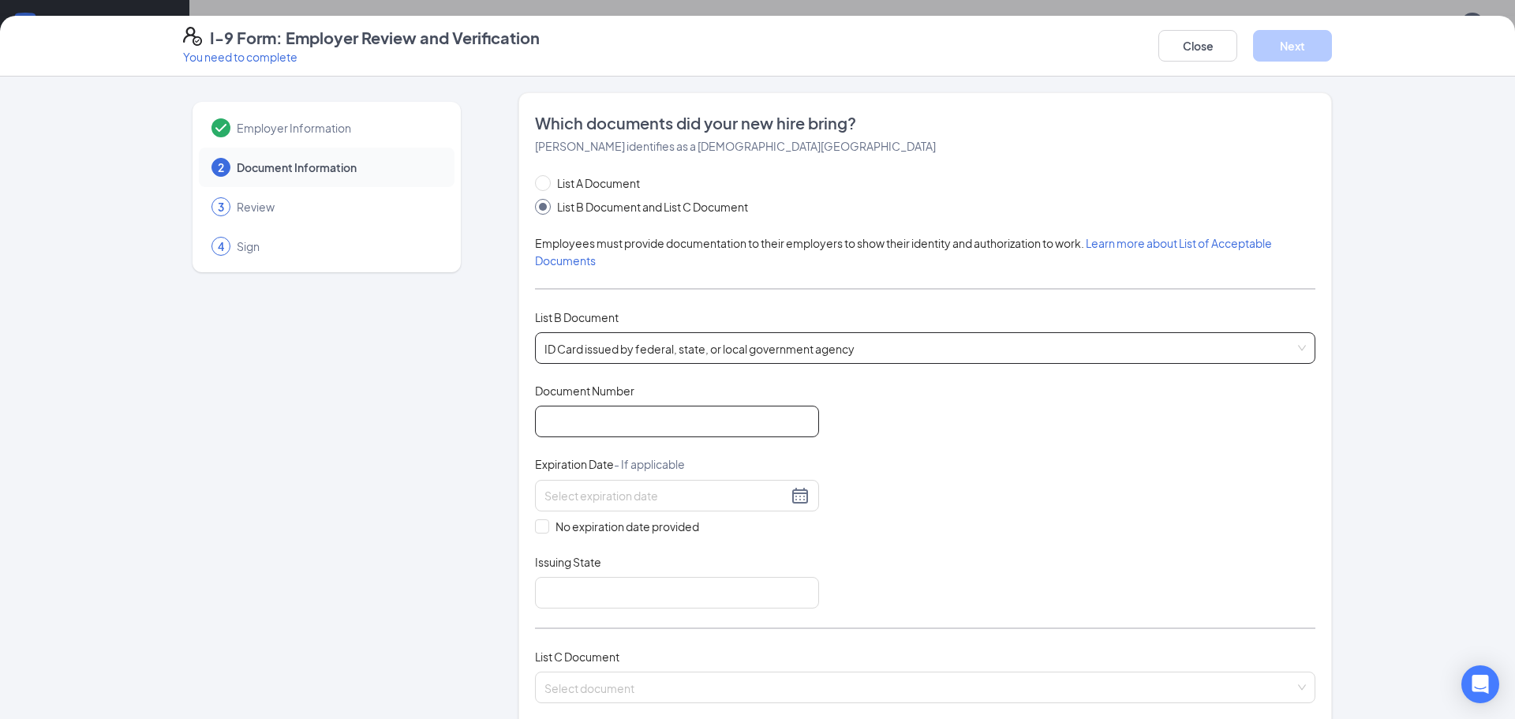
click at [589, 424] on input "Document Number" at bounding box center [677, 422] width 284 height 32
type input "070046244"
click at [796, 497] on div at bounding box center [677, 495] width 265 height 19
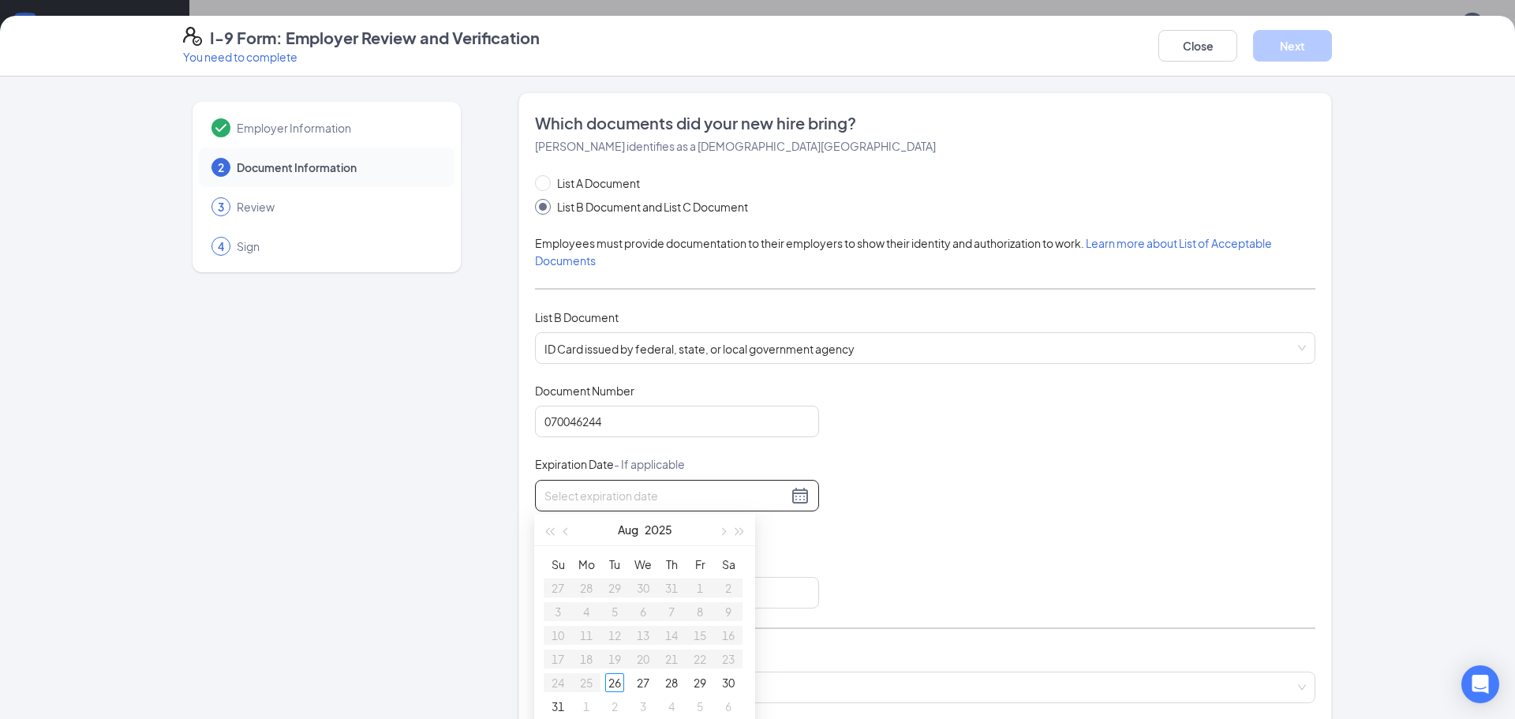
scroll to position [184, 0]
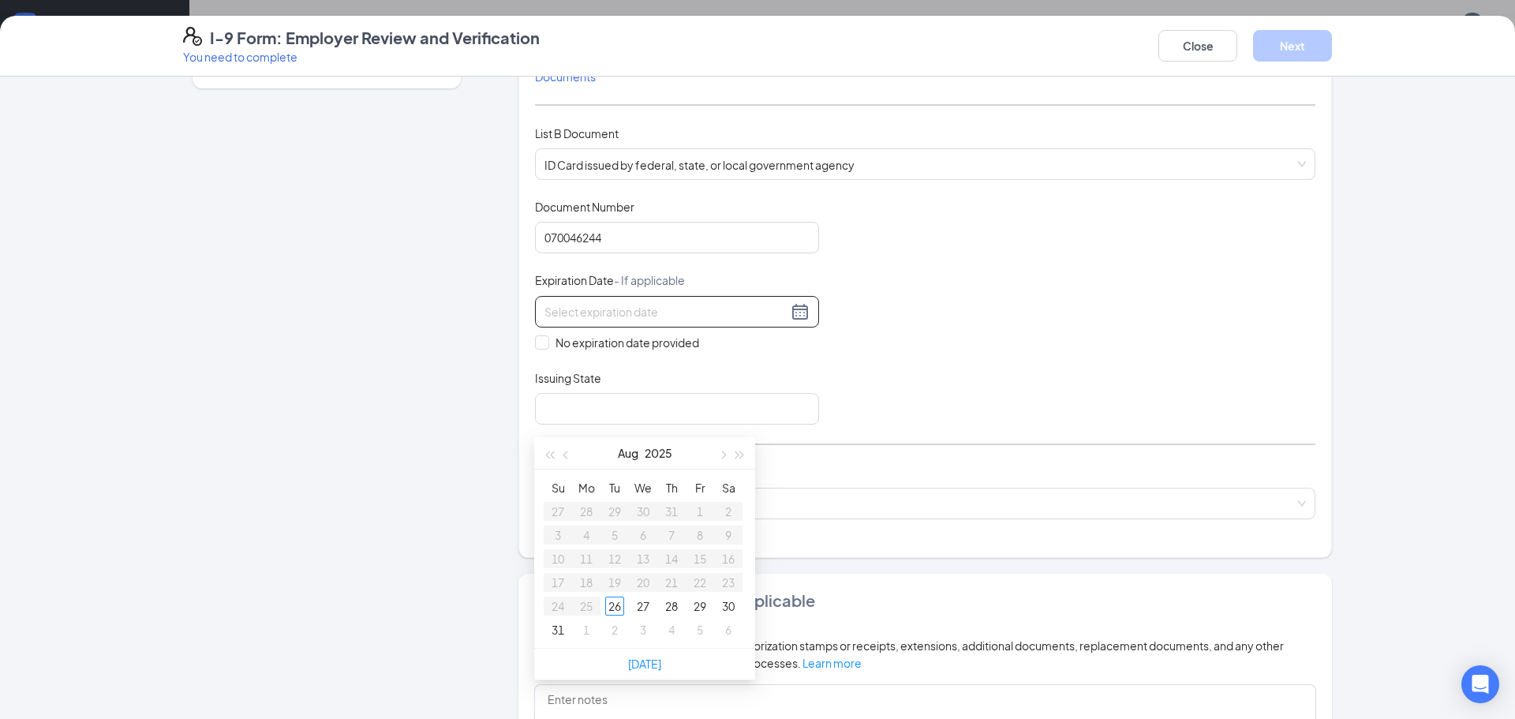
type input "[DATE]"
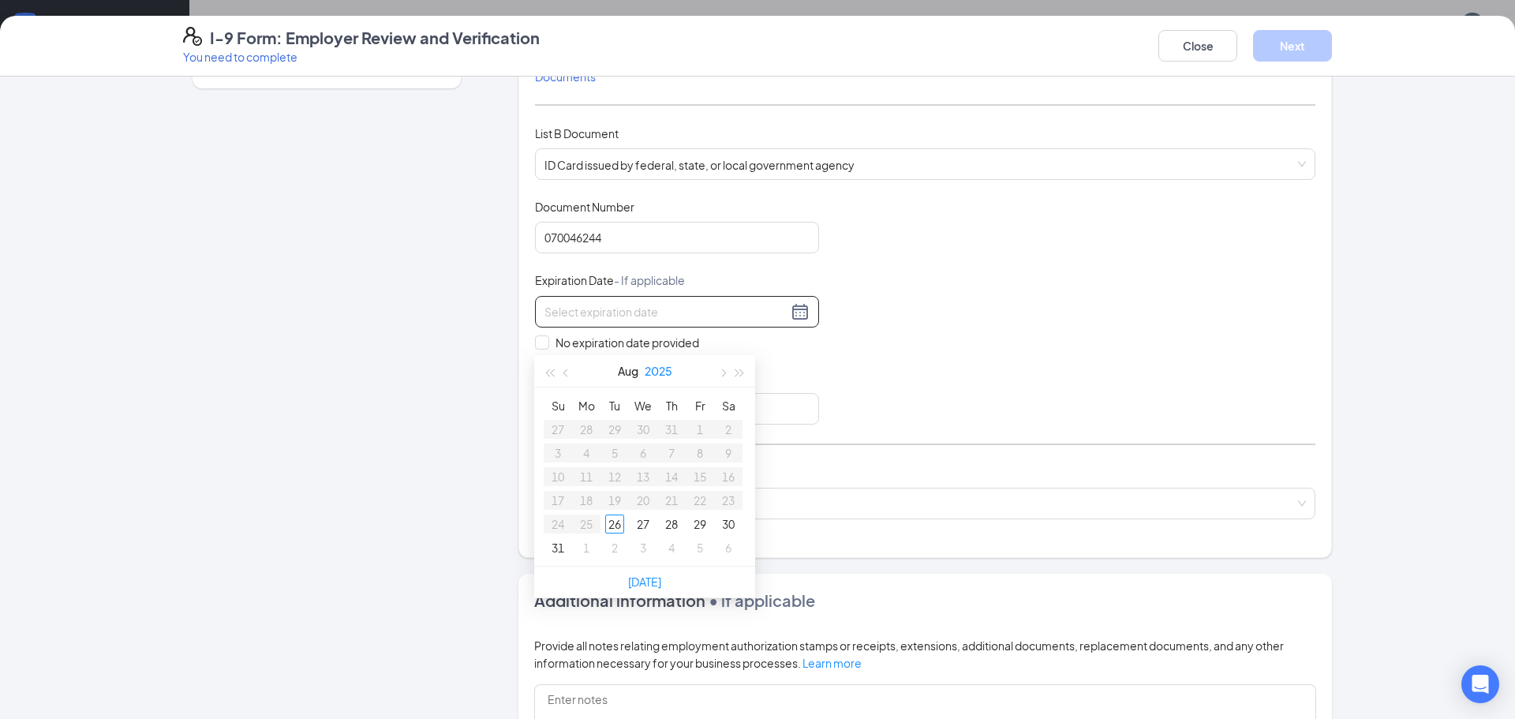
click at [667, 374] on button "2025" at bounding box center [659, 371] width 28 height 32
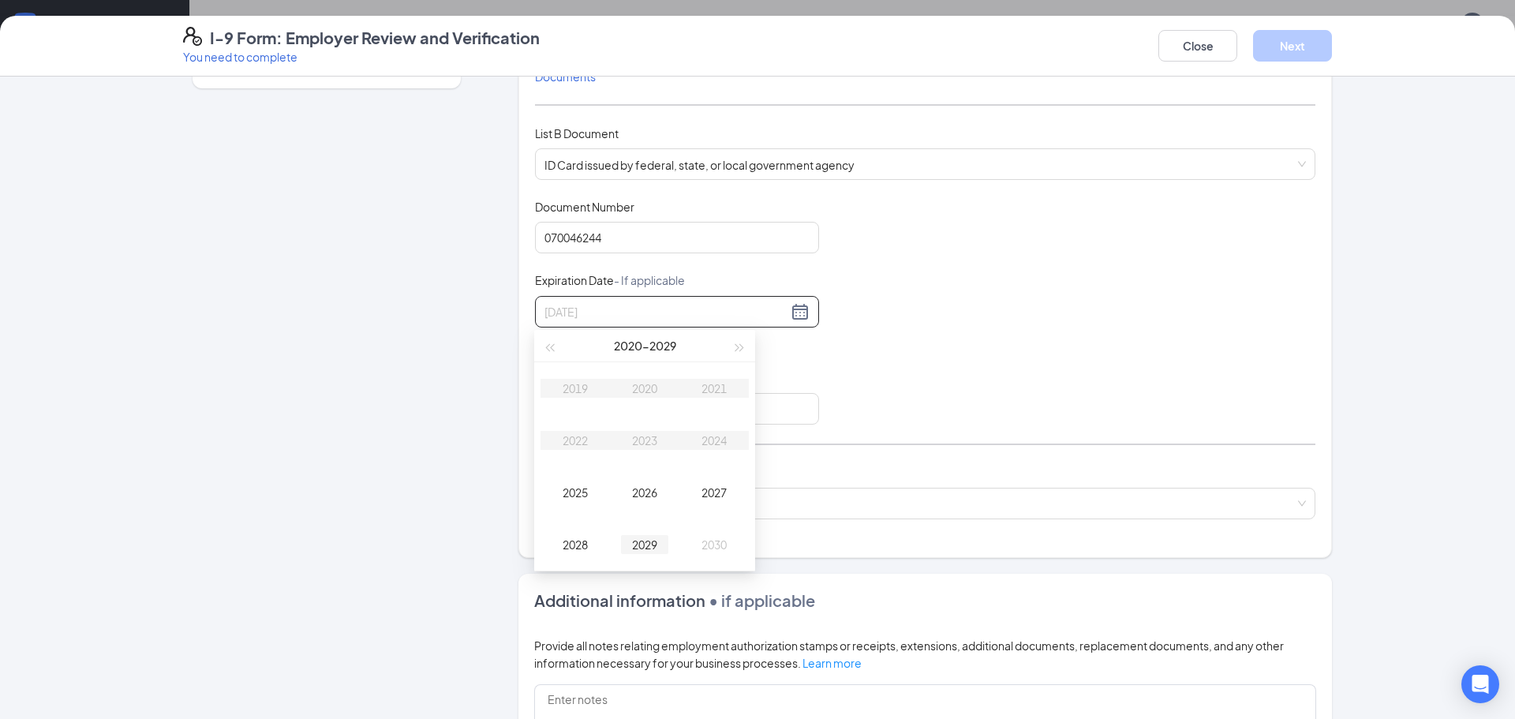
type input "[DATE]"
click at [645, 546] on div "2029" at bounding box center [644, 544] width 47 height 19
type input "[DATE]"
click at [632, 351] on button "Aug" at bounding box center [628, 346] width 21 height 32
type input "[DATE]"
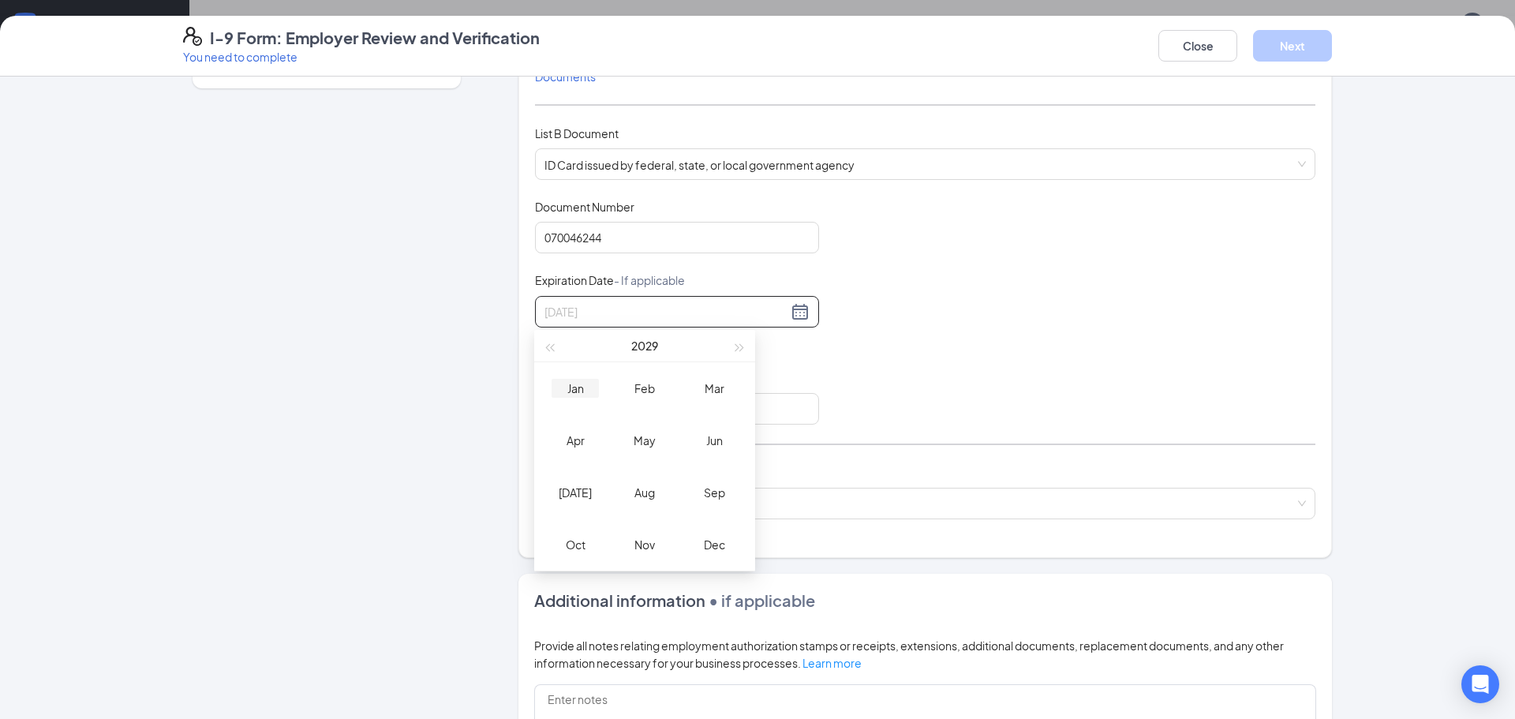
click at [569, 386] on div "Jan" at bounding box center [575, 388] width 47 height 19
type input "[DATE]"
click at [672, 451] on div "18" at bounding box center [671, 451] width 19 height 19
click at [601, 410] on input "Issuing State" at bounding box center [677, 409] width 284 height 32
type input "GA"
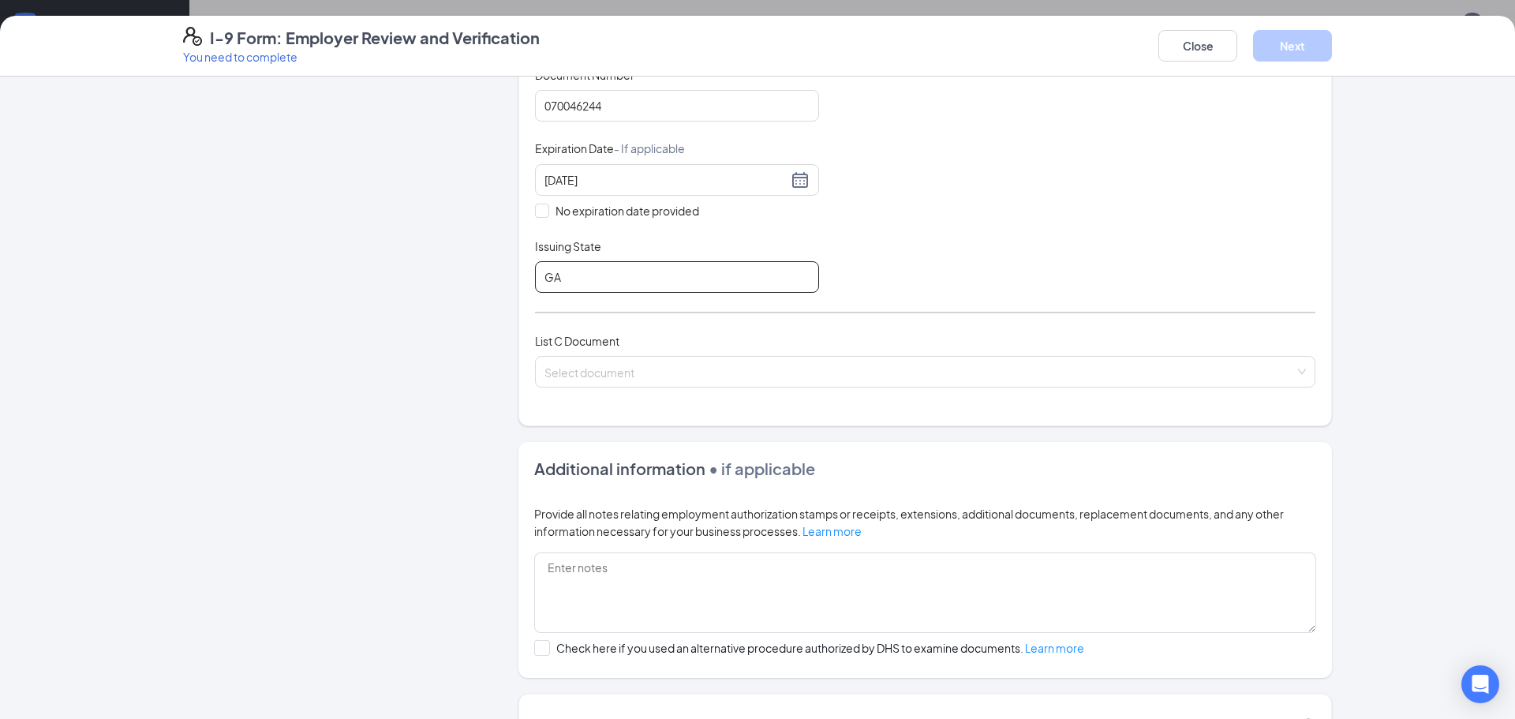
scroll to position [318, 0]
click at [635, 372] on input "search" at bounding box center [920, 366] width 751 height 24
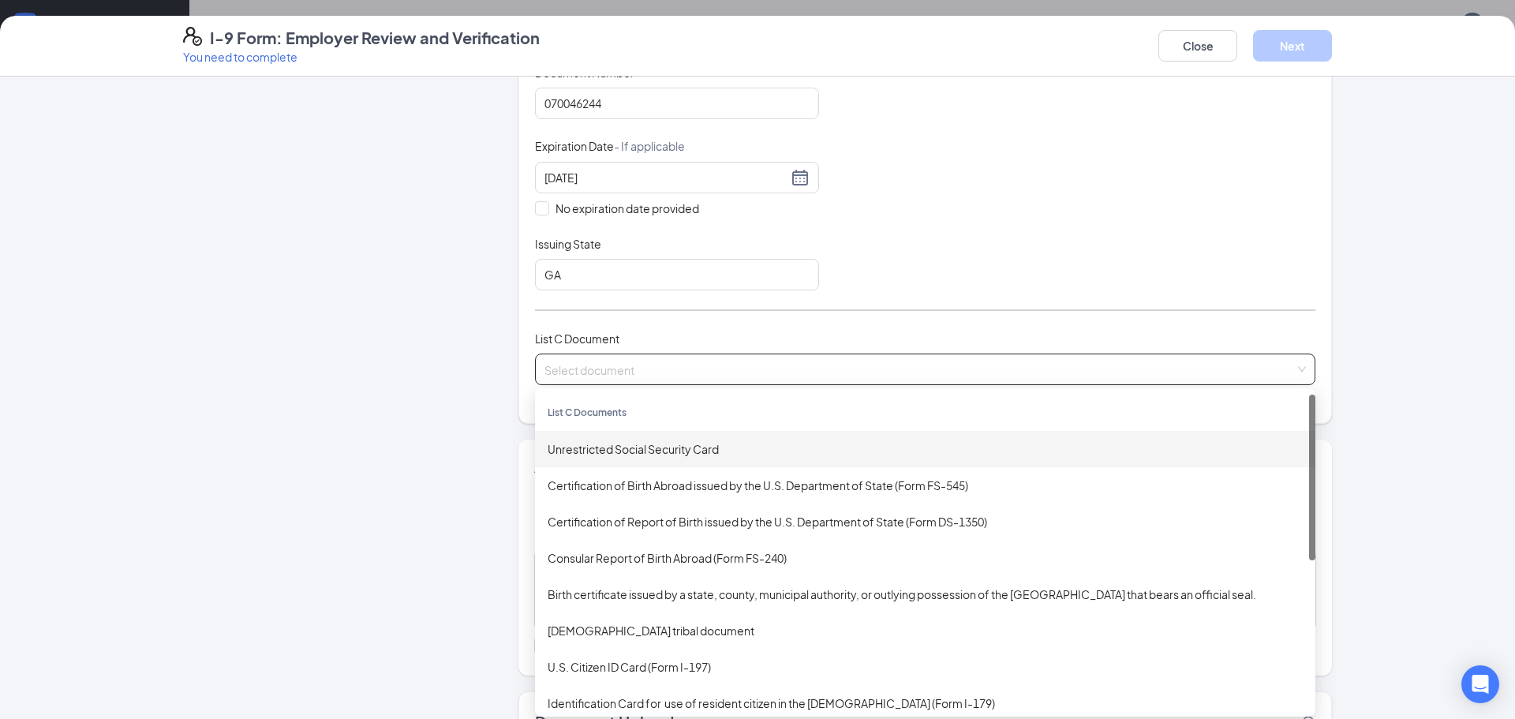
click at [645, 448] on div "Unrestricted Social Security Card" at bounding box center [925, 448] width 755 height 17
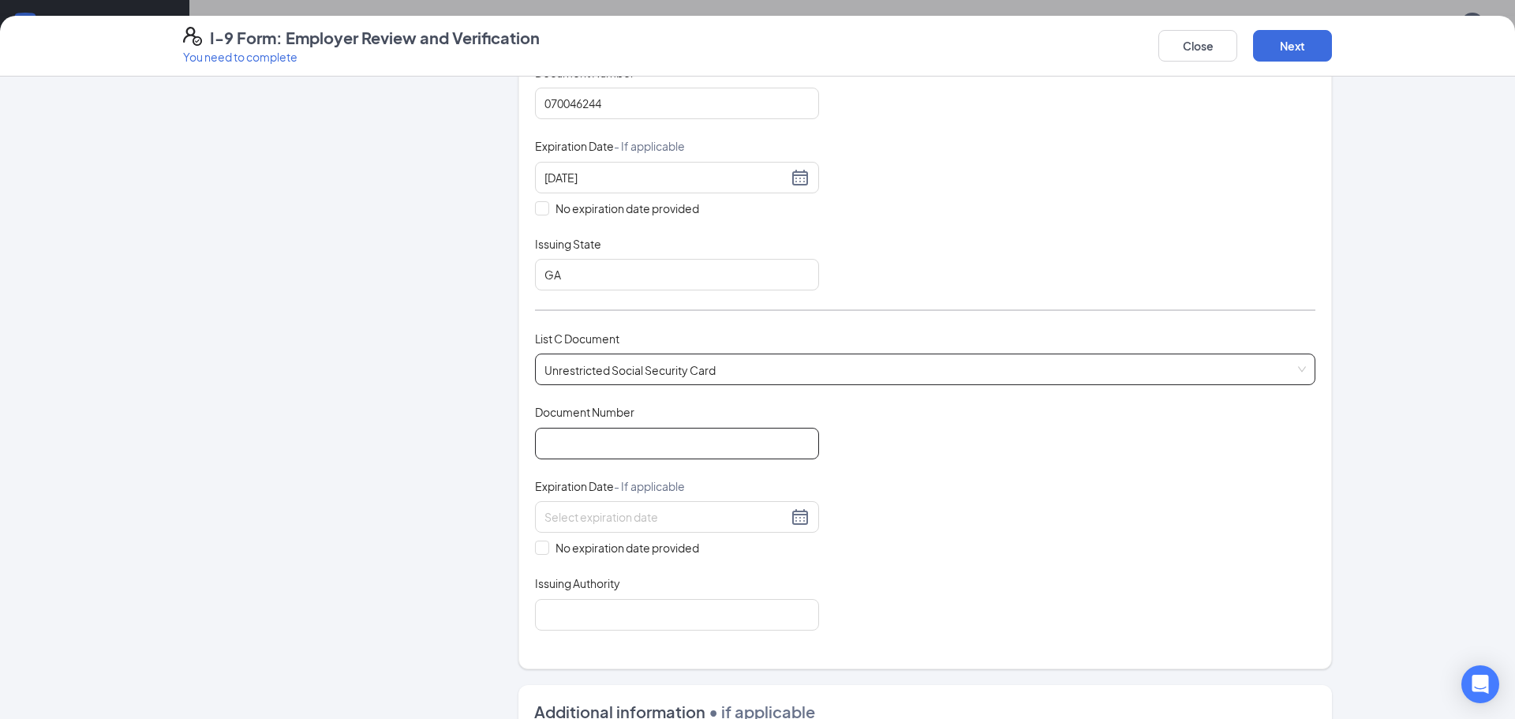
click at [645, 448] on input "Document Number" at bounding box center [677, 444] width 284 height 32
type input "668188469"
click at [798, 523] on div at bounding box center [677, 517] width 265 height 19
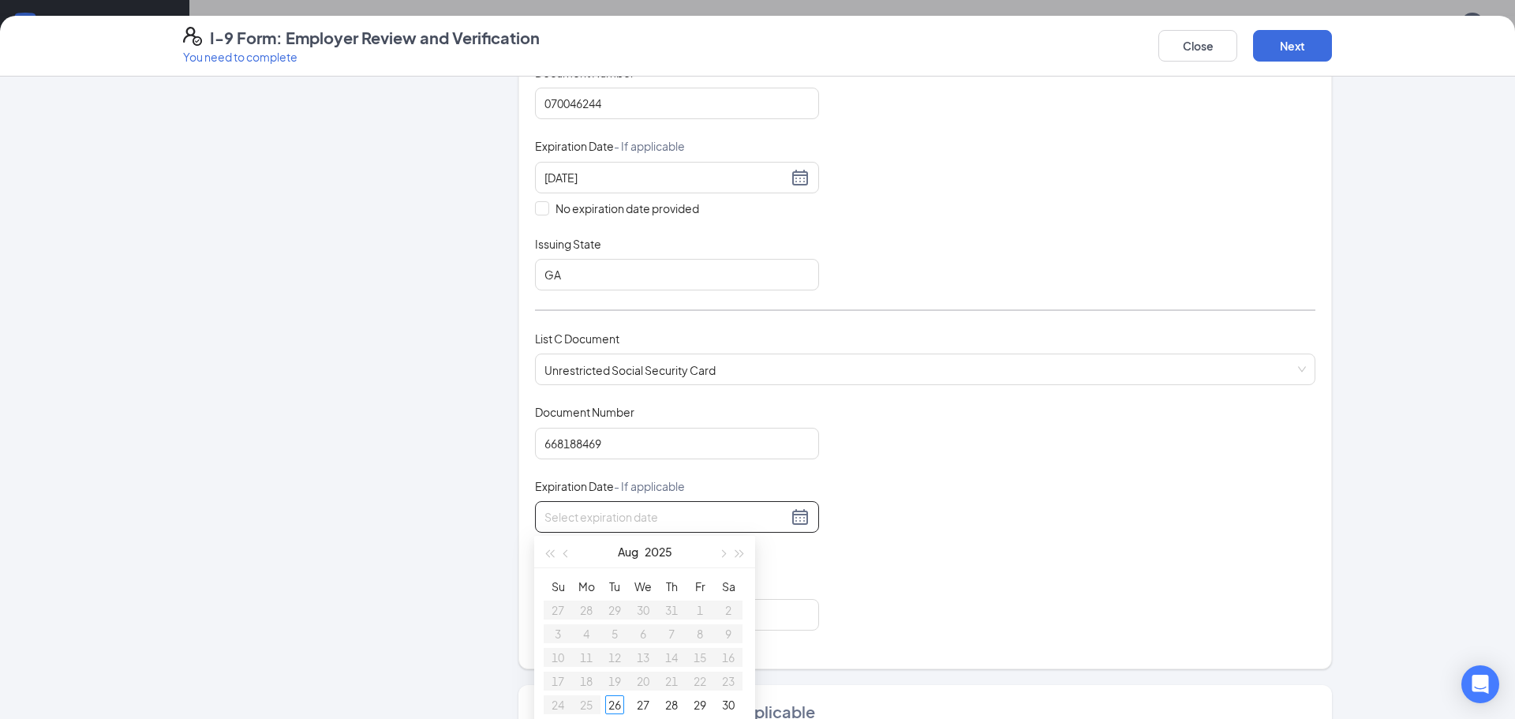
click at [907, 493] on div "Document Title Unrestricted Social Security Card Document Number 668188469 Expi…" at bounding box center [925, 517] width 781 height 226
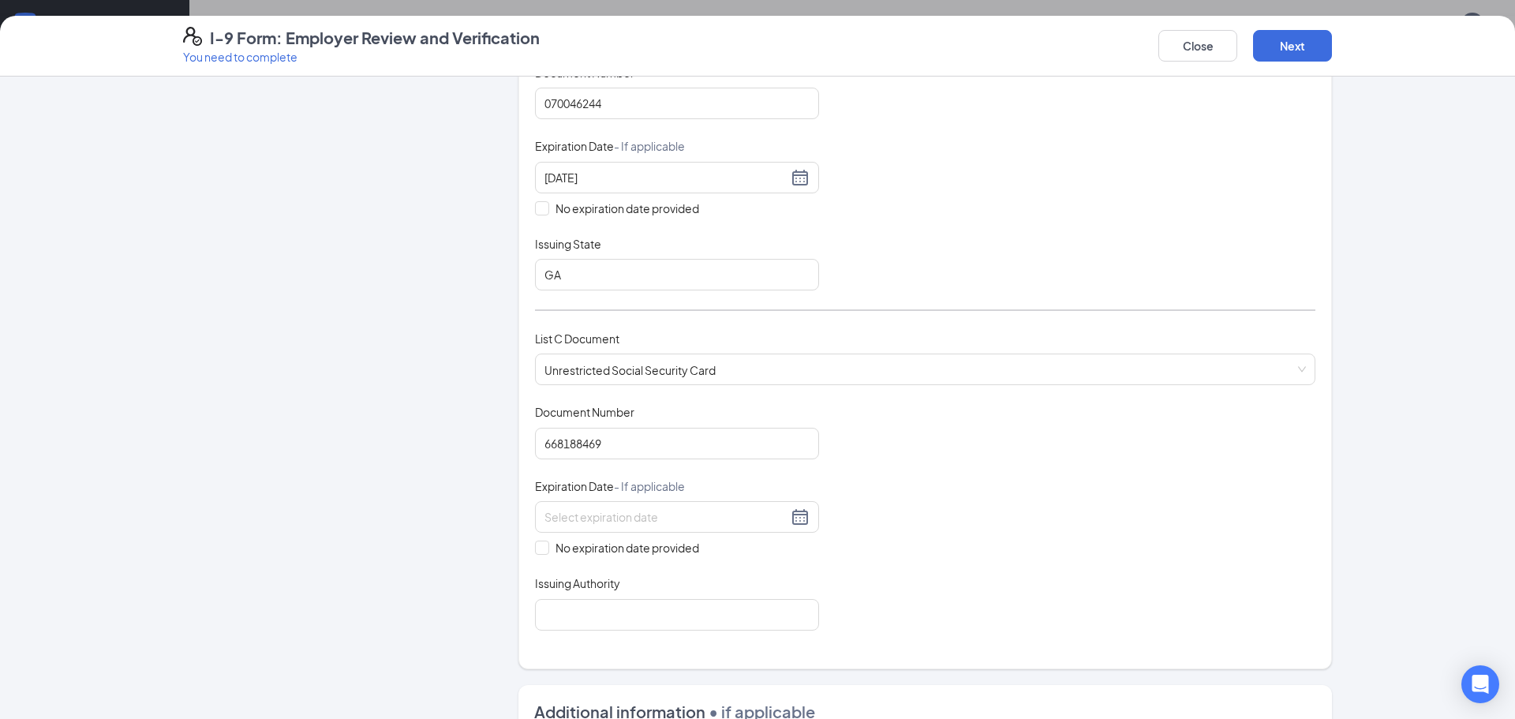
click at [541, 557] on div "Document Title Unrestricted Social Security Card Document Number 668188469 Expi…" at bounding box center [925, 517] width 781 height 226
click at [541, 548] on input "No expiration date provided" at bounding box center [540, 546] width 11 height 11
checkbox input "true"
click at [584, 620] on input "Issuing Authority" at bounding box center [677, 617] width 284 height 32
type input "SSA"
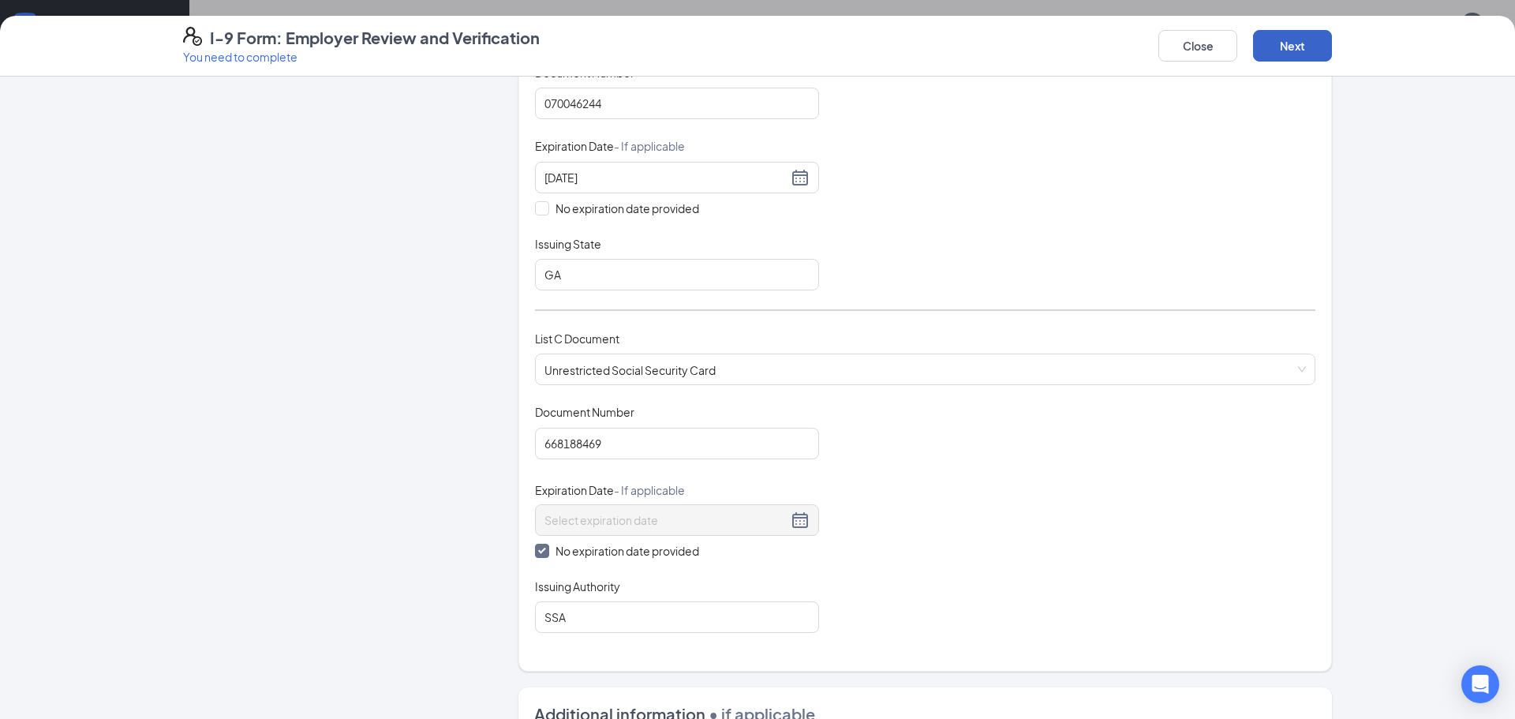
click at [1309, 36] on button "Next" at bounding box center [1292, 46] width 79 height 32
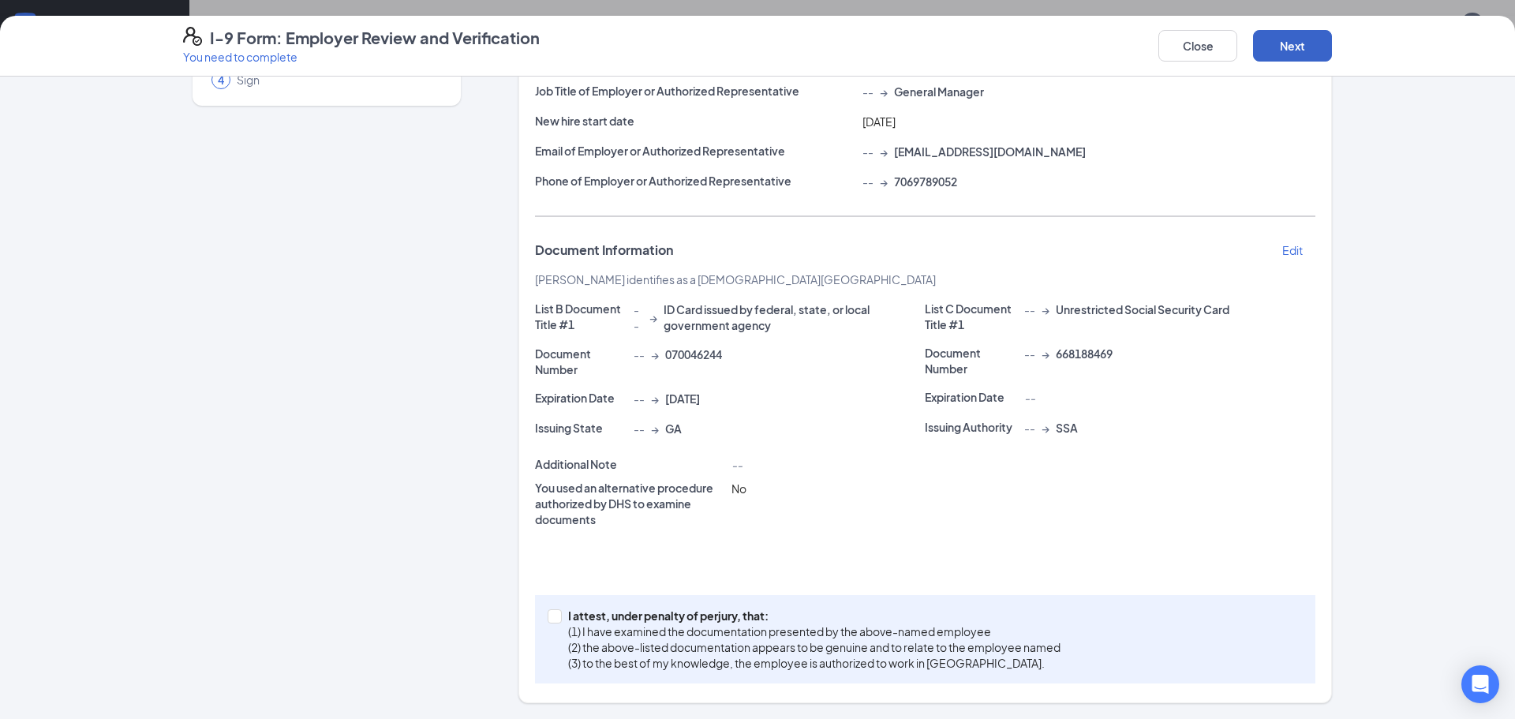
scroll to position [167, 0]
click at [549, 619] on input "I attest, under penalty of [PERSON_NAME], that: (1) I have examined the documen…" at bounding box center [553, 614] width 11 height 11
checkbox input "true"
click at [1290, 47] on button "Next" at bounding box center [1292, 46] width 79 height 32
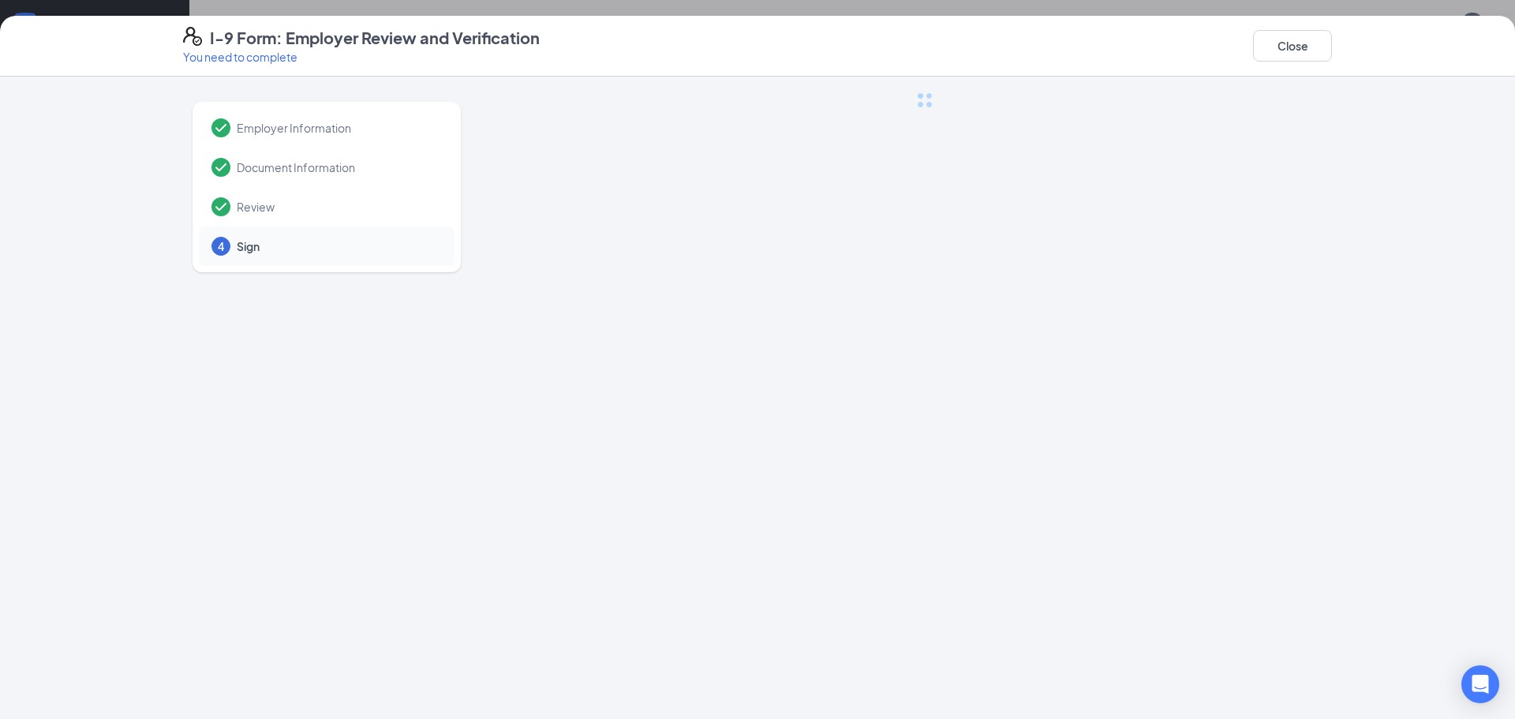
scroll to position [0, 0]
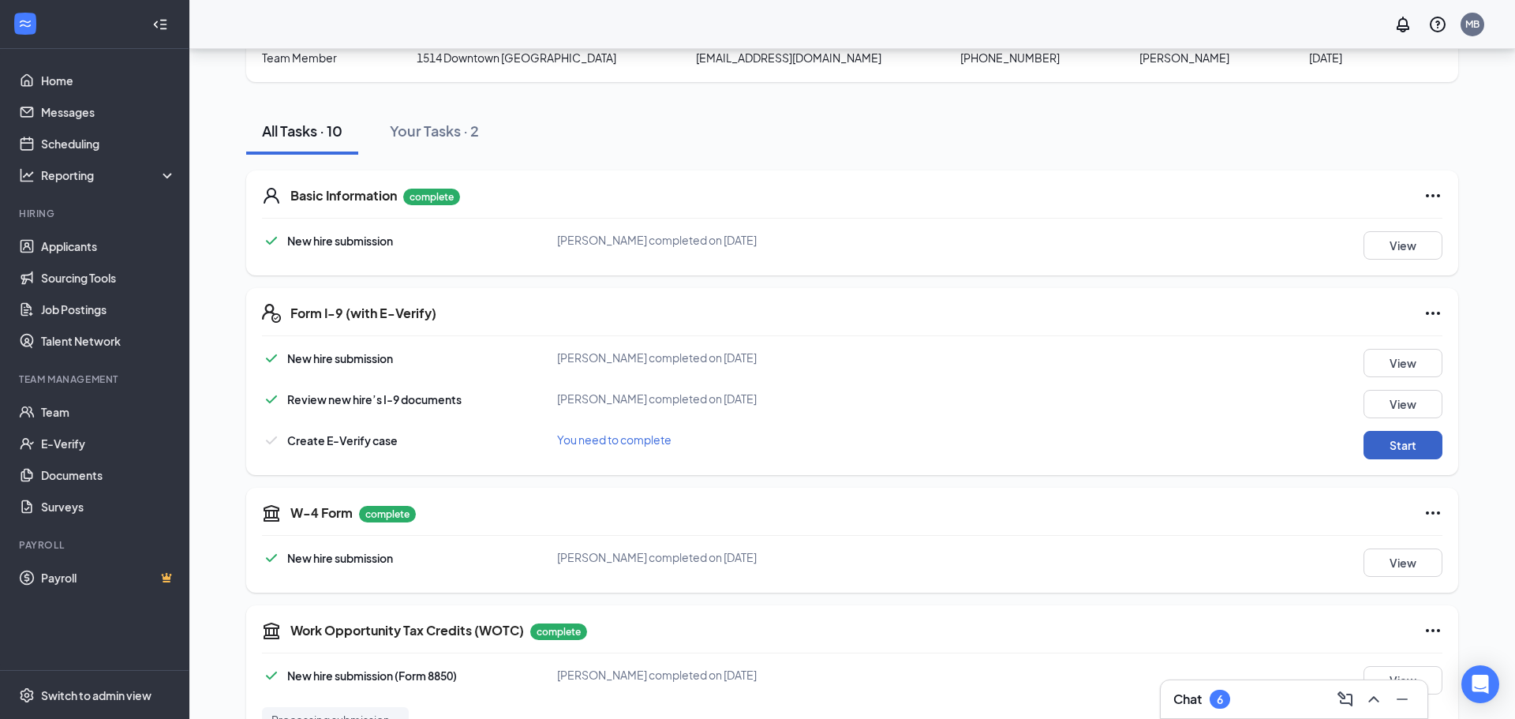
click at [1398, 444] on button "Start" at bounding box center [1403, 445] width 79 height 28
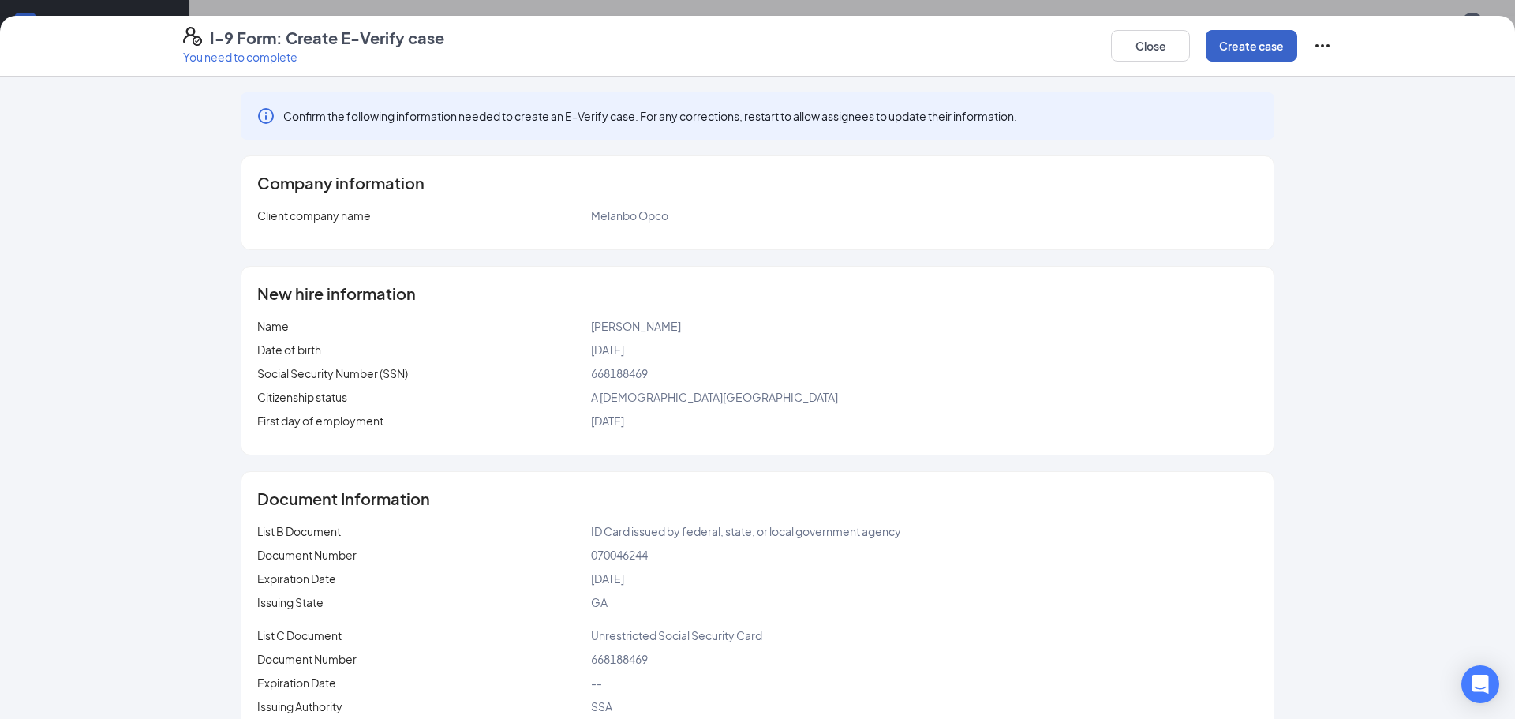
click at [1264, 49] on button "Create case" at bounding box center [1252, 46] width 92 height 32
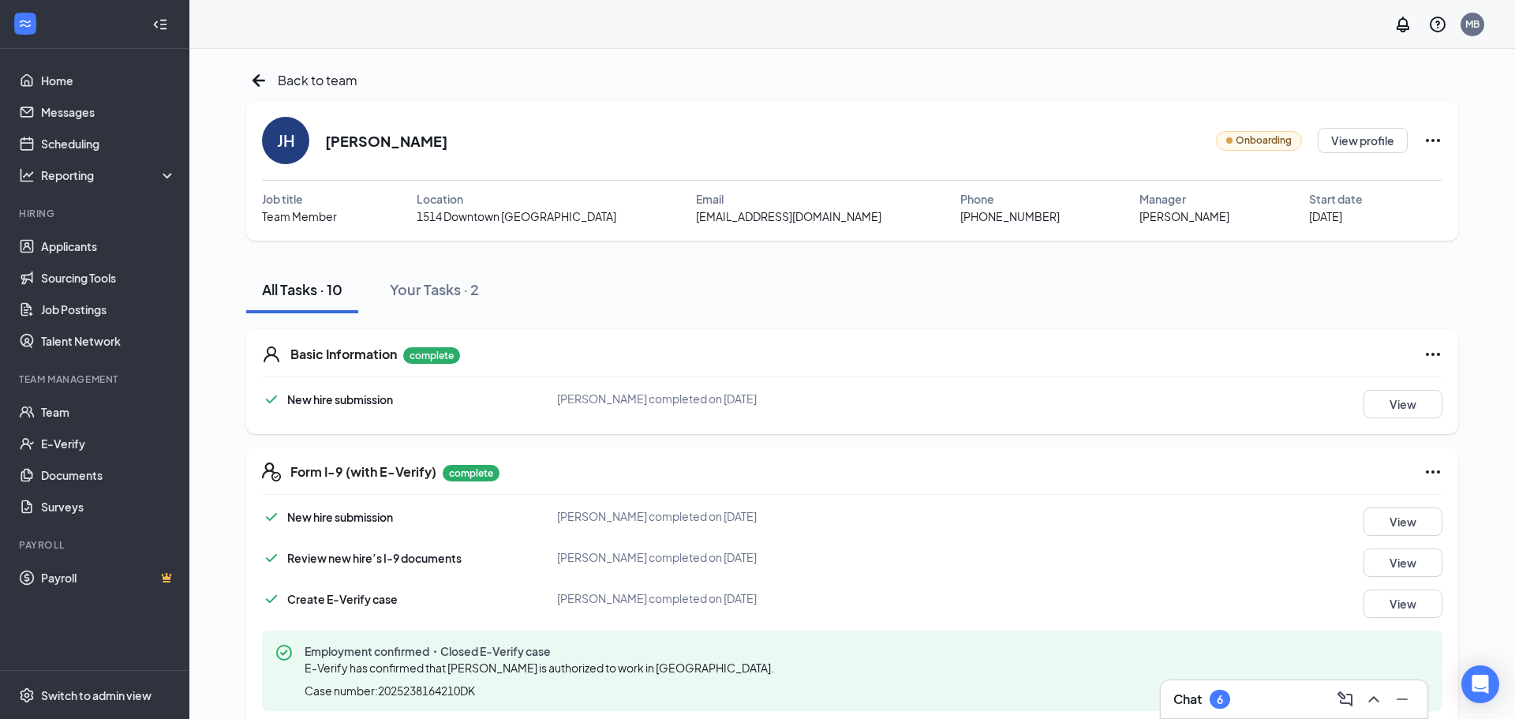
click at [548, 148] on div "[PERSON_NAME] [PERSON_NAME] Onboarding View profile" at bounding box center [852, 140] width 1181 height 47
